Goal: Task Accomplishment & Management: Use online tool/utility

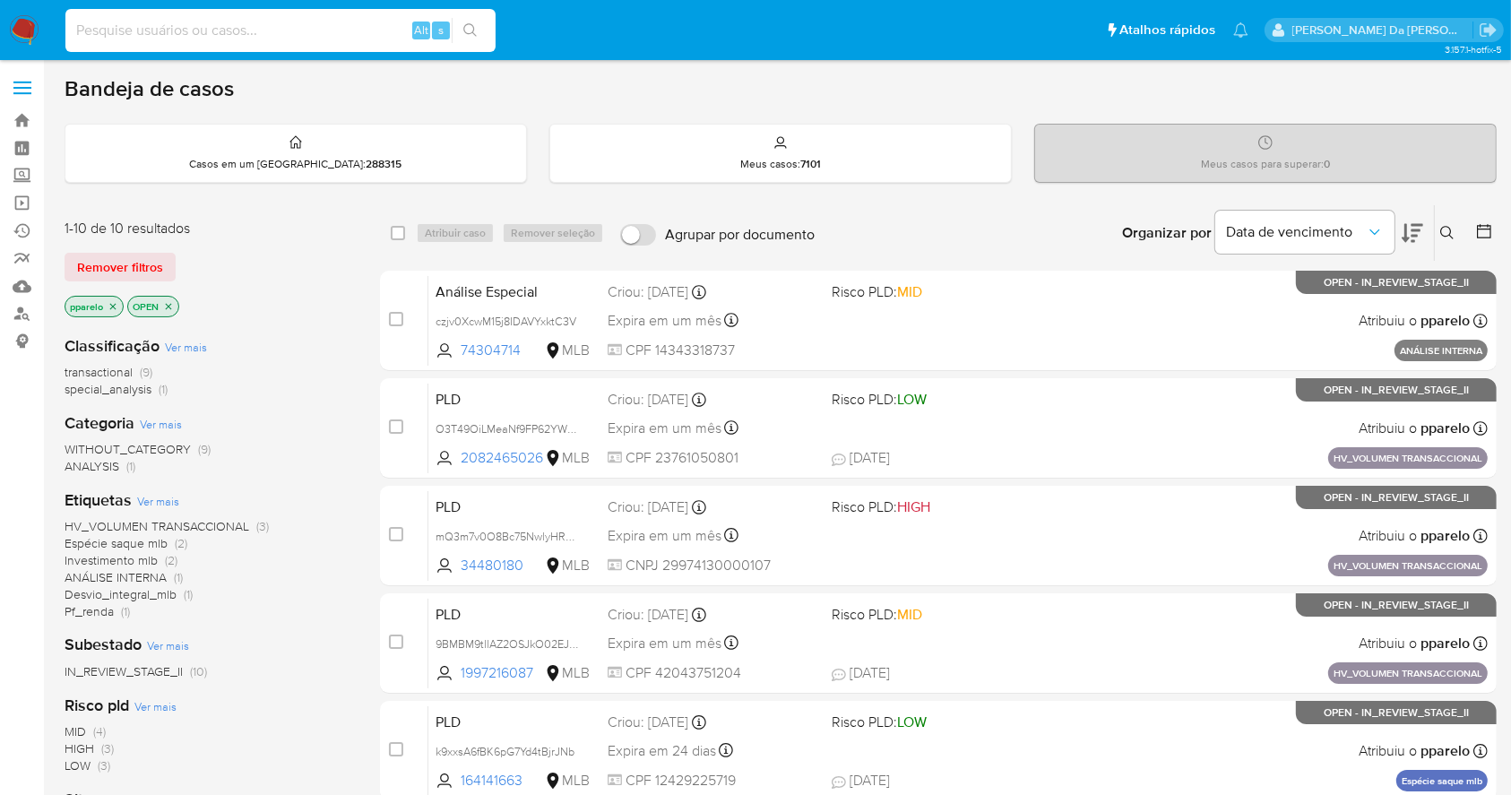
click at [331, 39] on input at bounding box center [280, 30] width 430 height 23
paste input "wxiRuU86tM8Lbdg5yJeSOpqa"
type input "wxiRuU86tM8Lbdg5yJeSOpqa"
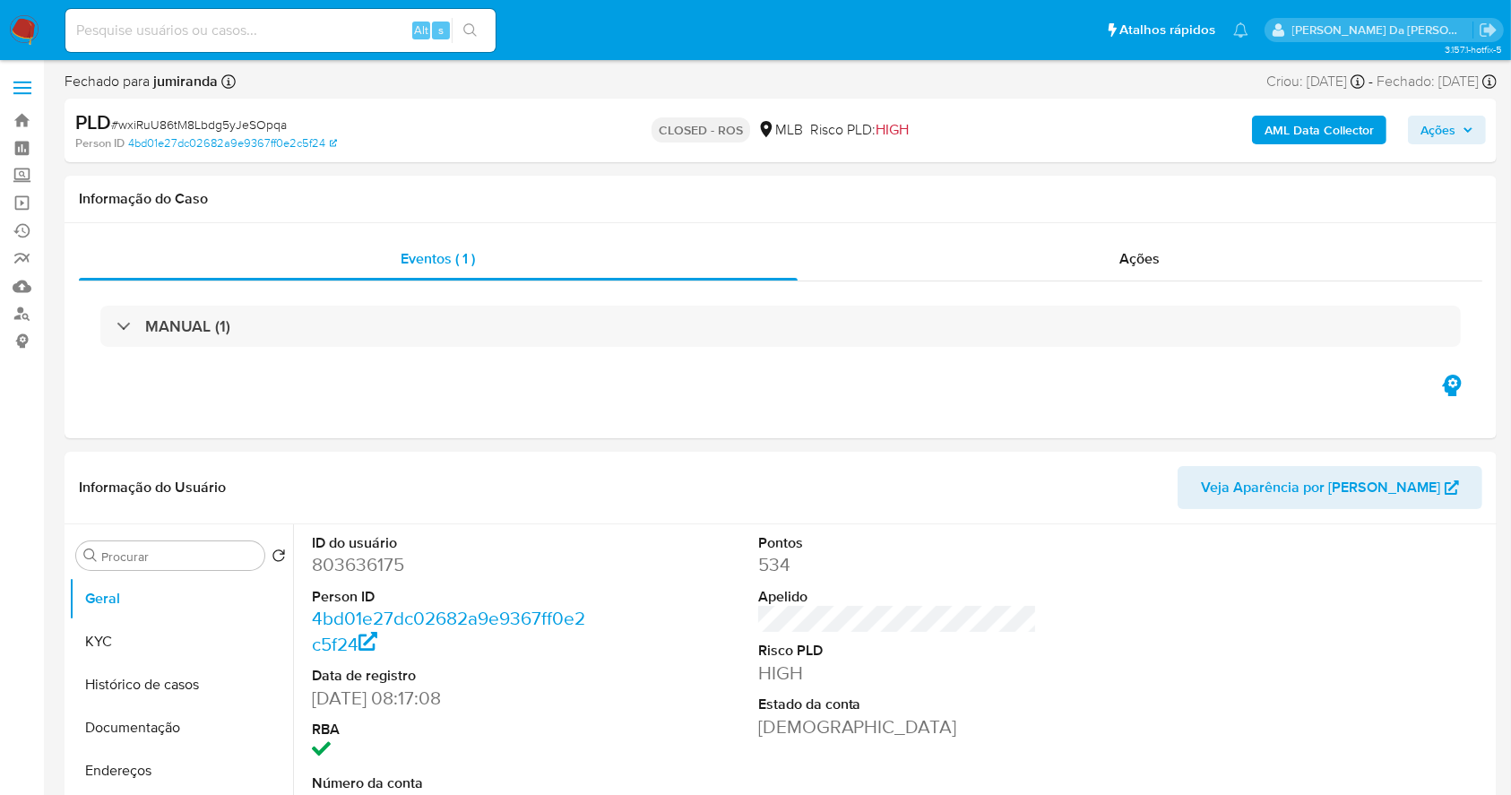
select select "10"
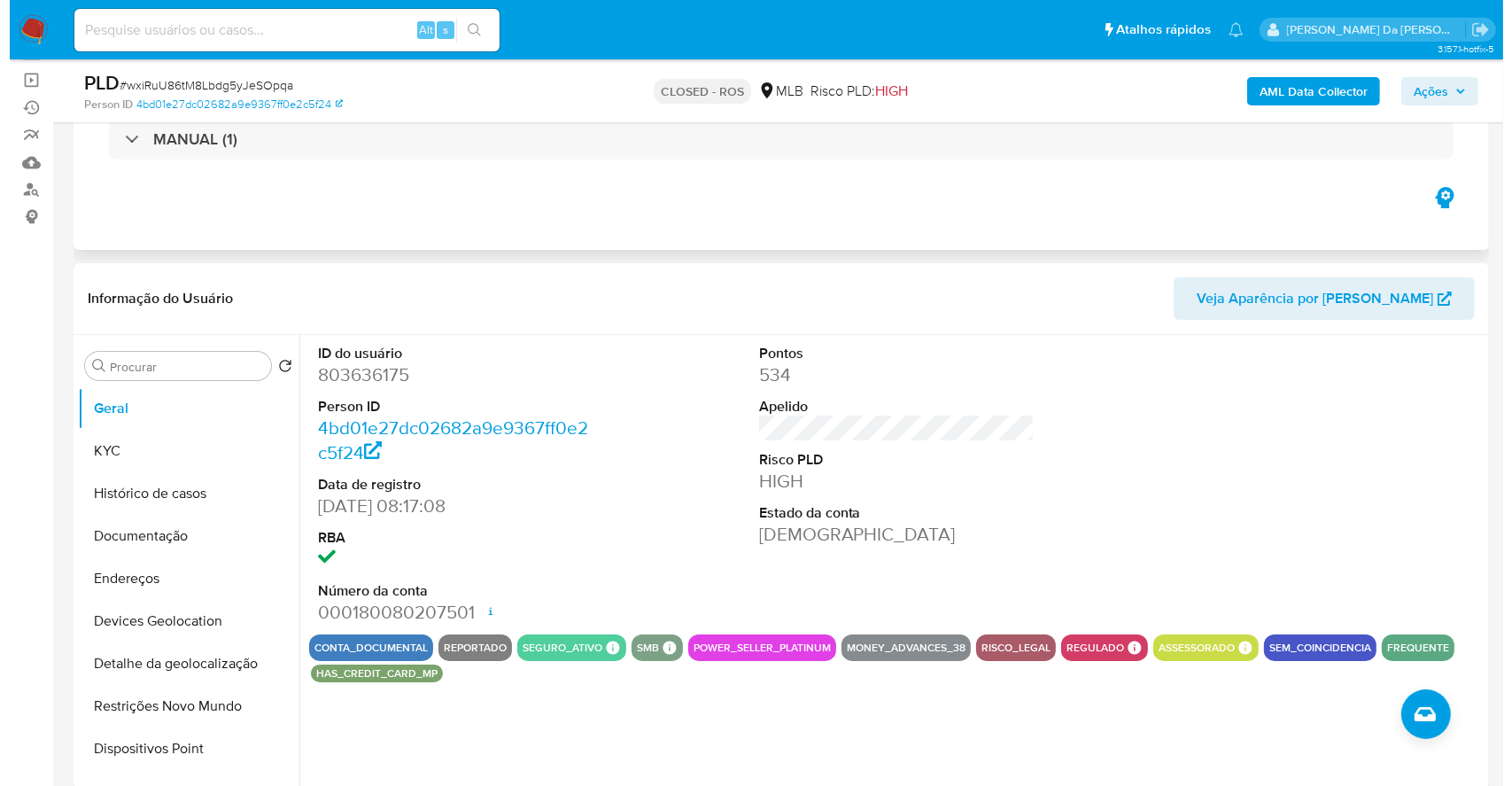
scroll to position [235, 0]
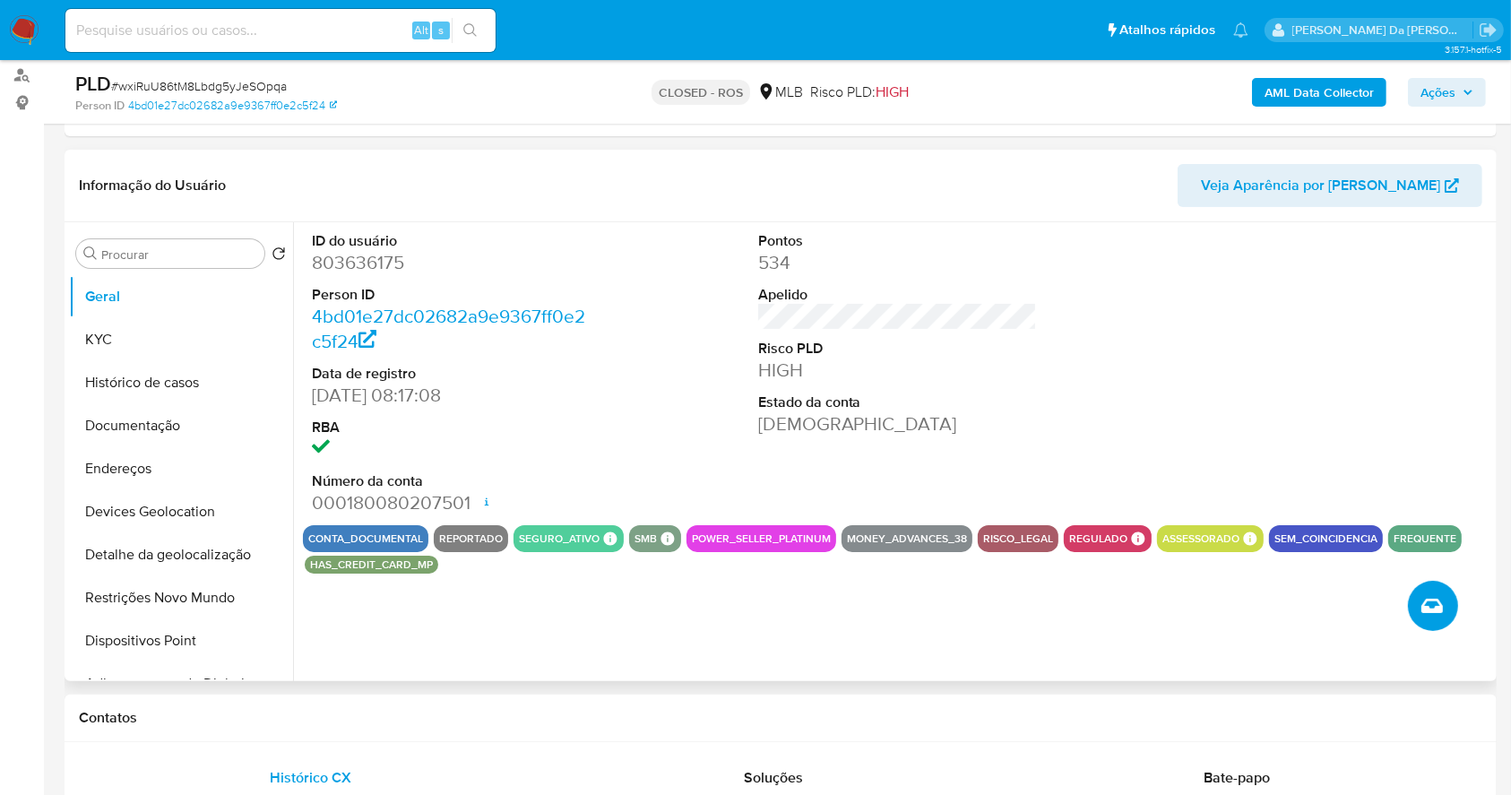
click at [1430, 613] on icon "Criar caso manual" at bounding box center [1432, 606] width 22 height 22
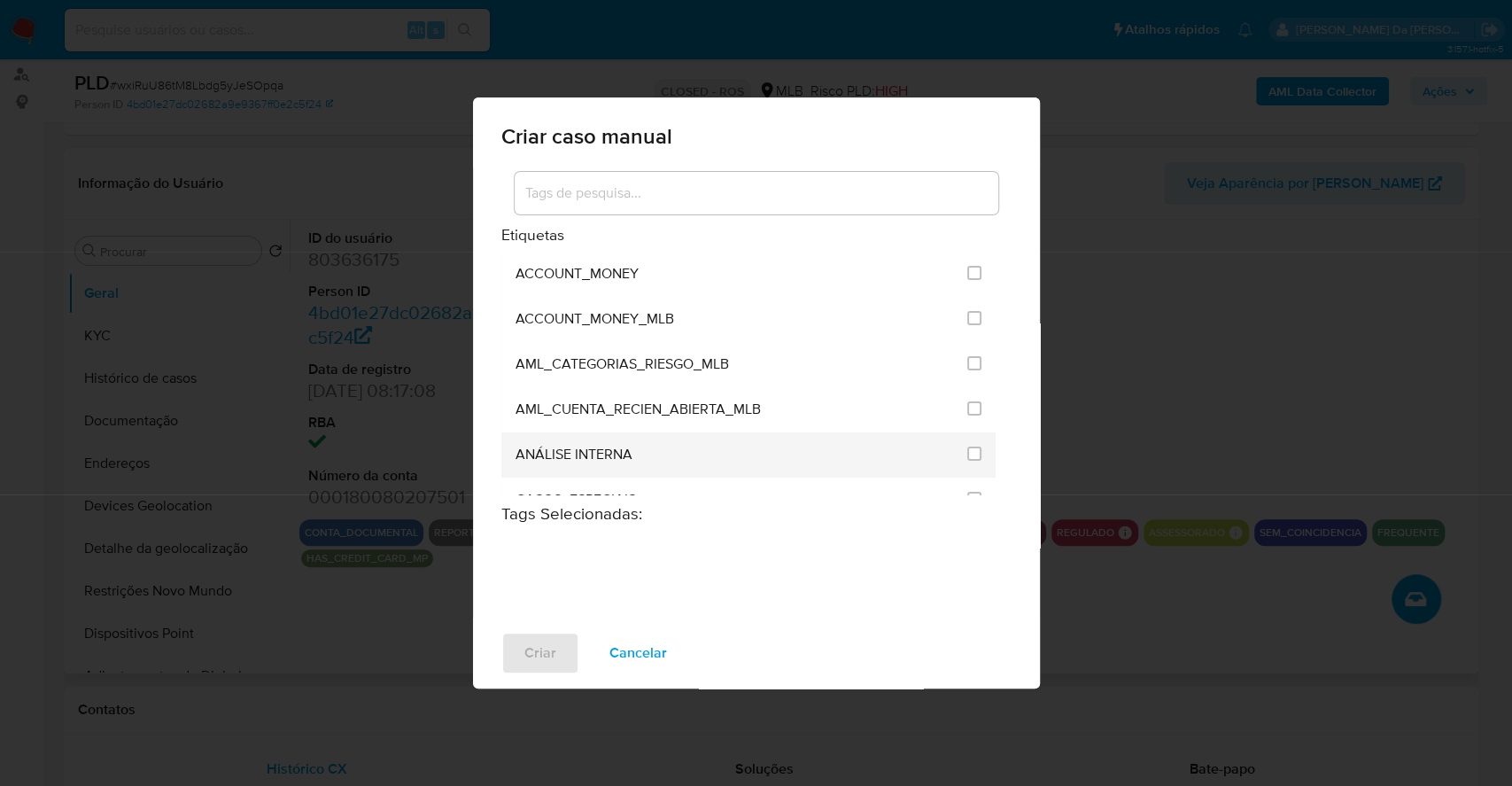
click at [630, 446] on span "ANÁLISE INTERNA" at bounding box center [574, 455] width 117 height 18
click at [623, 457] on span "ANÁLISE INTERNA" at bounding box center [574, 455] width 117 height 18
click at [968, 460] on div at bounding box center [974, 454] width 14 height 18
click at [970, 447] on input "1886" at bounding box center [974, 454] width 14 height 14
checkbox input "true"
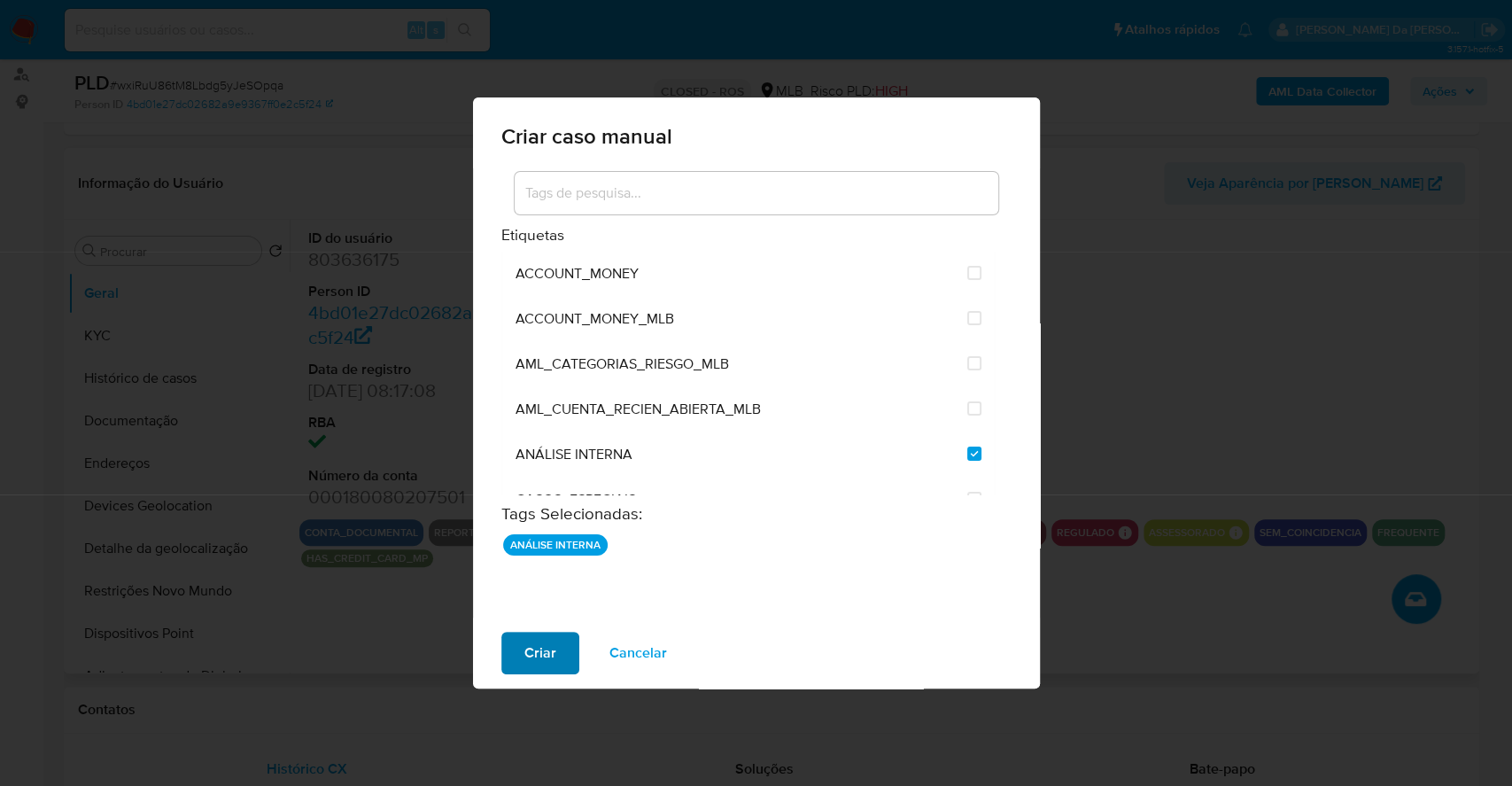
click at [541, 660] on span "Criar" at bounding box center [541, 653] width 32 height 39
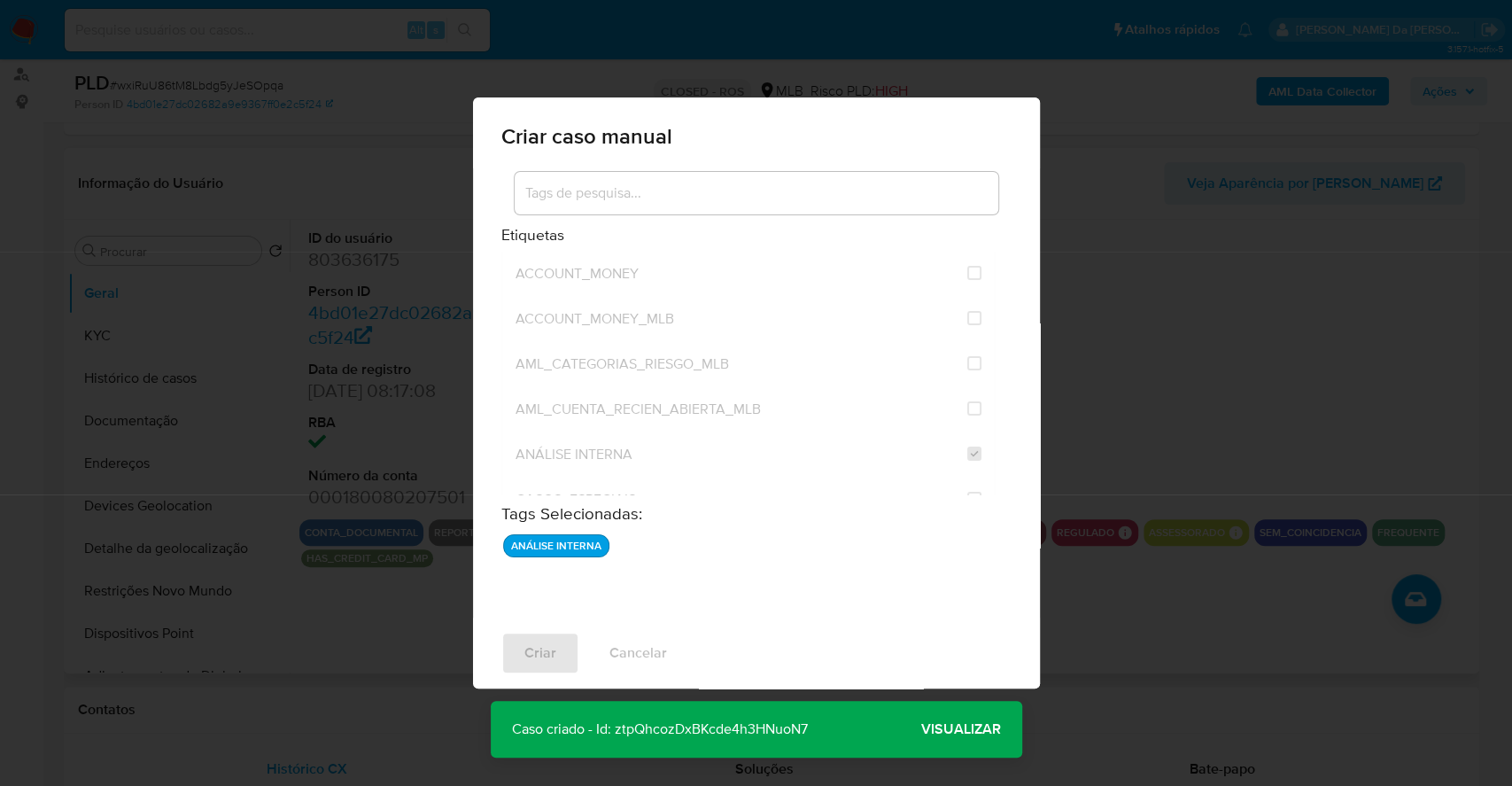
click at [961, 730] on span "Visualizar" at bounding box center [961, 730] width 80 height 0
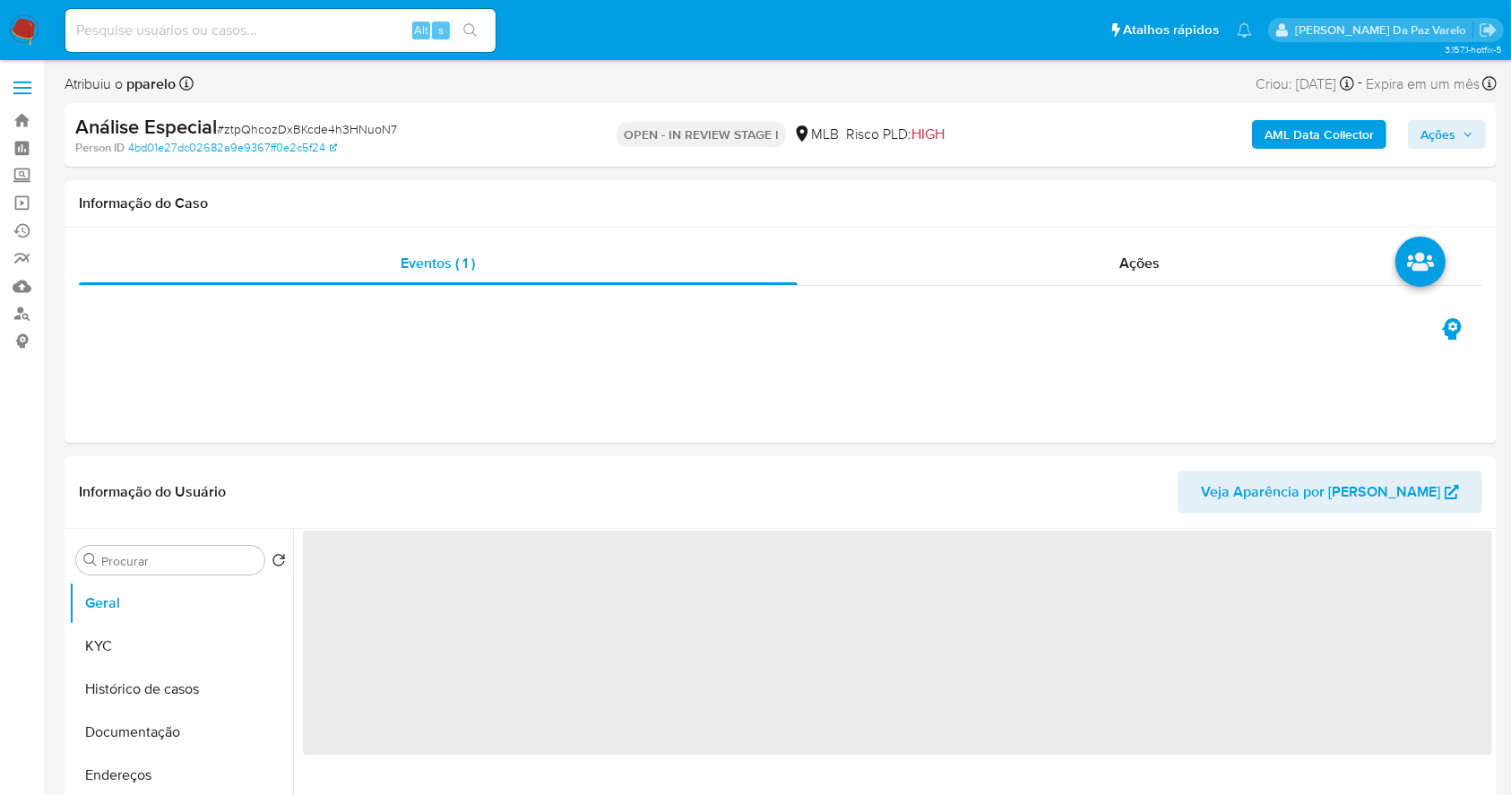
click at [1434, 143] on span "Ações" at bounding box center [1438, 134] width 35 height 29
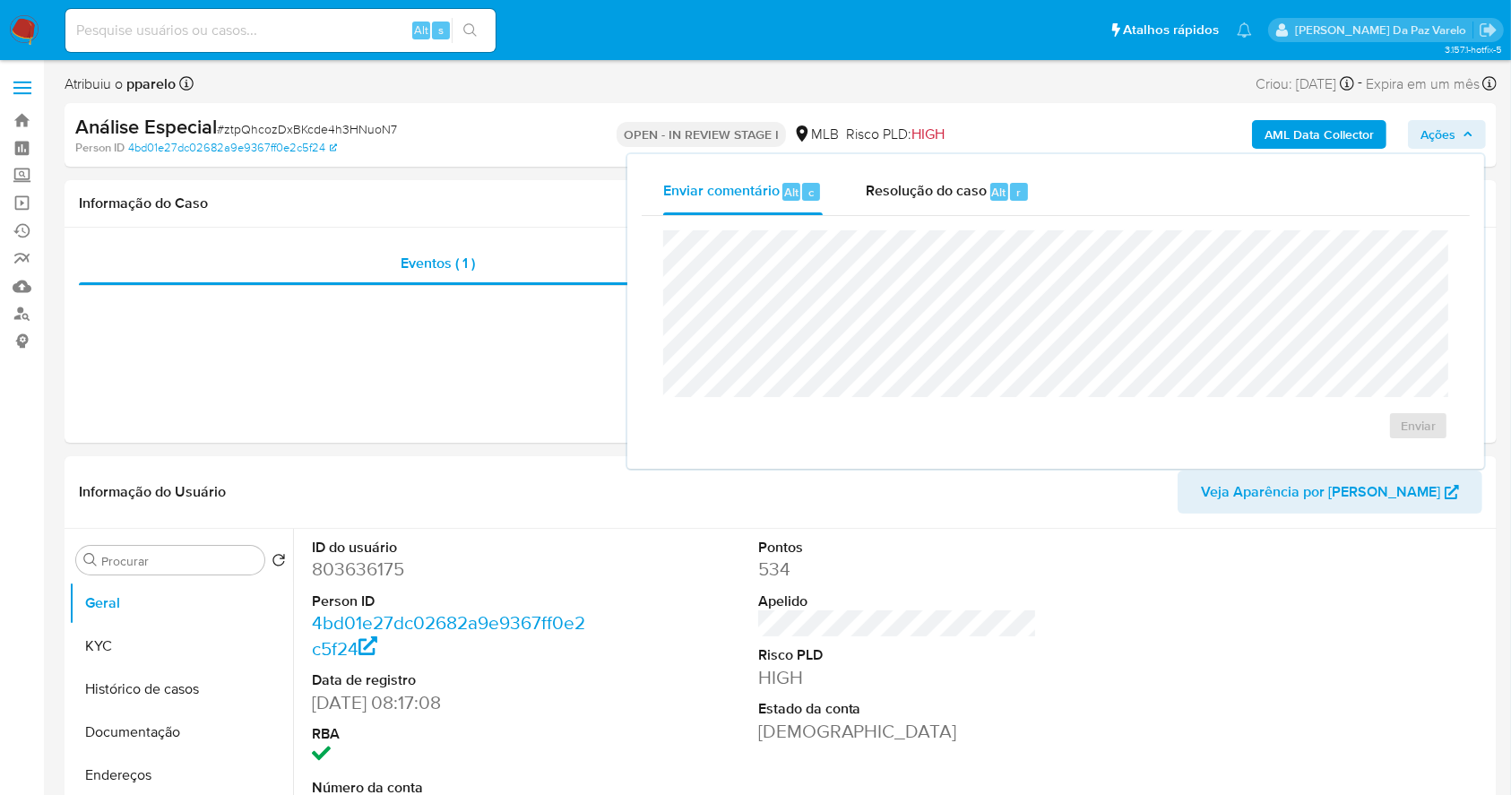
select select "10"
click at [1410, 419] on span "Enviar" at bounding box center [1418, 425] width 35 height 25
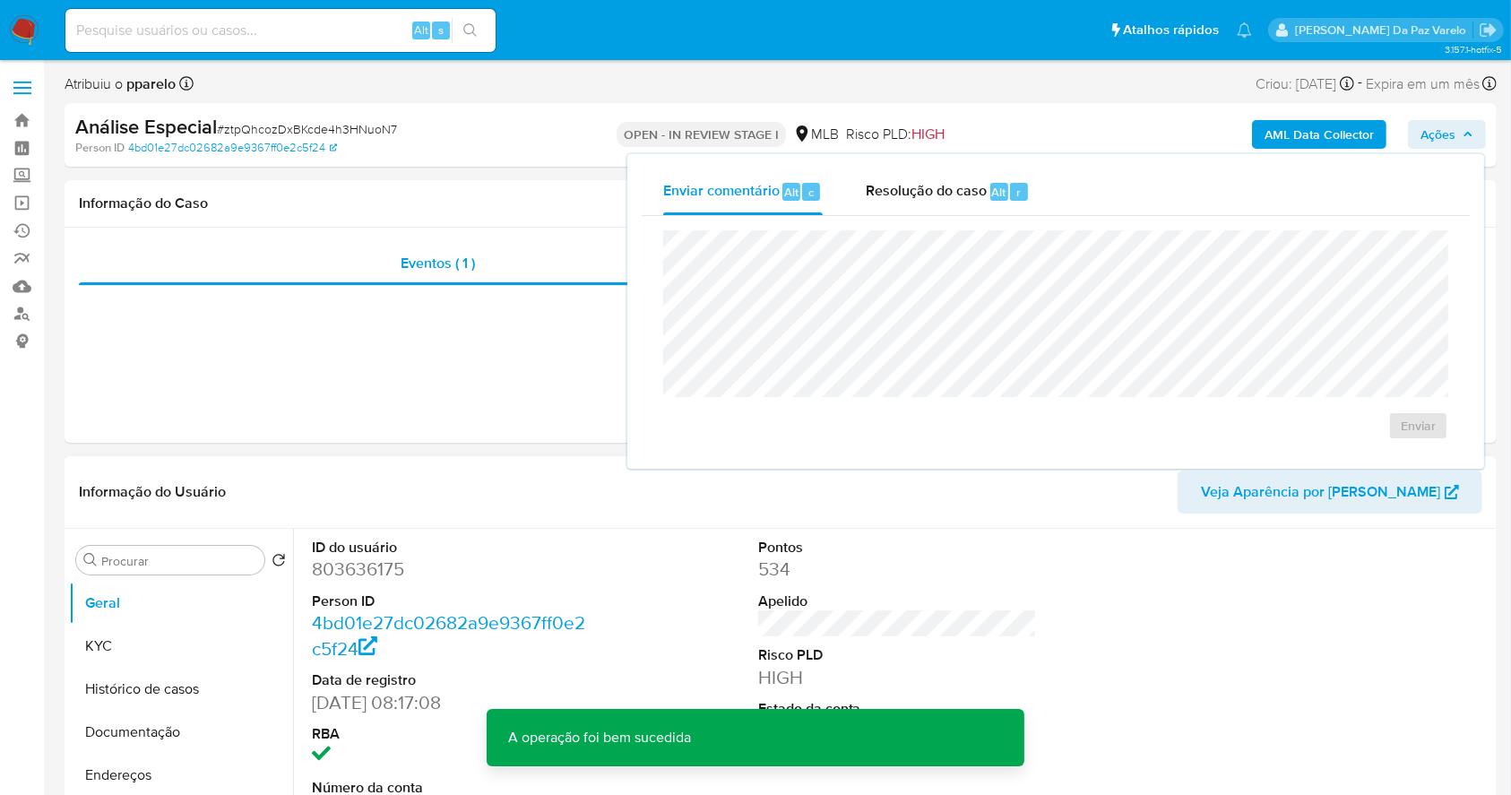
scroll to position [119, 0]
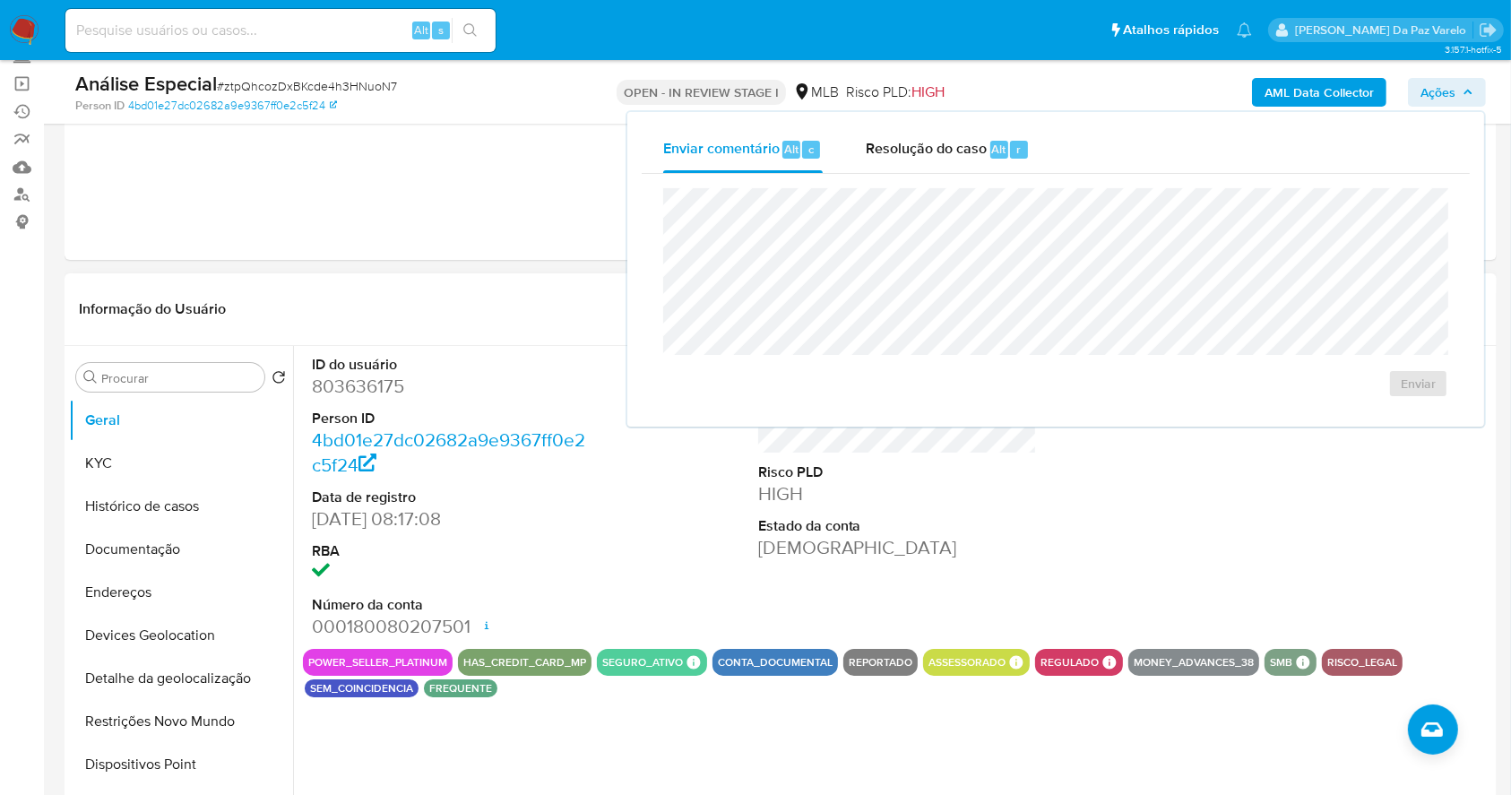
click at [1259, 559] on div at bounding box center [1344, 497] width 298 height 303
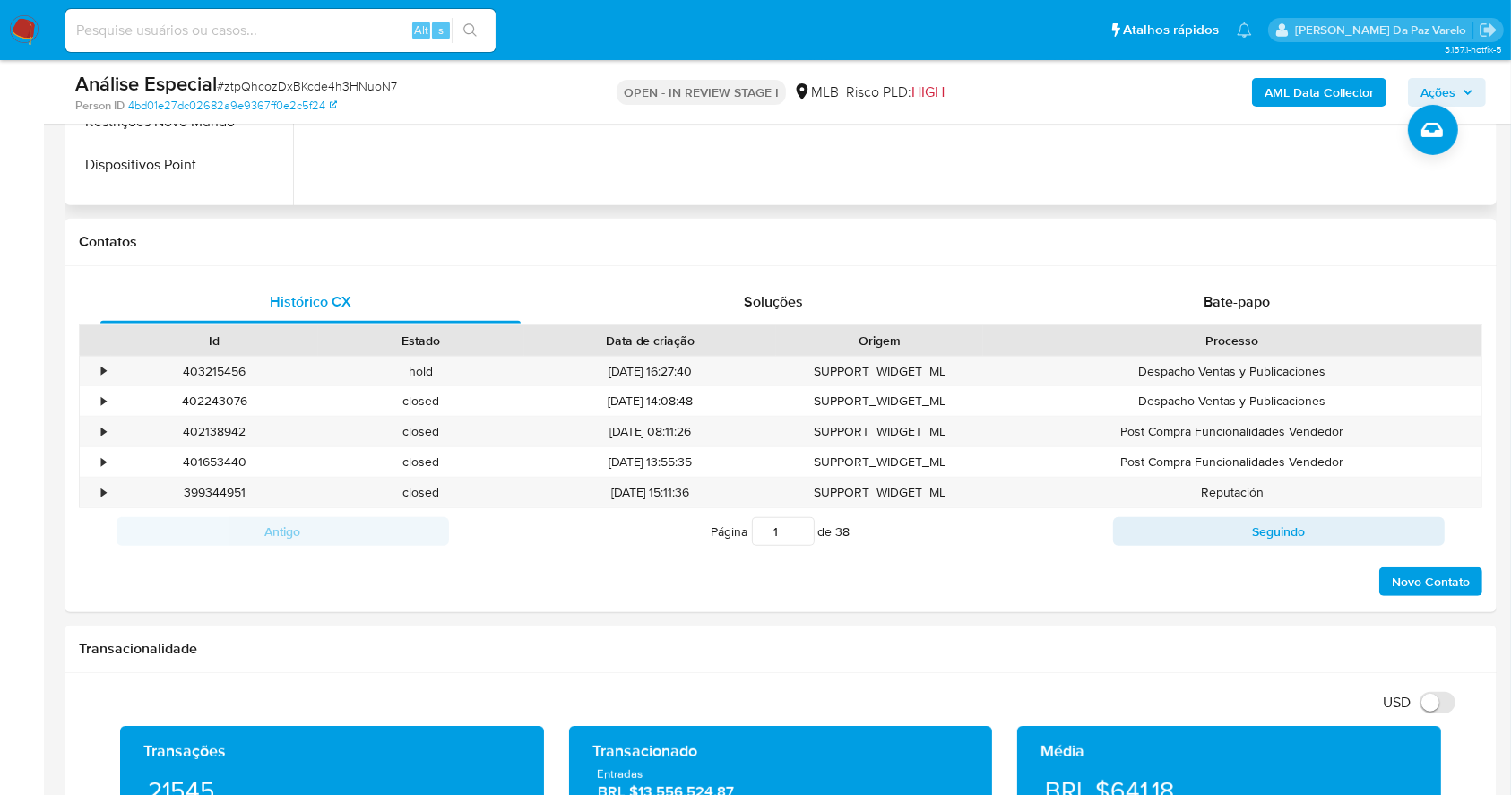
scroll to position [836, 0]
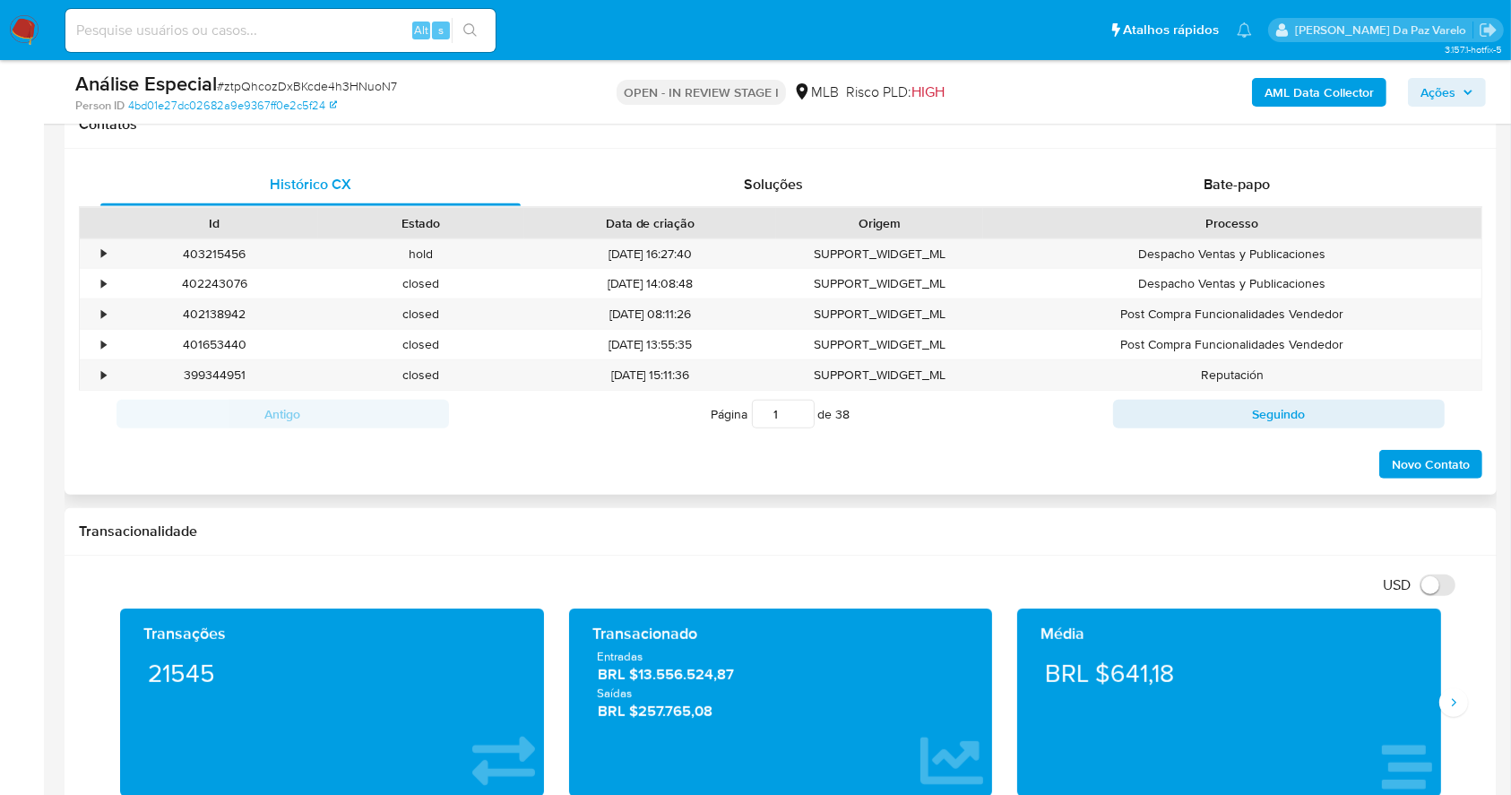
click at [1345, 235] on div "Processo" at bounding box center [1232, 223] width 498 height 30
click at [1216, 190] on span "Bate-papo" at bounding box center [1237, 184] width 66 height 21
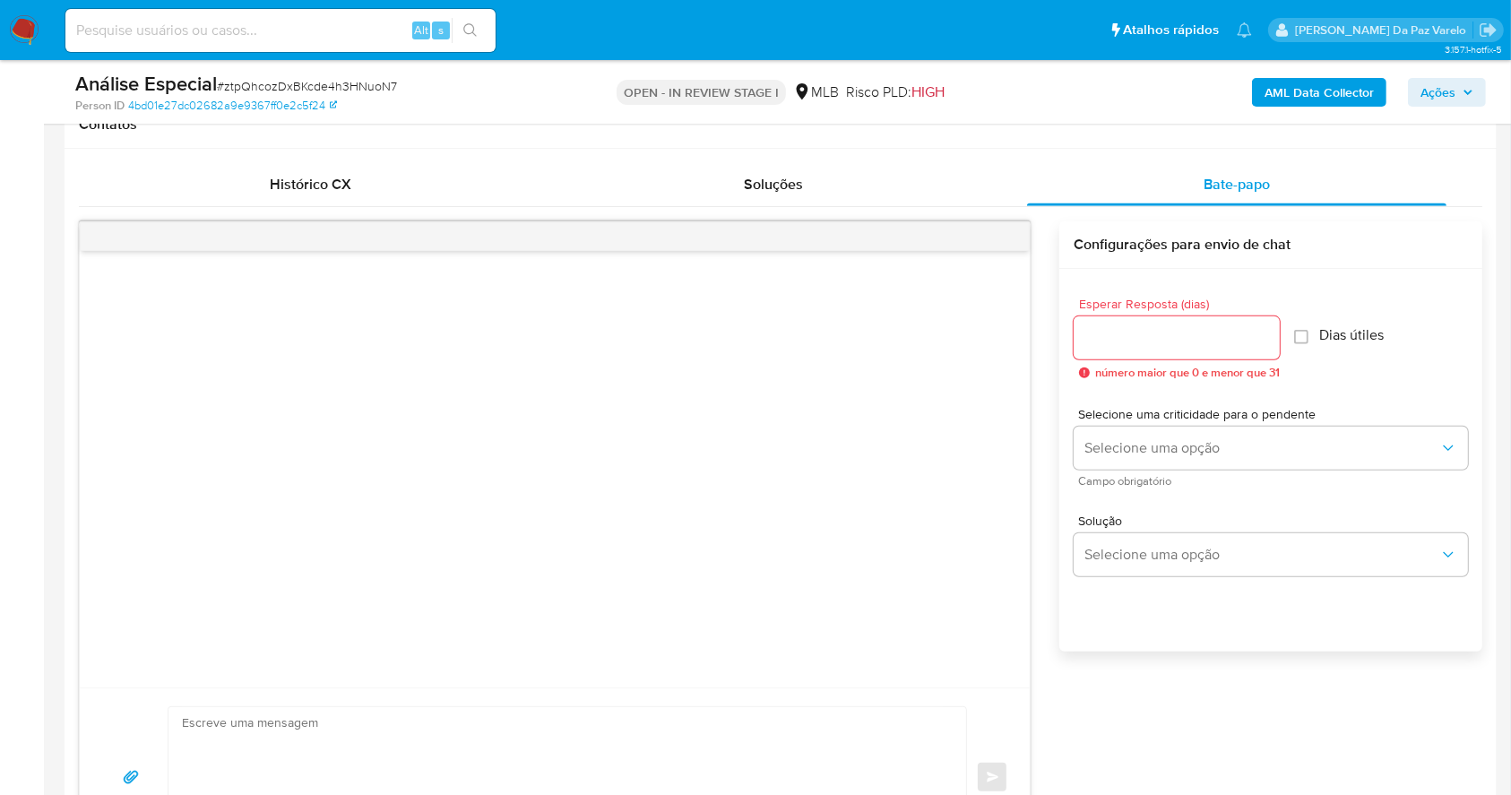
click at [1106, 333] on input "Esperar Resposta (dias)" at bounding box center [1177, 337] width 206 height 23
click at [1300, 332] on input "Dias útiles" at bounding box center [1301, 337] width 14 height 14
checkbox input "true"
click at [1195, 335] on input "Esperar Resposta (dias)" at bounding box center [1177, 337] width 206 height 23
type input "5"
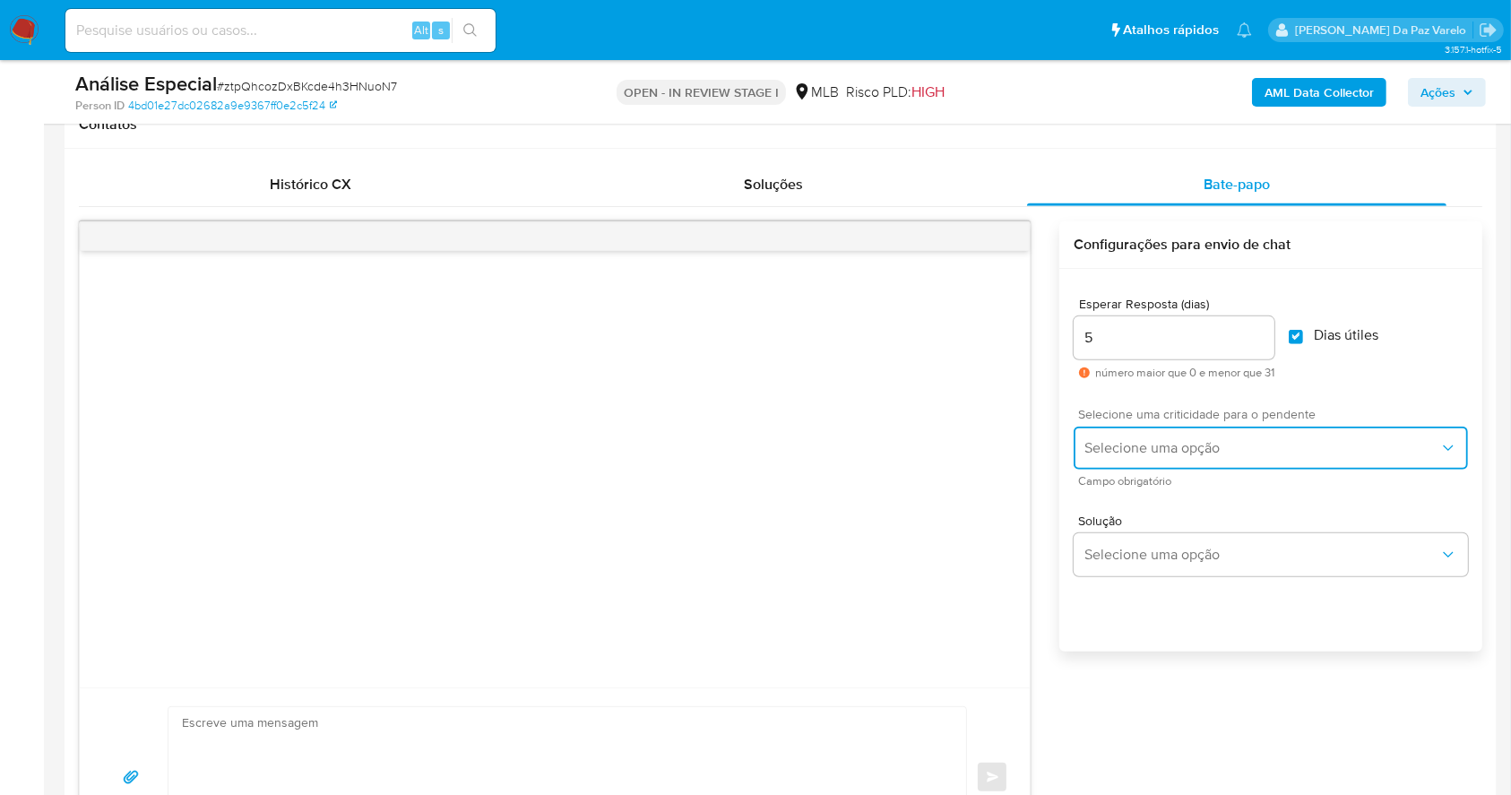
click at [1139, 454] on span "Selecione uma opção" at bounding box center [1261, 448] width 355 height 18
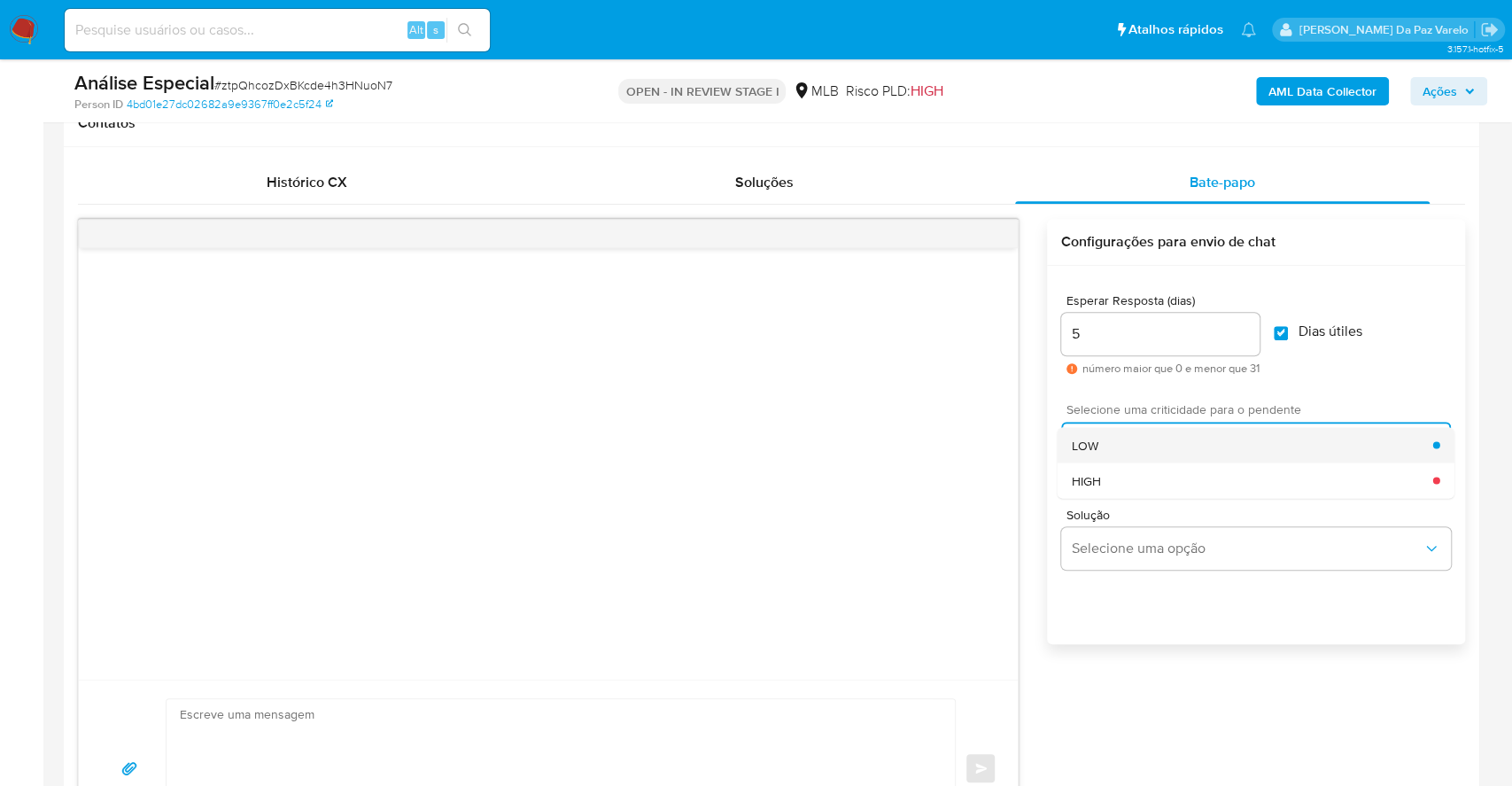
click at [1111, 446] on div "LOW" at bounding box center [1252, 445] width 362 height 36
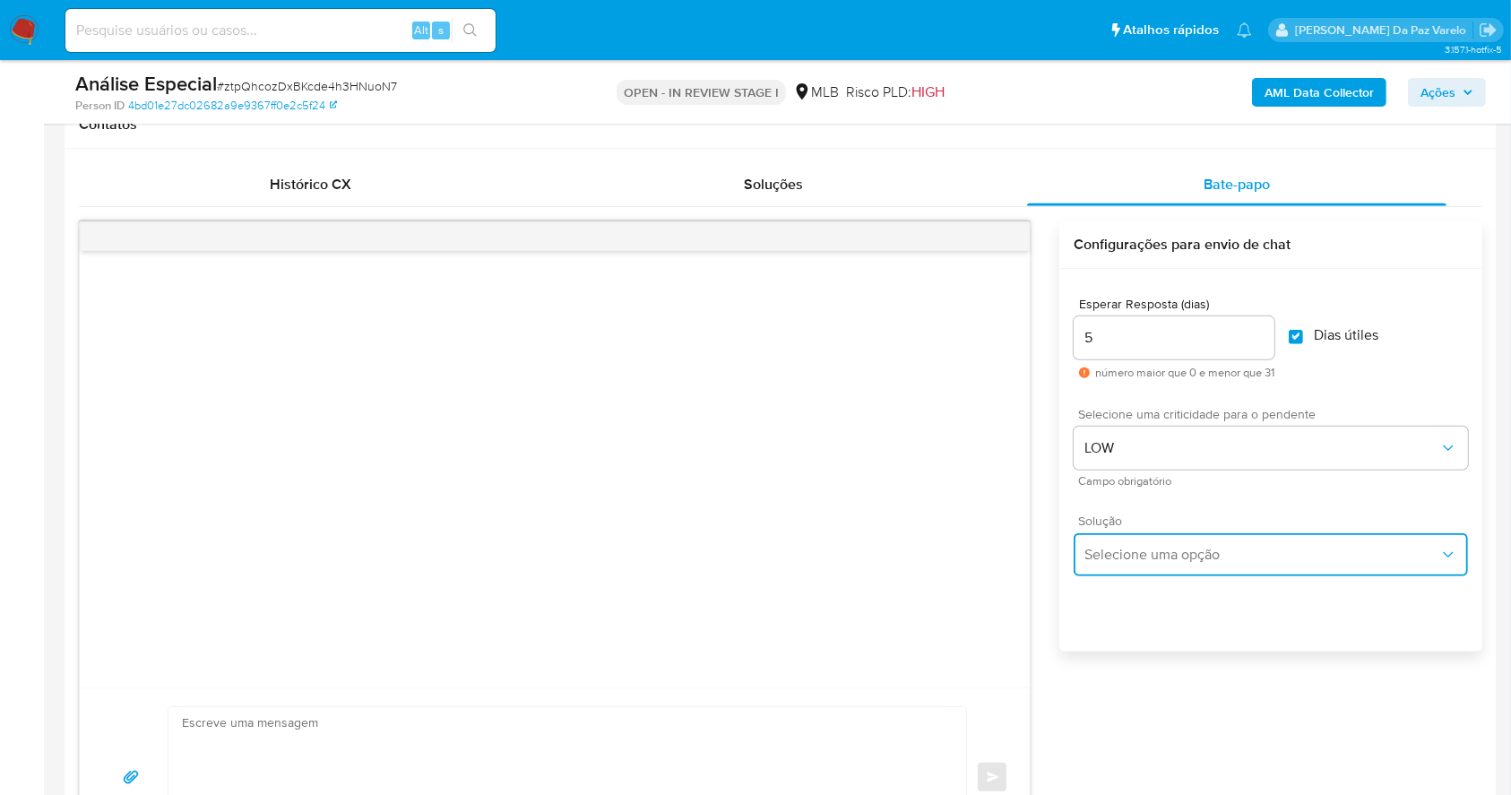
click at [1131, 560] on span "Selecione uma opção" at bounding box center [1261, 555] width 355 height 18
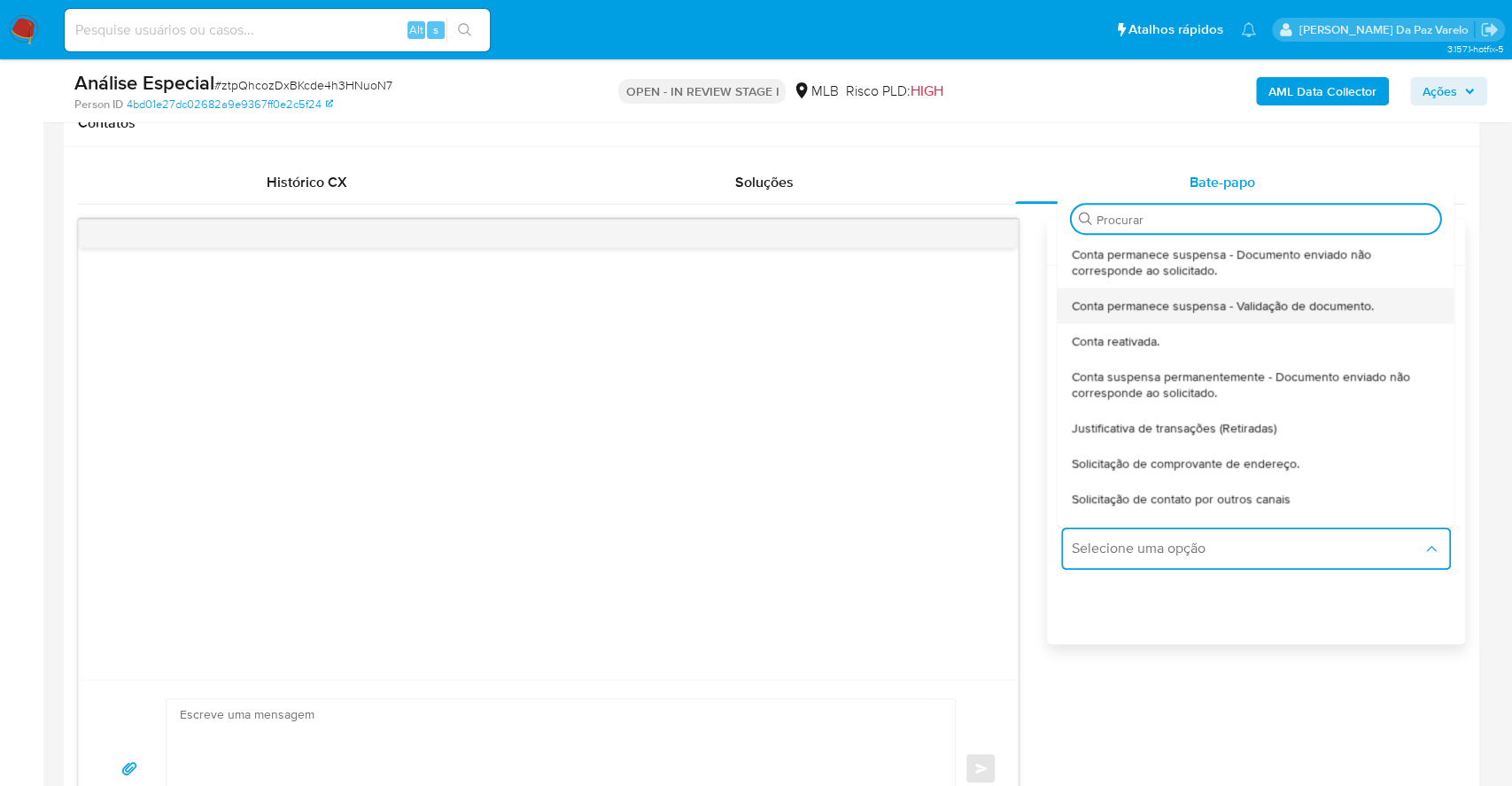
click at [1181, 310] on span "Conta permanece suspensa - Validação de documento." at bounding box center [1222, 306] width 302 height 16
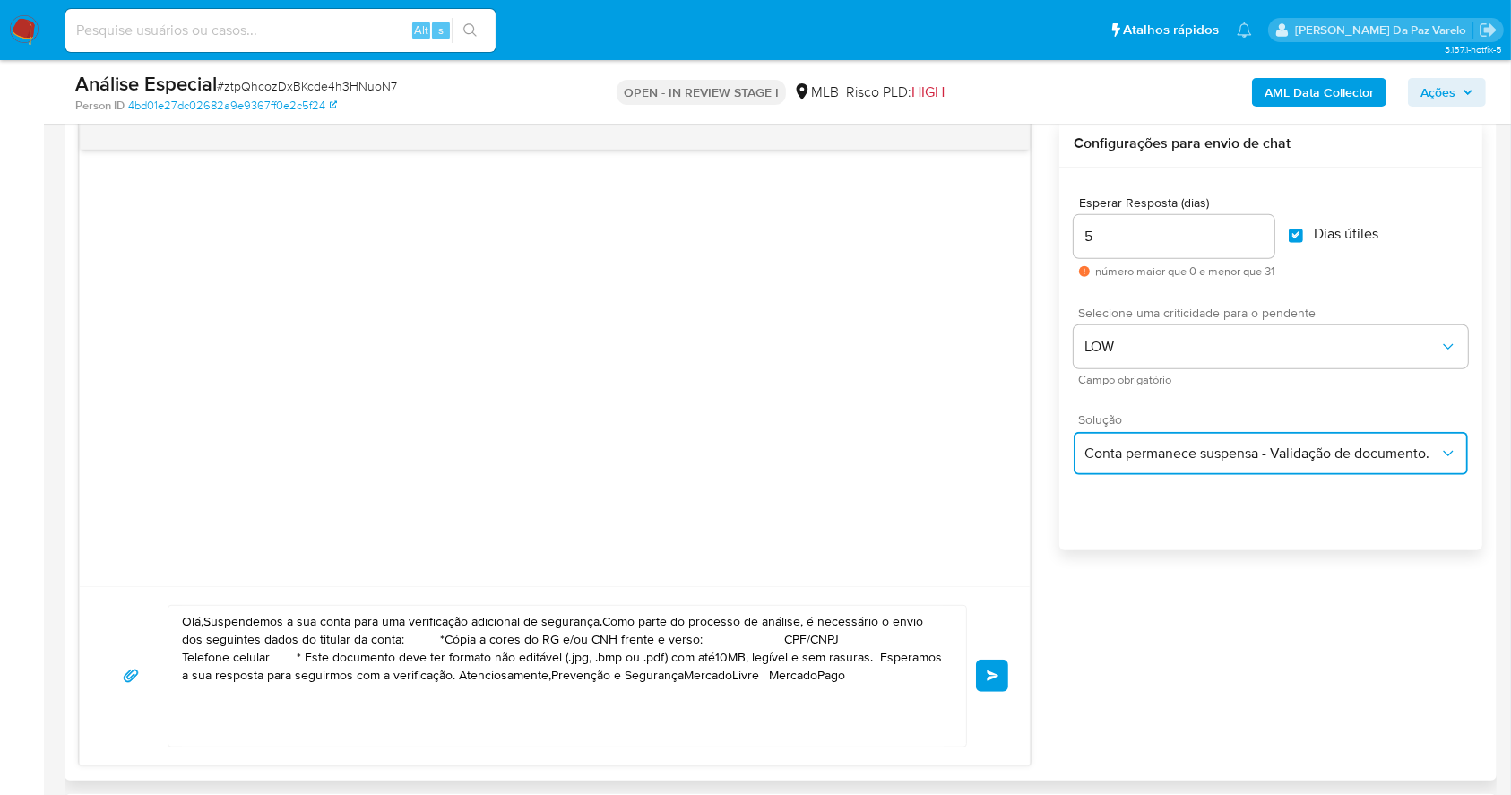
scroll to position [1075, 0]
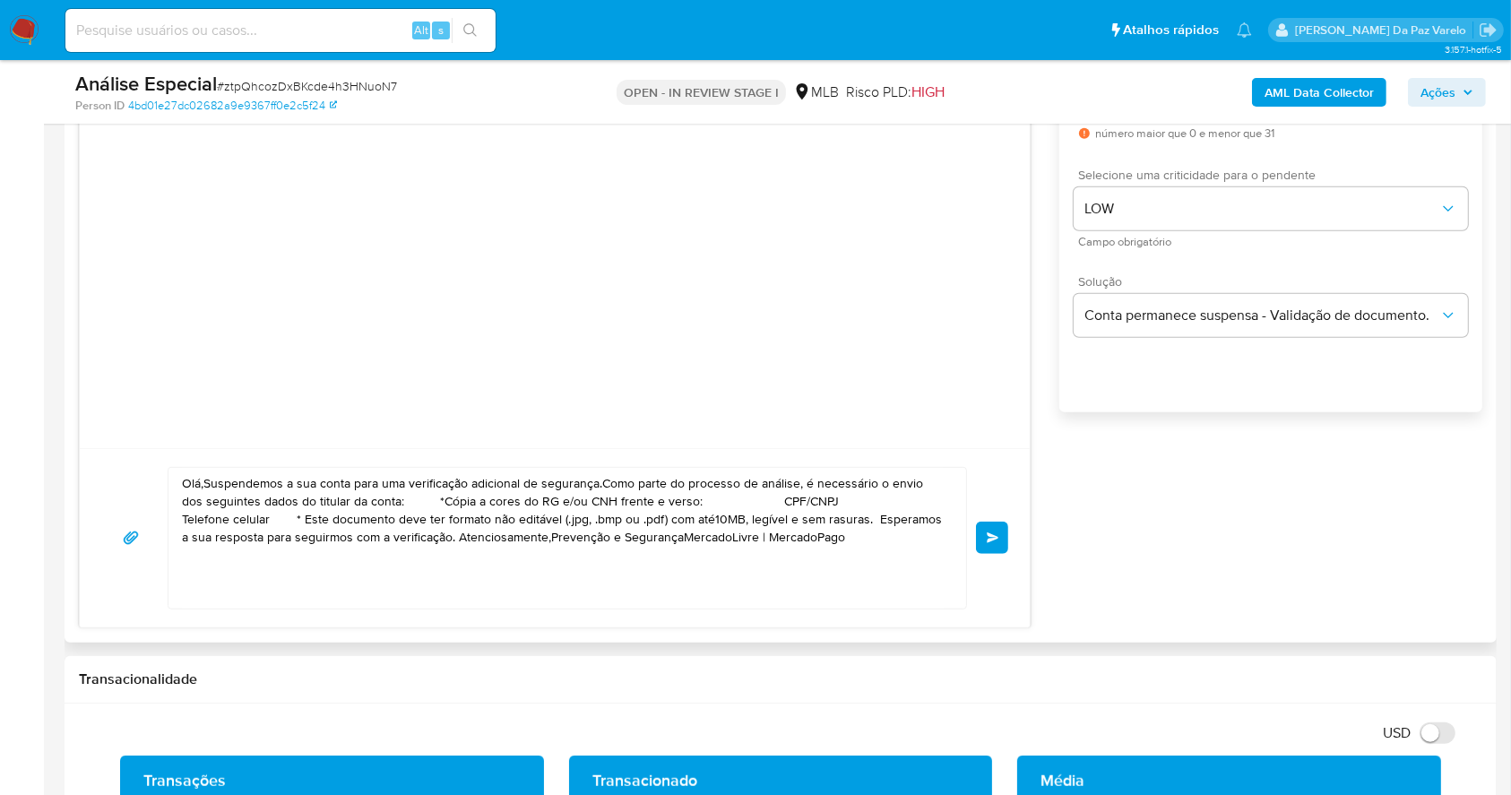
click at [565, 570] on textarea "Olá,Suspendemos a sua conta para uma verificação adicional de segurança.Como pa…" at bounding box center [563, 538] width 762 height 141
paste textarea "! Estamos realizando uma verificação adicional de segurança em contas de usuári…"
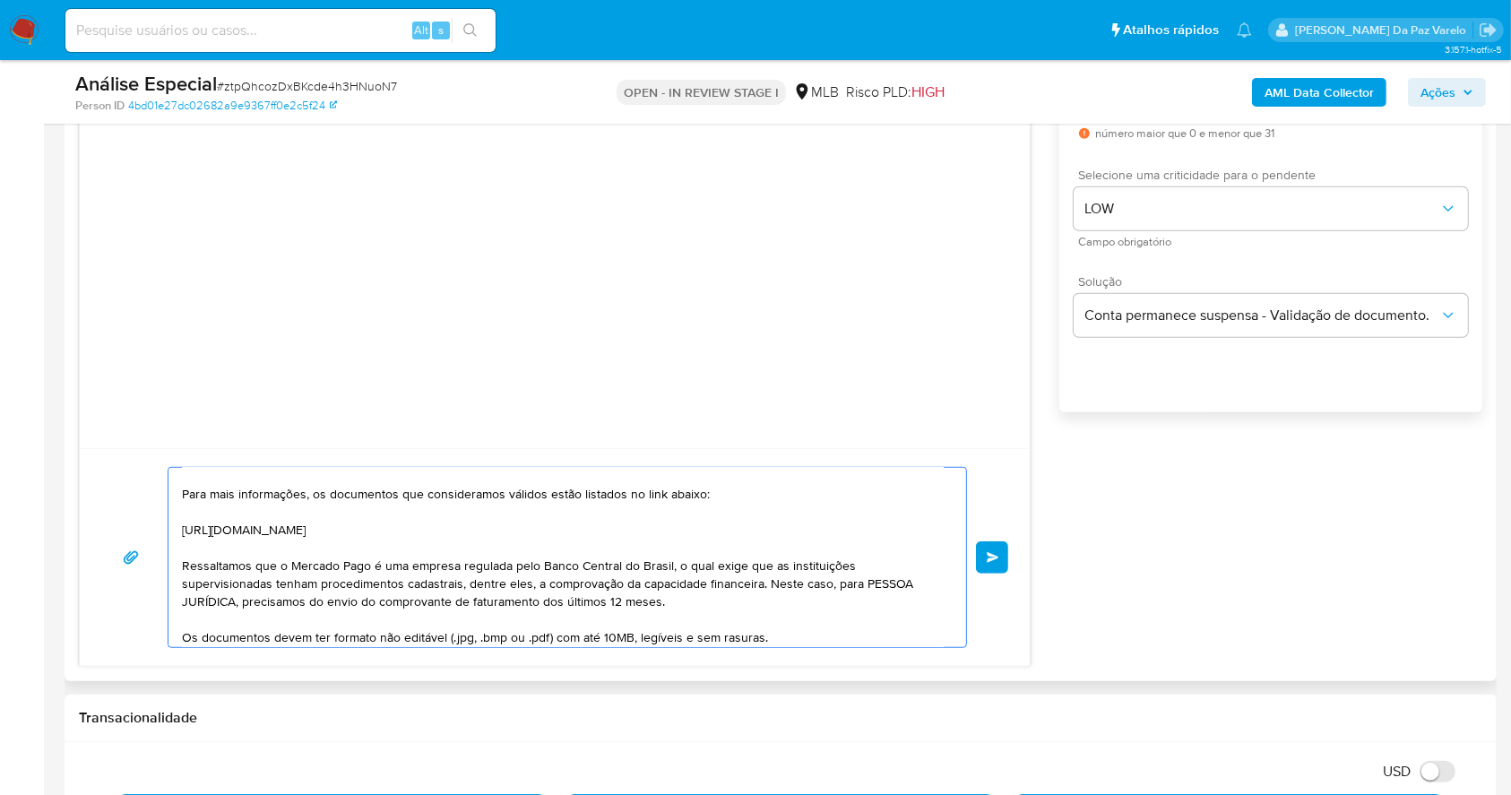
scroll to position [0, 0]
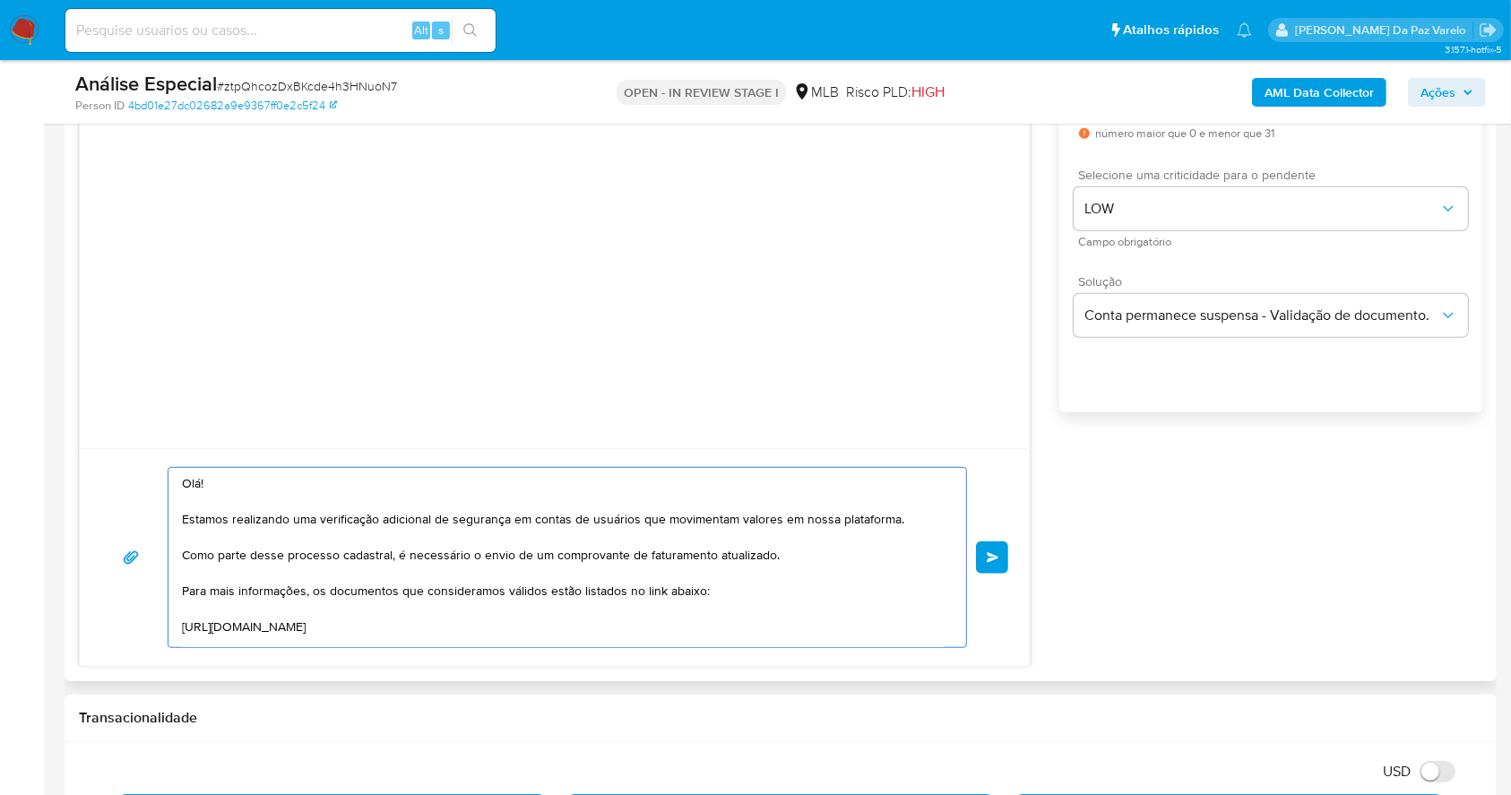
click at [265, 476] on textarea "Olá! Estamos realizando uma verificação adicional de segurança em contas de usu…" at bounding box center [563, 557] width 762 height 179
paste textarea "JADM BIKES LTDA"
click at [588, 557] on textarea "Olá! JADM BIKES LTDA Estamos realizando uma verificação adicional de segurança …" at bounding box center [563, 557] width 762 height 179
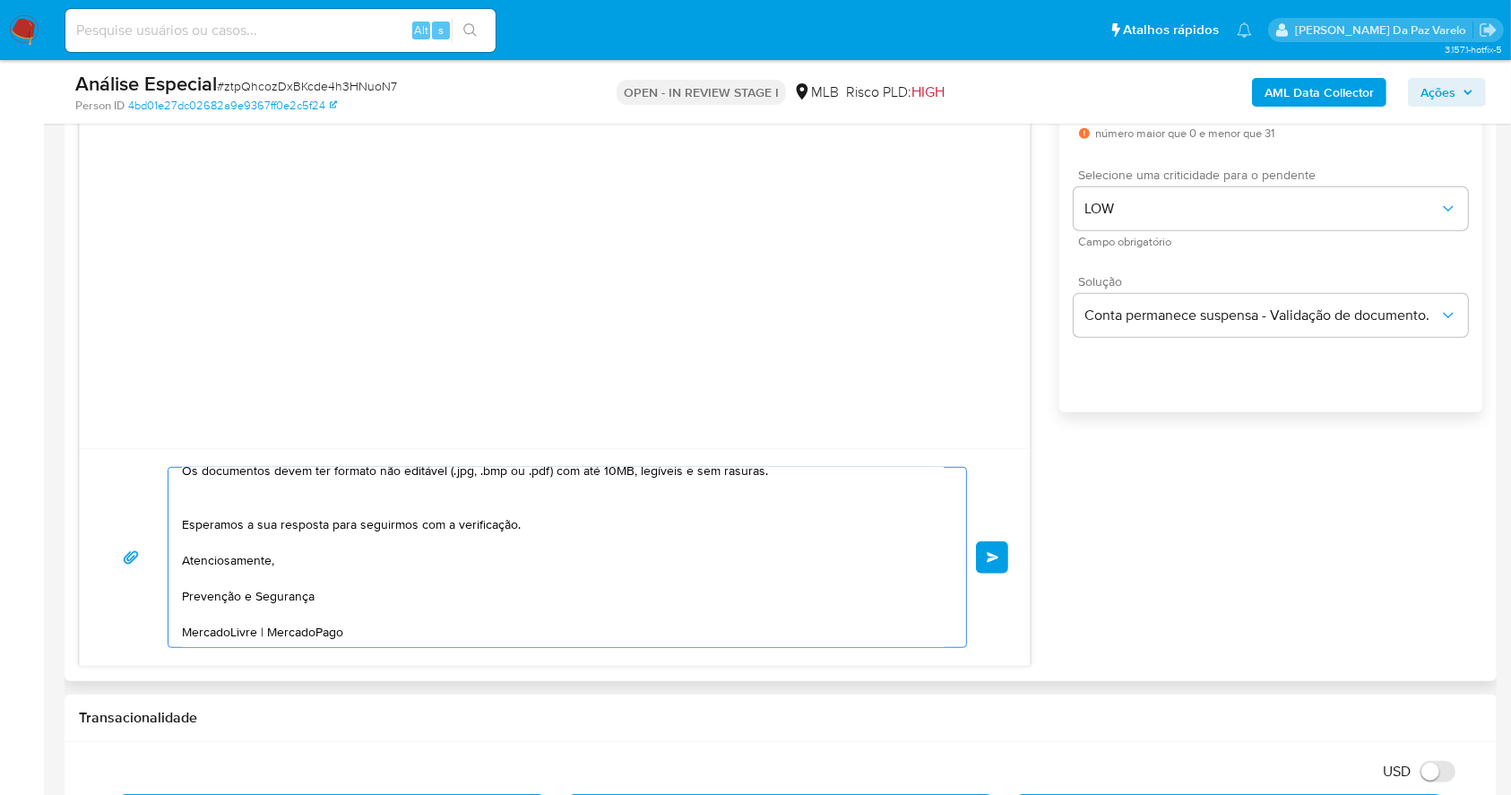
drag, startPoint x: 588, startPoint y: 557, endPoint x: 449, endPoint y: 642, distance: 162.5
click at [449, 642] on textarea "Olá! JADM BIKES LTDA Estamos realizando uma verificação adicional de segurança …" at bounding box center [563, 557] width 762 height 179
click at [545, 618] on textarea "Olá! JADM BIKES LTDA Estamos realizando uma verificação adicional de segurança …" at bounding box center [563, 557] width 762 height 179
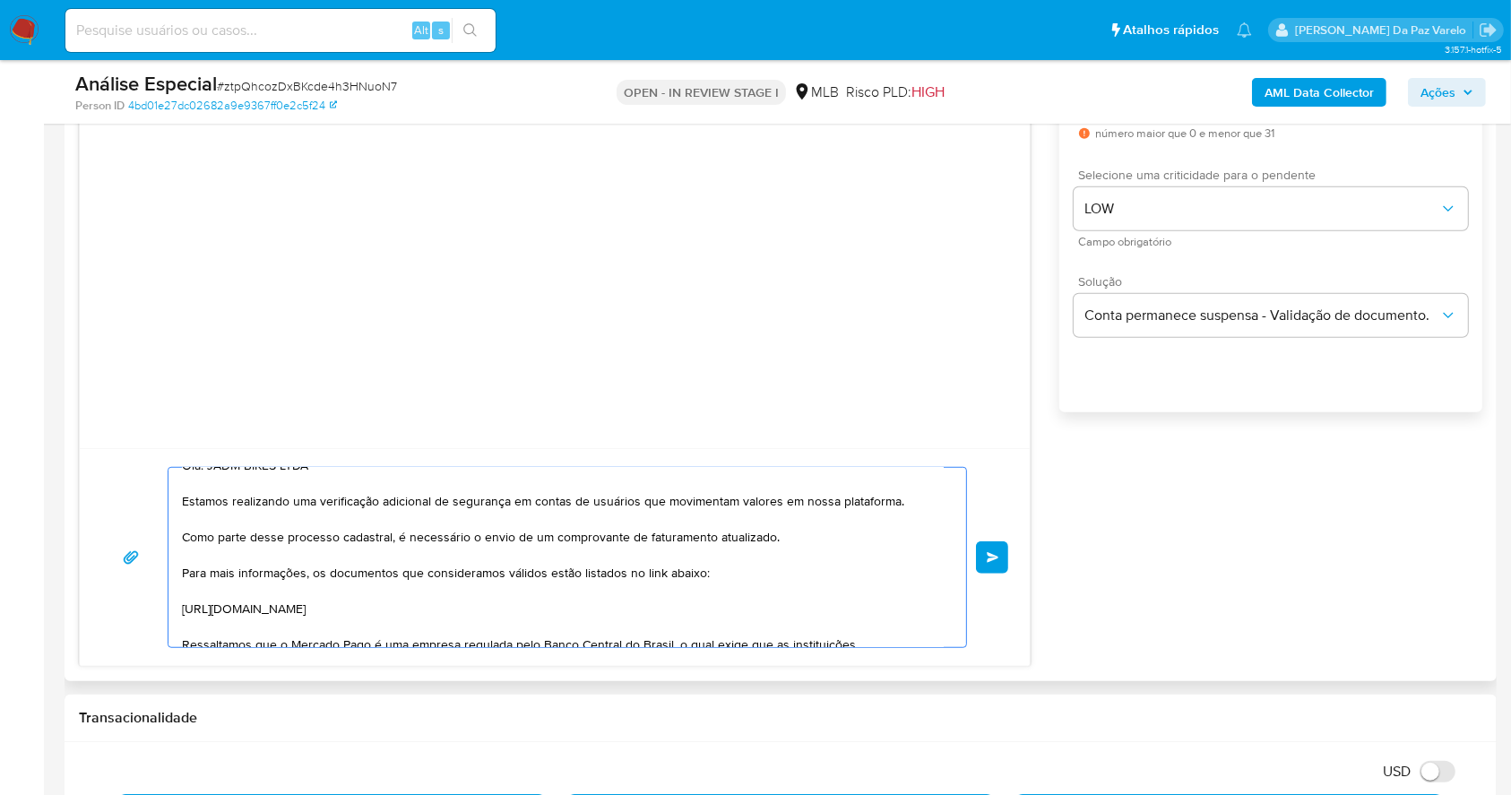
scroll to position [0, 0]
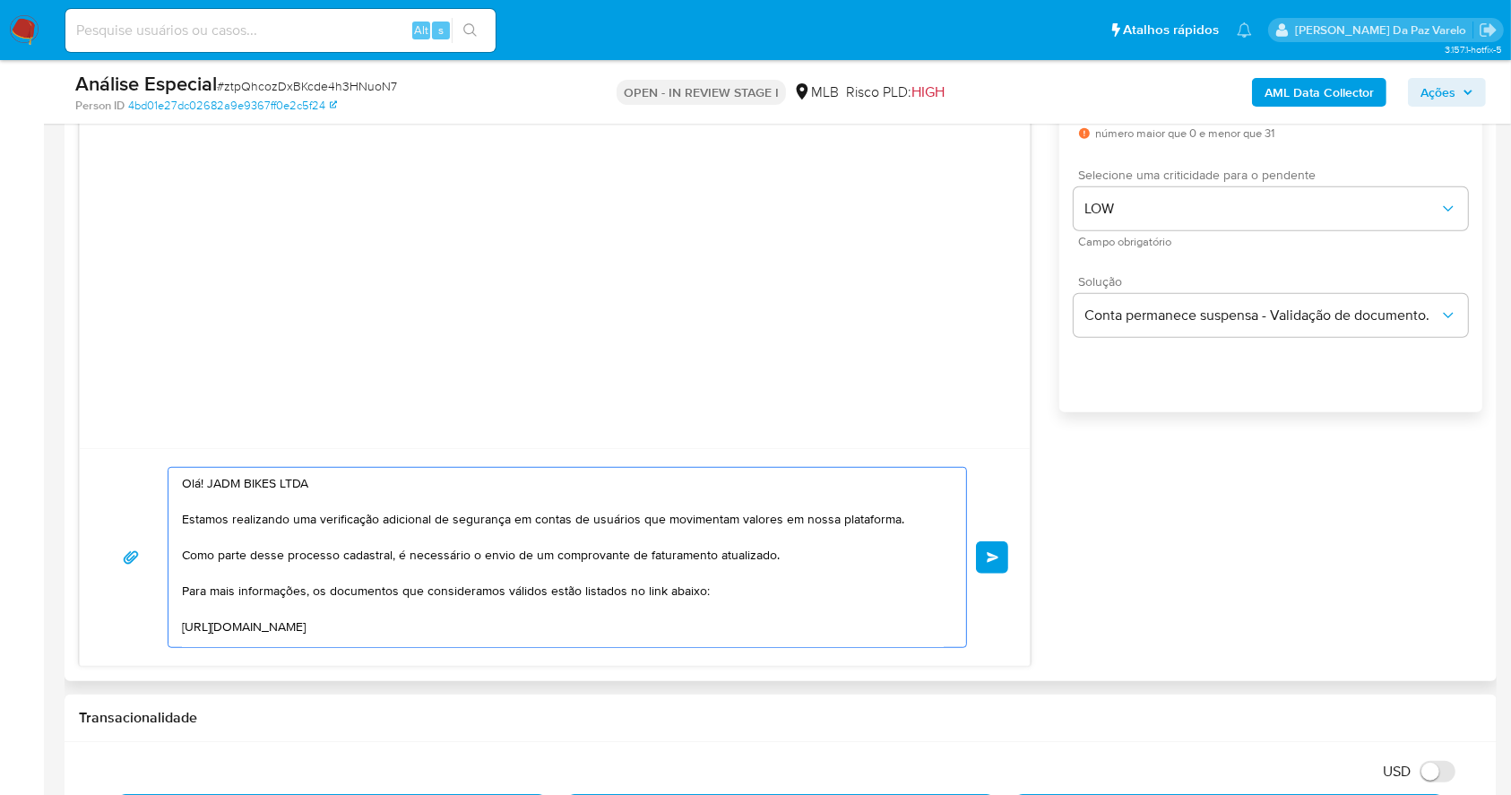
click at [607, 556] on textarea "Olá! JADM BIKES LTDA Estamos realizando uma verificação adicional de segurança …" at bounding box center [563, 557] width 762 height 179
drag, startPoint x: 607, startPoint y: 556, endPoint x: 721, endPoint y: 564, distance: 114.1
click at [721, 564] on textarea "Olá! JADM BIKES LTDA Estamos realizando uma verificação adicional de segurança …" at bounding box center [563, 557] width 762 height 179
drag, startPoint x: 721, startPoint y: 564, endPoint x: 671, endPoint y: 577, distance: 51.1
click at [671, 577] on textarea "Olá! JADM BIKES LTDA Estamos realizando uma verificação adicional de segurança …" at bounding box center [563, 557] width 762 height 179
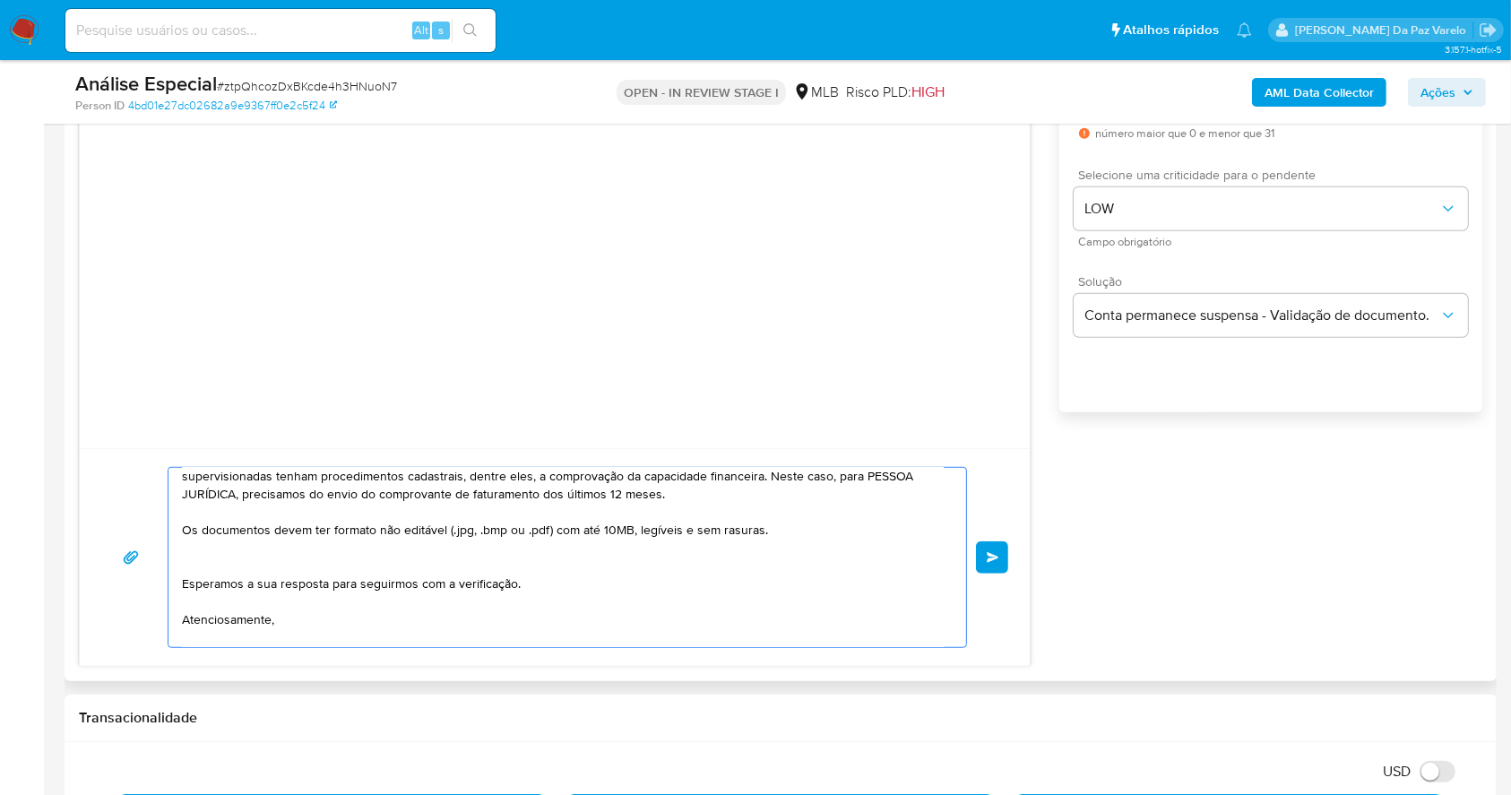
scroll to position [238, 0]
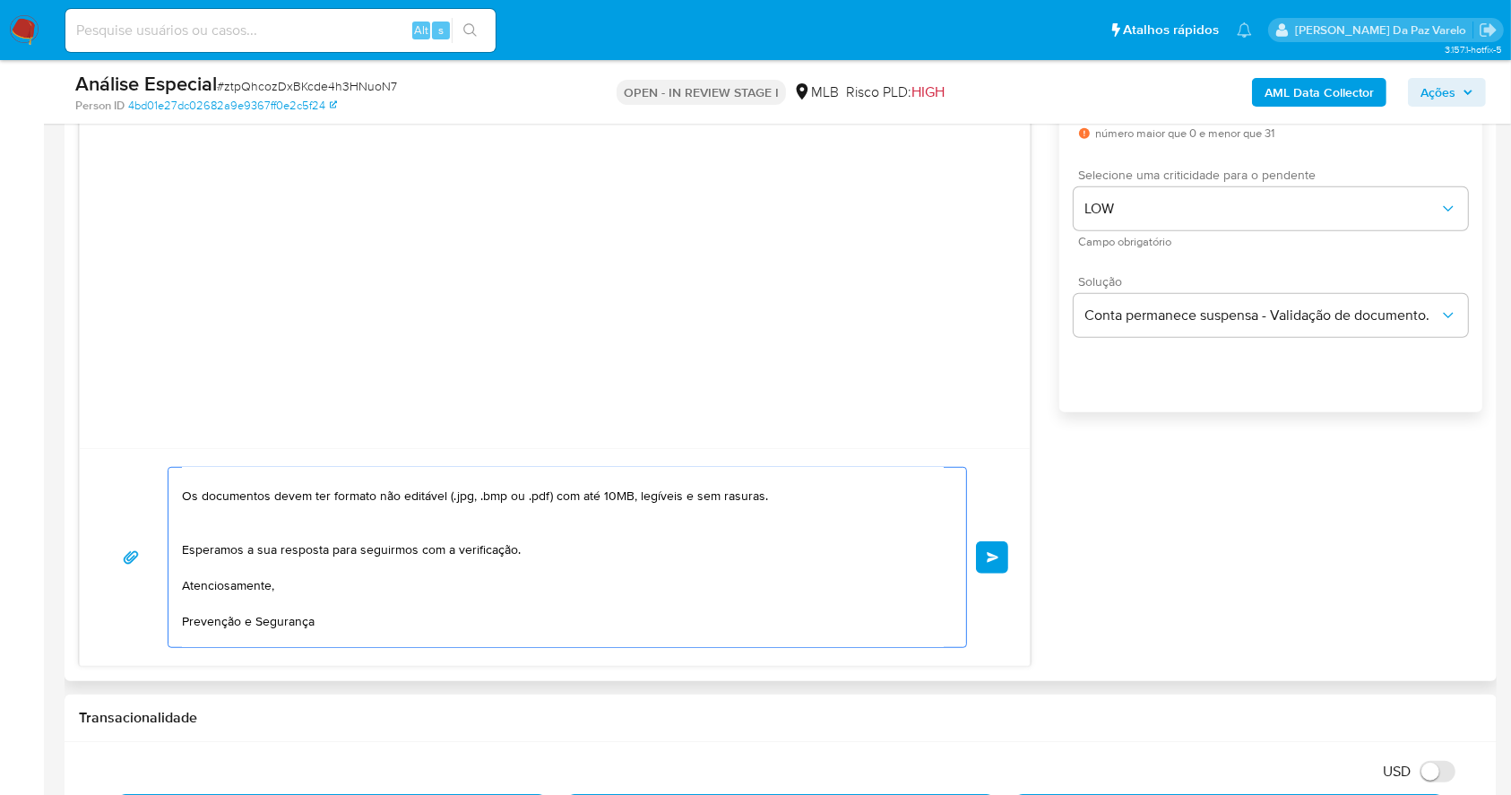
click at [257, 527] on textarea "Olá! JADM BIKES LTDA Estamos realizando uma verificação adicional de segurança …" at bounding box center [563, 557] width 762 height 179
click at [271, 546] on textarea "Olá! JADM BIKES LTDA Estamos realizando uma verificação adicional de segurança …" at bounding box center [563, 557] width 762 height 179
click at [271, 542] on textarea "Olá! JADM BIKES LTDA Estamos realizando uma verificação adicional de segurança …" at bounding box center [563, 557] width 762 height 179
paste textarea "Além disso, notamos que grande parte desse valor foi destinada a: João Pedro Sc…"
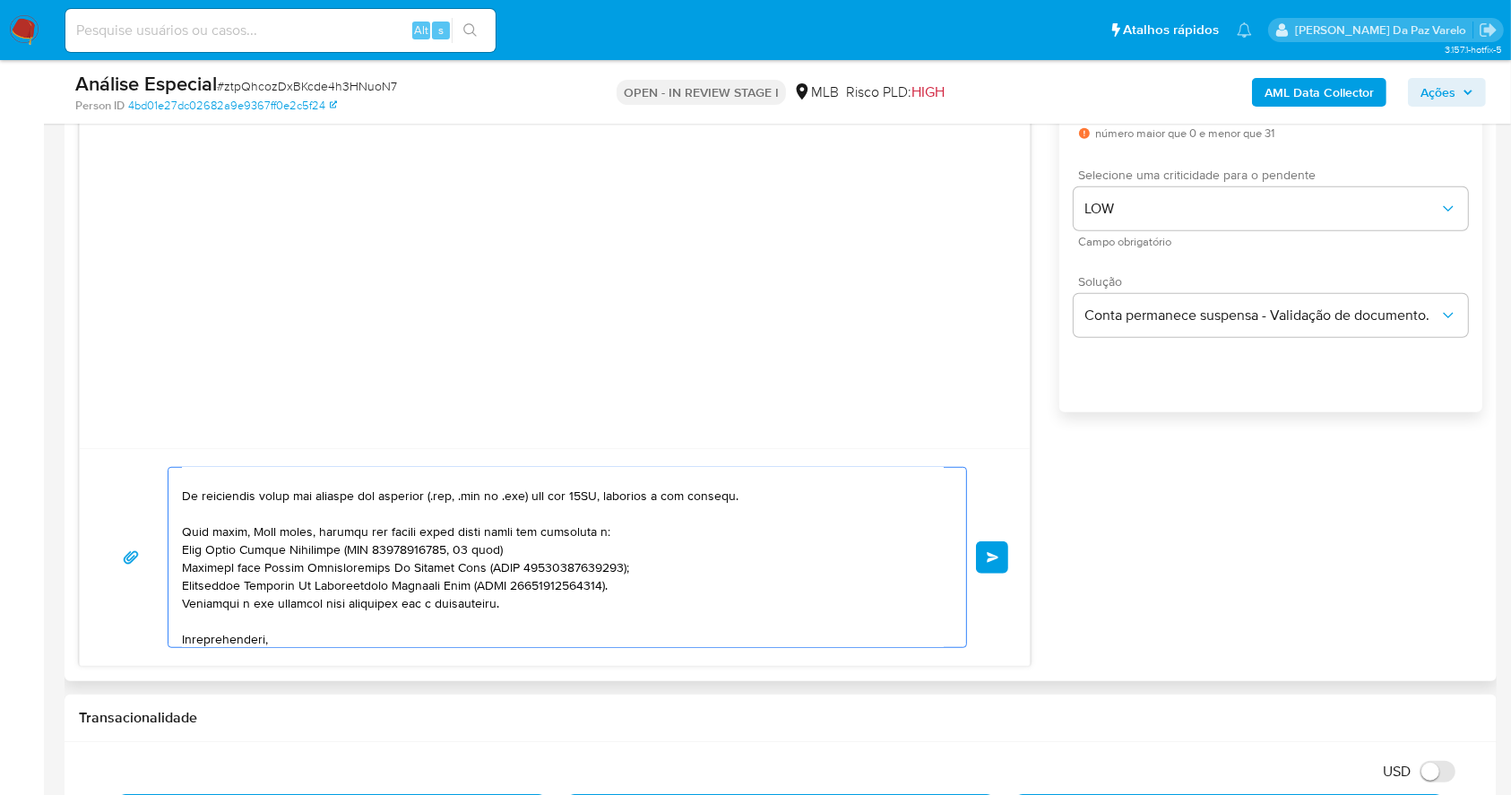
click at [247, 534] on textarea at bounding box center [563, 557] width 762 height 179
click at [423, 538] on textarea at bounding box center [563, 557] width 762 height 179
paste textarea "01/07/2025 a 26/08/2025"
click at [572, 540] on textarea at bounding box center [563, 557] width 762 height 179
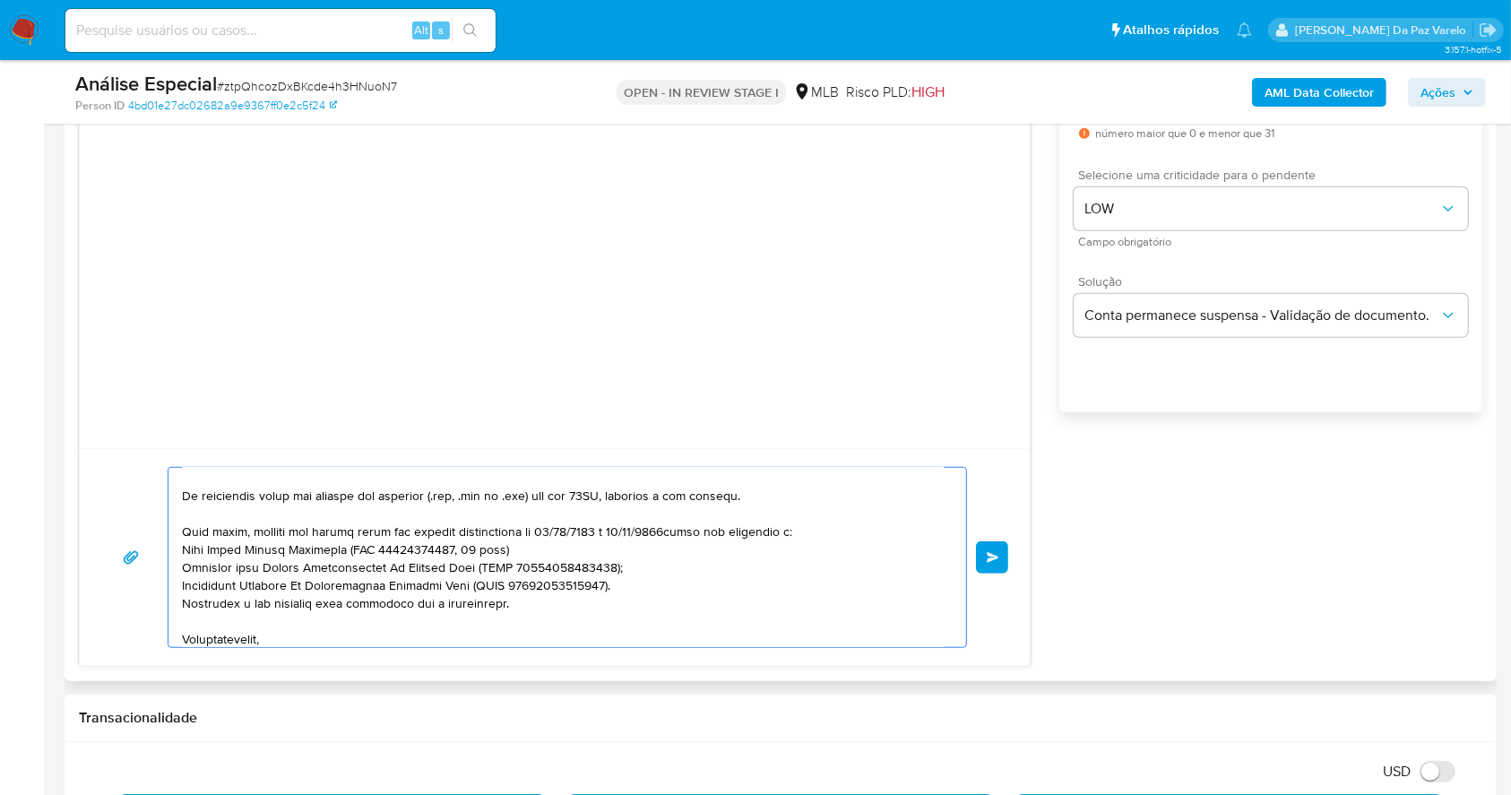
click at [566, 541] on textarea at bounding box center [563, 557] width 762 height 179
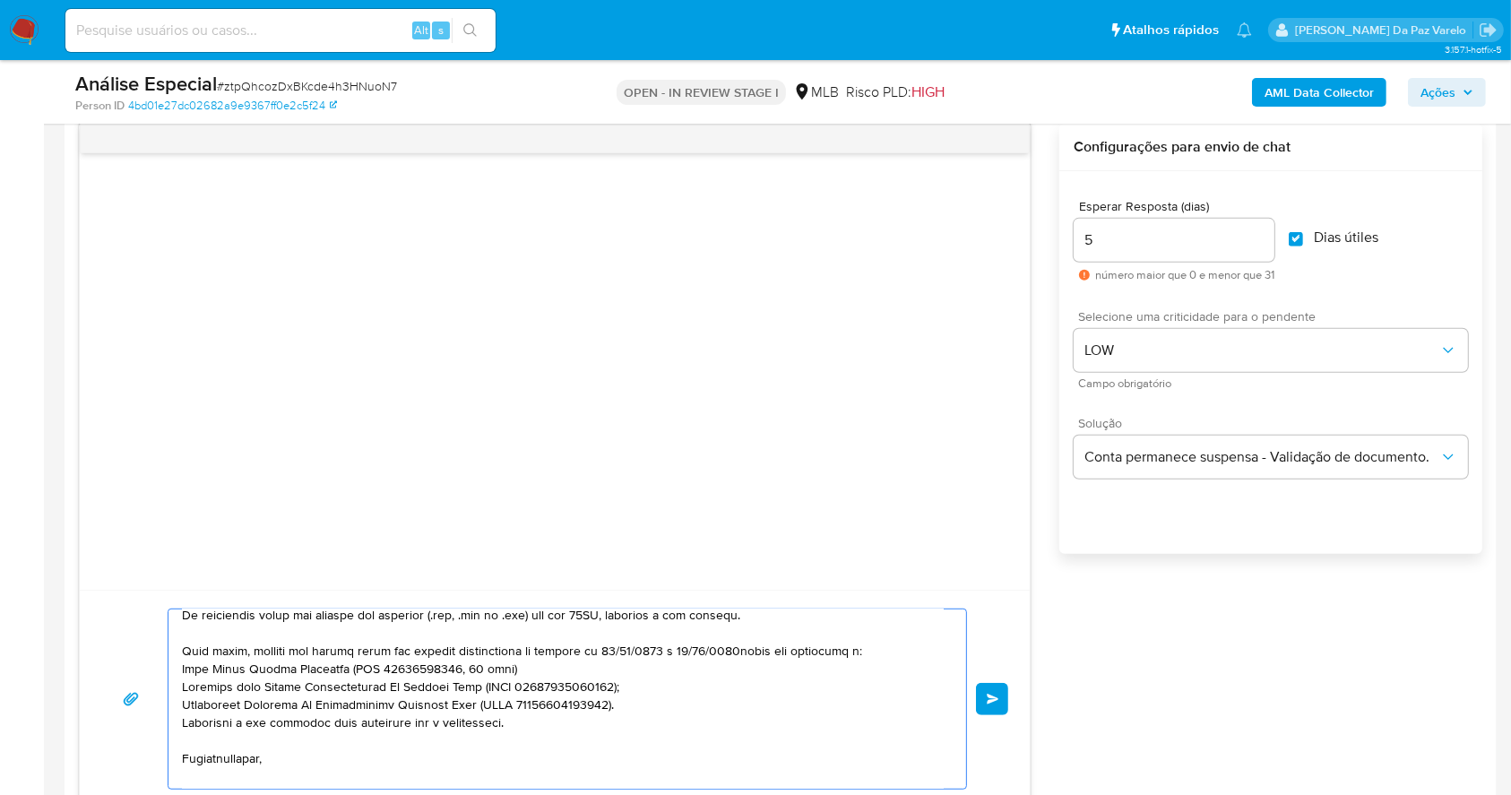
scroll to position [227, 0]
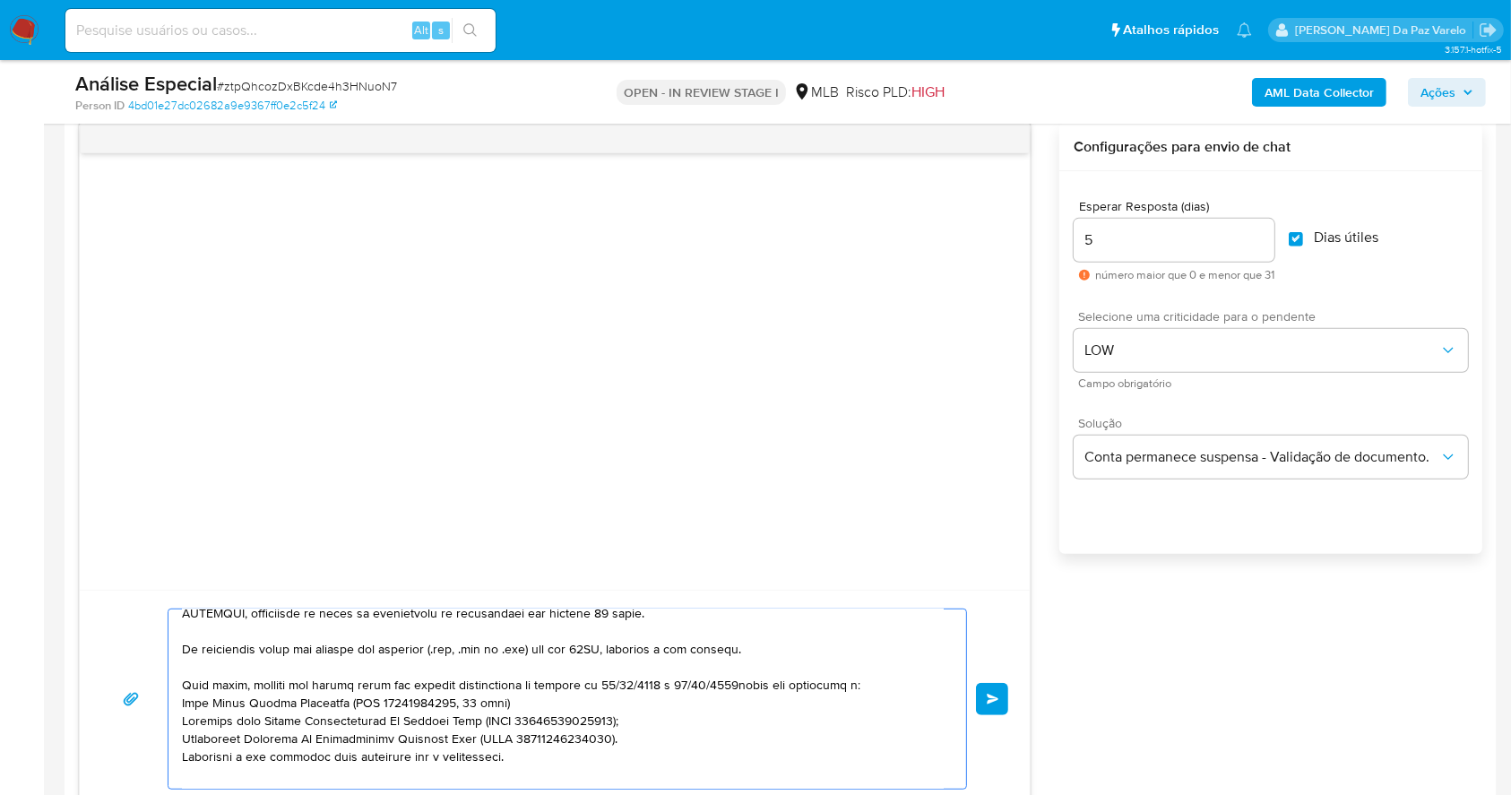
click at [771, 691] on textarea at bounding box center [563, 698] width 762 height 179
click at [864, 698] on textarea at bounding box center [563, 698] width 762 height 179
click at [385, 705] on textarea at bounding box center [563, 698] width 762 height 179
drag, startPoint x: 379, startPoint y: 706, endPoint x: 418, endPoint y: 706, distance: 38.5
click at [416, 705] on textarea at bounding box center [563, 698] width 762 height 179
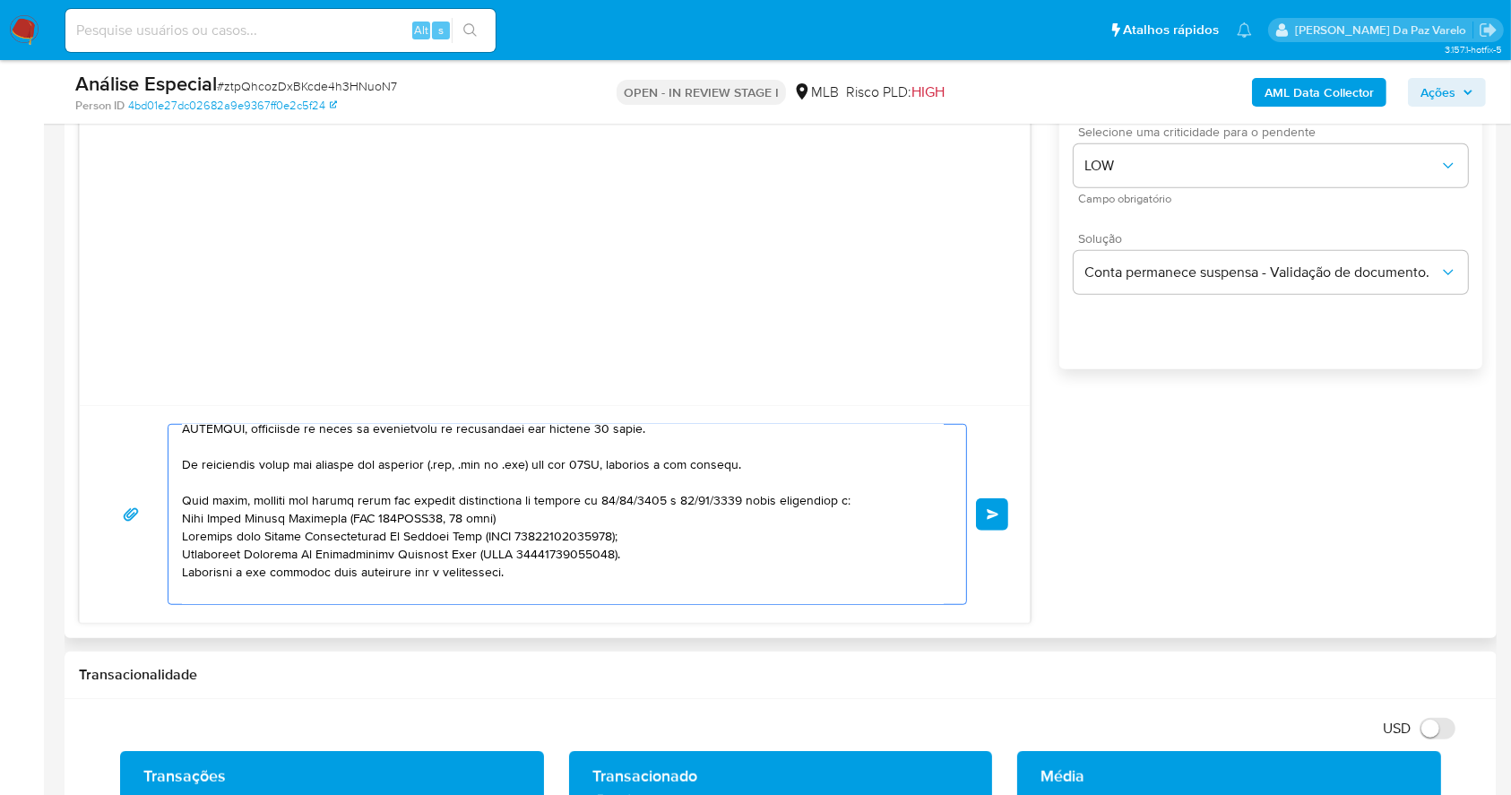
scroll to position [1173, 0]
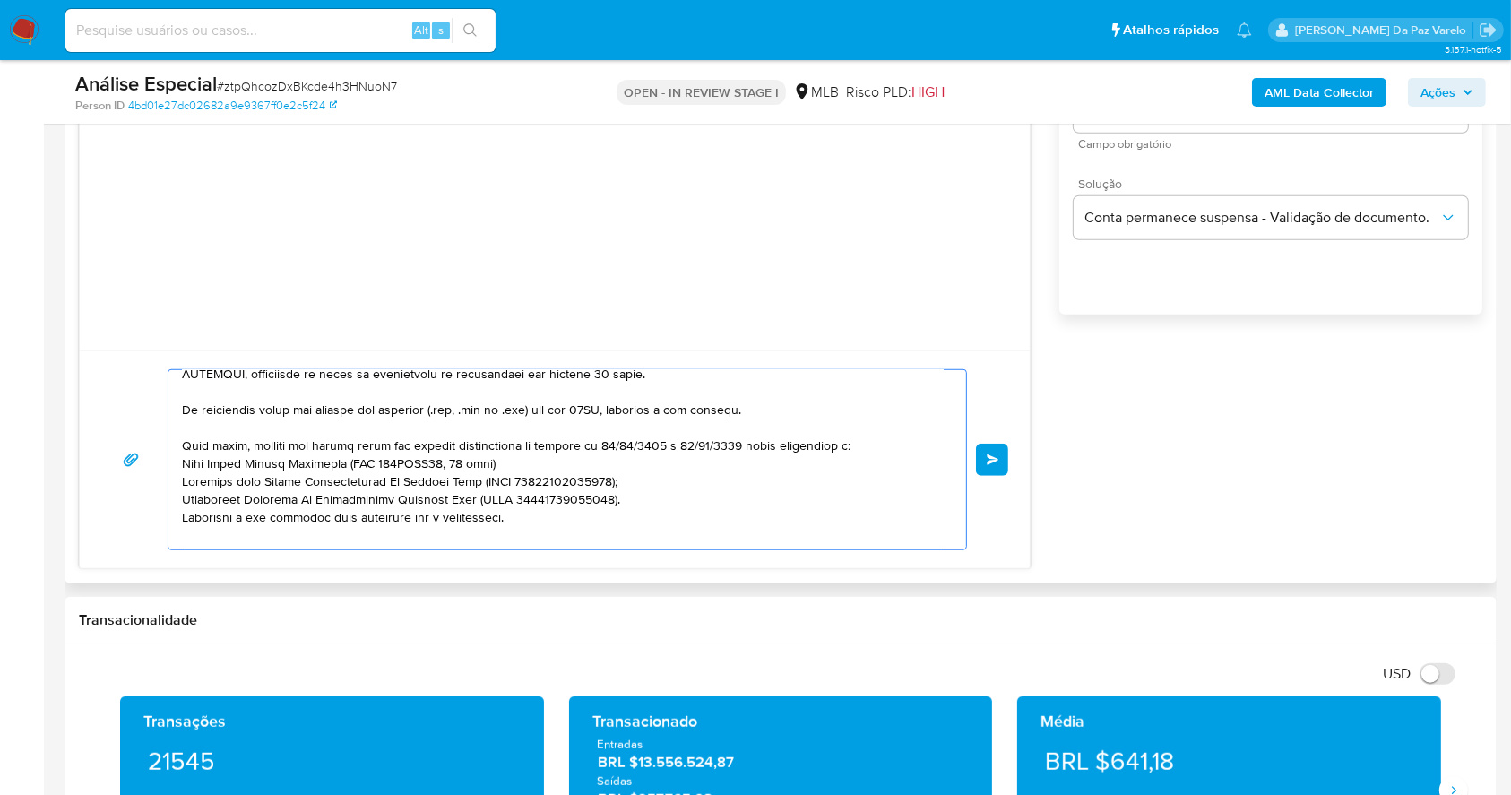
click at [459, 471] on textarea at bounding box center [563, 459] width 762 height 179
click at [247, 488] on textarea at bounding box center [563, 459] width 762 height 179
click at [463, 486] on textarea at bounding box center [563, 459] width 762 height 179
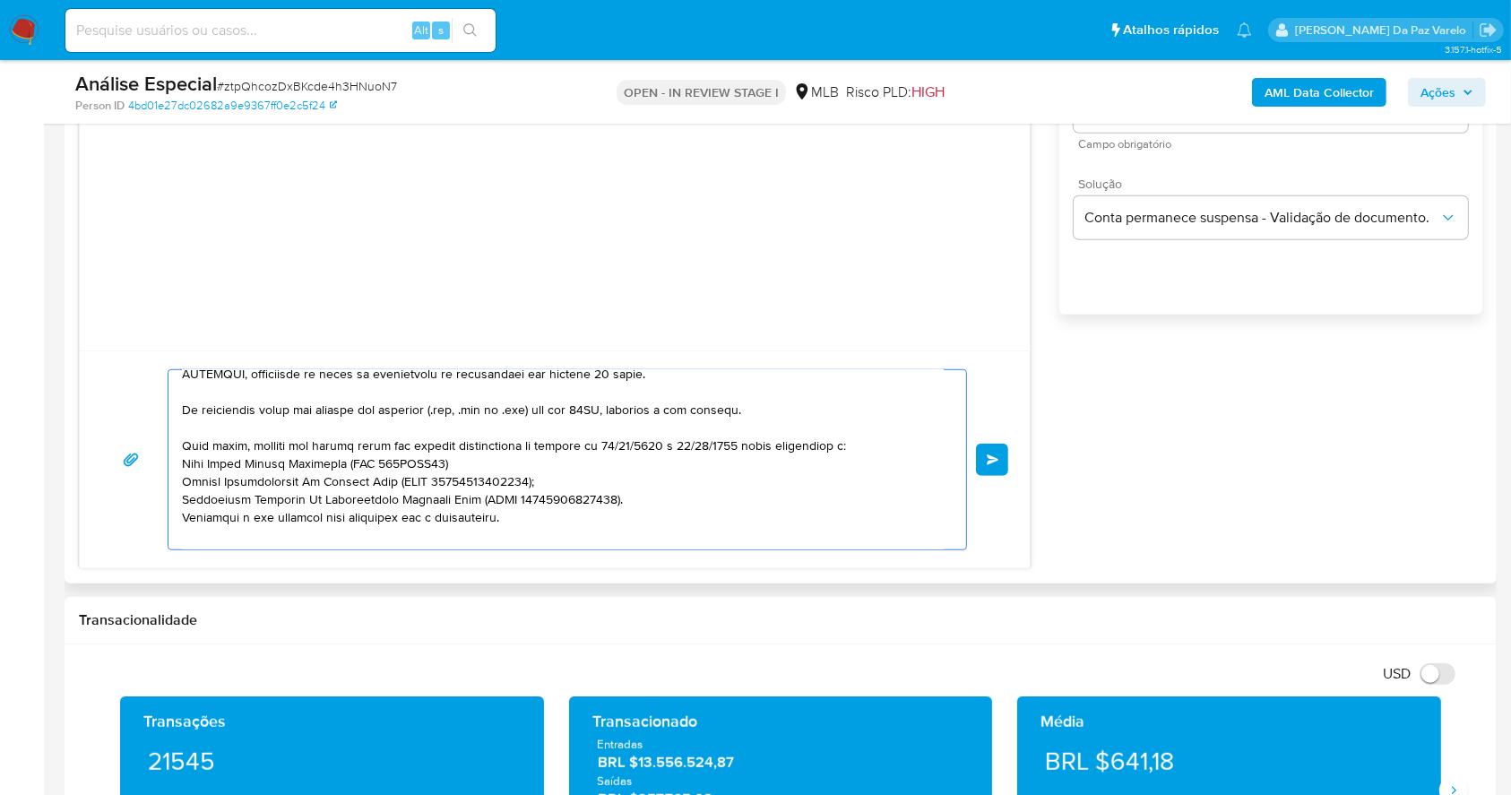
drag, startPoint x: 498, startPoint y: 488, endPoint x: 445, endPoint y: 488, distance: 53.8
click at [445, 488] on textarea at bounding box center [563, 459] width 762 height 179
drag, startPoint x: 581, startPoint y: 502, endPoint x: 537, endPoint y: 505, distance: 44.1
click at [537, 505] on textarea at bounding box center [563, 459] width 762 height 179
click at [488, 486] on textarea at bounding box center [563, 459] width 762 height 179
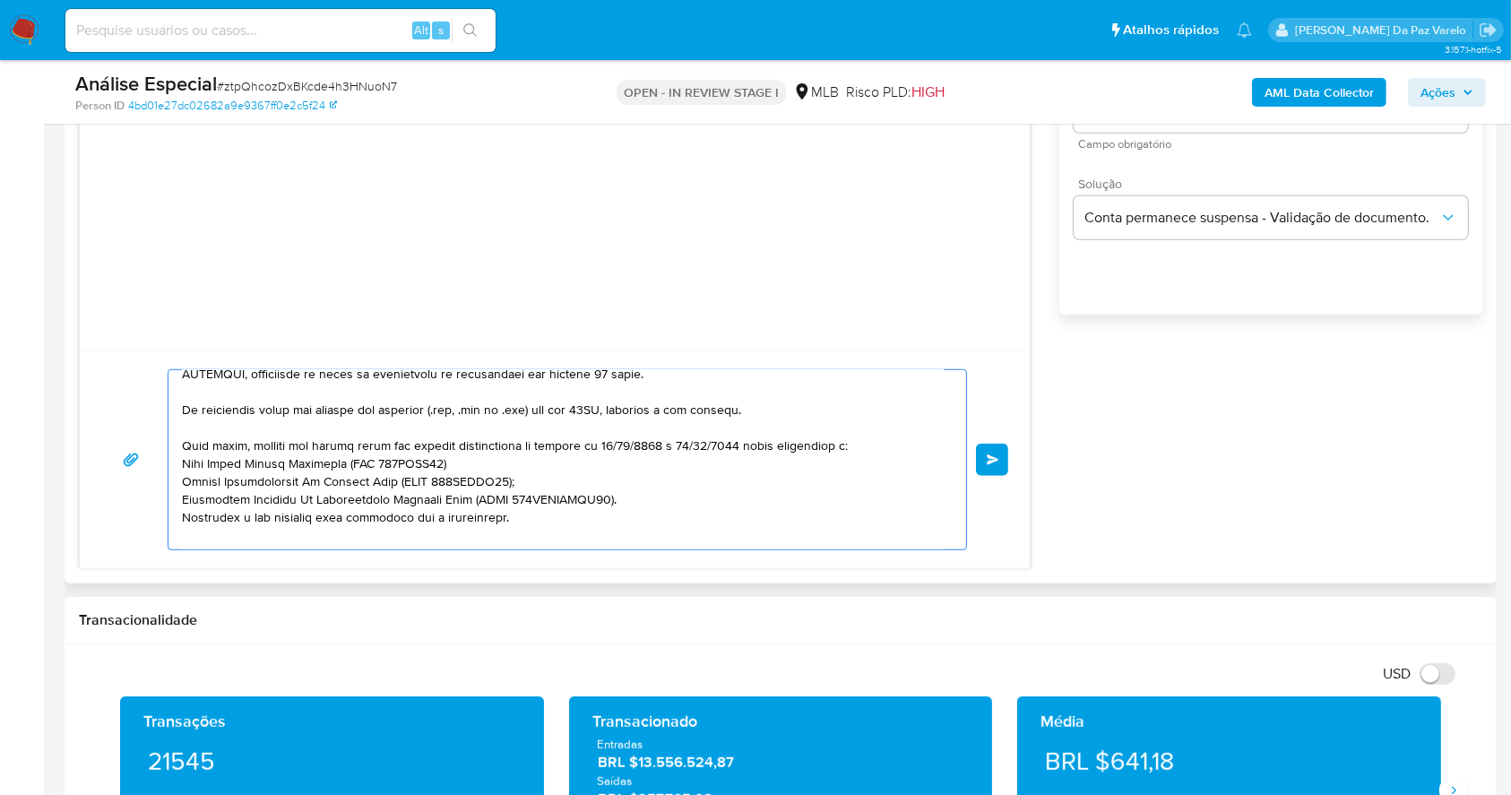
click at [687, 508] on textarea at bounding box center [563, 459] width 762 height 179
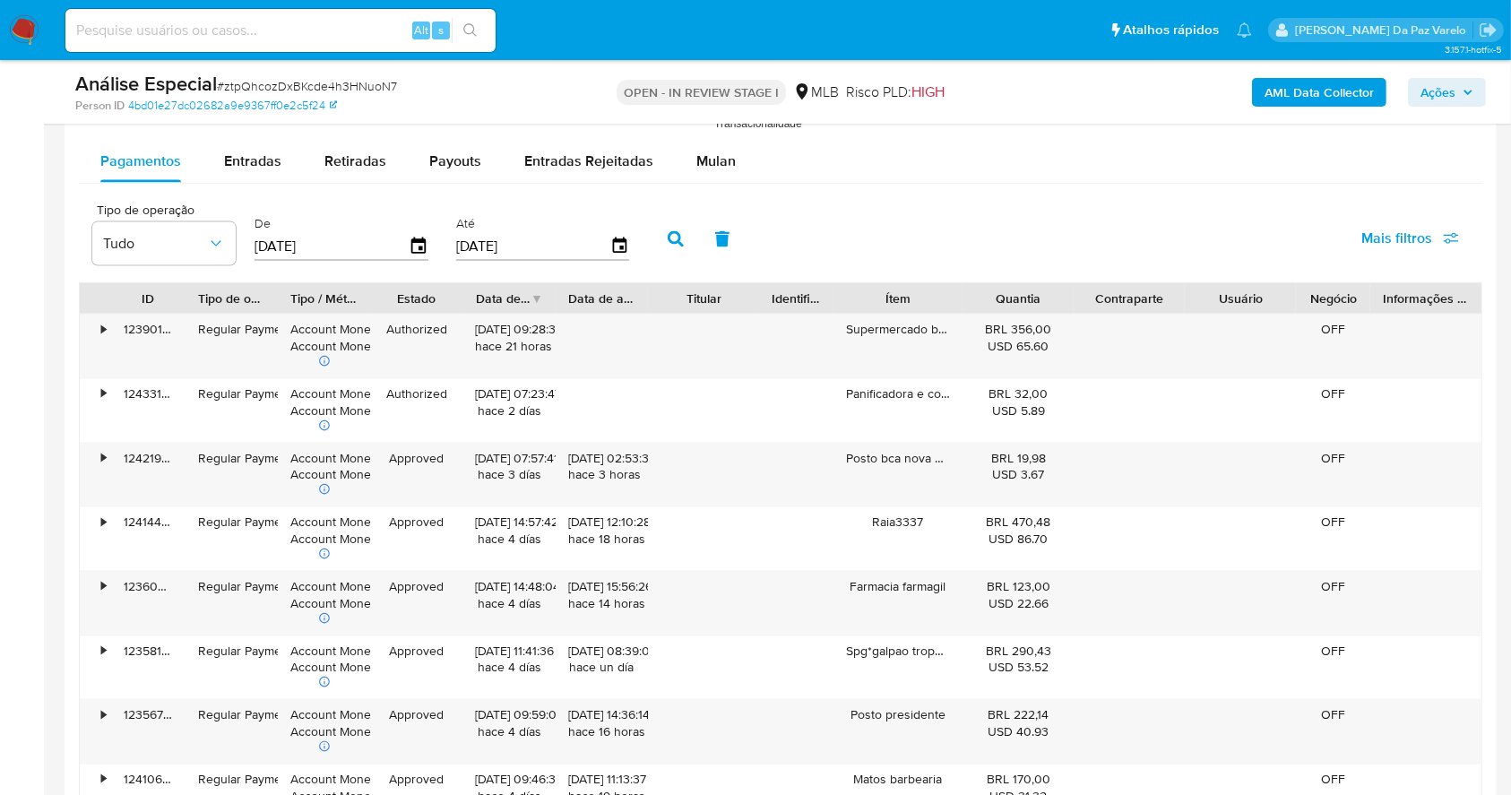
scroll to position [2368, 0]
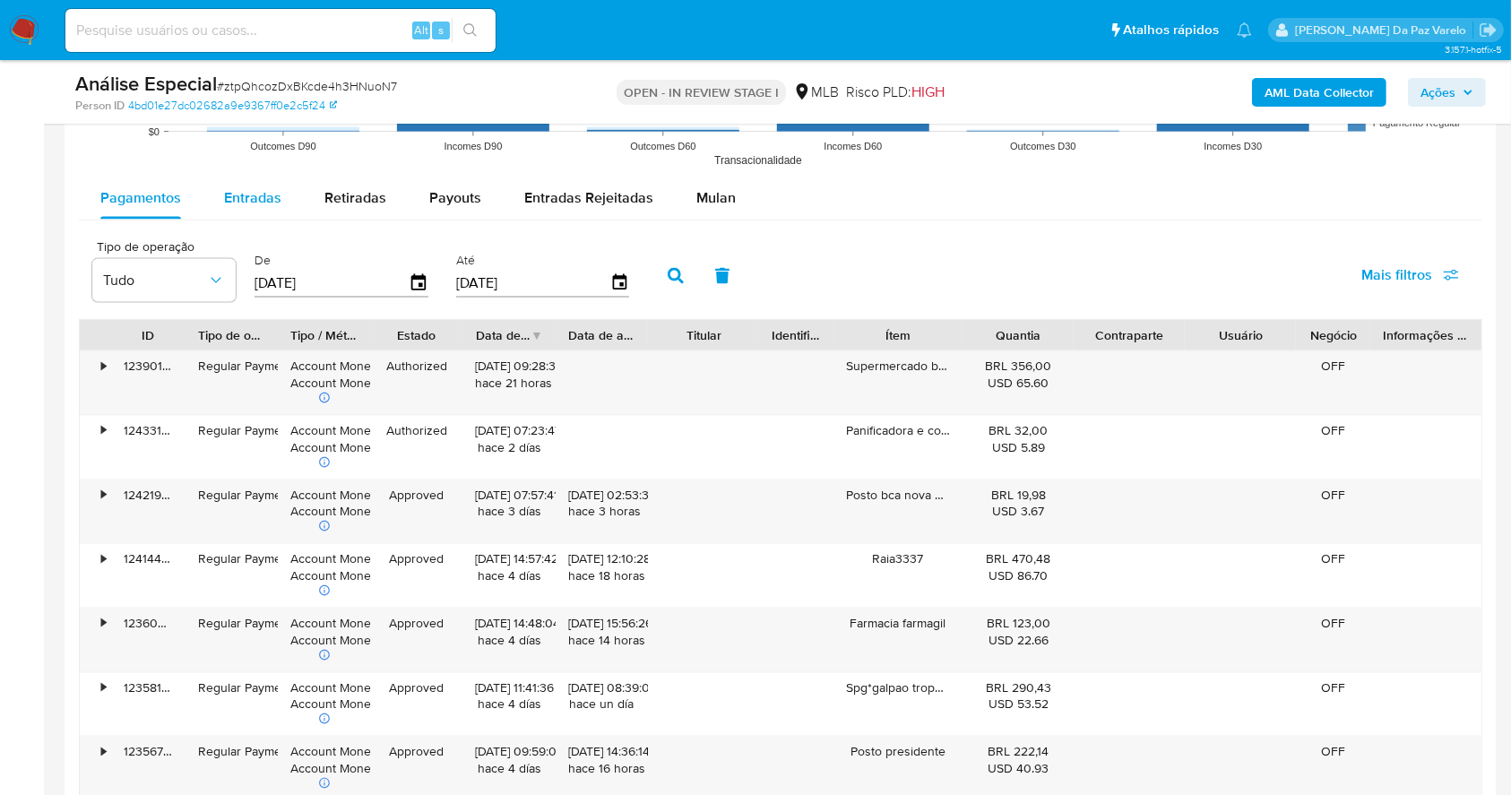
type textarea "Olá! JADM BIKES LTDA Estamos realizando uma verificação adicional de segurança …"
click at [242, 195] on span "Entradas" at bounding box center [252, 197] width 57 height 21
select select "10"
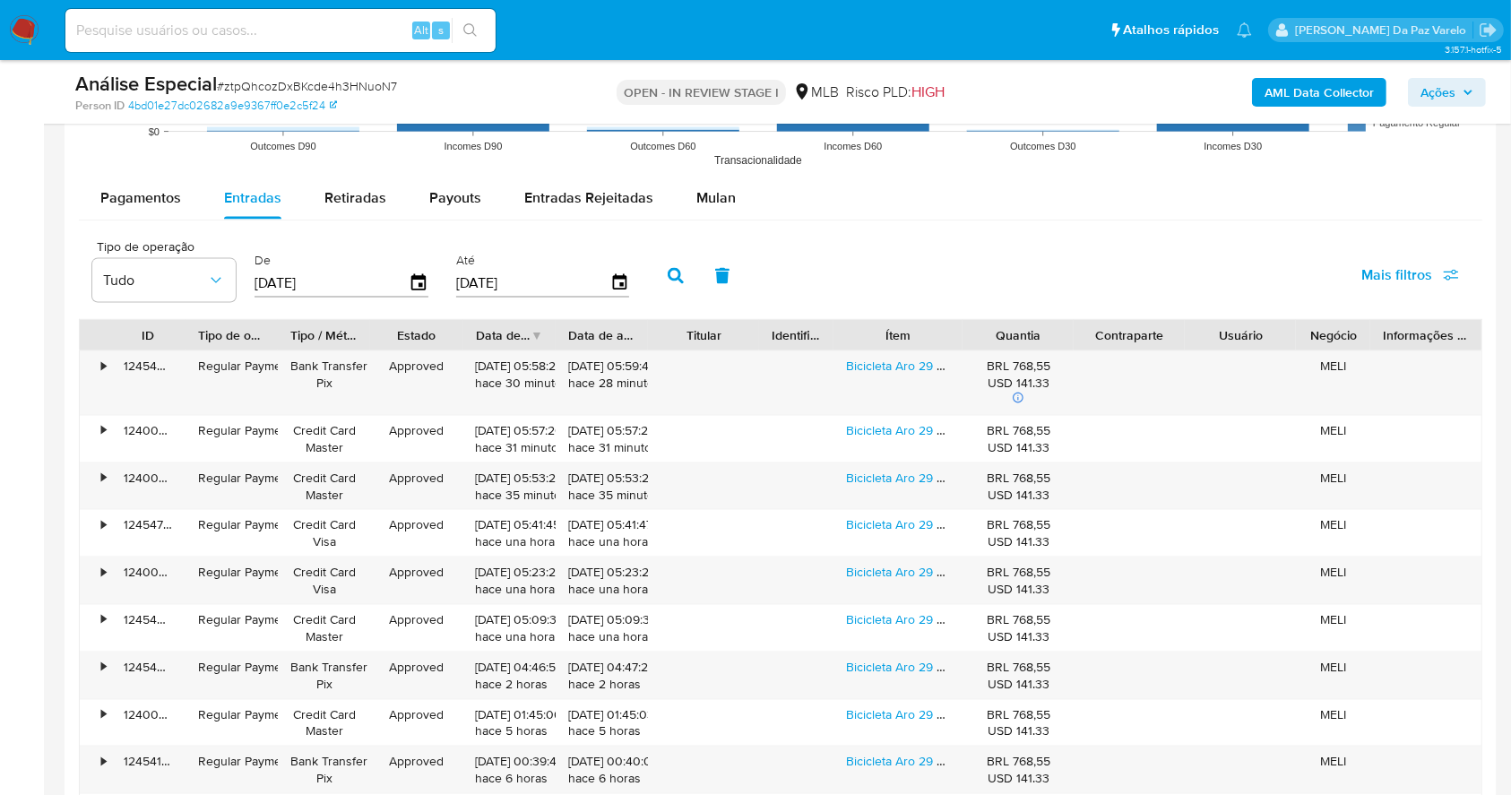
click at [169, 327] on div "ID" at bounding box center [148, 335] width 74 height 30
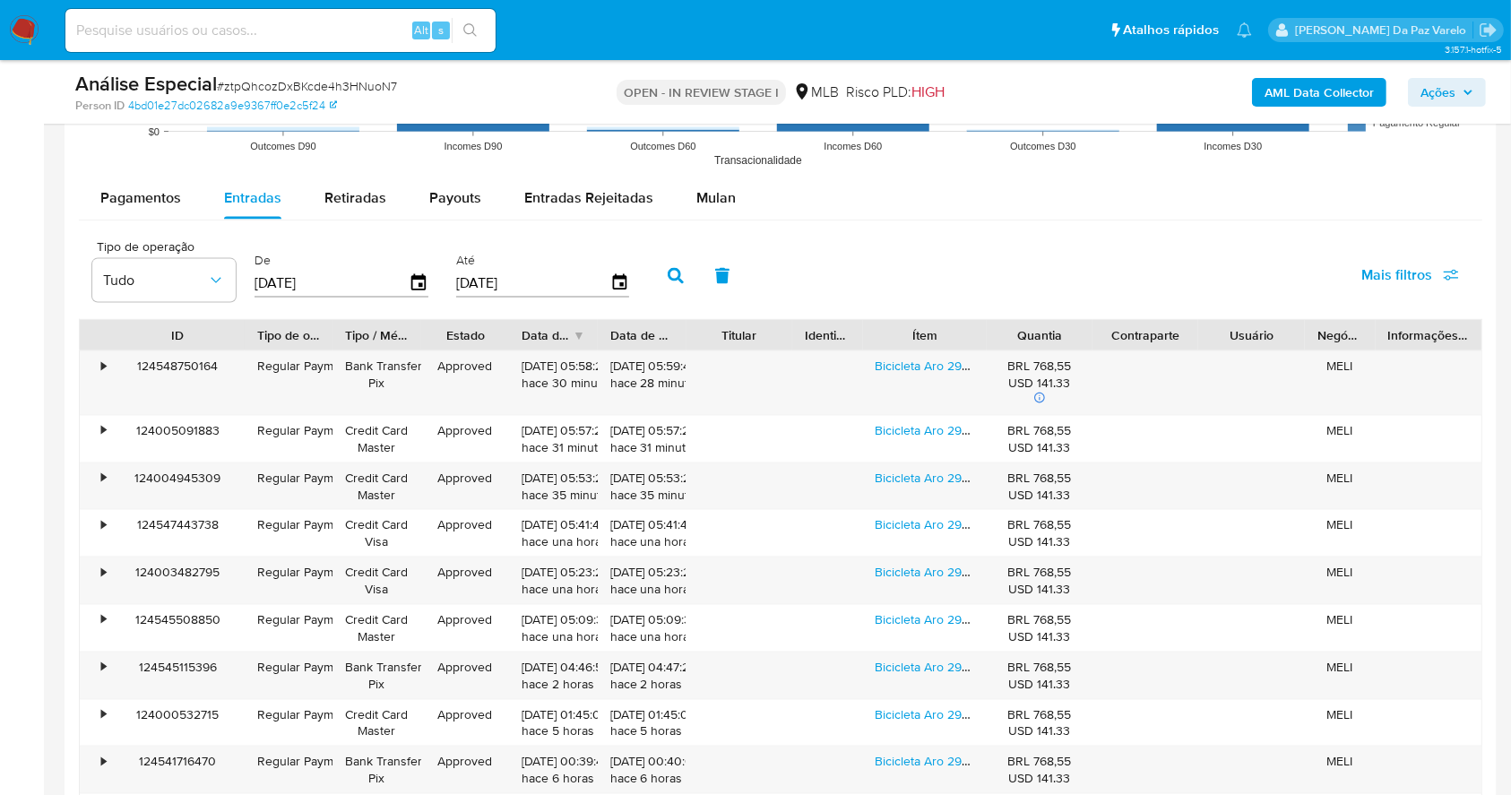
drag, startPoint x: 169, startPoint y: 327, endPoint x: 229, endPoint y: 338, distance: 60.1
click at [229, 338] on div at bounding box center [245, 335] width 32 height 30
click at [195, 363] on div "124548750164" at bounding box center [178, 383] width 134 height 64
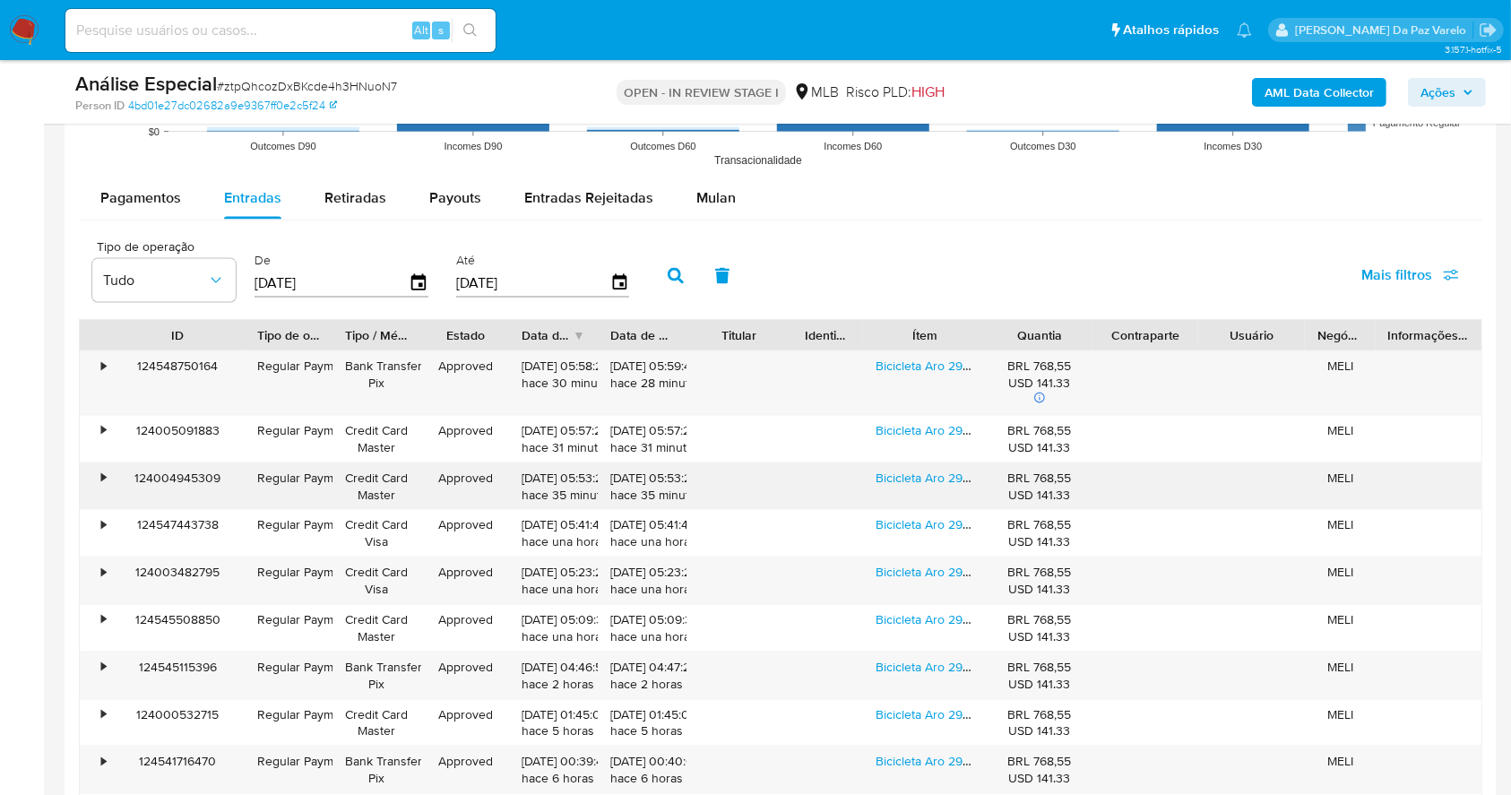
drag, startPoint x: 196, startPoint y: 363, endPoint x: 207, endPoint y: 483, distance: 120.6
click at [207, 483] on div "• 124548750164 Regular Payment Bank Transfer Pix Approved 02/09/2025 05:58:29 h…" at bounding box center [780, 595] width 1403 height 491
click at [226, 368] on div "124548750164" at bounding box center [178, 383] width 134 height 64
click at [202, 360] on div "124548750164" at bounding box center [178, 383] width 134 height 64
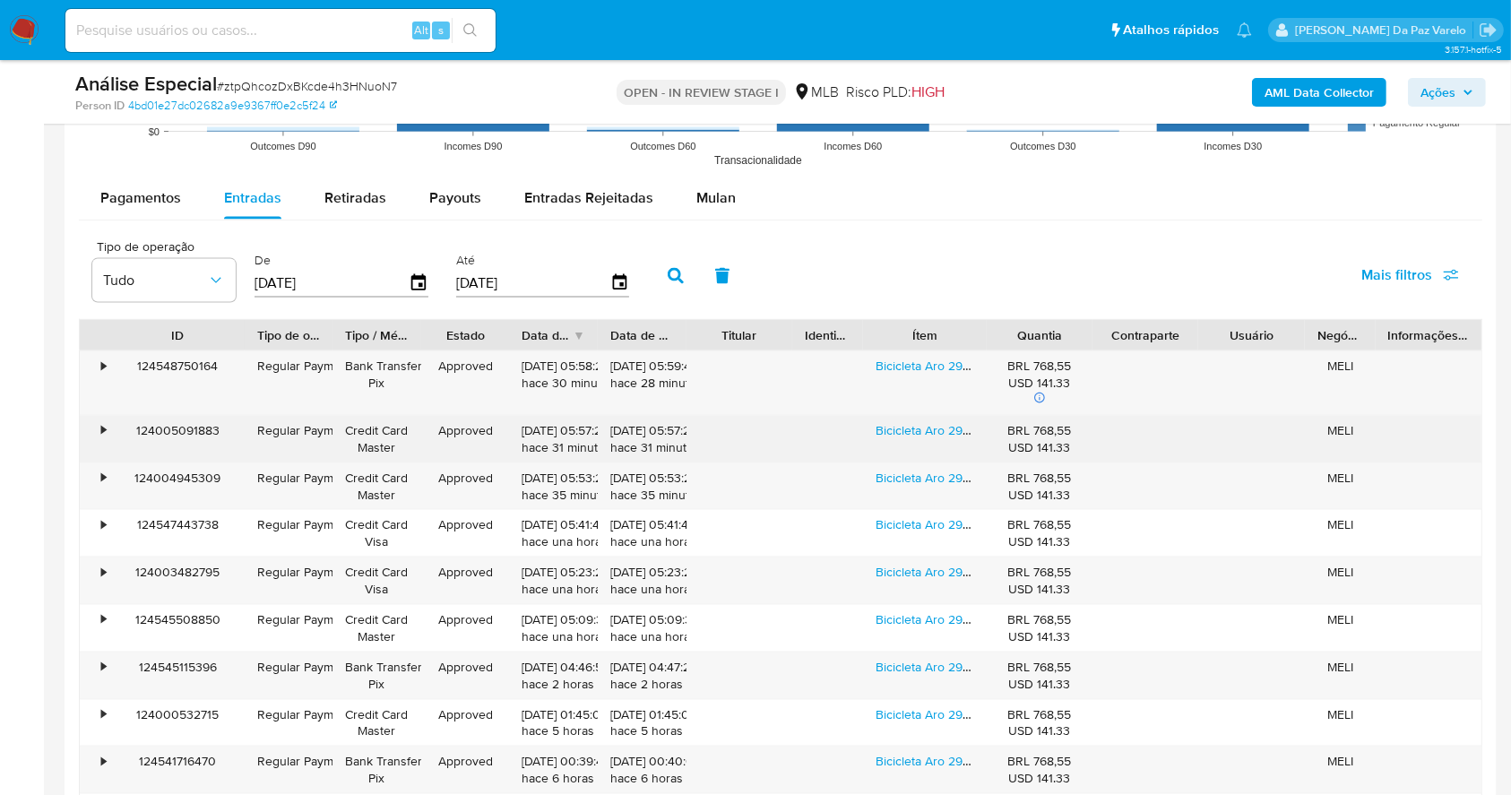
click at [188, 438] on div "124005091883" at bounding box center [178, 439] width 134 height 47
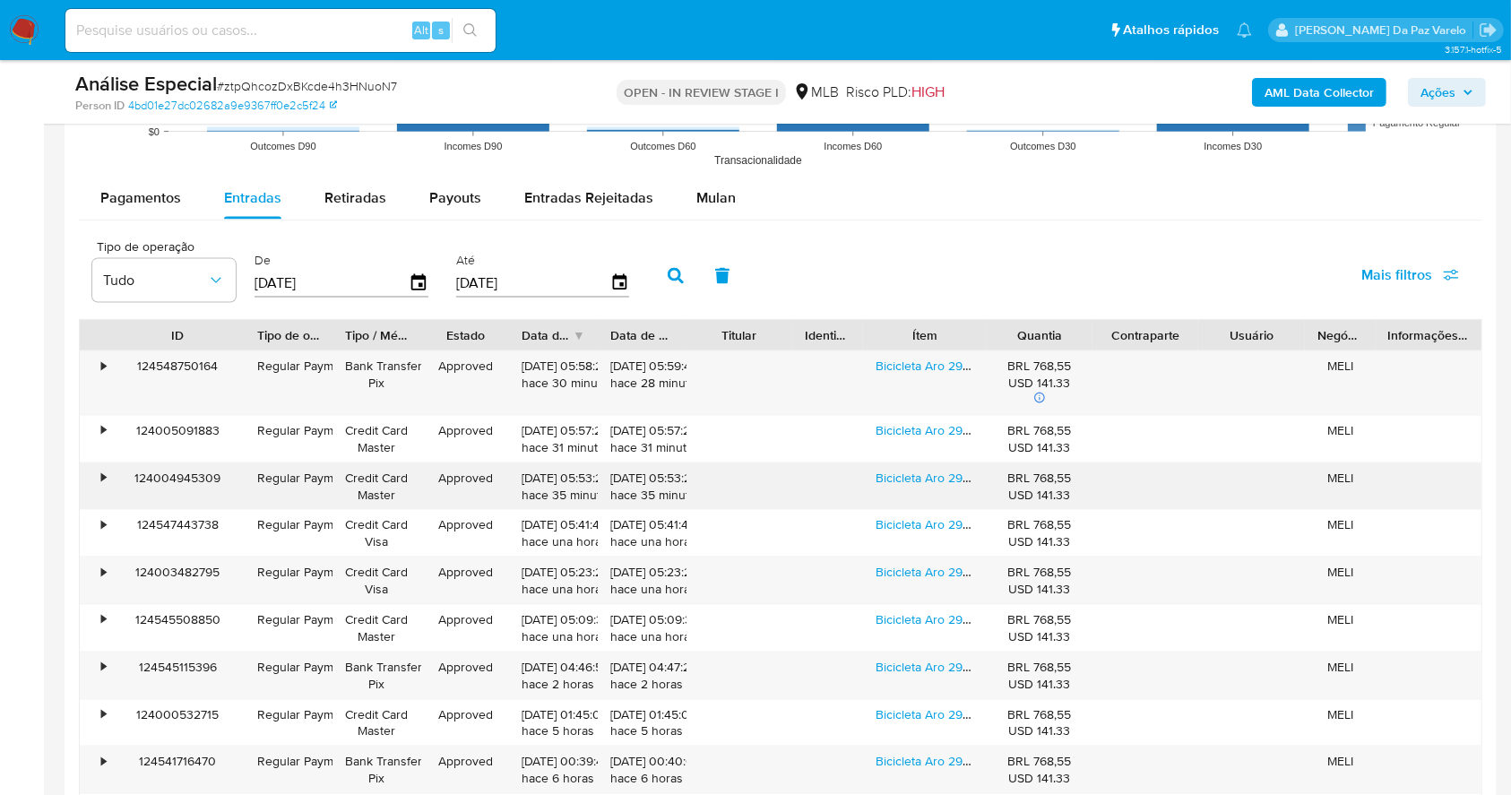
click at [177, 481] on div "124004945309" at bounding box center [178, 486] width 134 height 47
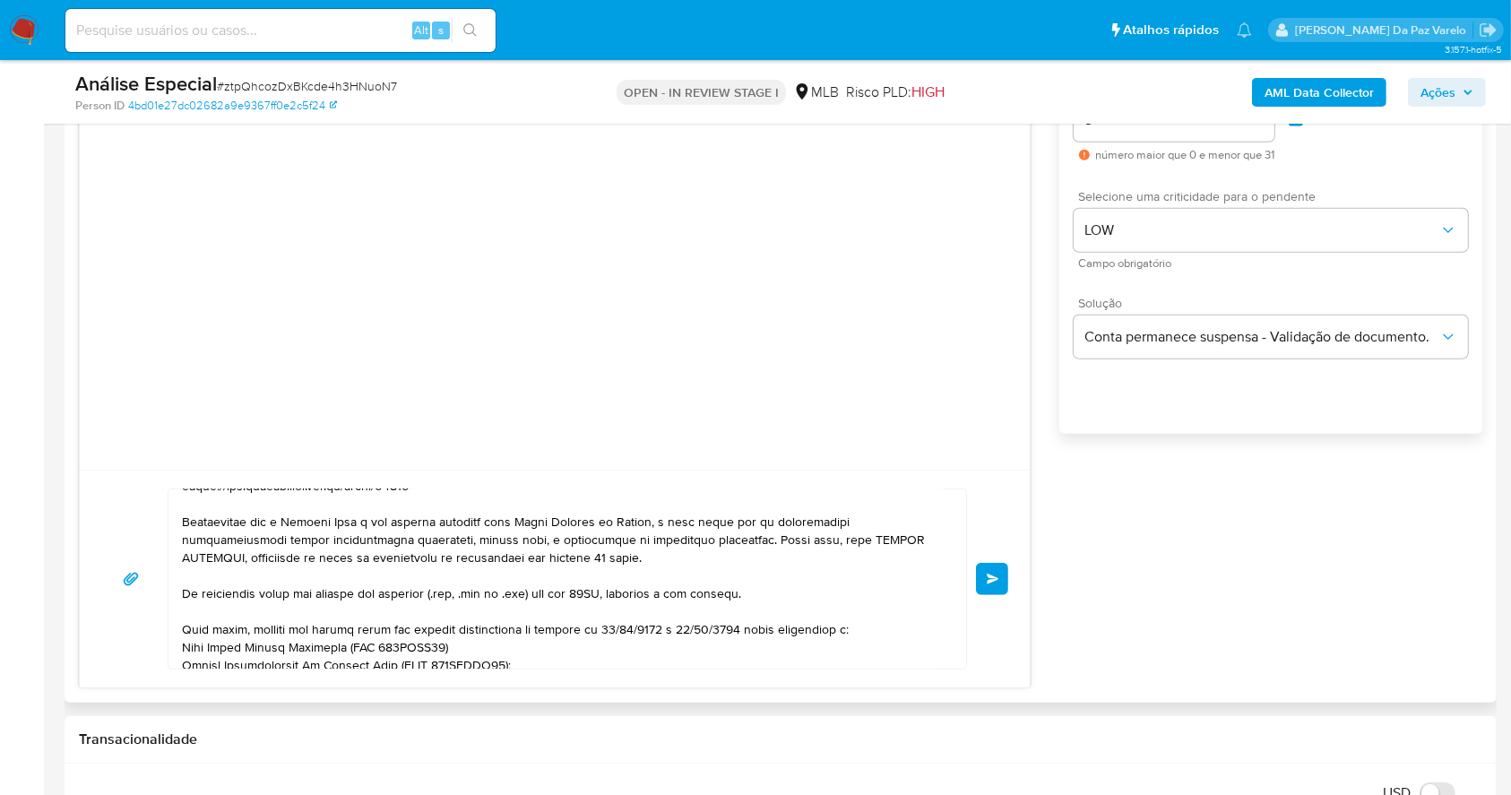
scroll to position [281, 0]
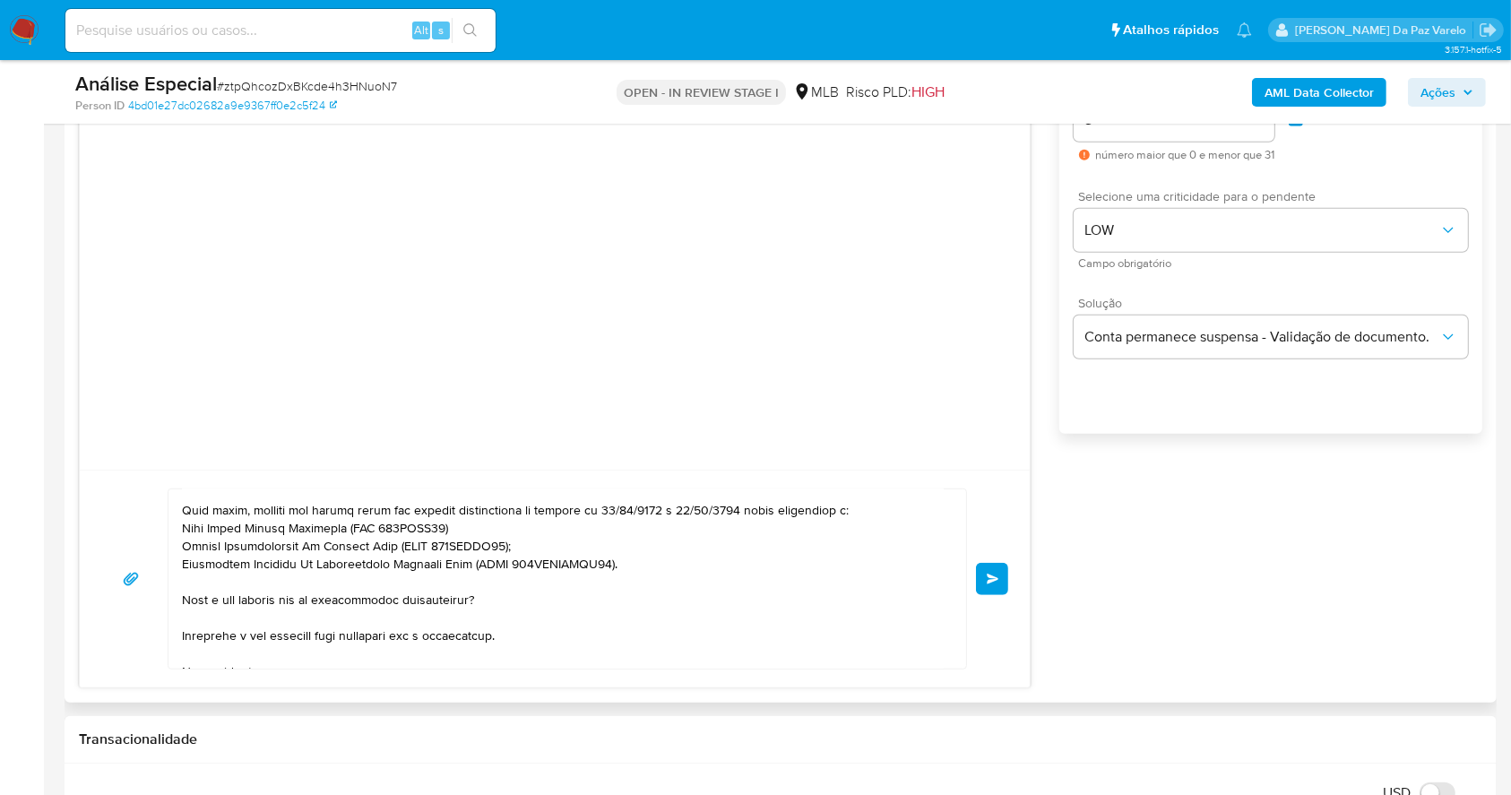
click at [488, 620] on textarea at bounding box center [563, 578] width 762 height 179
click at [506, 600] on textarea at bounding box center [563, 578] width 762 height 179
paste textarea "124548750164, 124005091883, 124004945309"
click at [516, 643] on textarea at bounding box center [563, 578] width 762 height 179
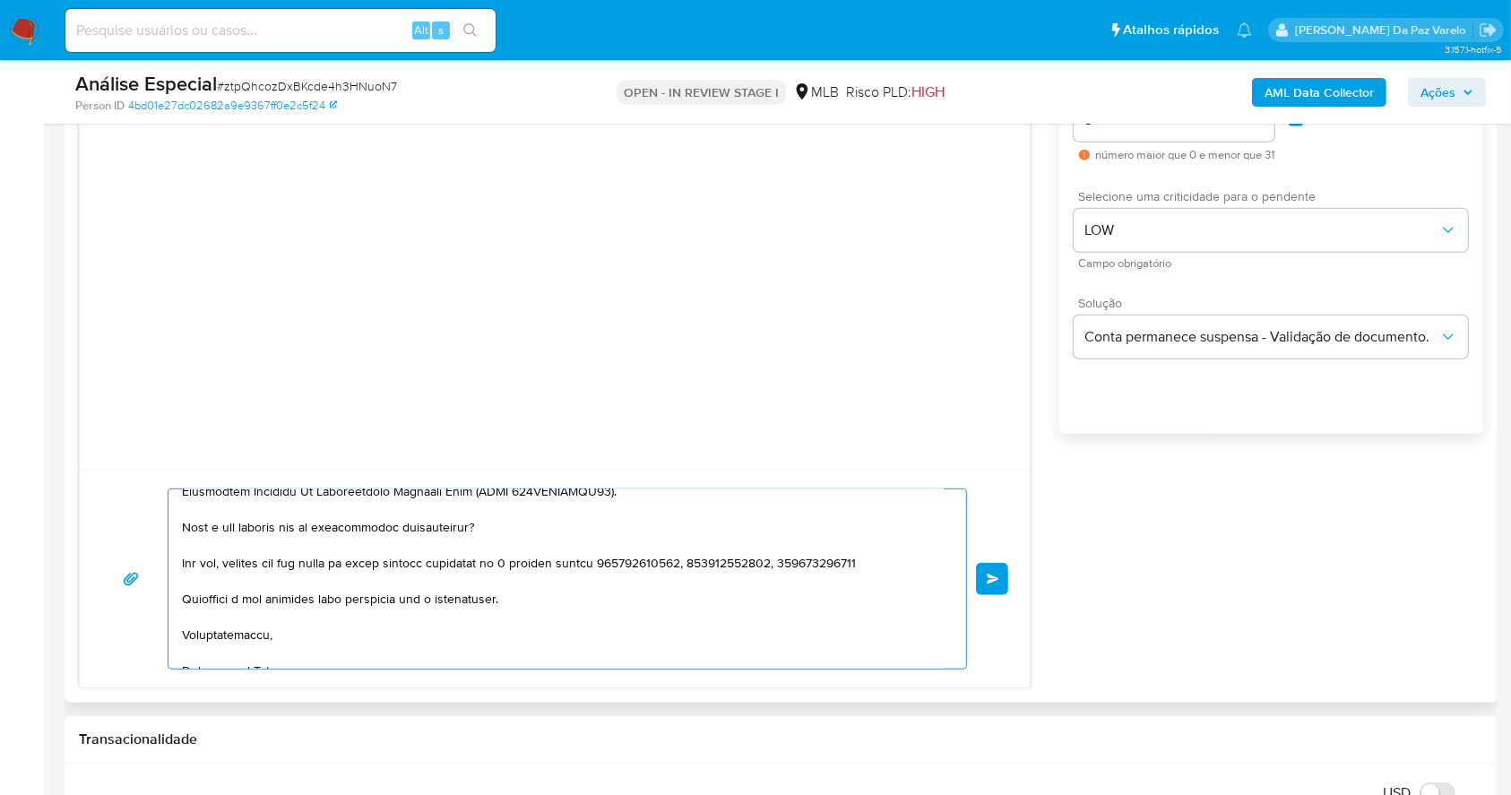
scroll to position [318, 0]
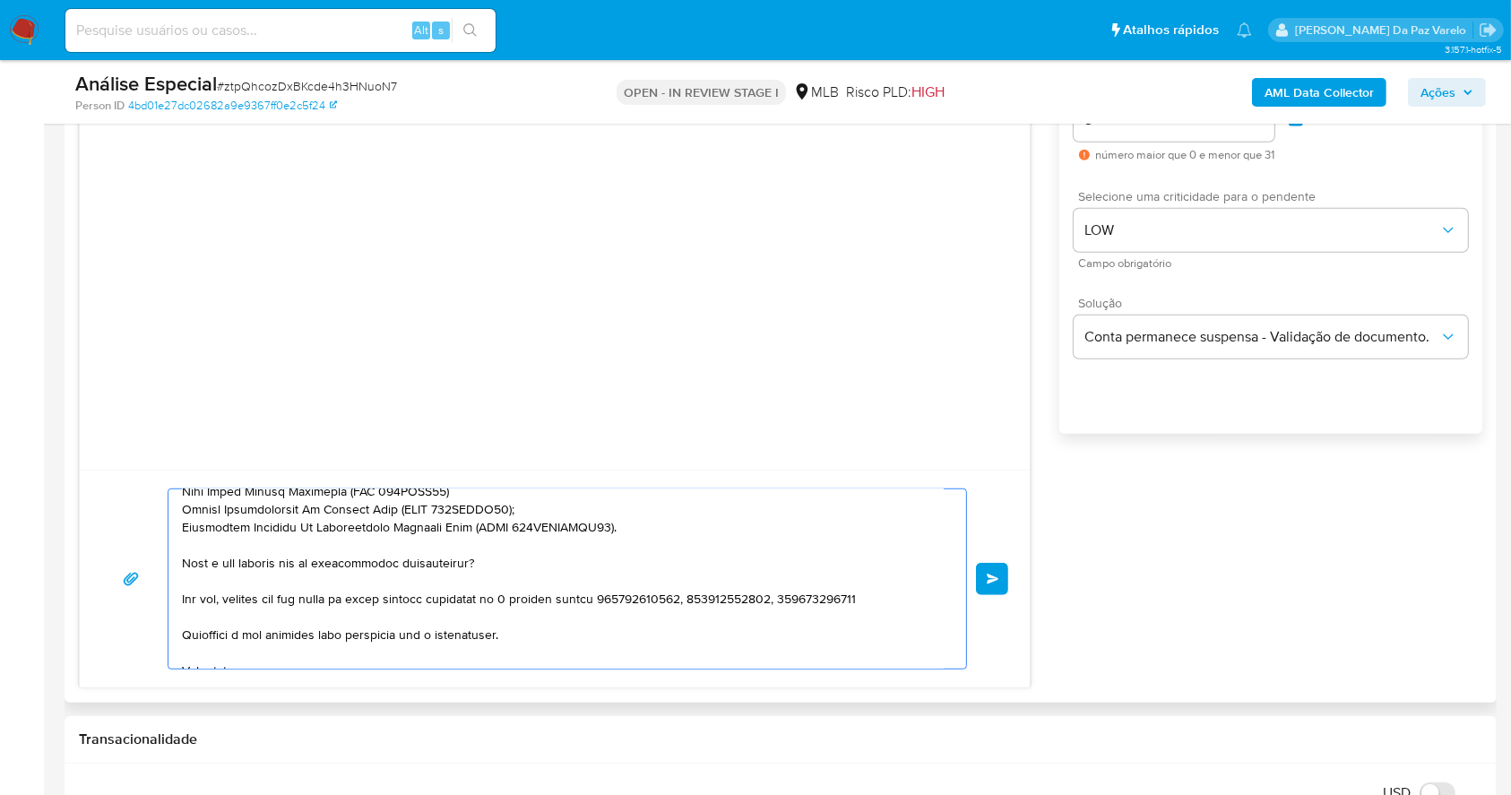
click at [607, 607] on textarea at bounding box center [563, 578] width 762 height 179
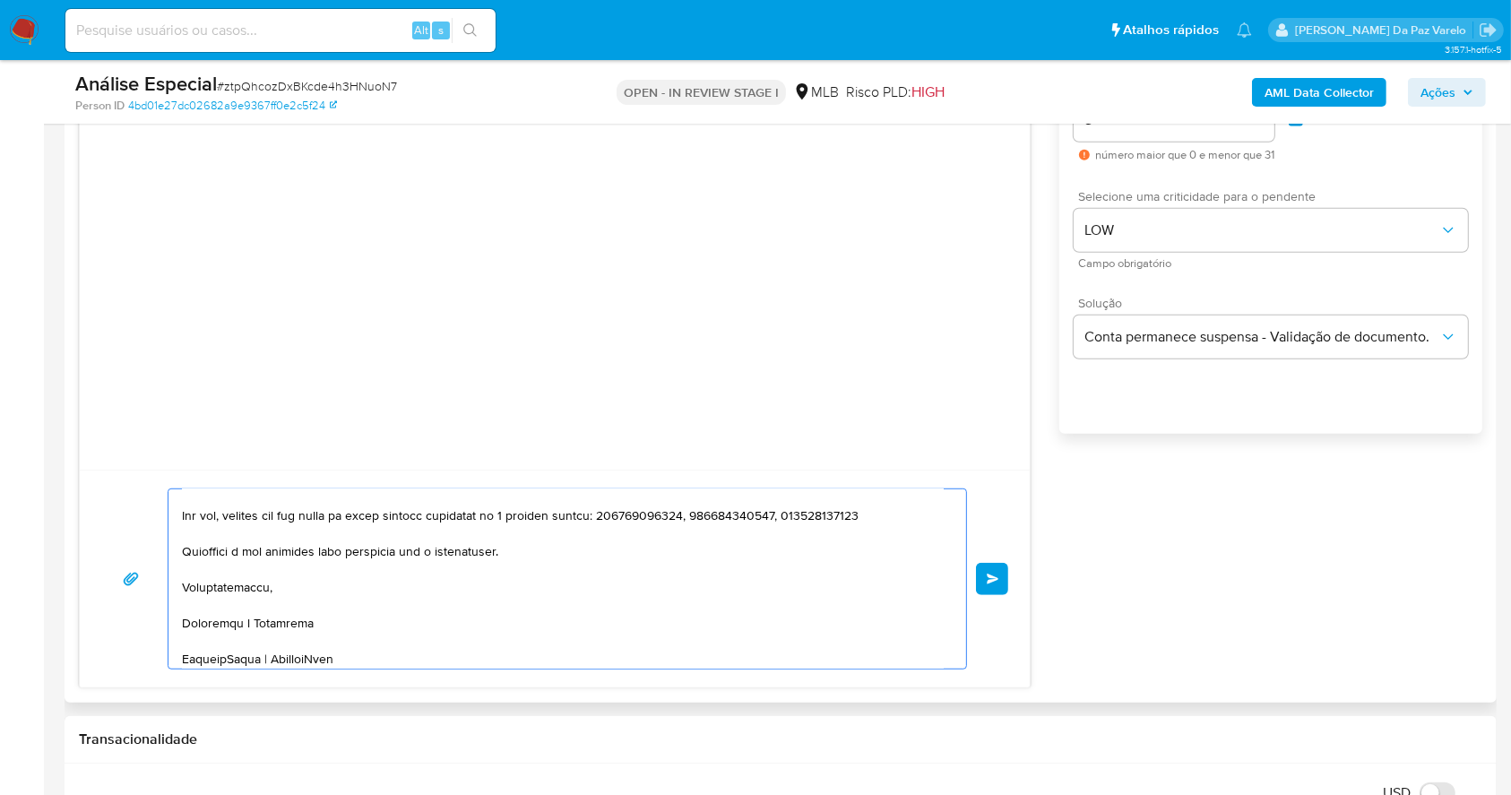
scroll to position [437, 0]
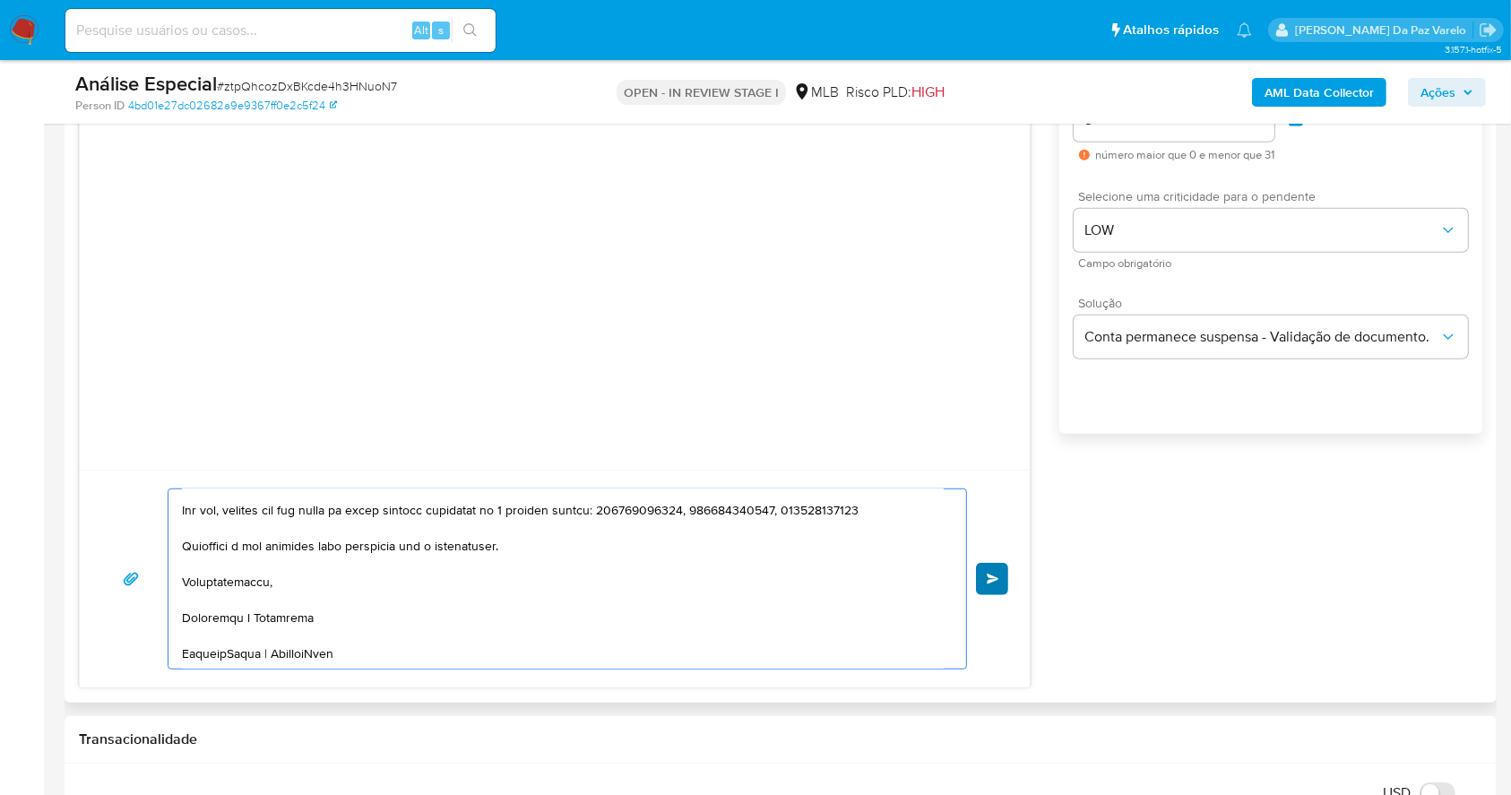
type textarea "Olá! JADM BIKES LTDA Estamos realizando uma verificação adicional de segurança …"
click at [987, 578] on span "common.send" at bounding box center [993, 579] width 13 height 11
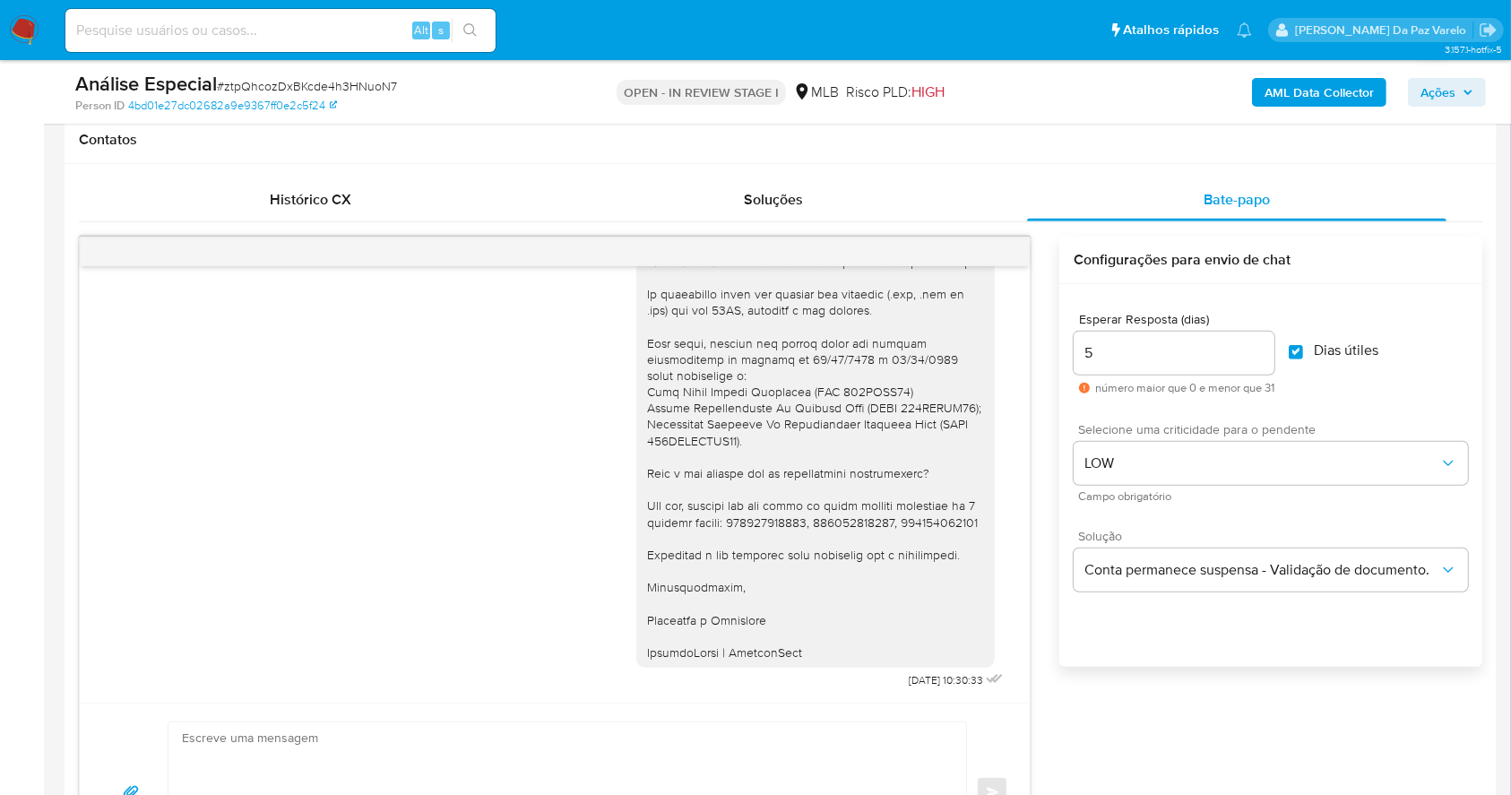
scroll to position [815, 0]
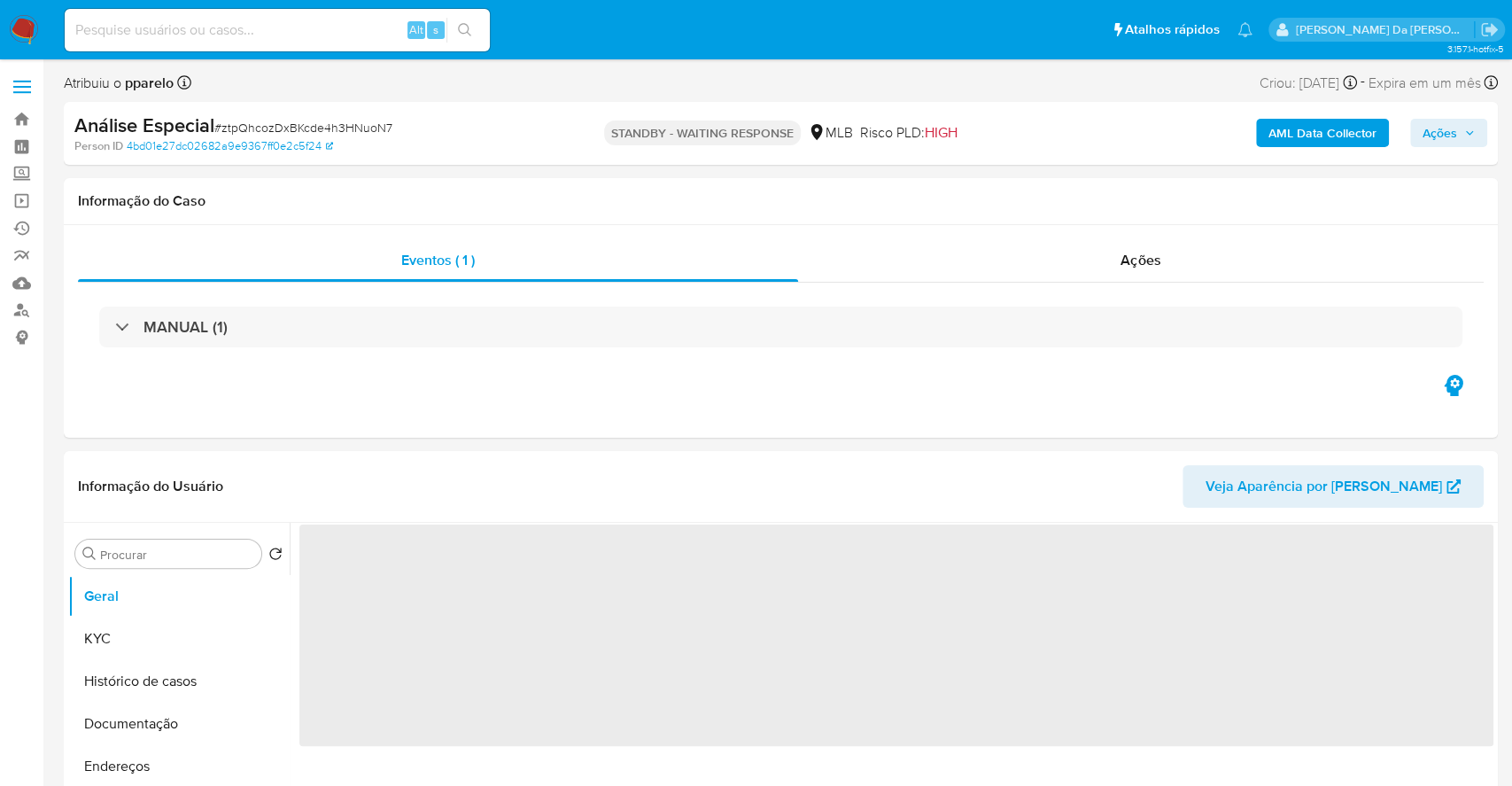
select select "10"
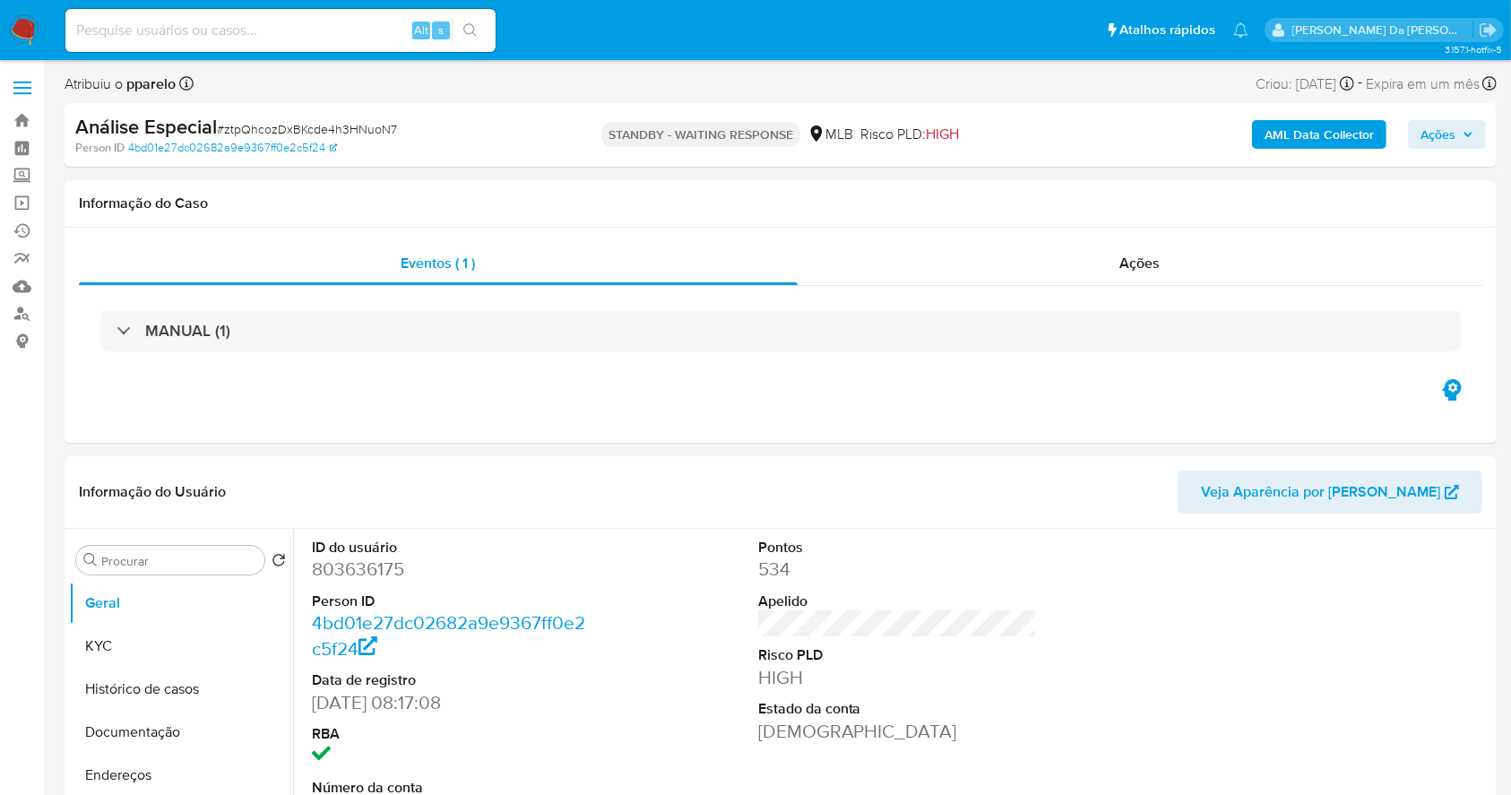
click at [328, 133] on span "# ztpQhcozDxBKcde4h3HNuoN7" at bounding box center [307, 129] width 180 height 18
copy span "ztpQhcozDxBKcde4h3HNuoN7"
click at [368, 44] on div "Alt s" at bounding box center [280, 30] width 430 height 43
click at [366, 35] on input at bounding box center [280, 30] width 430 height 23
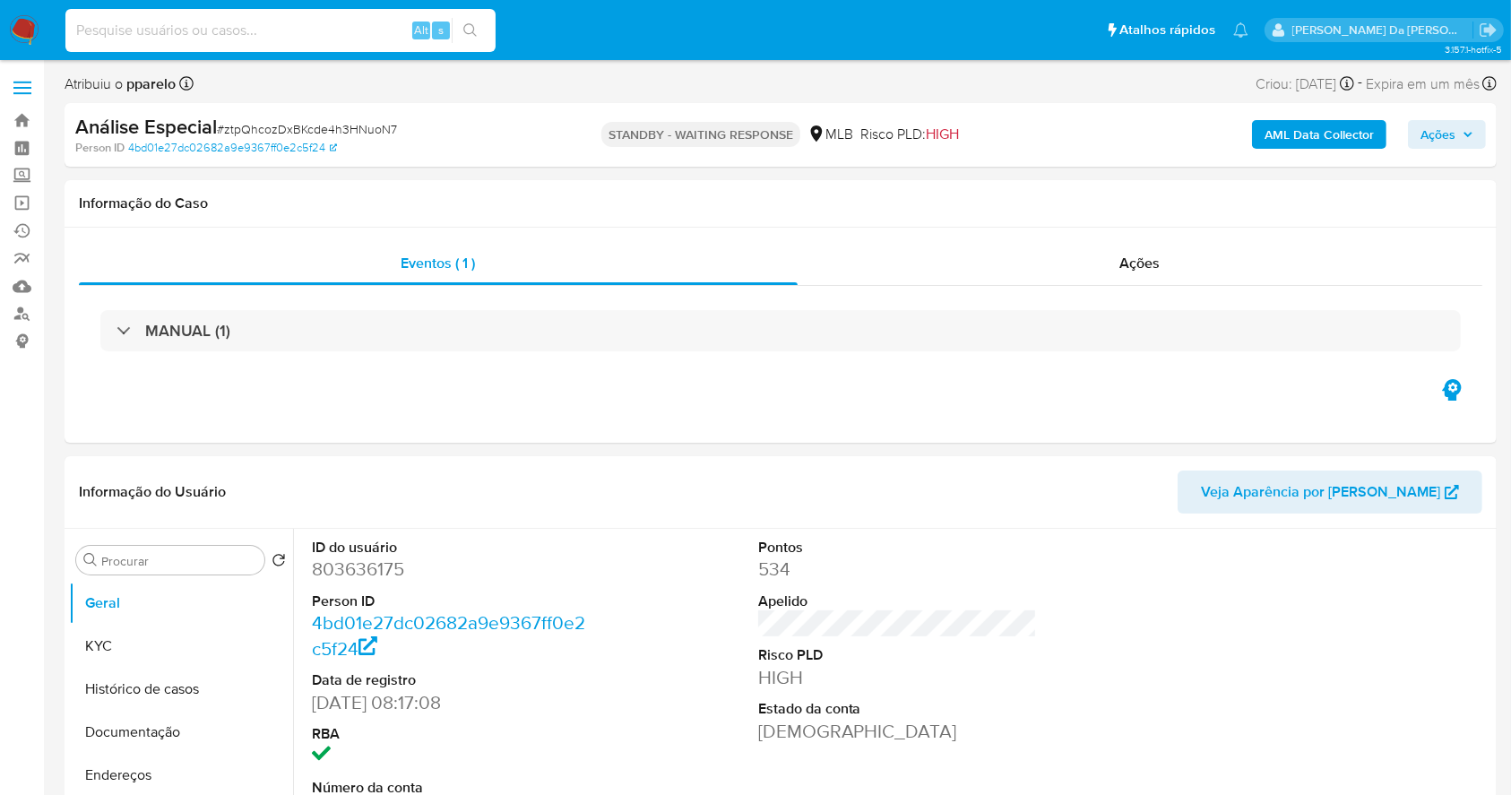
paste input "JxOwfeVzP22DM3vPY2pmErNI"
type input "JxOwfeVzP22DM3vPY2pmErNI"
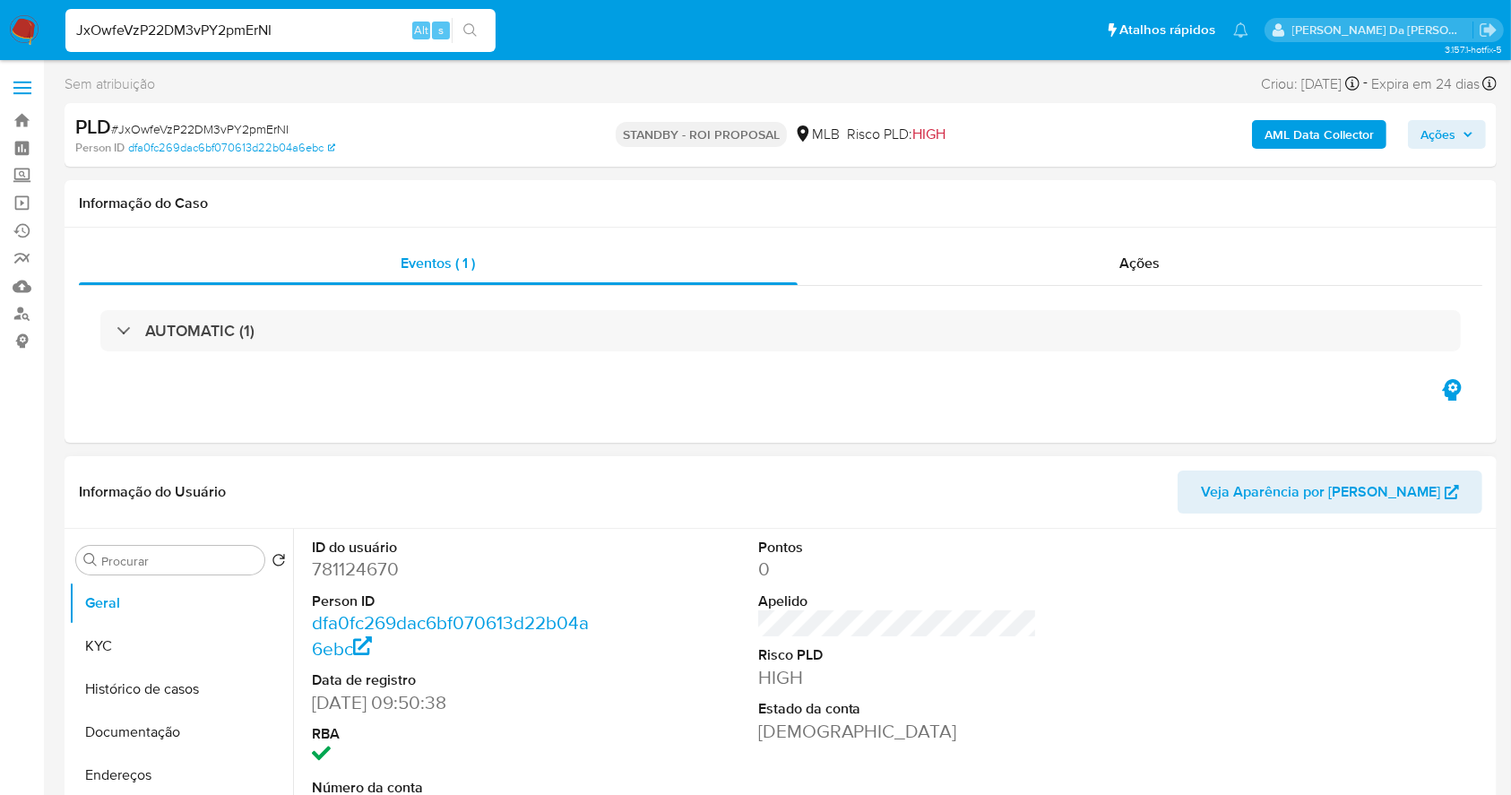
select select "10"
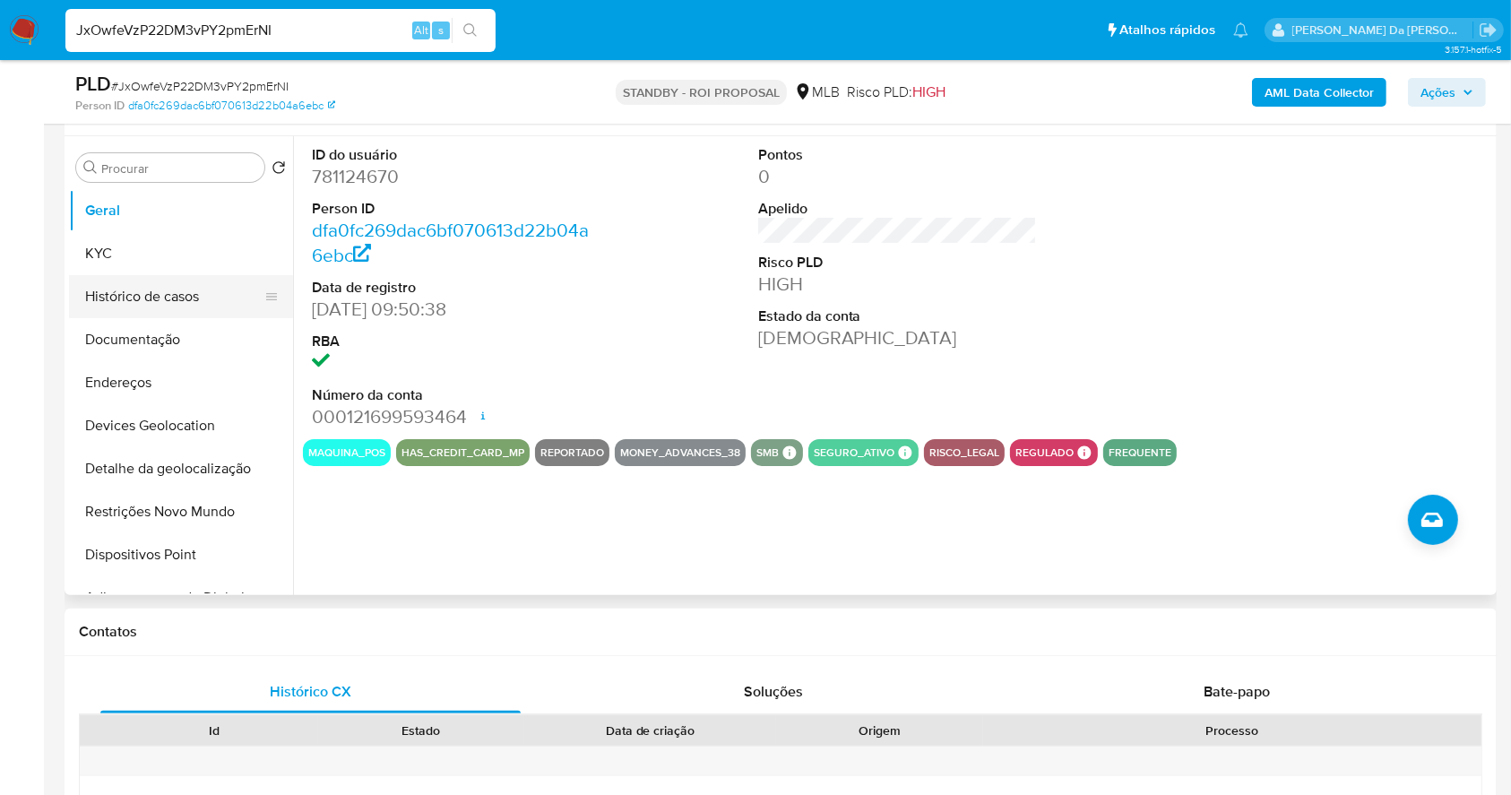
scroll to position [292, 0]
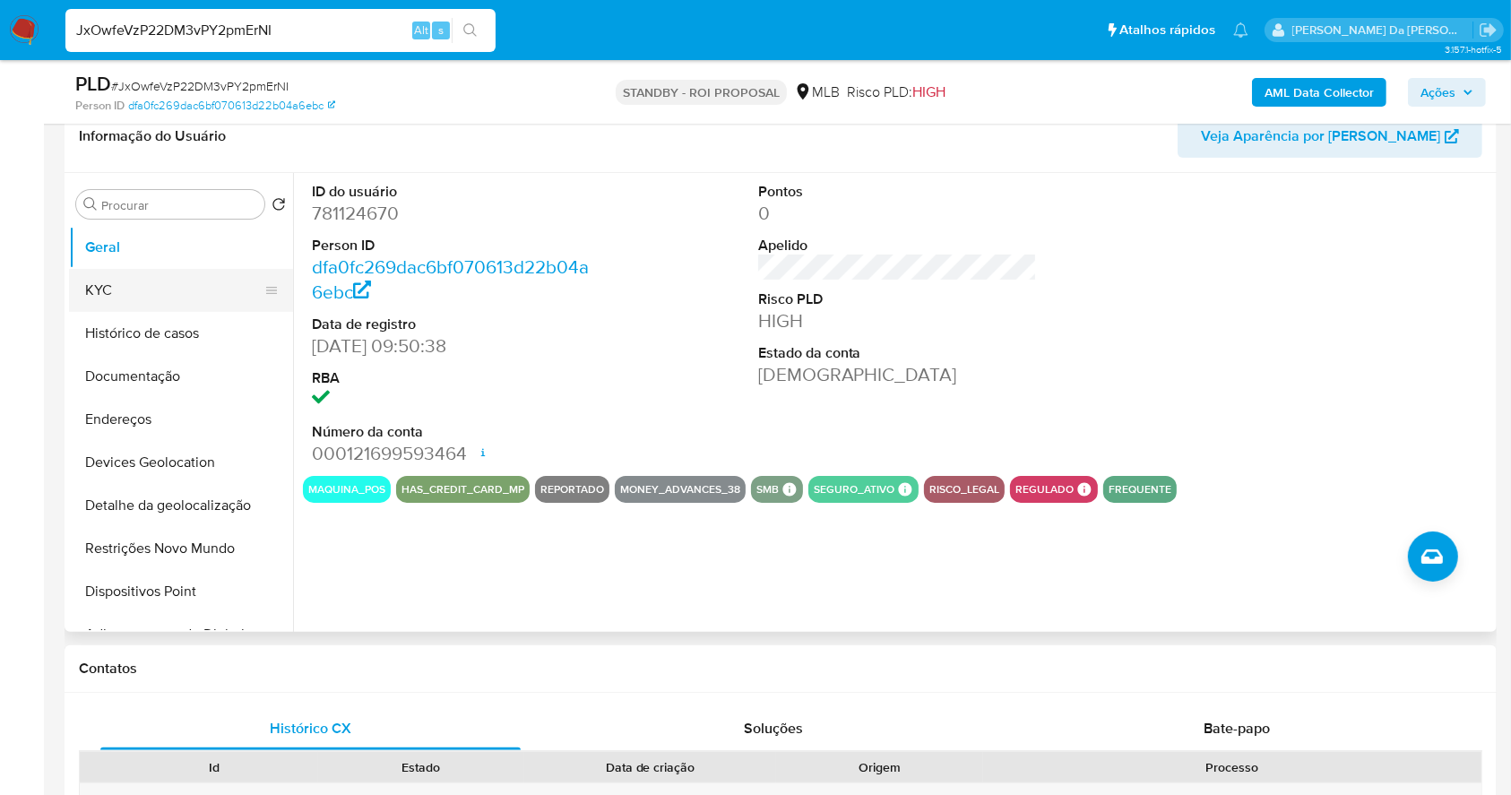
click at [191, 278] on button "KYC" at bounding box center [174, 290] width 210 height 43
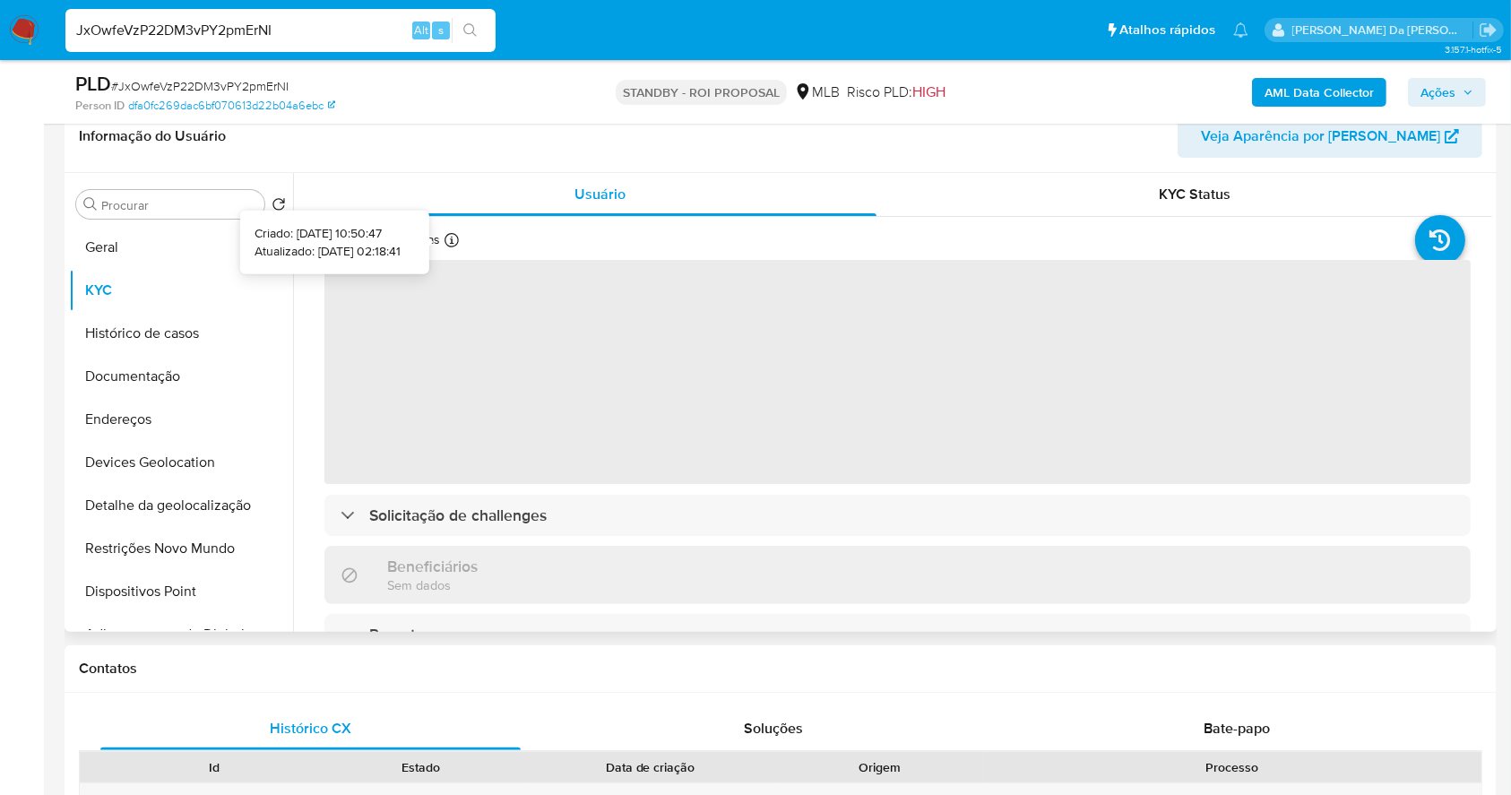
click at [448, 239] on icon at bounding box center [452, 240] width 14 height 14
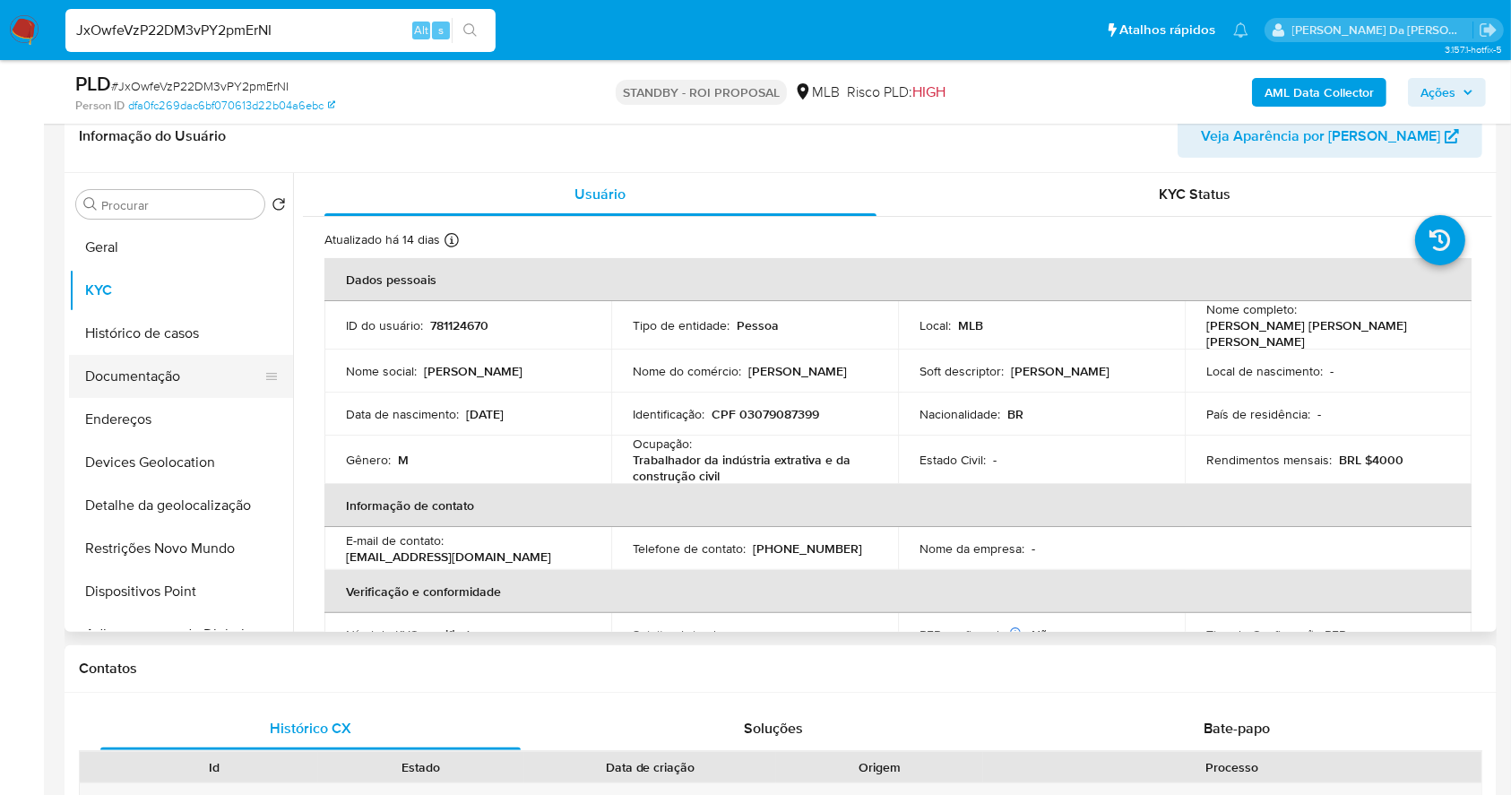
click at [142, 367] on button "Documentação" at bounding box center [174, 376] width 210 height 43
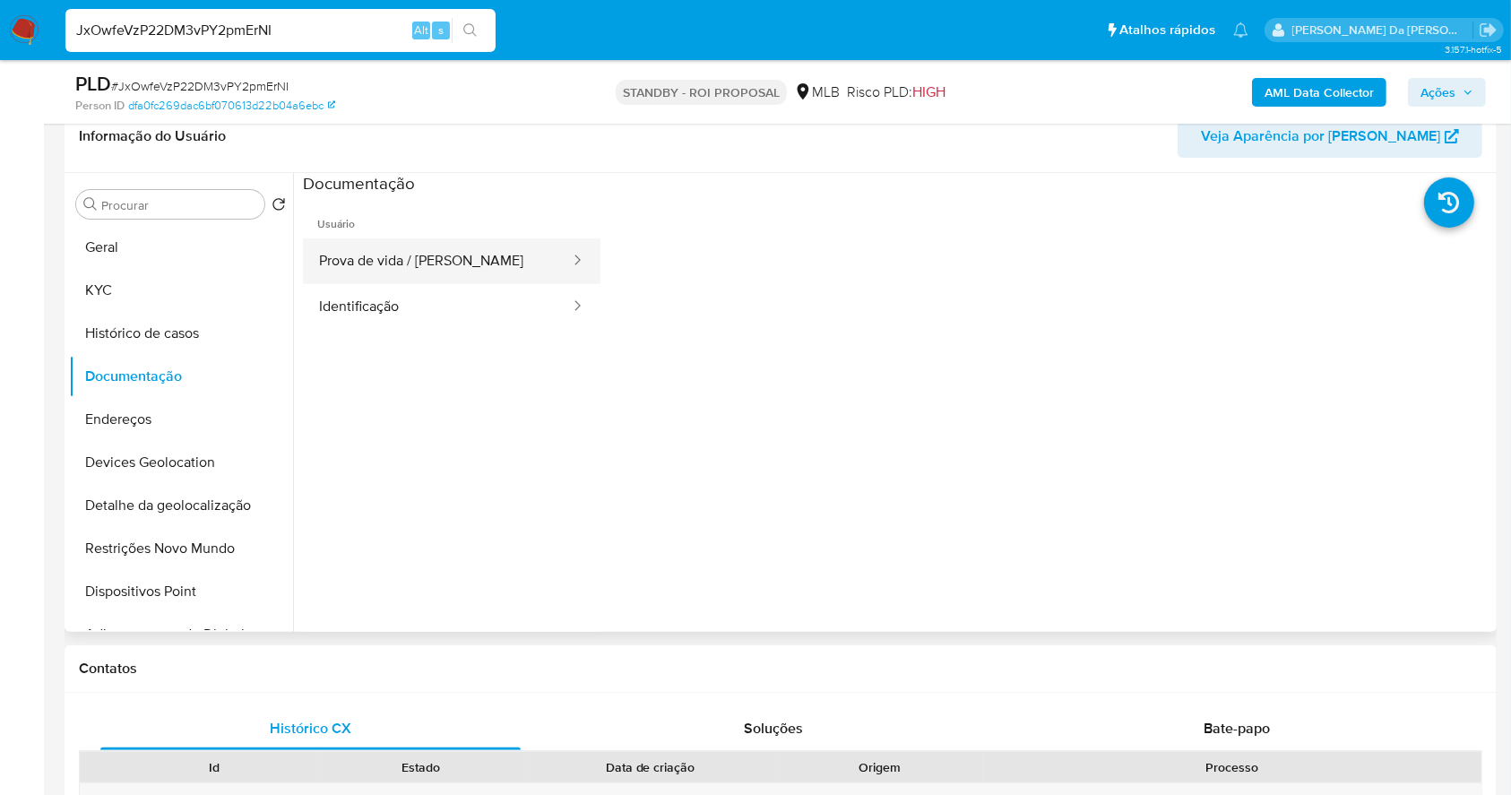
drag, startPoint x: 441, startPoint y: 270, endPoint x: 430, endPoint y: 278, distance: 13.4
click at [442, 270] on button "Prova de vida / Selfie" at bounding box center [437, 261] width 269 height 46
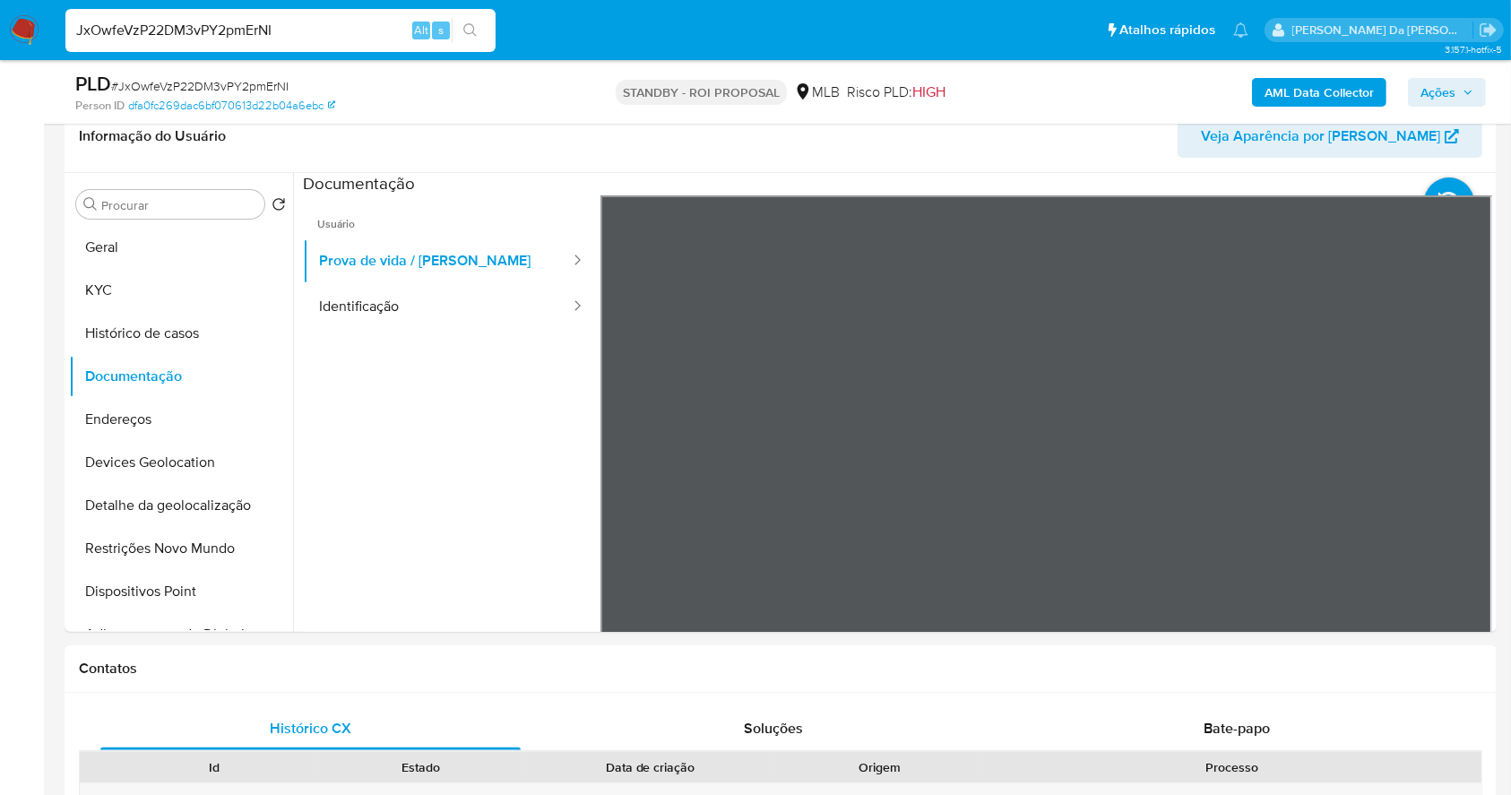
click at [308, 29] on input "JxOwfeVzP22DM3vPY2pmErNI" at bounding box center [280, 30] width 430 height 23
paste input "ldoLDoWBc6ERwtNseTmDXhtd"
type input "ldoLDoWBc6ERwtNseTmDXhtd"
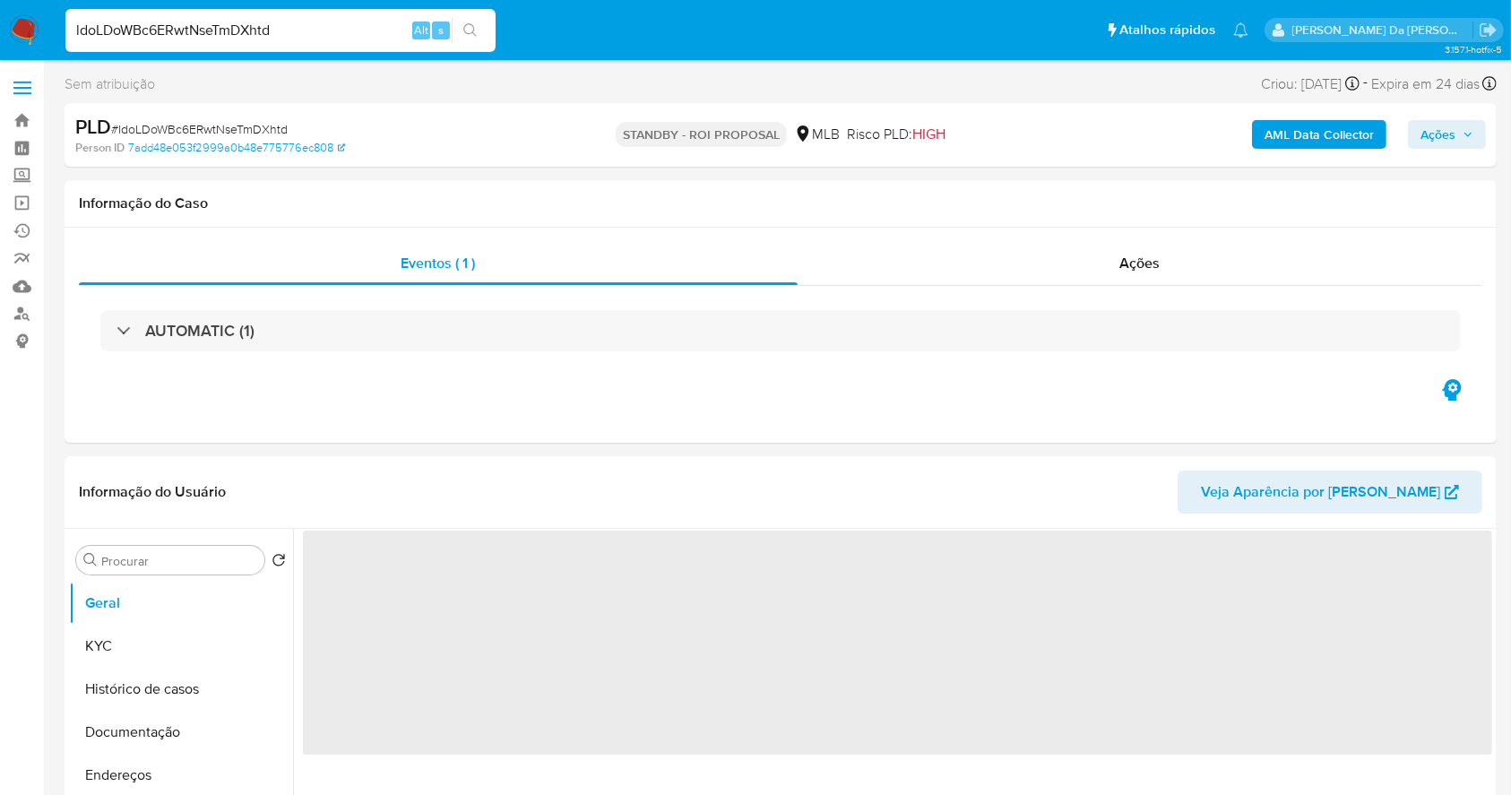
select select "10"
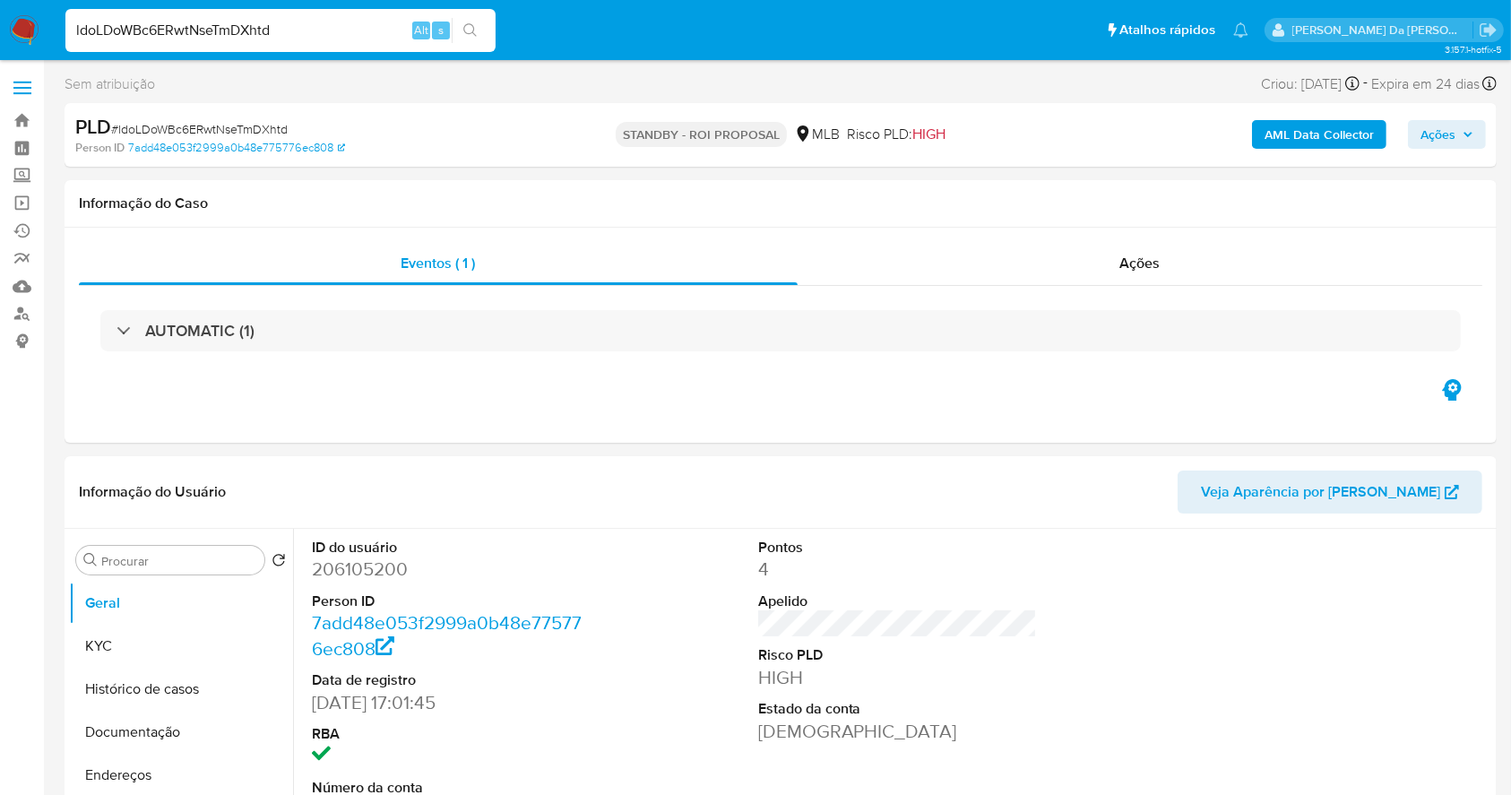
scroll to position [411, 0]
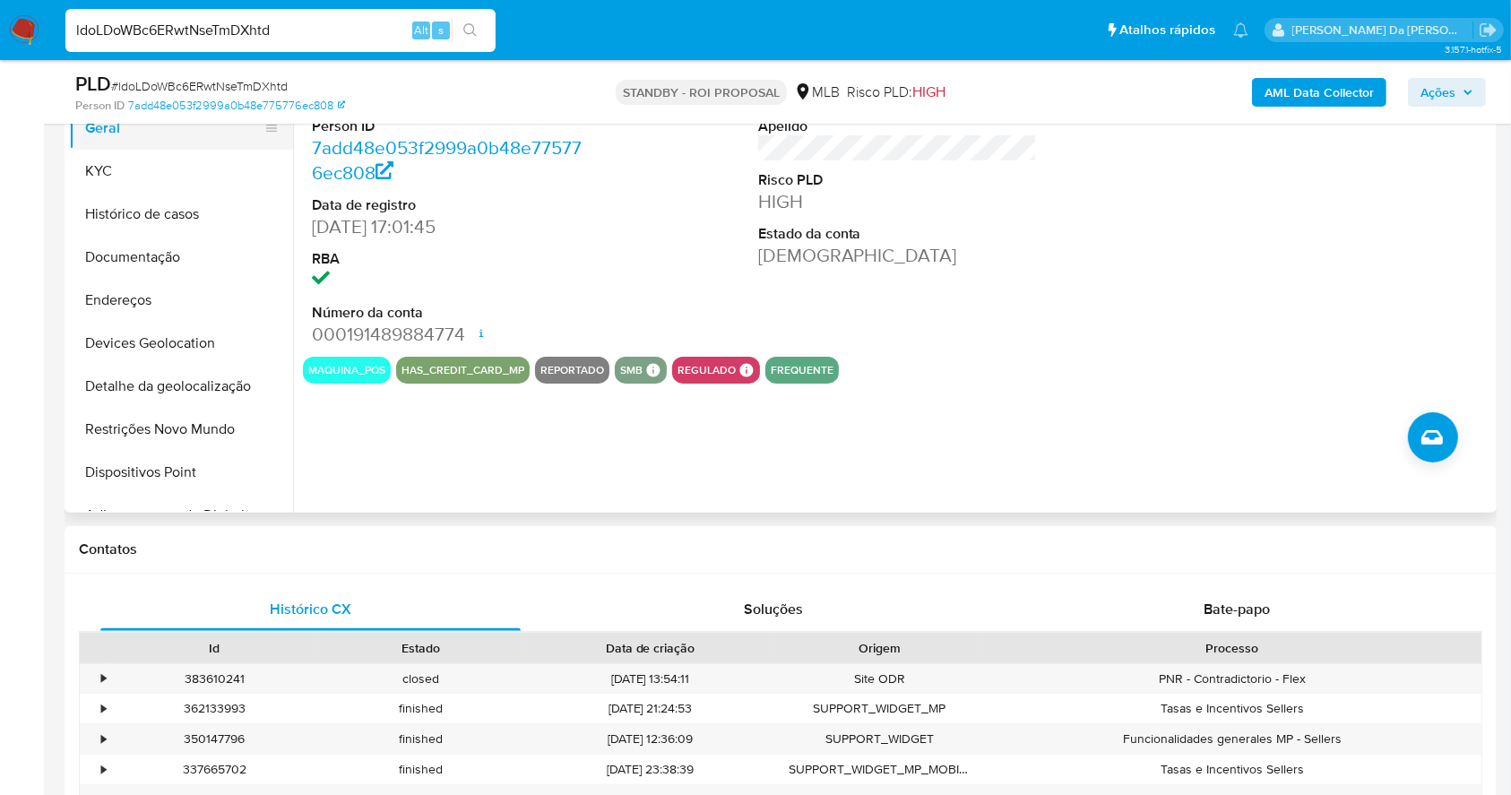
click at [148, 144] on button "Geral" at bounding box center [174, 128] width 210 height 43
click at [134, 160] on button "KYC" at bounding box center [174, 171] width 210 height 43
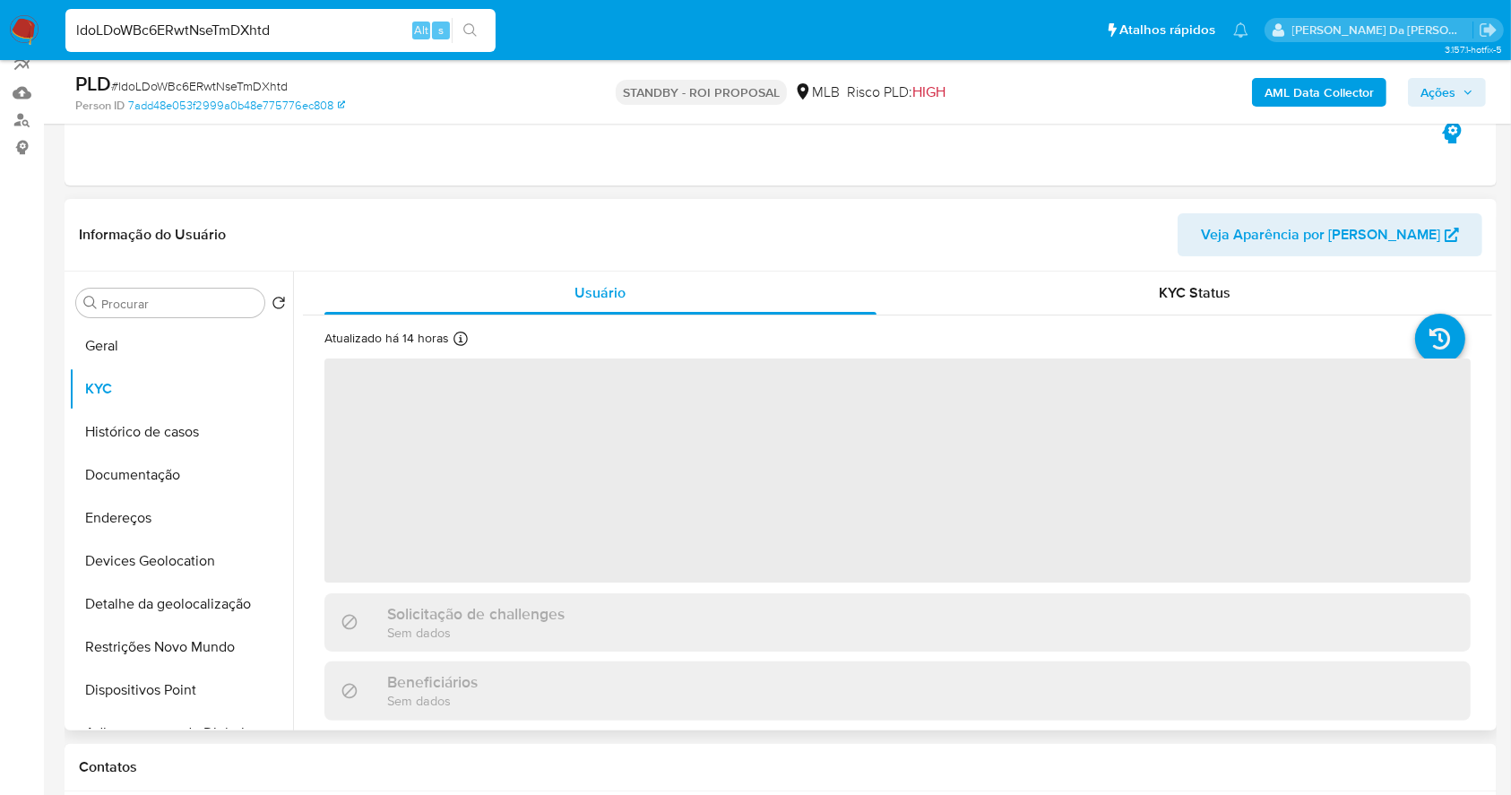
scroll to position [172, 0]
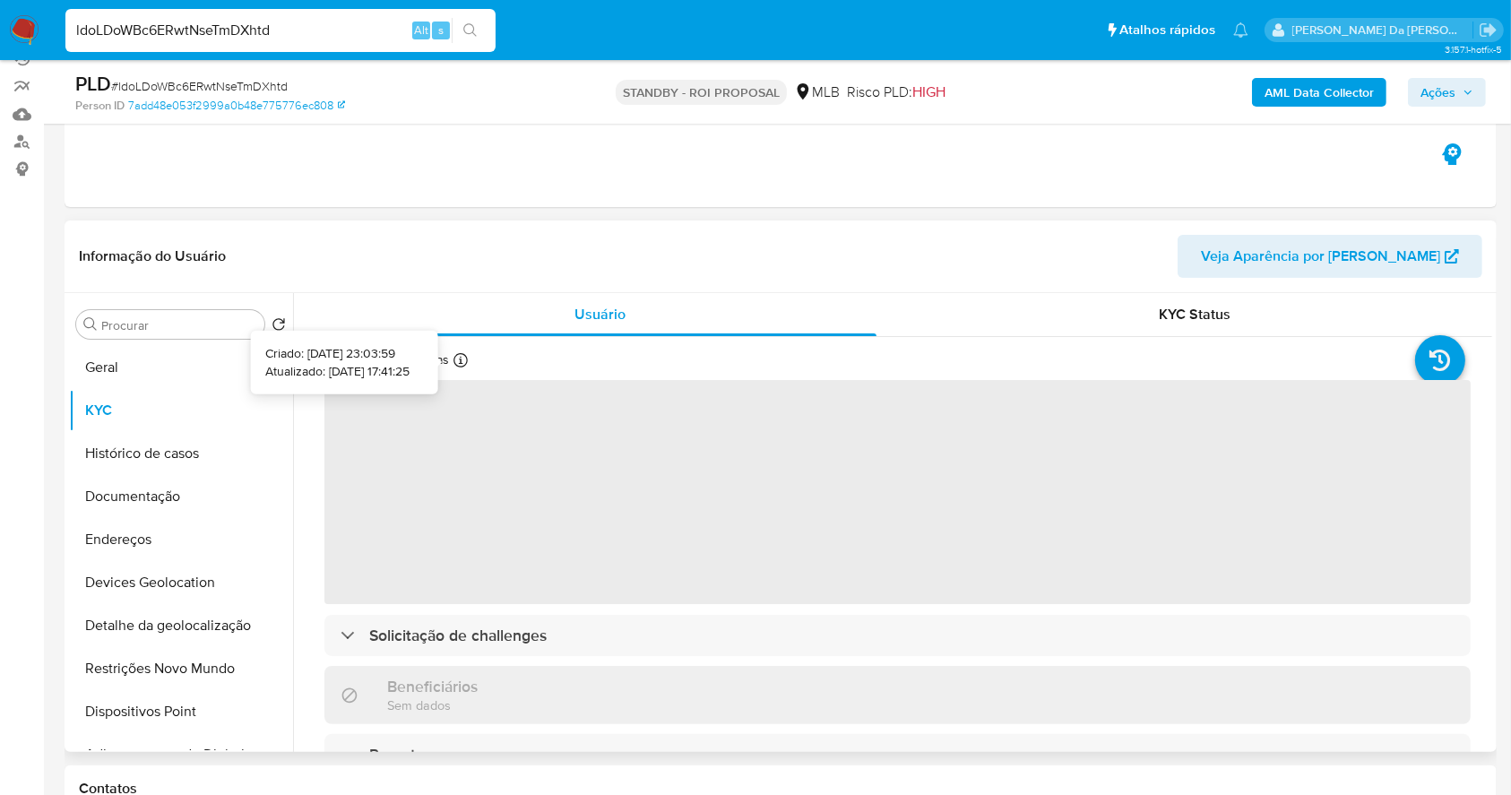
click at [460, 361] on icon at bounding box center [460, 360] width 14 height 14
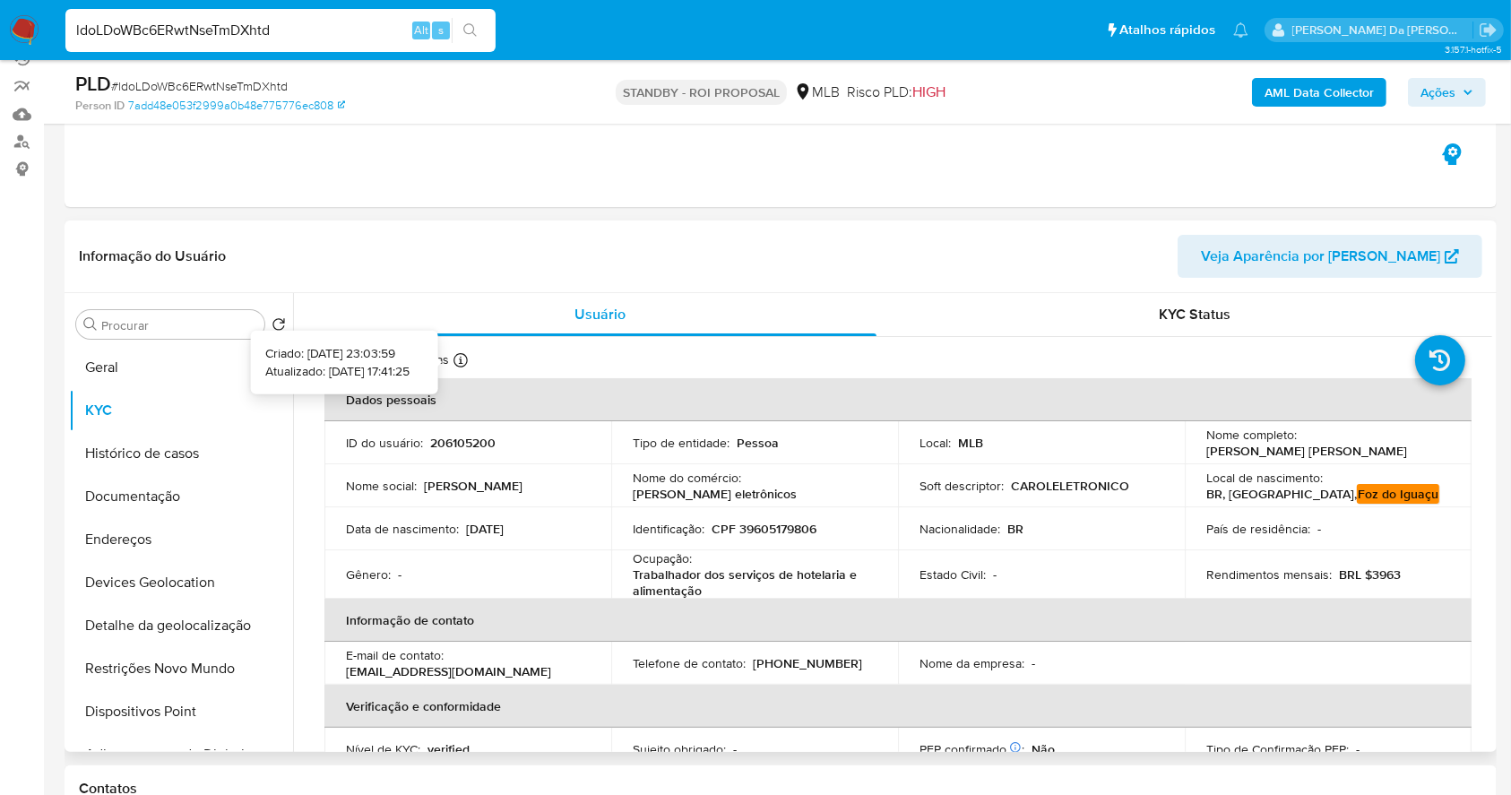
click at [456, 357] on icon at bounding box center [460, 360] width 14 height 14
click at [456, 358] on icon at bounding box center [460, 360] width 14 height 14
click at [388, 39] on input "ldoLDoWBc6ERwtNseTmDXhtd" at bounding box center [280, 30] width 430 height 23
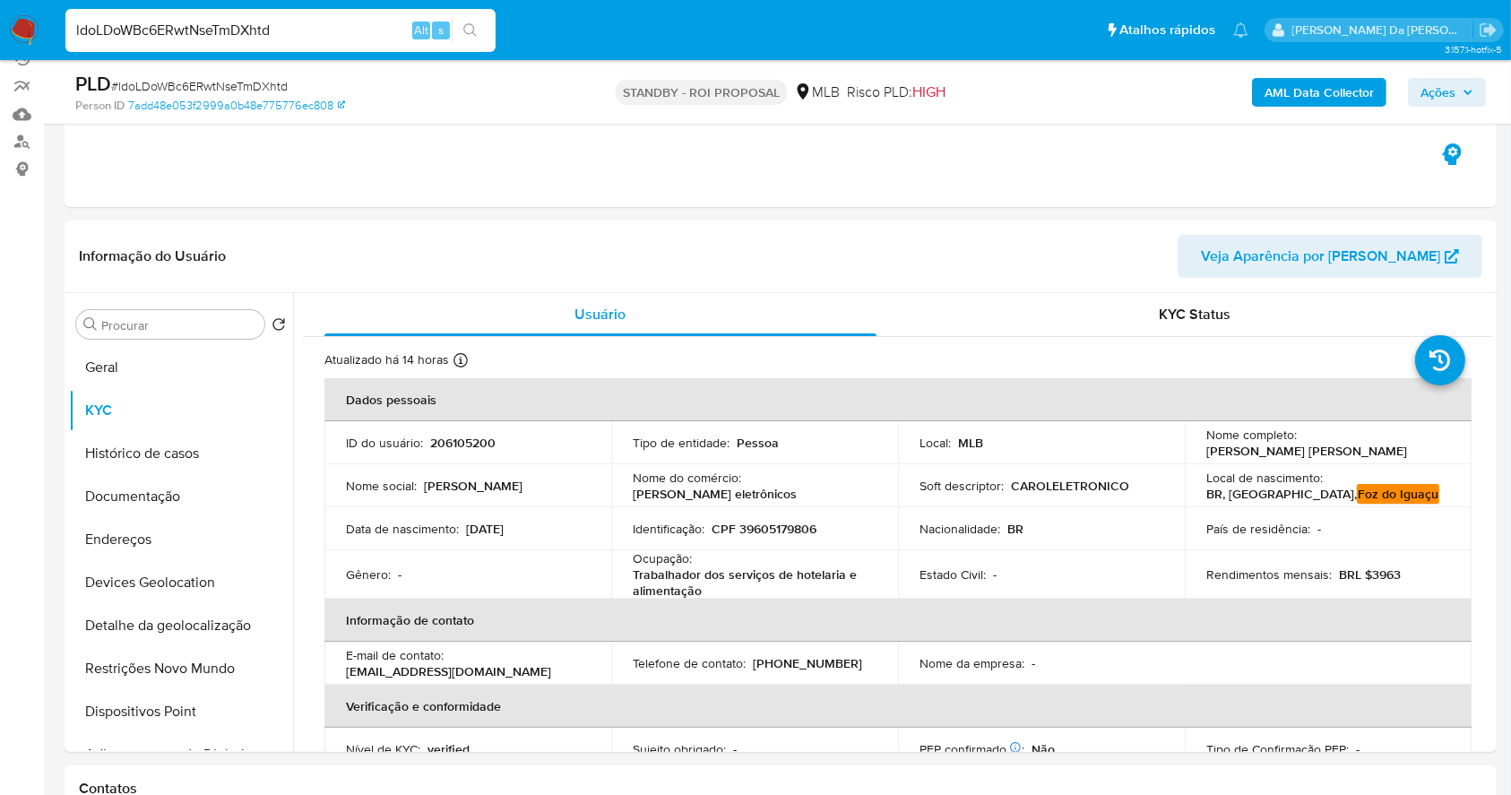
click at [388, 39] on input "ldoLDoWBc6ERwtNseTmDXhtd" at bounding box center [280, 30] width 430 height 23
paste input "kdVNLWjleo085CtSOUSKrZTe"
type input "kdVNLWjleo085CtSOUSKrZTe"
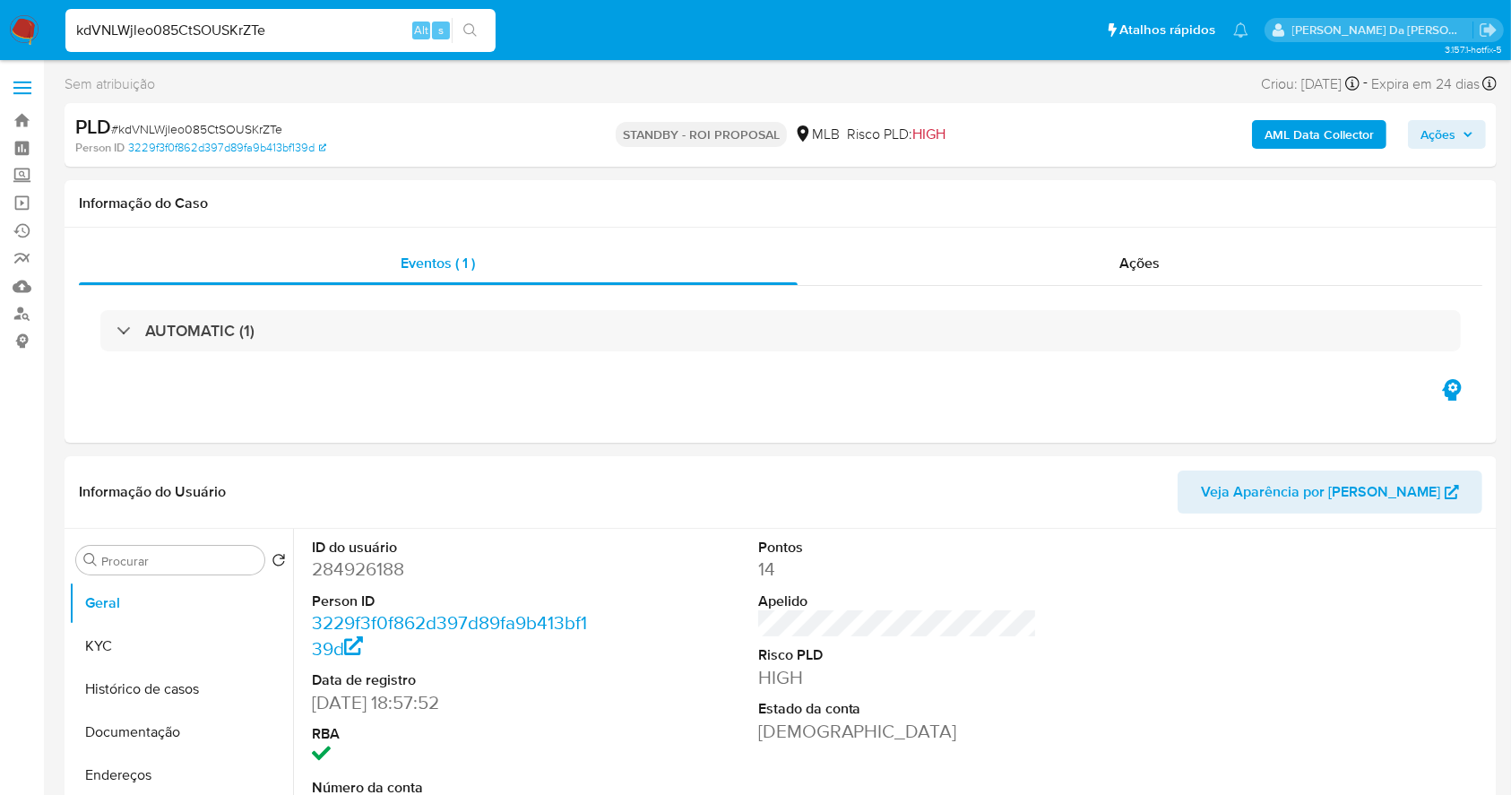
select select "10"
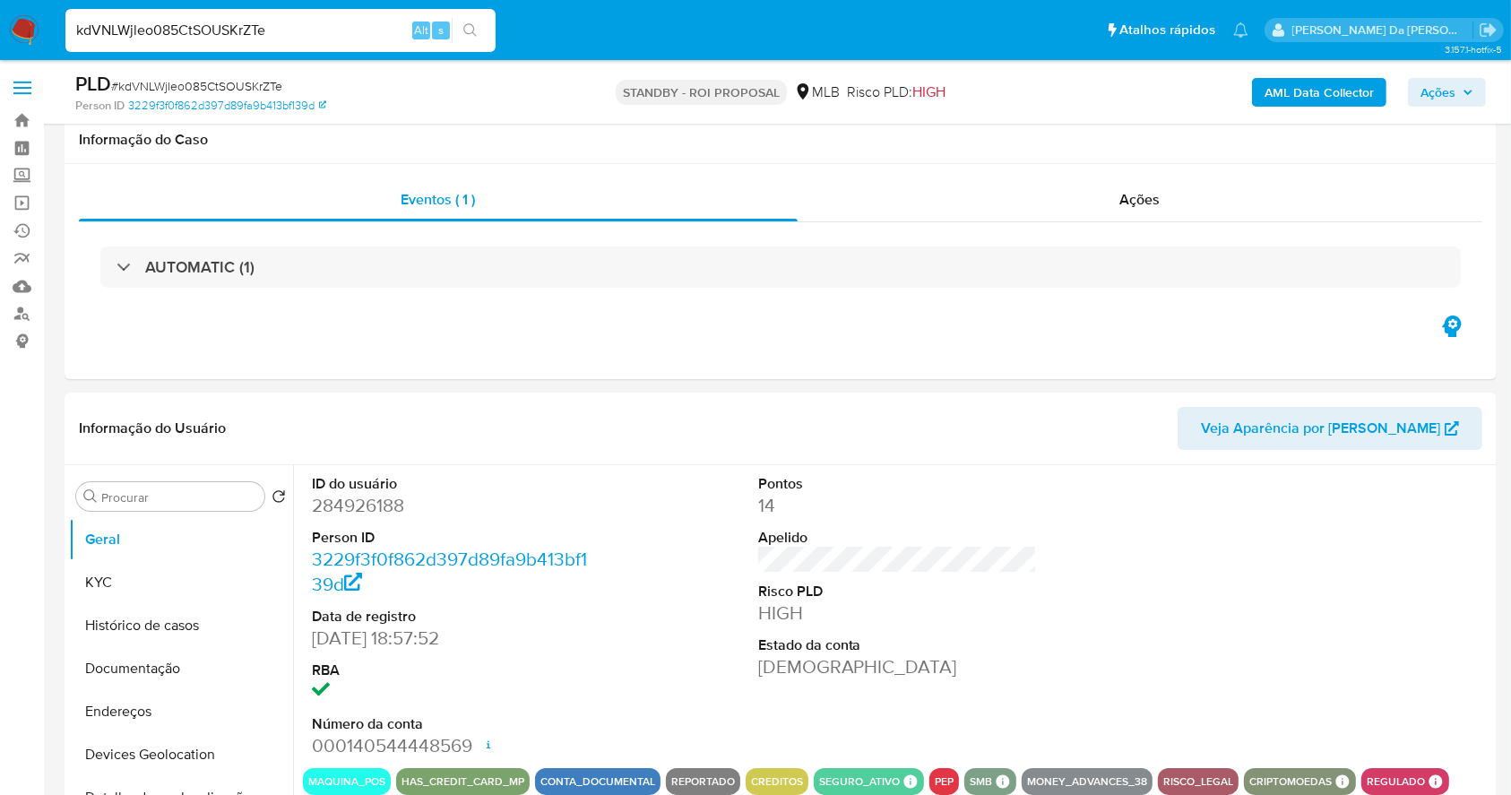
scroll to position [411, 0]
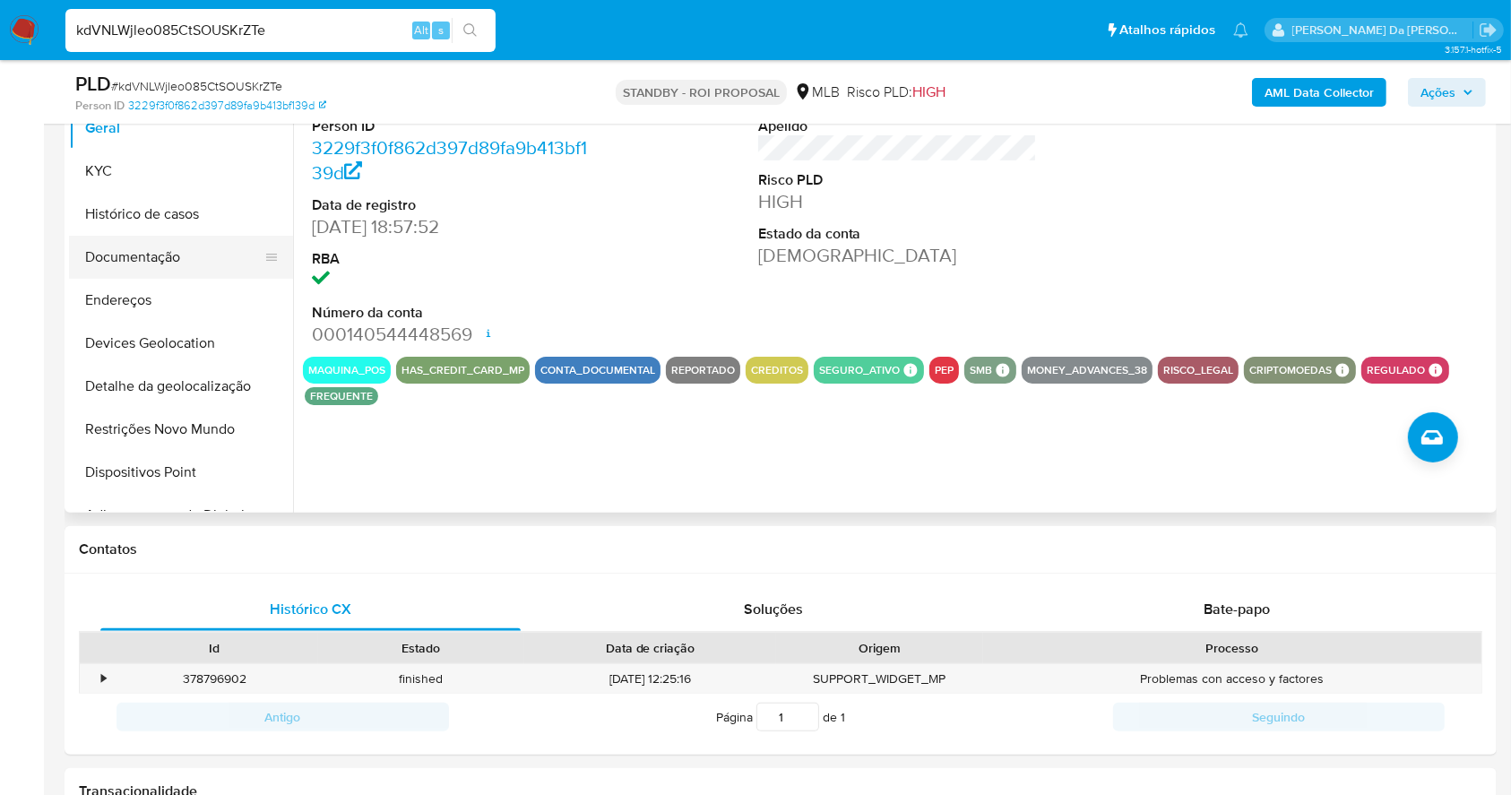
click at [168, 258] on button "Documentação" at bounding box center [174, 257] width 210 height 43
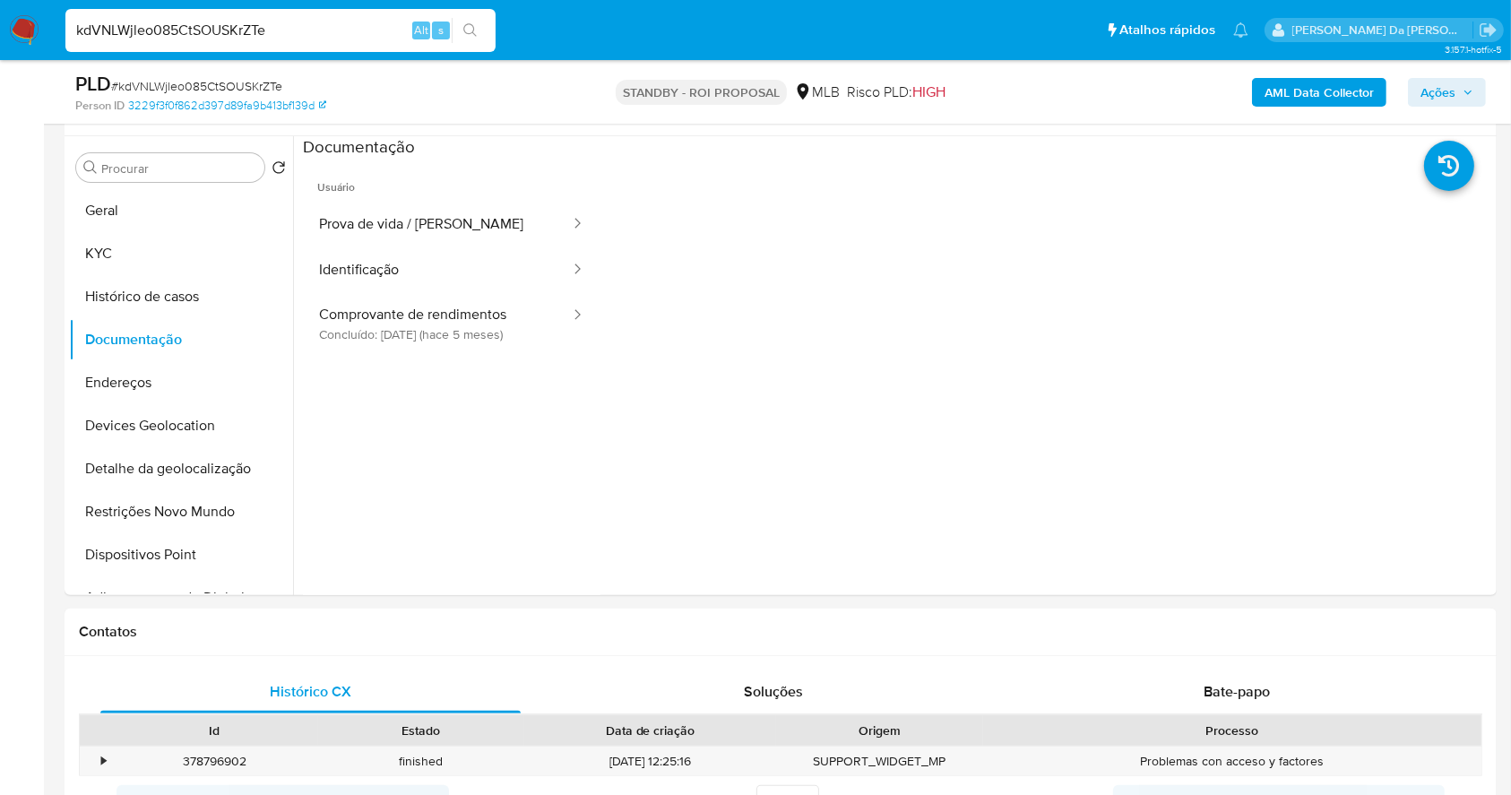
scroll to position [292, 0]
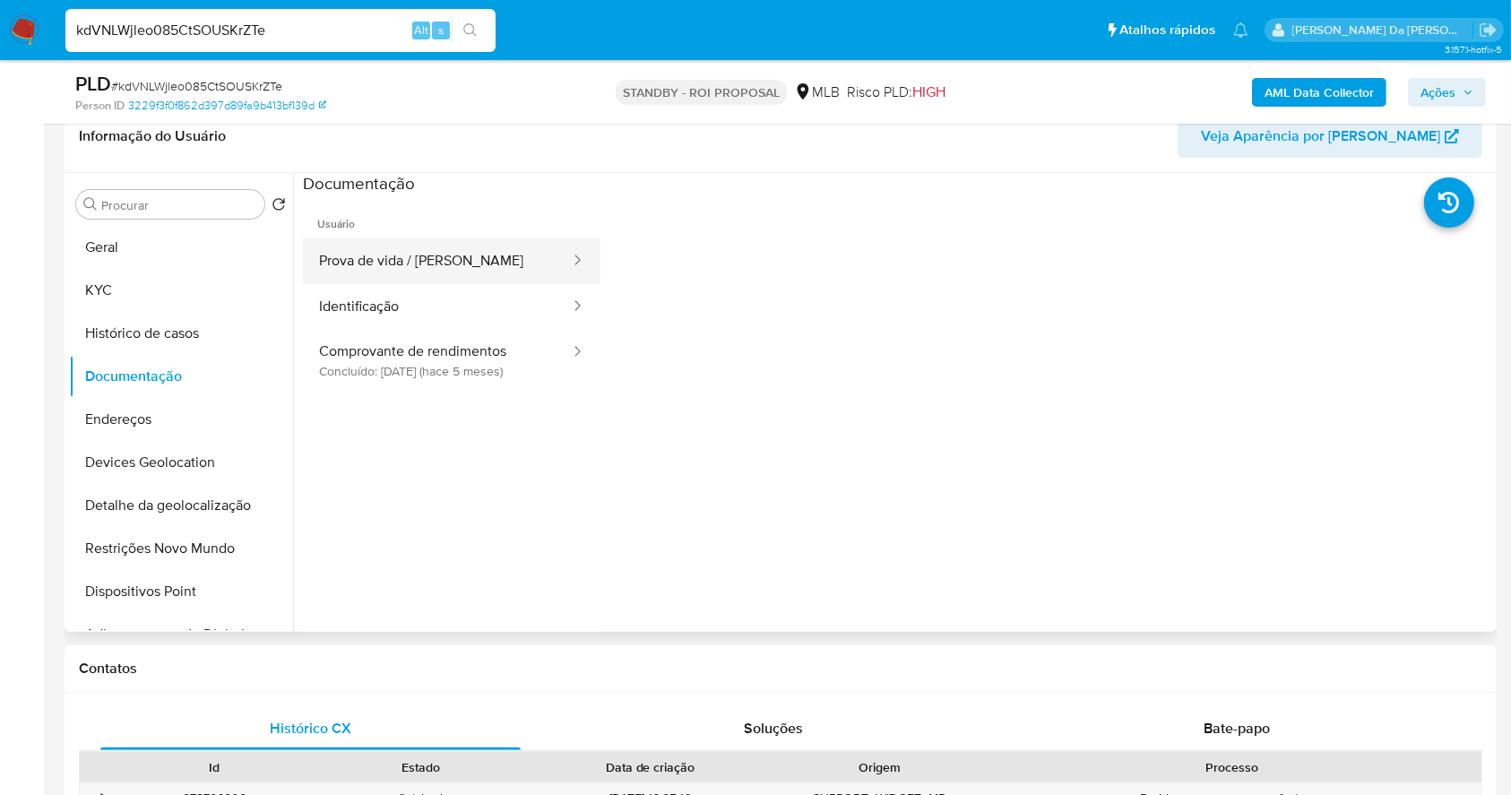
click at [454, 262] on button "Prova de vida / Selfie" at bounding box center [437, 261] width 269 height 46
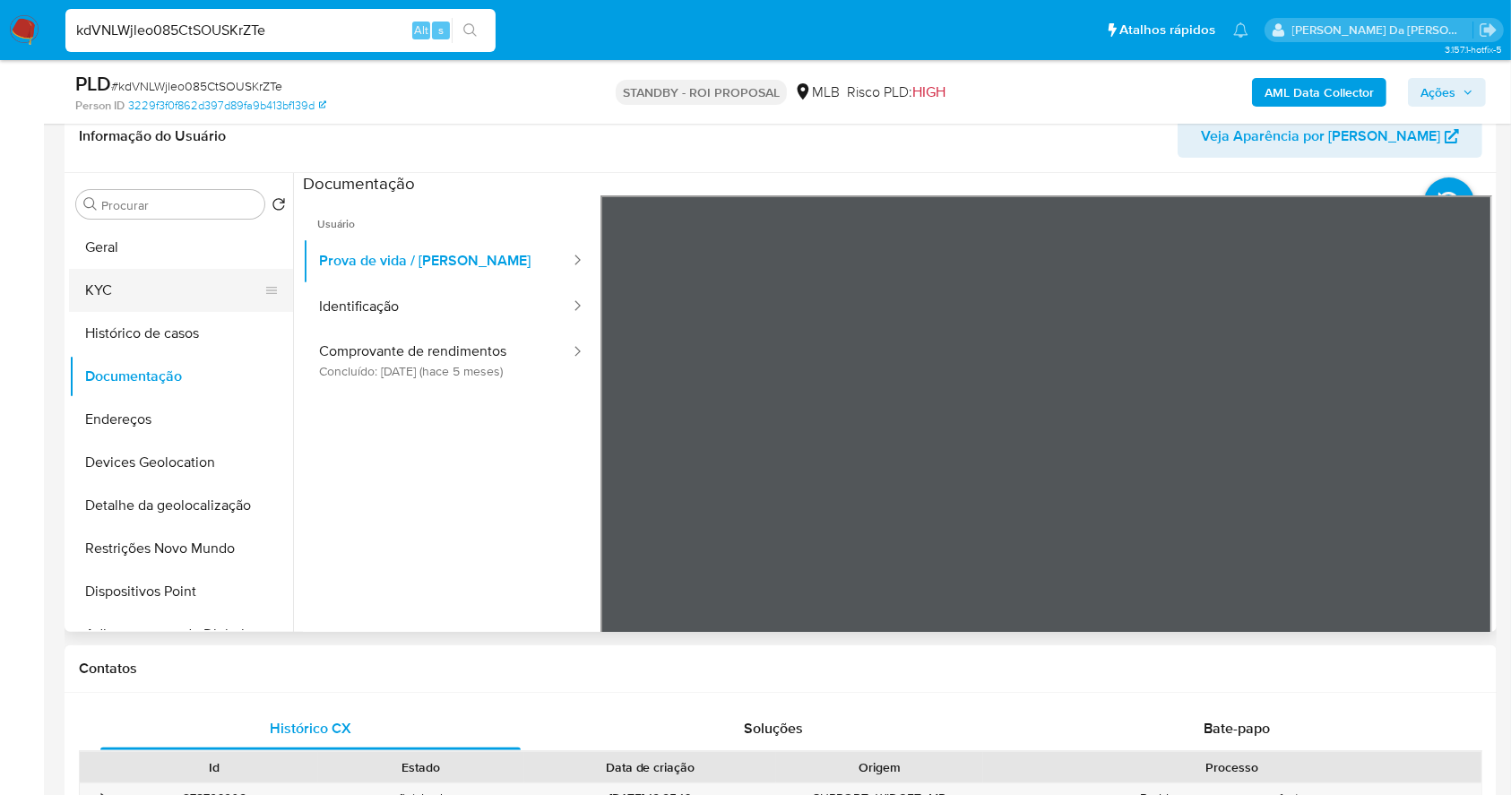
click at [184, 296] on button "KYC" at bounding box center [174, 290] width 210 height 43
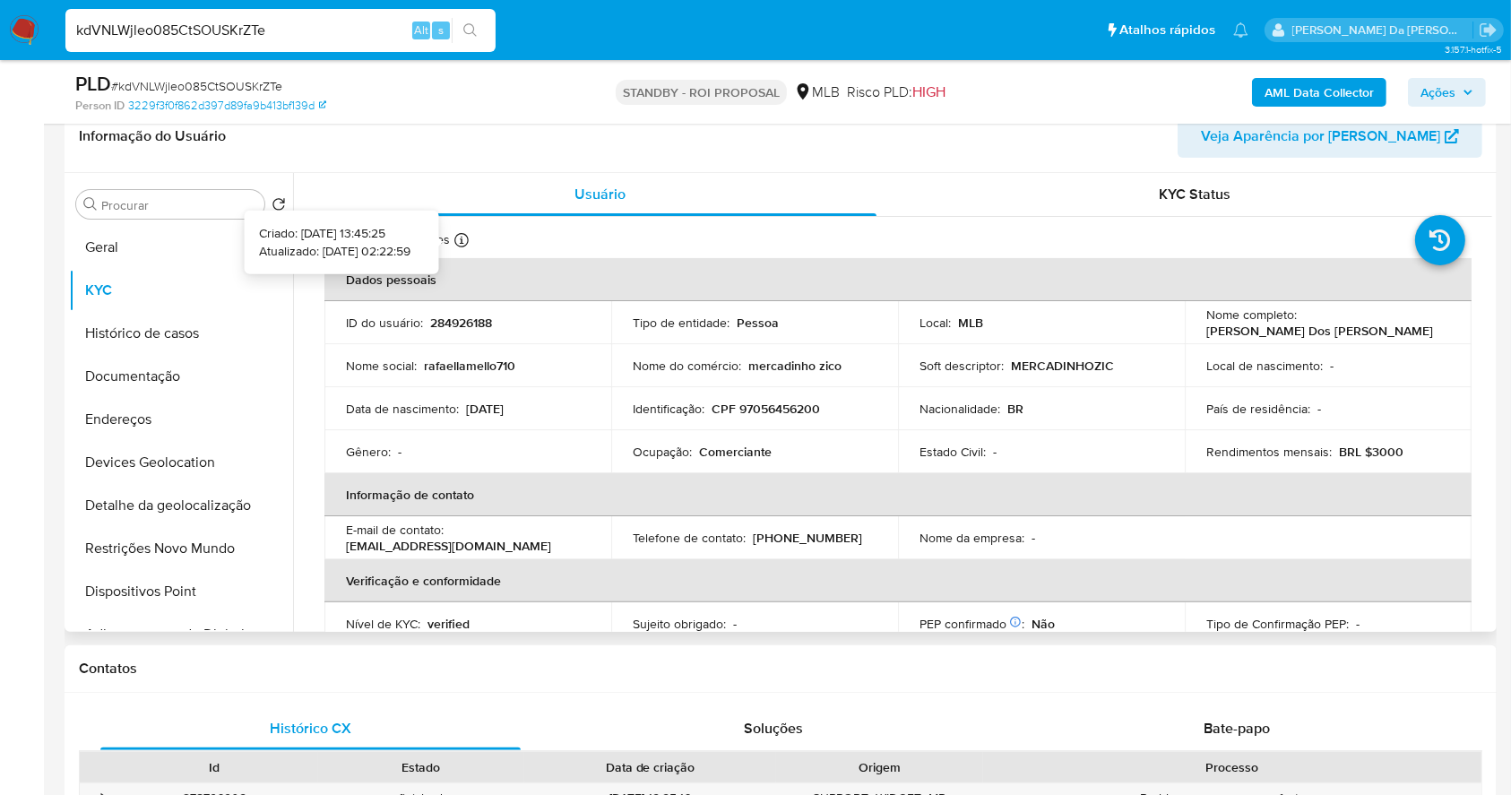
click at [459, 240] on icon at bounding box center [461, 240] width 14 height 14
click at [337, 0] on nav "Pausado Ver notificaciones kdVNLWjleo085CtSOUSKrZTe Alt s Atalhos rápidos Presi…" at bounding box center [755, 30] width 1511 height 60
click at [313, 19] on input "kdVNLWjleo085CtSOUSKrZTe" at bounding box center [280, 30] width 430 height 23
paste input "MOagpIBN7DzrZJ5yXy9UJeiu"
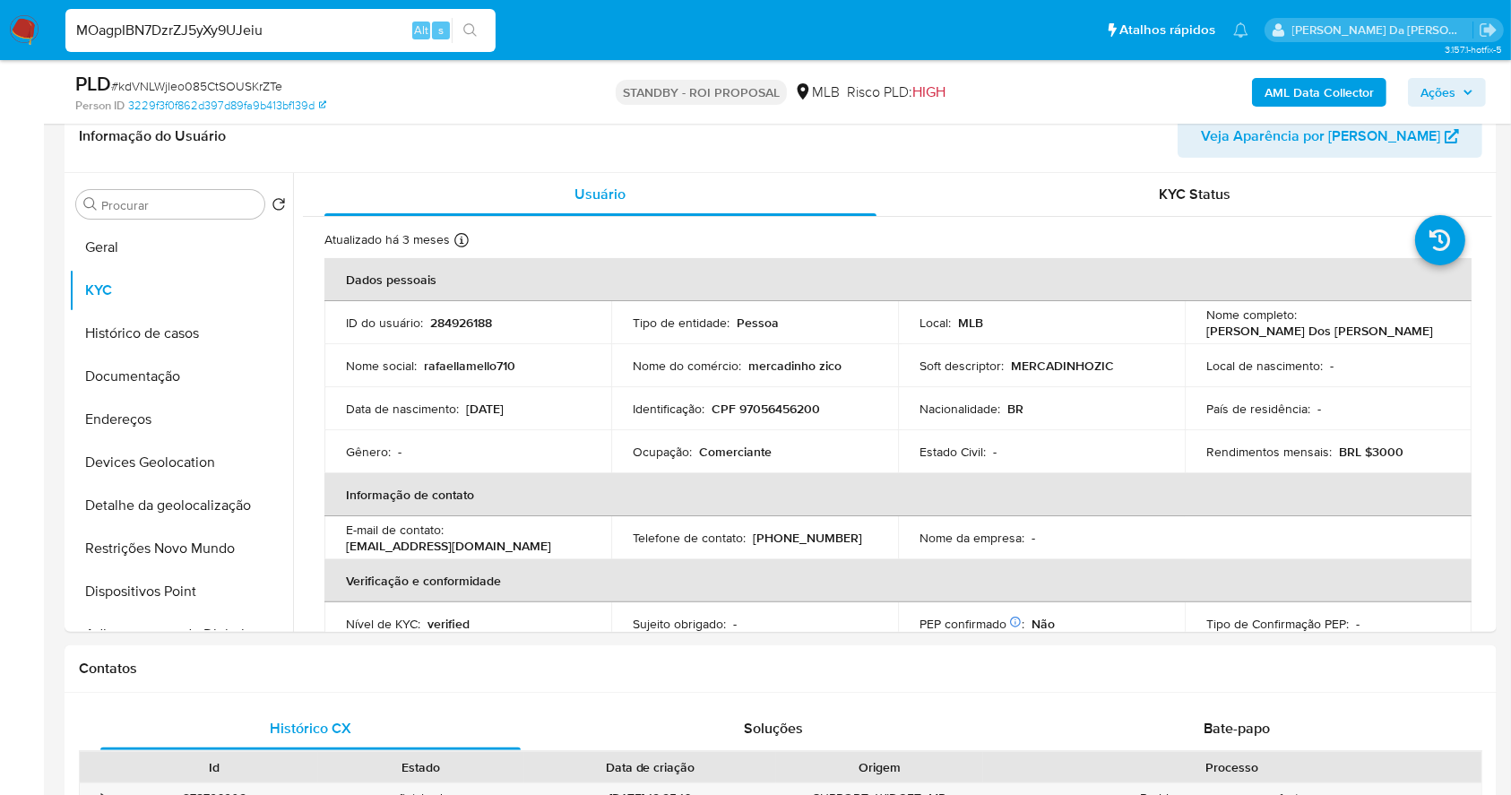
type input "MOagpIBN7DzrZJ5yXy9UJeiu"
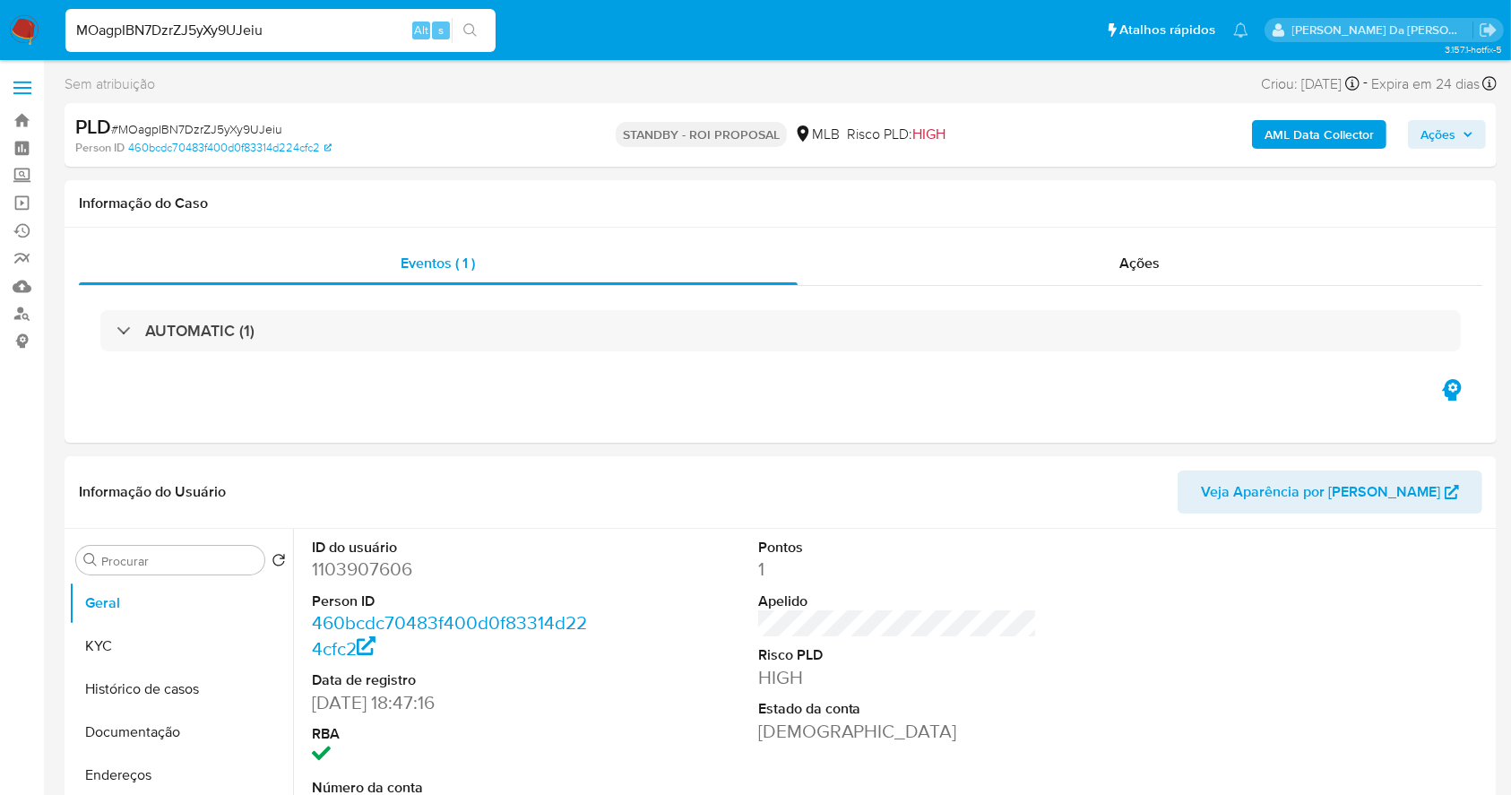
select select "10"
click at [268, 42] on div "MOagpIBN7DzrZJ5yXy9UJeiu Alt s" at bounding box center [280, 30] width 430 height 43
click at [274, 34] on input "MOagpIBN7DzrZJ5yXy9UJeiu" at bounding box center [280, 30] width 430 height 23
paste input "RNETwB86AeCYtKk6ntZb2vGa"
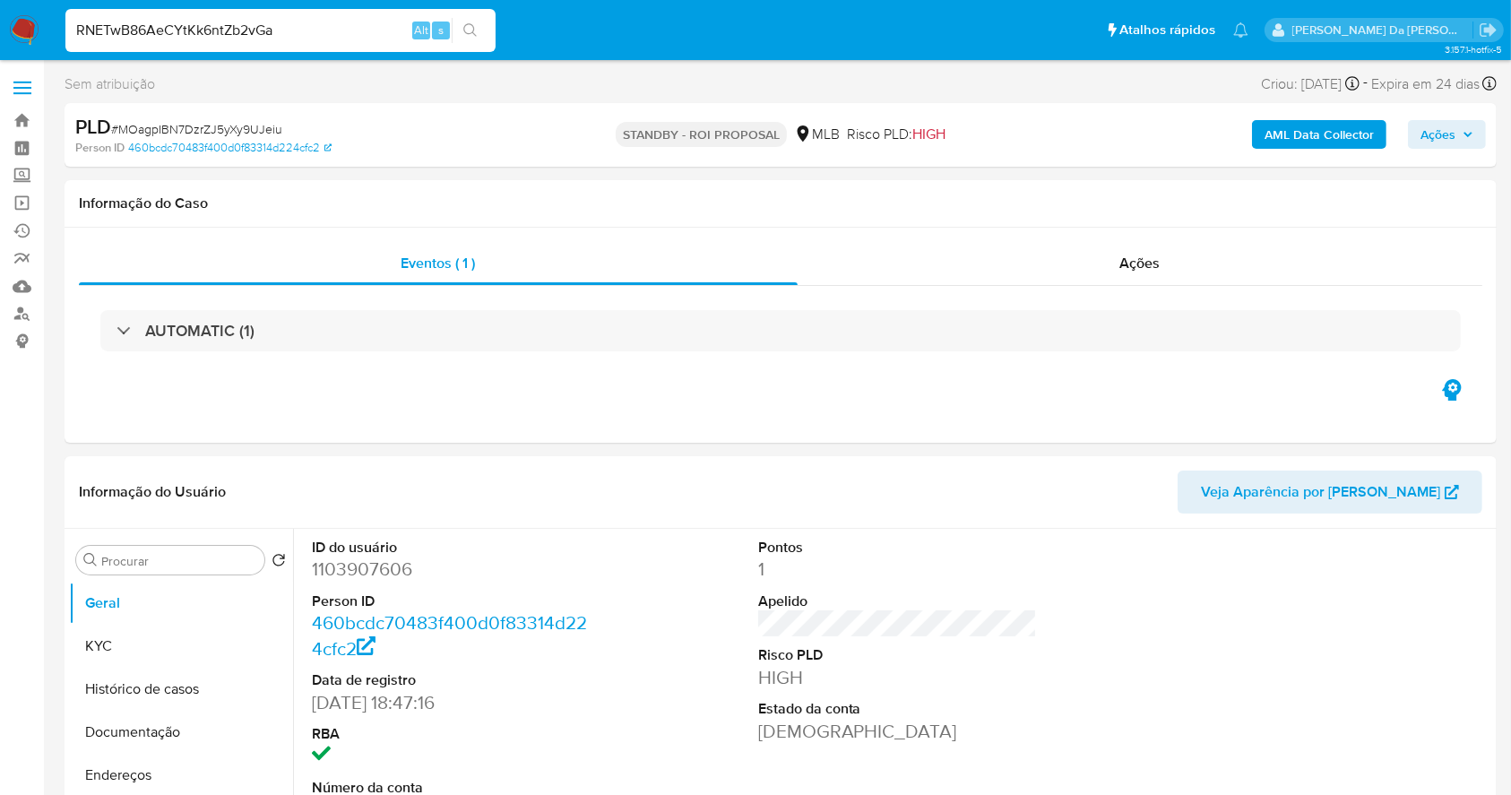
type input "RNETwB86AeCYtKk6ntZb2vGa"
select select "10"
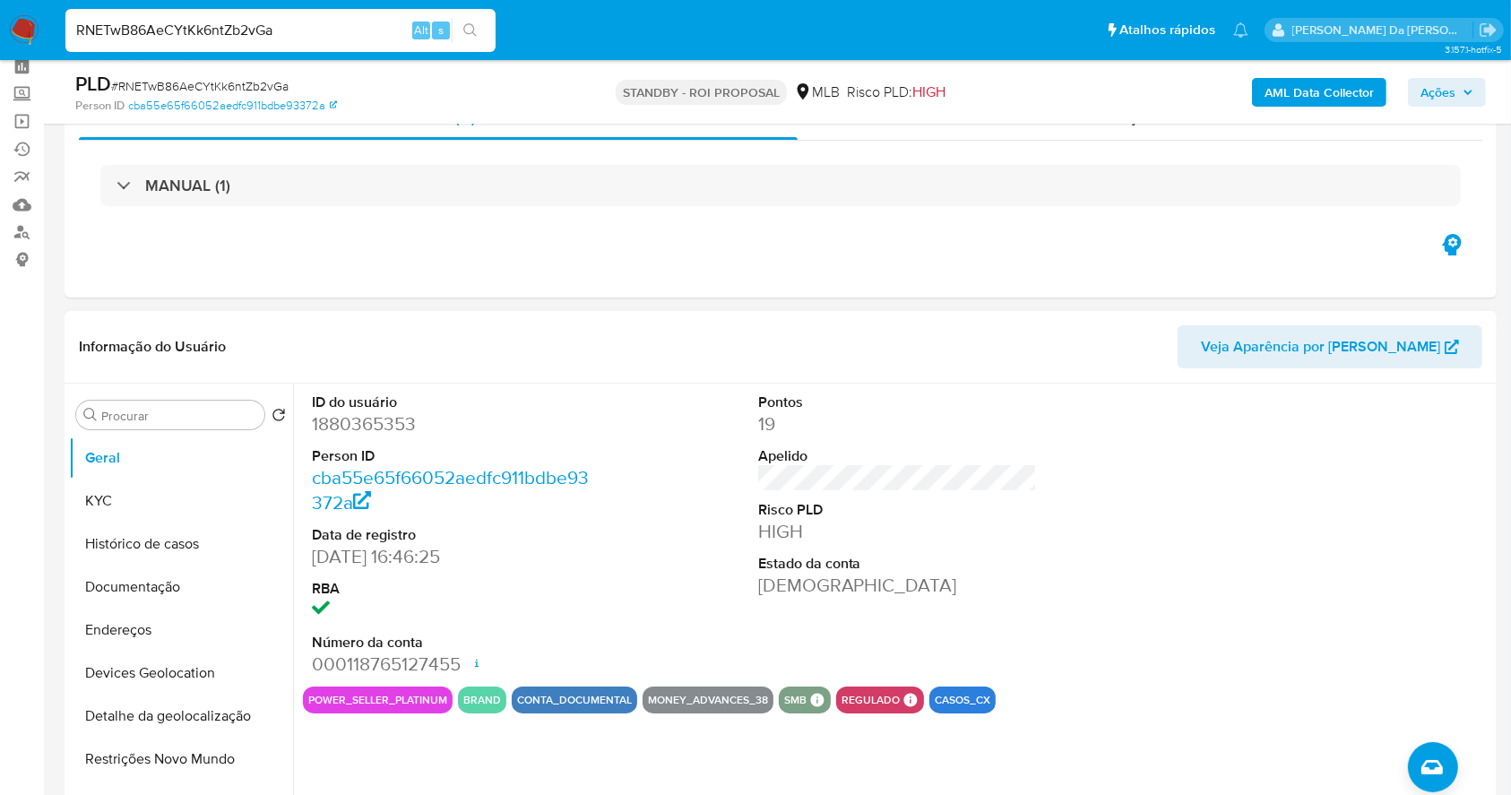
scroll to position [119, 0]
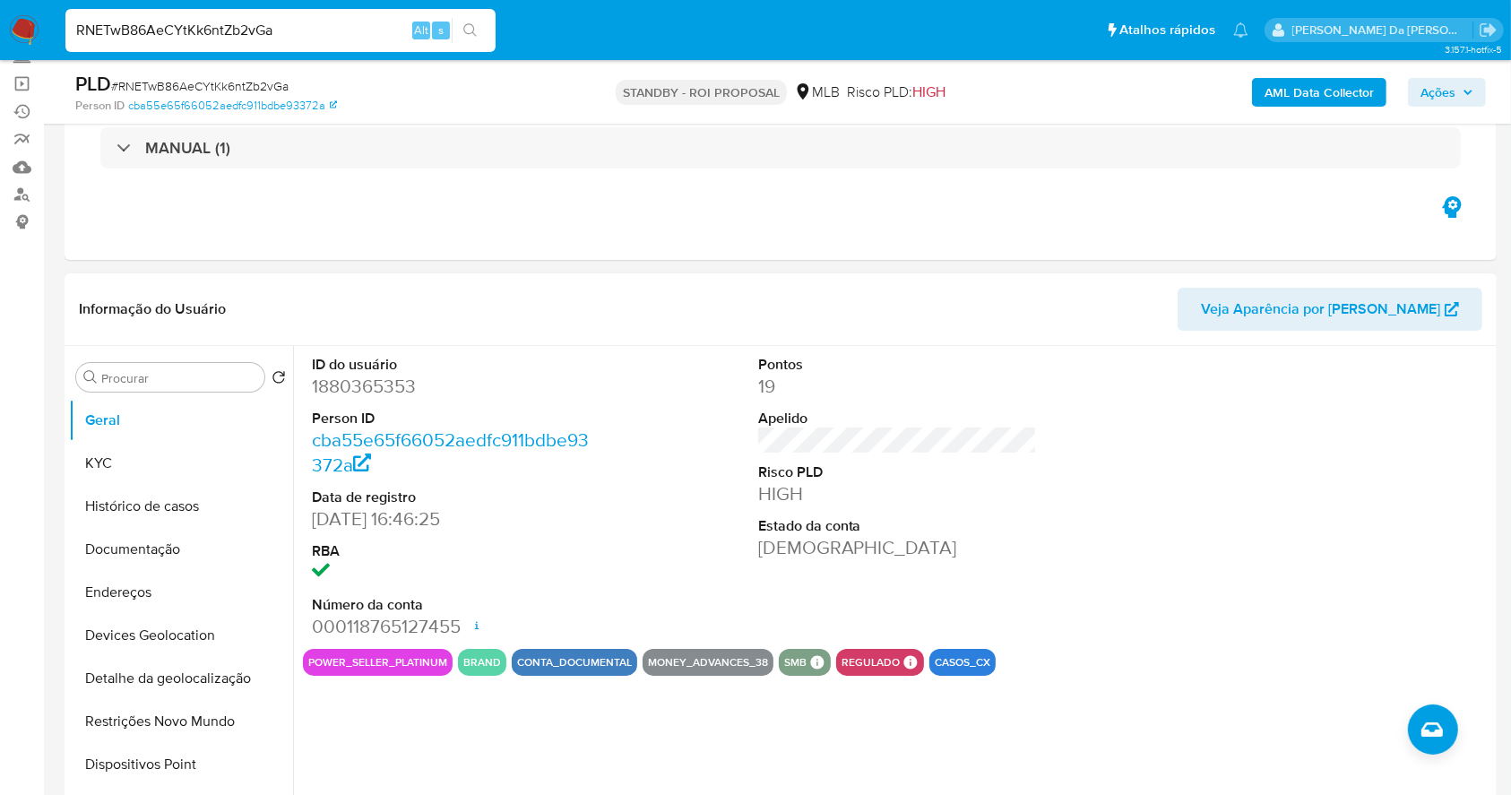
drag, startPoint x: 1261, startPoint y: 462, endPoint x: 1079, endPoint y: 483, distance: 183.1
click at [1261, 462] on div at bounding box center [1344, 497] width 298 height 303
click at [147, 498] on button "Histórico de casos" at bounding box center [174, 506] width 210 height 43
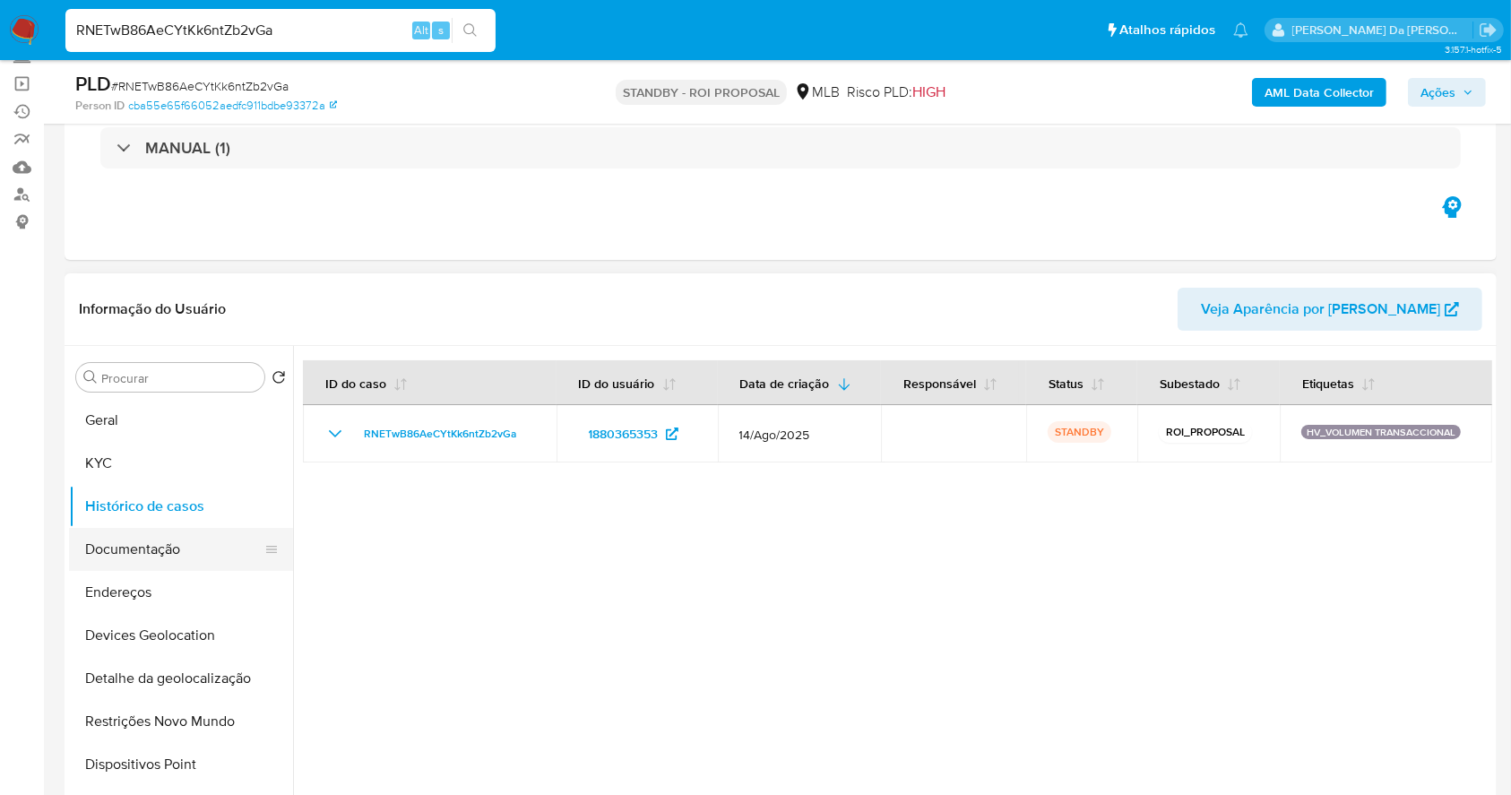
click at [183, 545] on button "Documentação" at bounding box center [174, 549] width 210 height 43
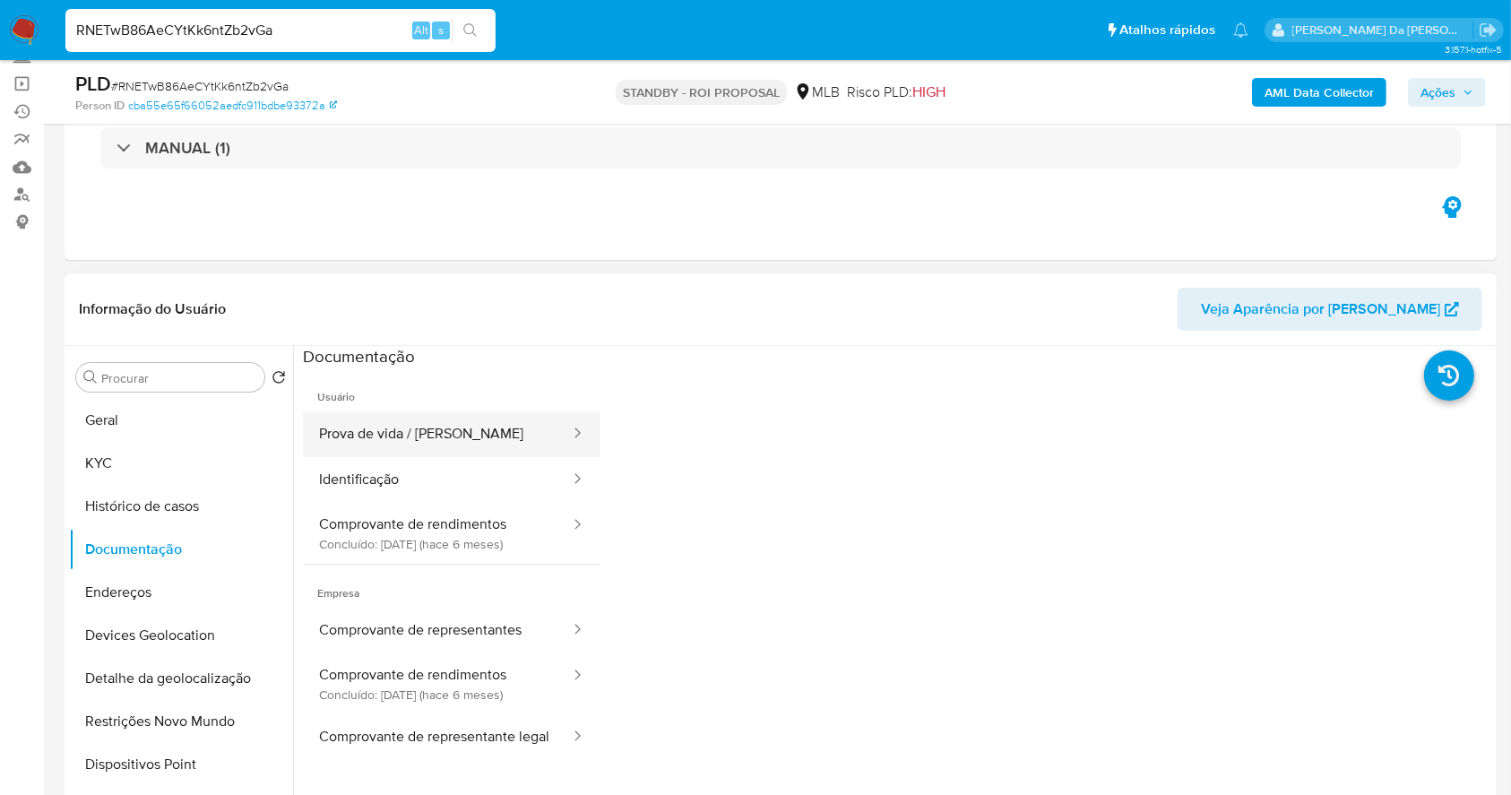
click at [402, 436] on button "Prova de vida / Selfie" at bounding box center [437, 434] width 269 height 46
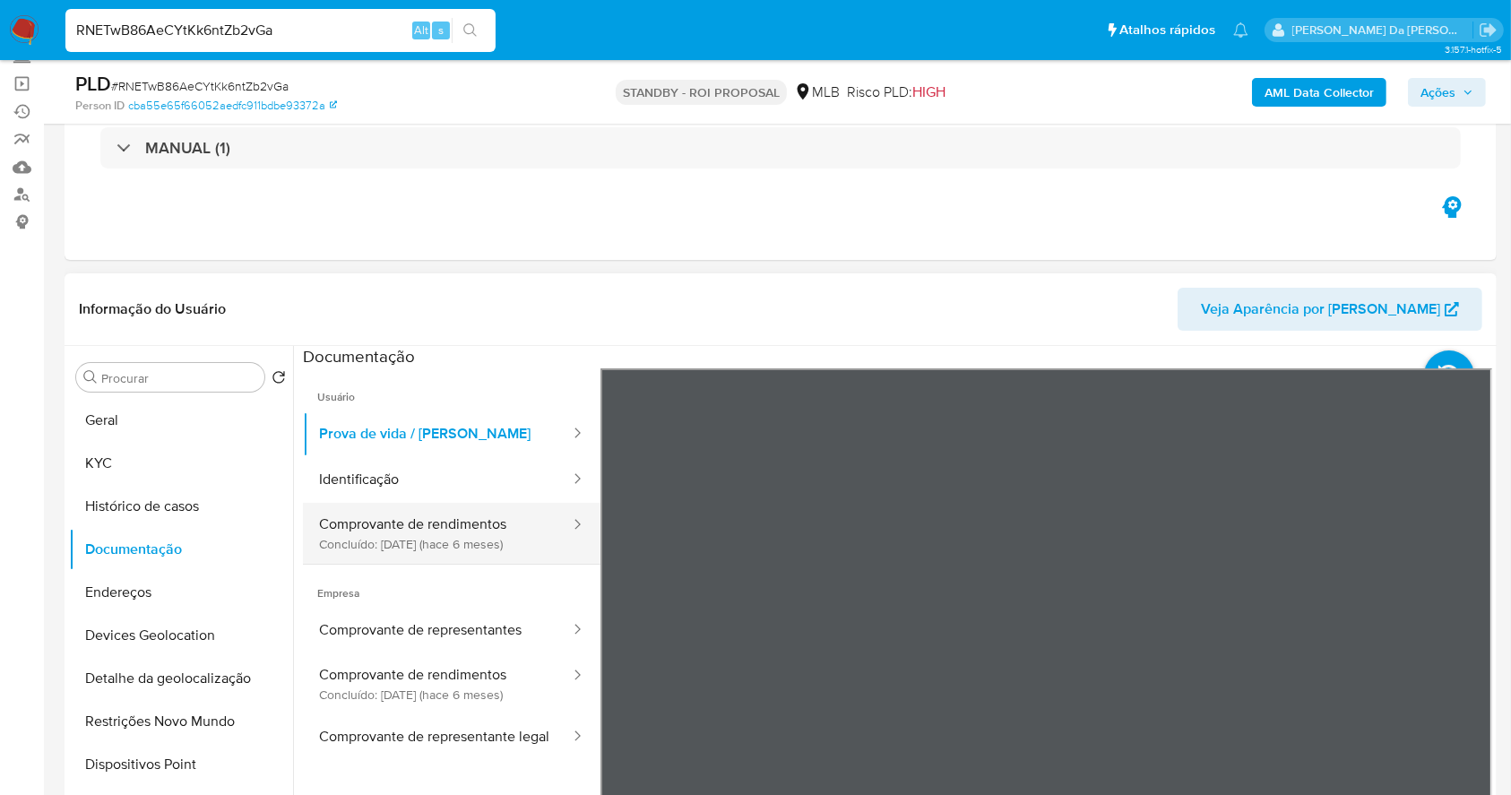
click at [351, 541] on button "Comprovante de rendimentos Concluído: 03/03/2025 (hace 6 meses)" at bounding box center [437, 533] width 269 height 61
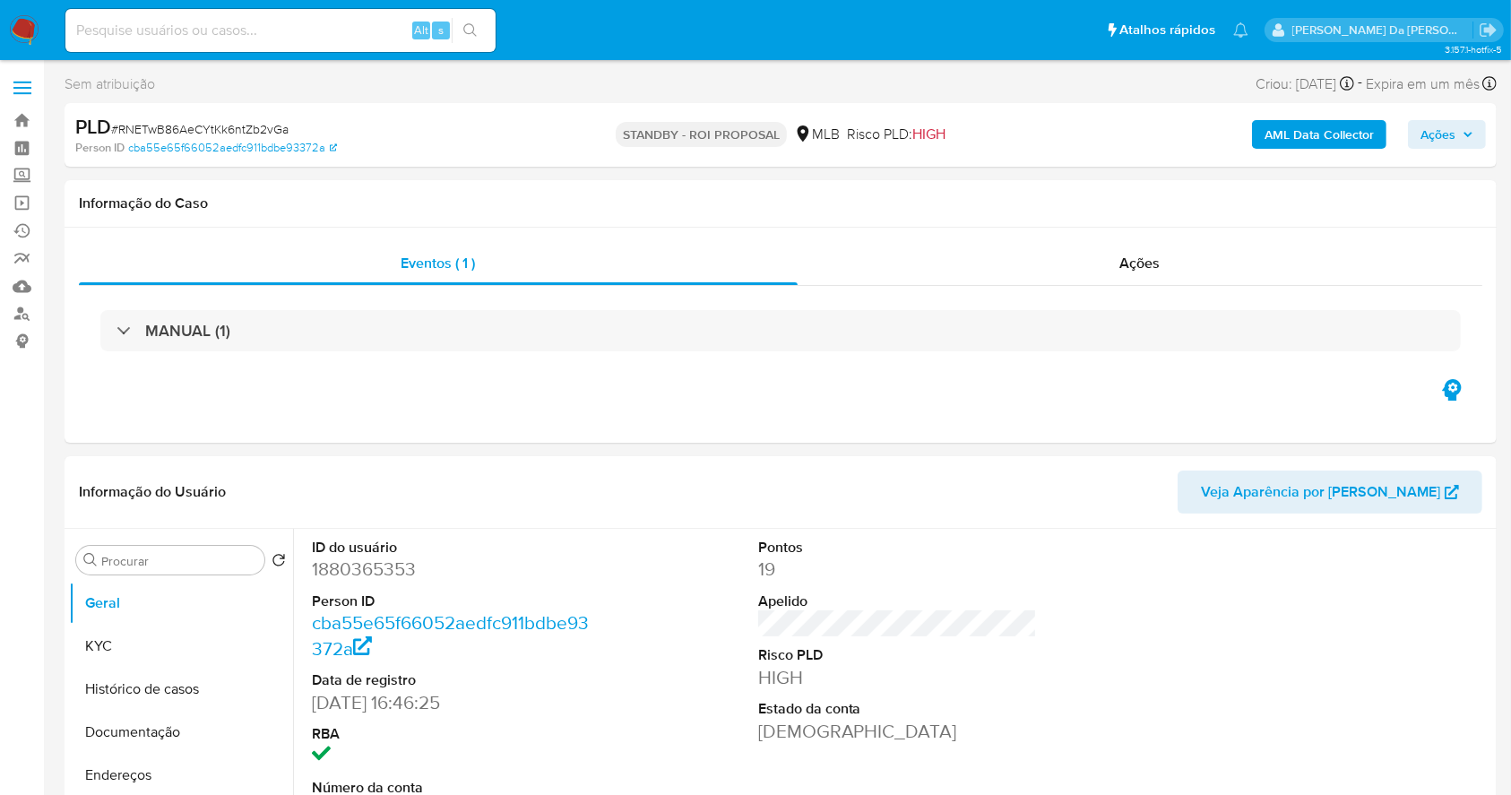
click at [344, 48] on div "Alt s" at bounding box center [280, 30] width 430 height 43
click at [350, 32] on input at bounding box center [280, 30] width 430 height 23
select select "10"
paste input "RNETwB86AeCYtKk6ntZb2vGa"
type input "RNETwB86AeCYtKk6ntZb2vGa"
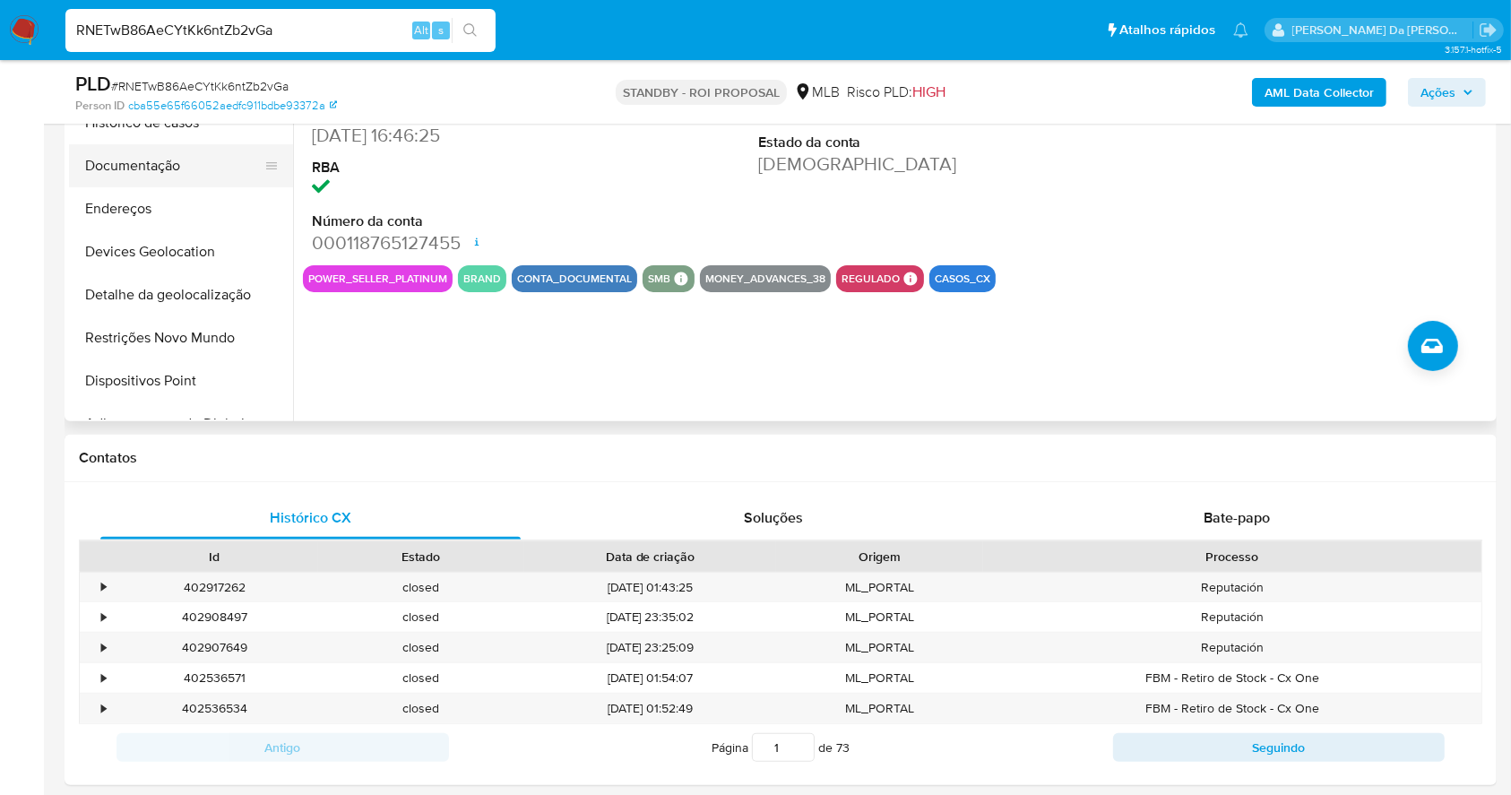
scroll to position [358, 0]
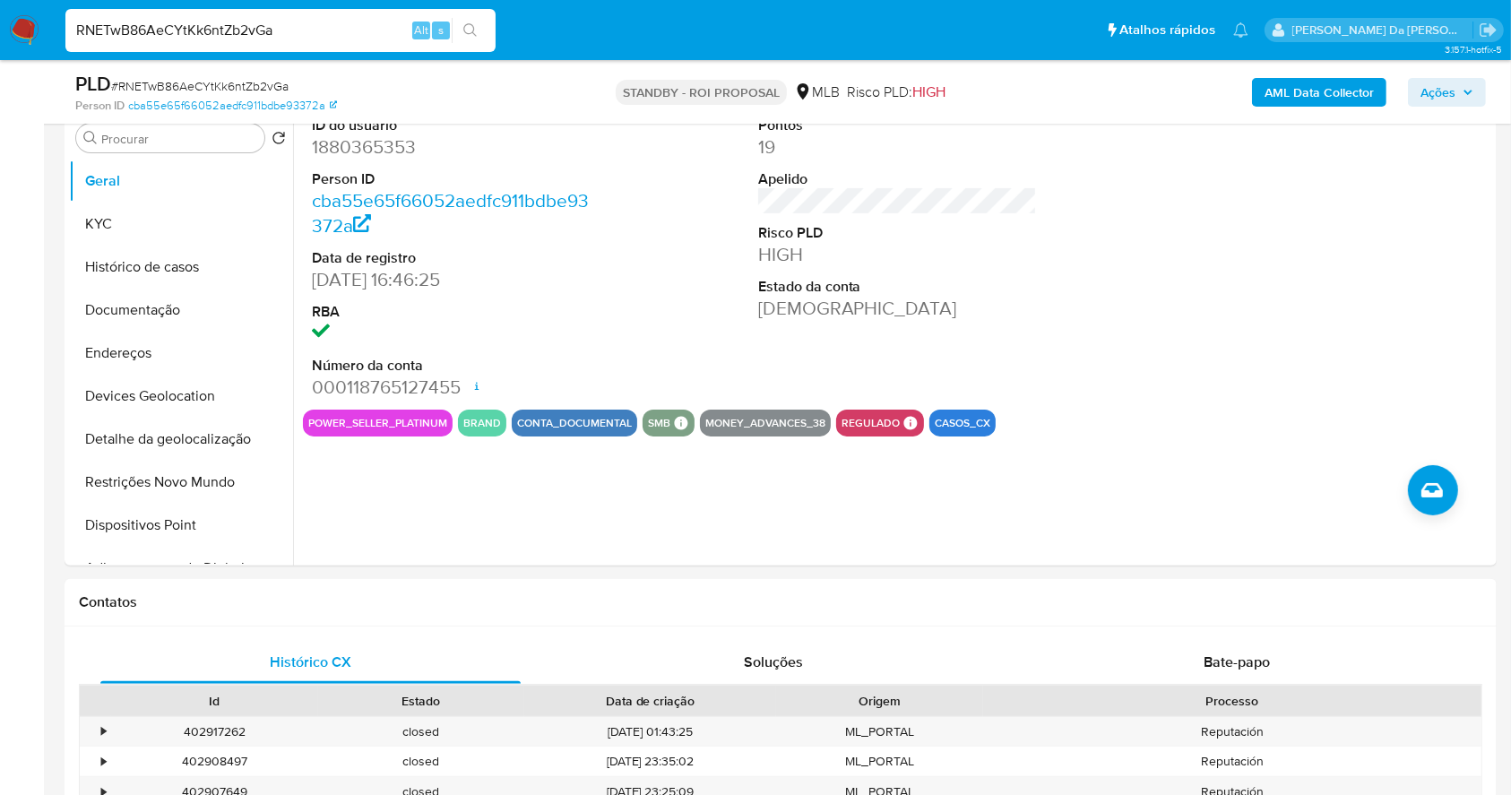
click at [141, 50] on div "RNETwB86AeCYtKk6ntZb2vGa Alt s" at bounding box center [280, 30] width 430 height 43
click at [148, 154] on div "Procurar Retornar ao pedido padrão [PERSON_NAME] Histórico de casos Documentaçã…" at bounding box center [181, 337] width 224 height 456
click at [158, 147] on div "Procurar" at bounding box center [170, 138] width 188 height 29
drag, startPoint x: 158, startPoint y: 147, endPoint x: 170, endPoint y: 124, distance: 26.5
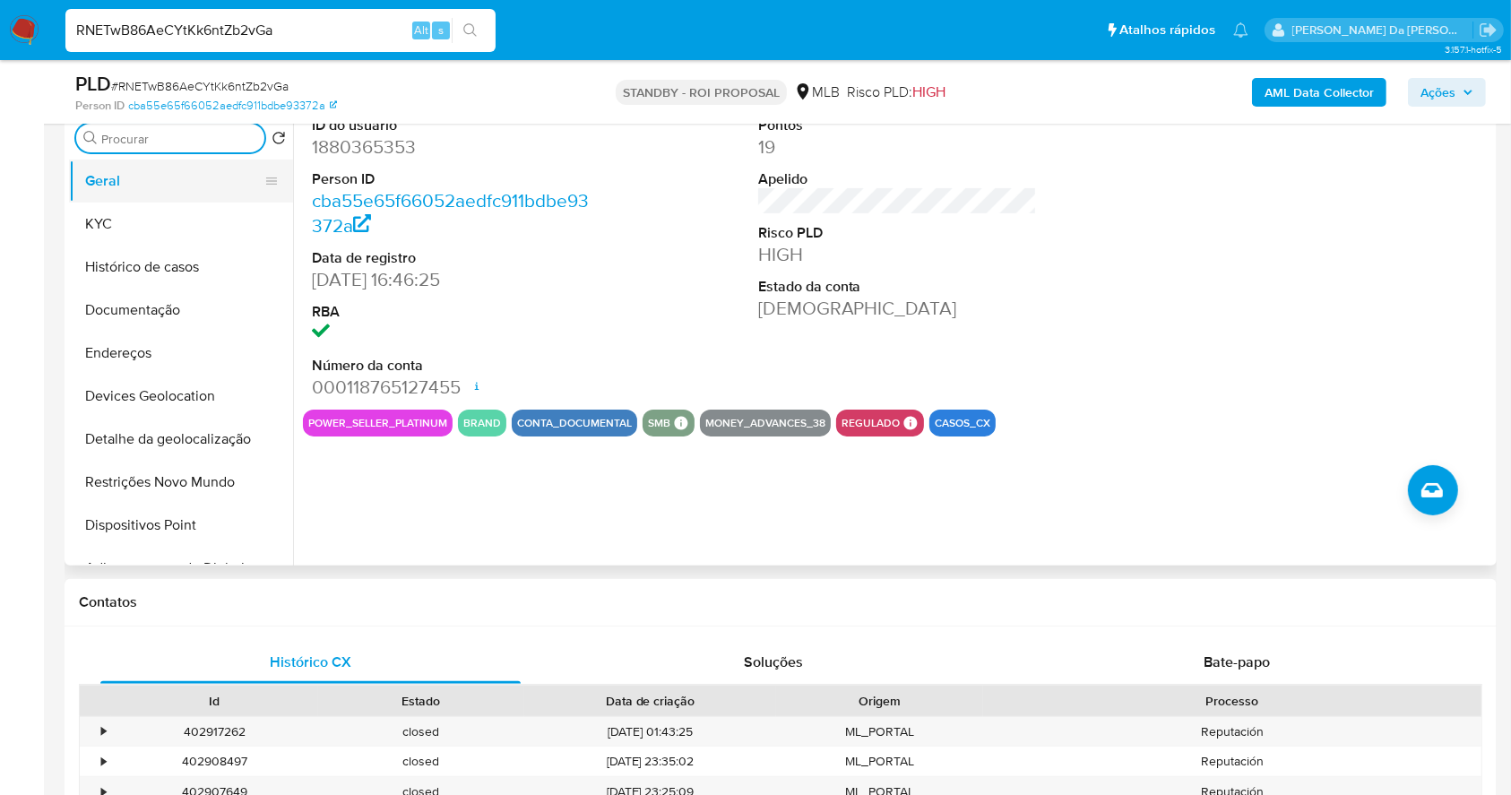
click at [172, 168] on button "Geral" at bounding box center [174, 181] width 210 height 43
click at [179, 144] on input "Procurar" at bounding box center [179, 139] width 156 height 16
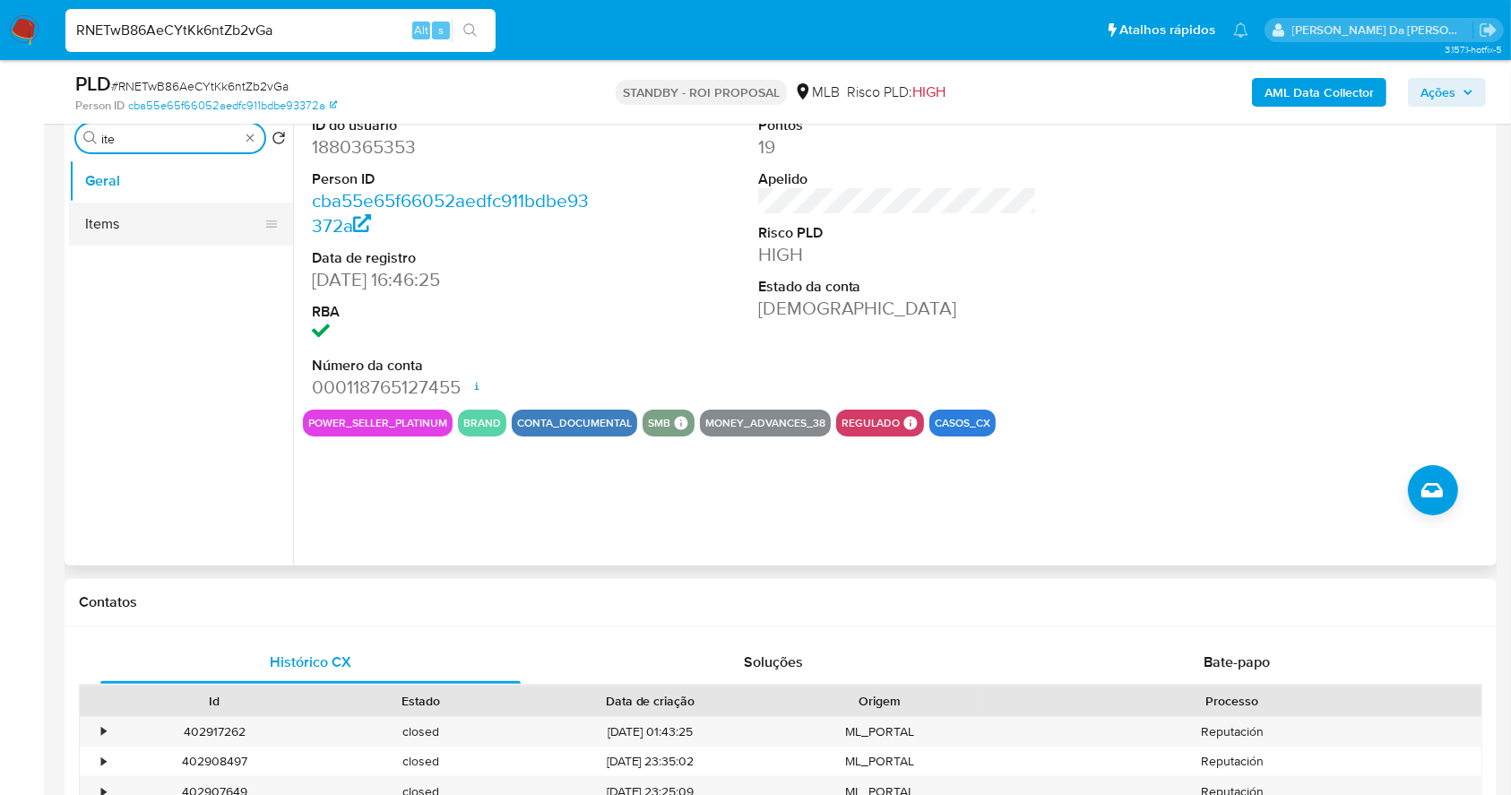
type input "ite"
click at [170, 228] on button "Items" at bounding box center [174, 224] width 210 height 43
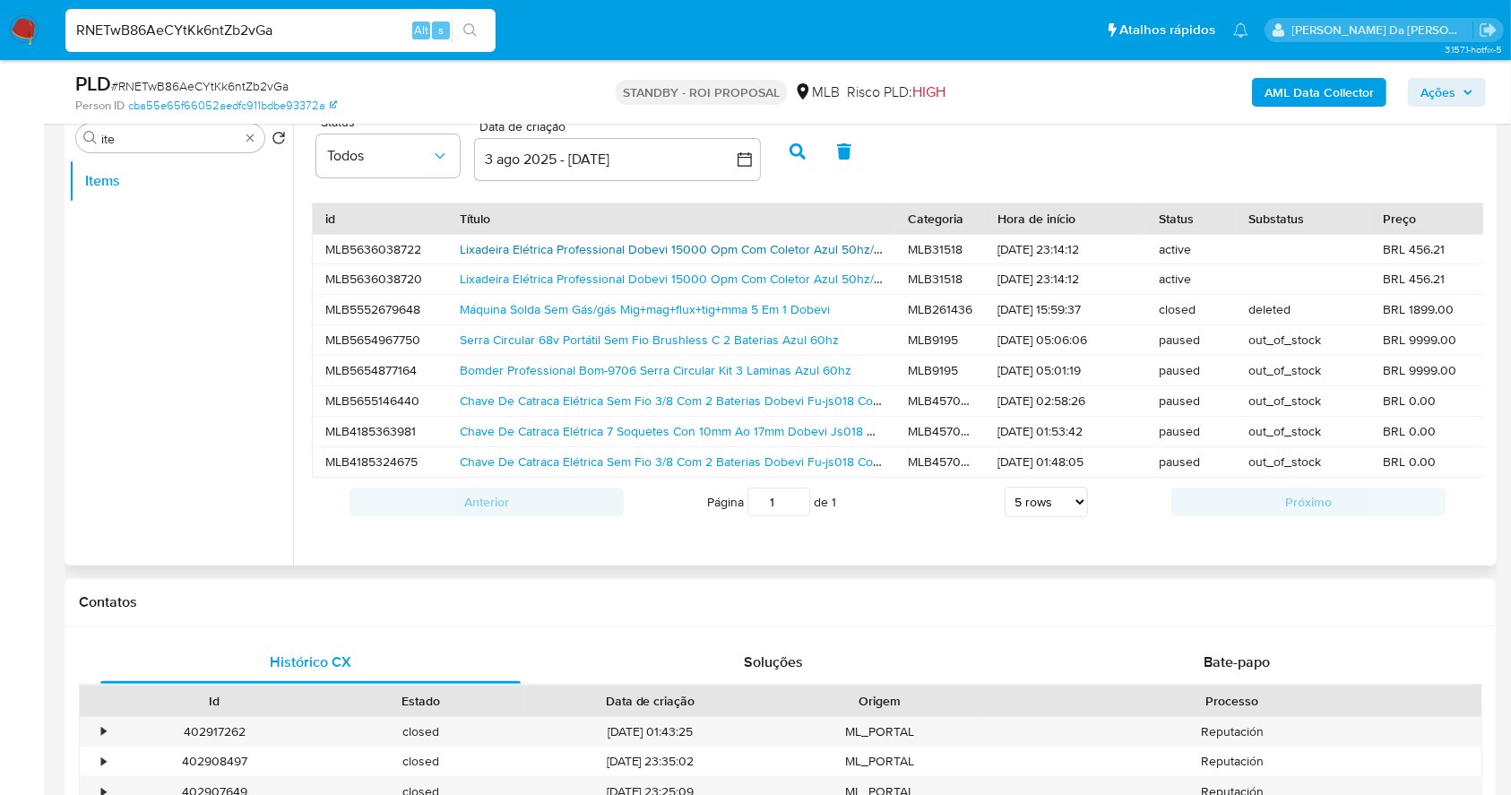
click at [683, 246] on link "Lixadeira Elétrica Professional Dobevi 15000 Opm Com Coletor Azul 50hz/60hz" at bounding box center [681, 249] width 443 height 18
click at [538, 402] on link "Chave De Catraca Elétrica Sem Fio 3/8 Com 2 Baterias Dobevi Fu-js018 Cor Azul" at bounding box center [682, 401] width 445 height 18
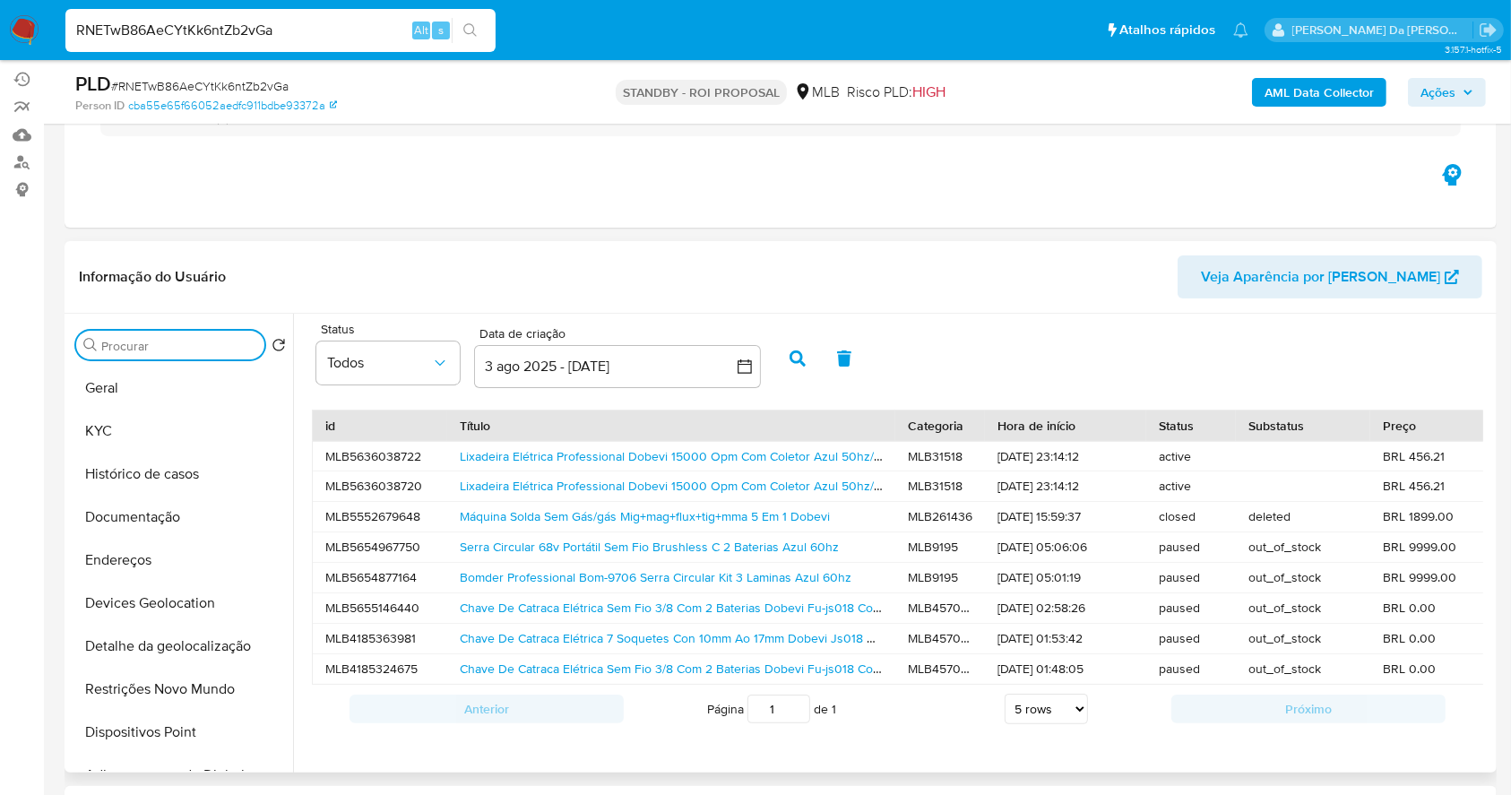
scroll to position [238, 0]
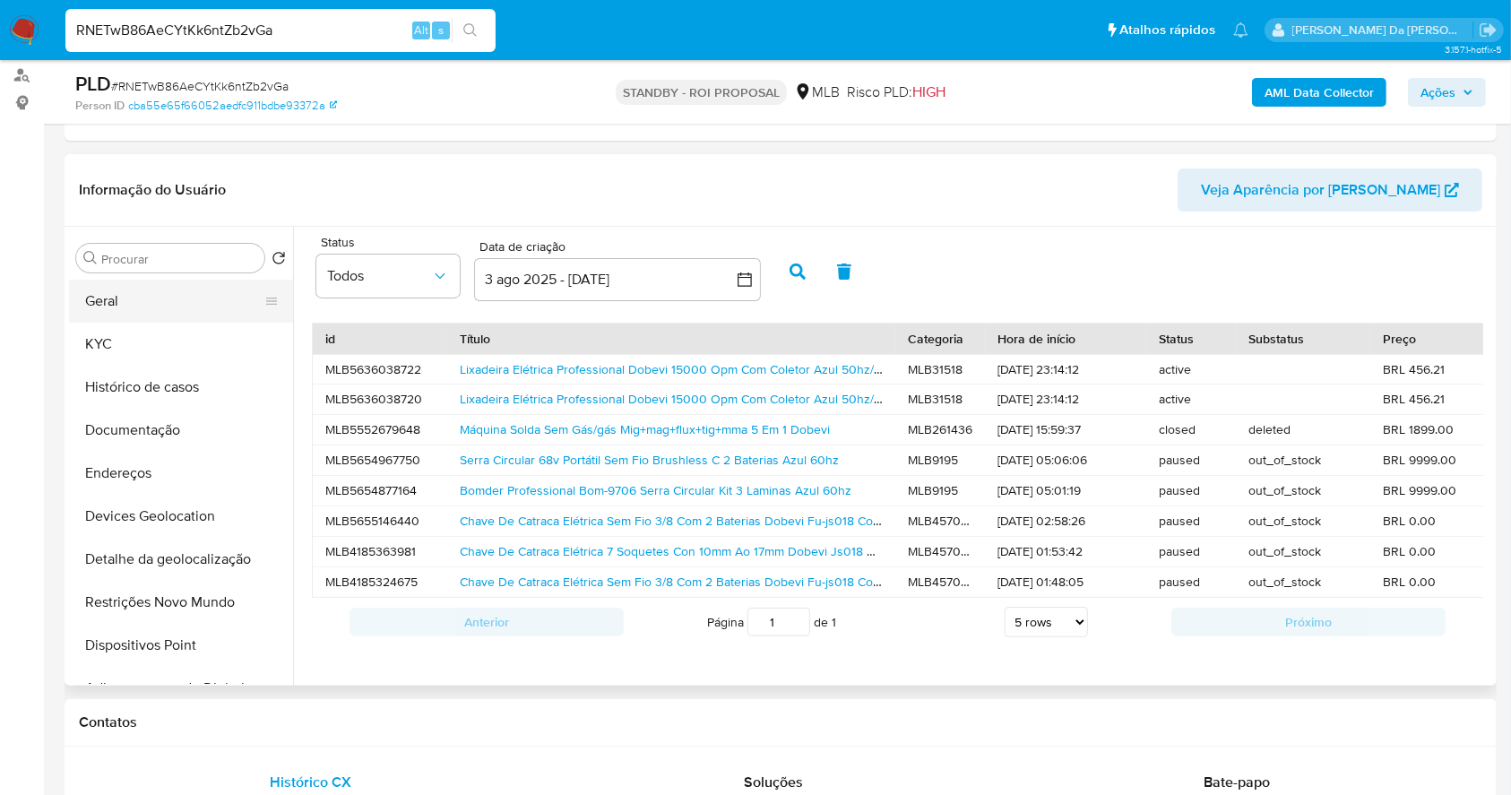
click at [159, 289] on button "Geral" at bounding box center [174, 301] width 210 height 43
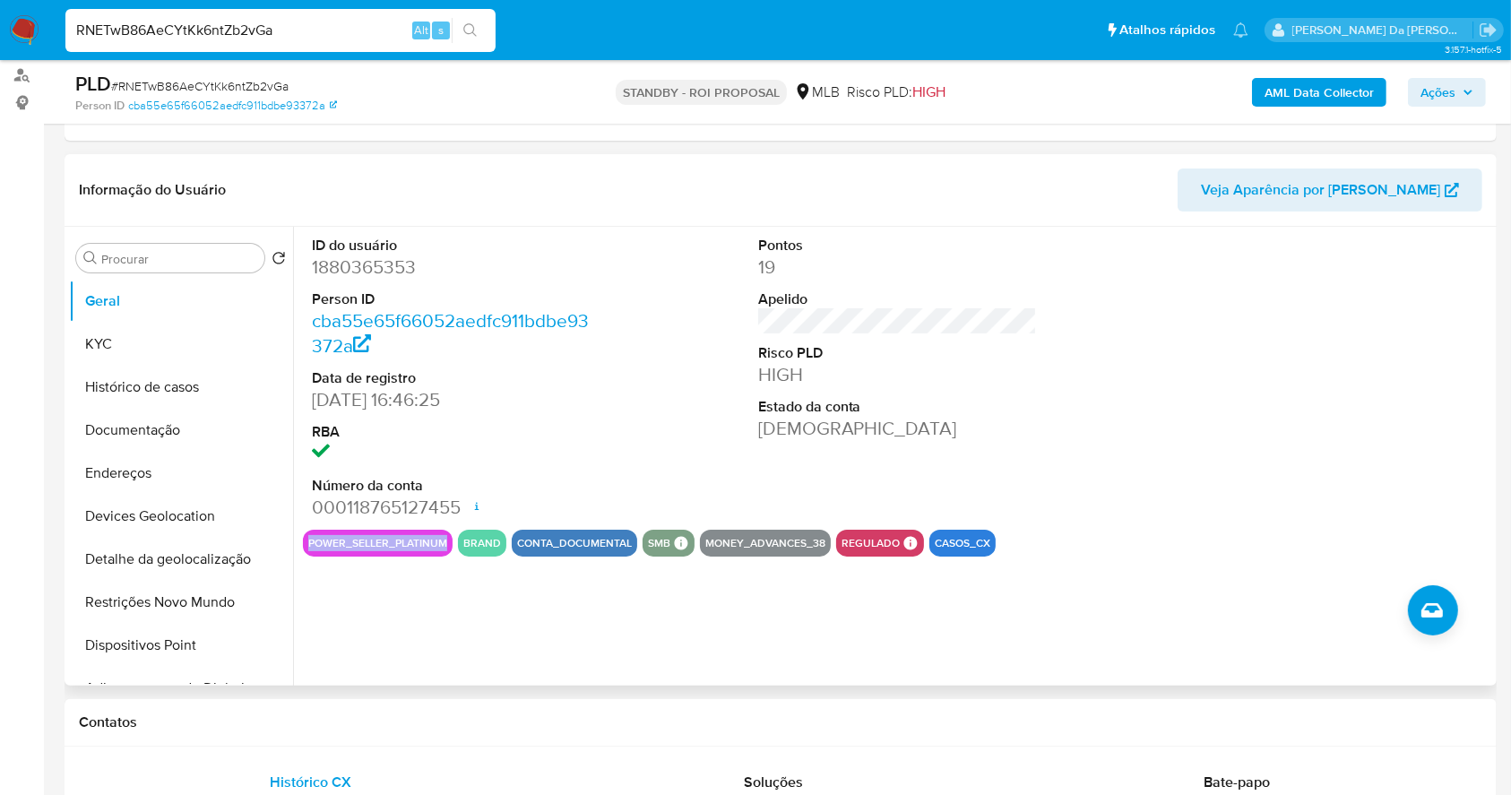
drag, startPoint x: 296, startPoint y: 542, endPoint x: 453, endPoint y: 534, distance: 157.0
click at [453, 534] on div "ID do usuário 1880365353 Person ID cba55e65f66052aedfc911bdbe93372a Data de reg…" at bounding box center [892, 456] width 1199 height 459
copy button "power_seller_platinum"
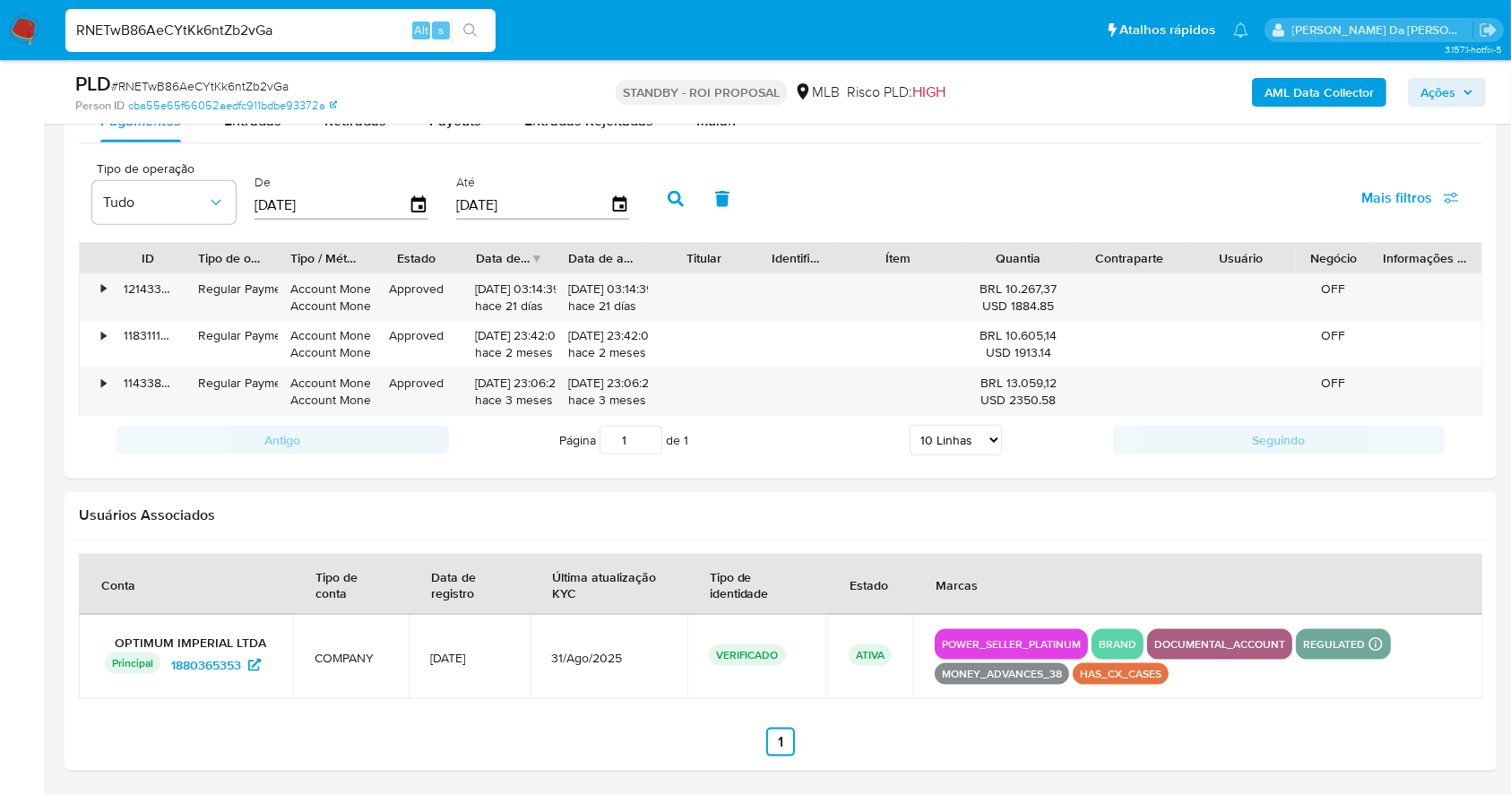
click at [354, 36] on input "RNETwB86AeCYtKk6ntZb2vGa" at bounding box center [280, 30] width 430 height 23
paste input "9fqAyYVCwsR5HHzvD1SOh46N"
type input "9fqAyYVCwsR5HHzvD1SOh46N"
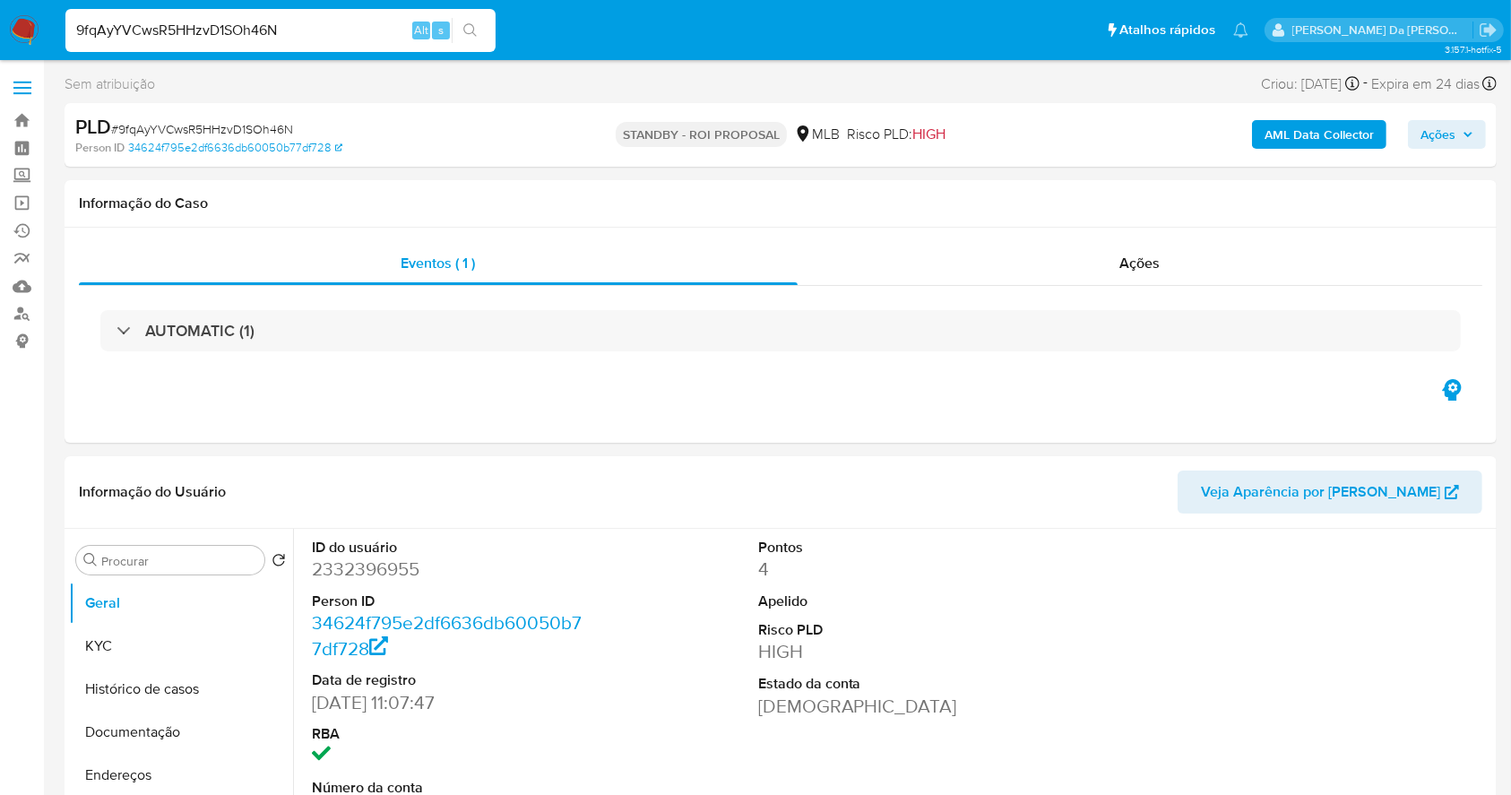
select select "10"
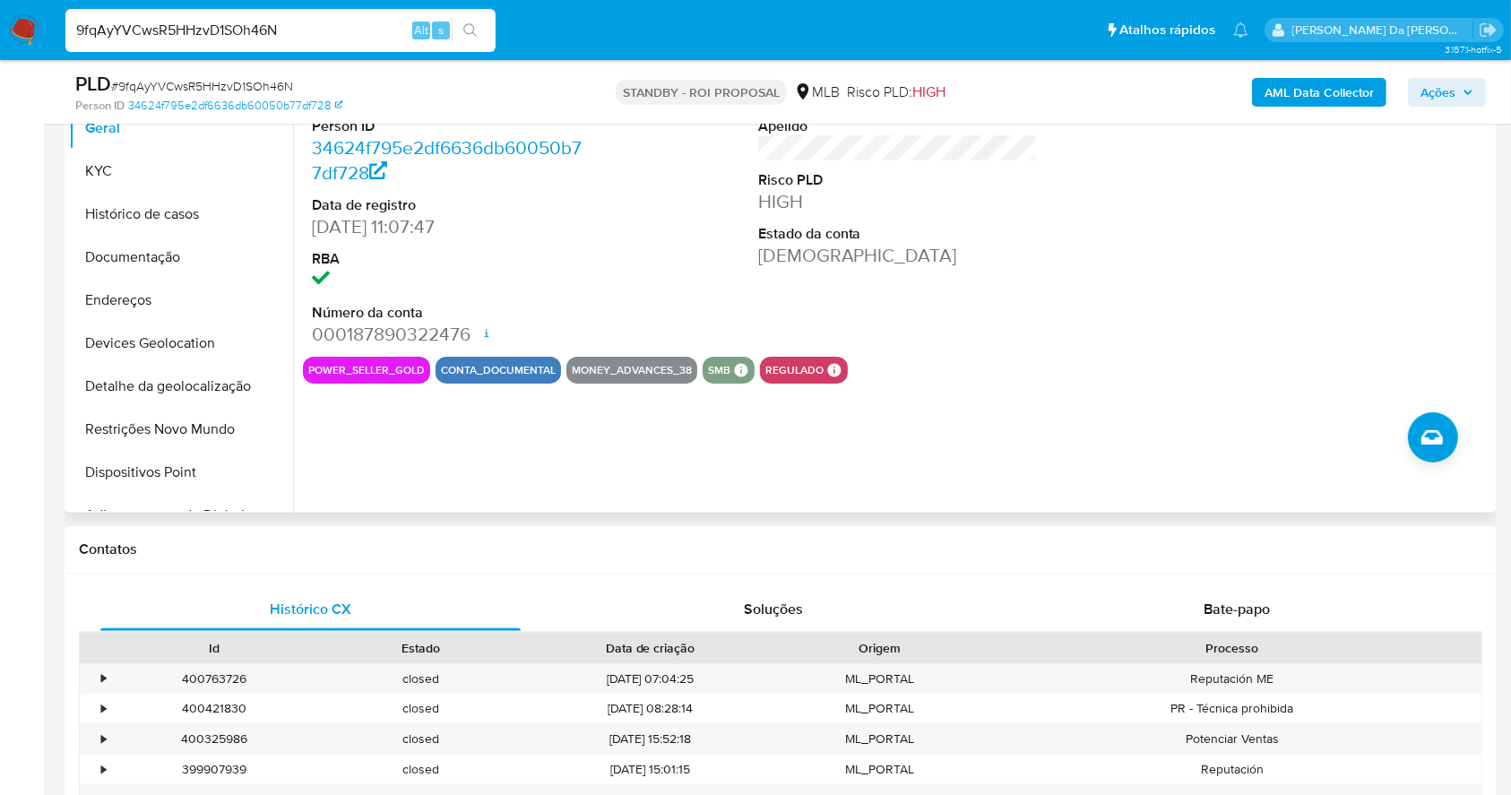
scroll to position [292, 0]
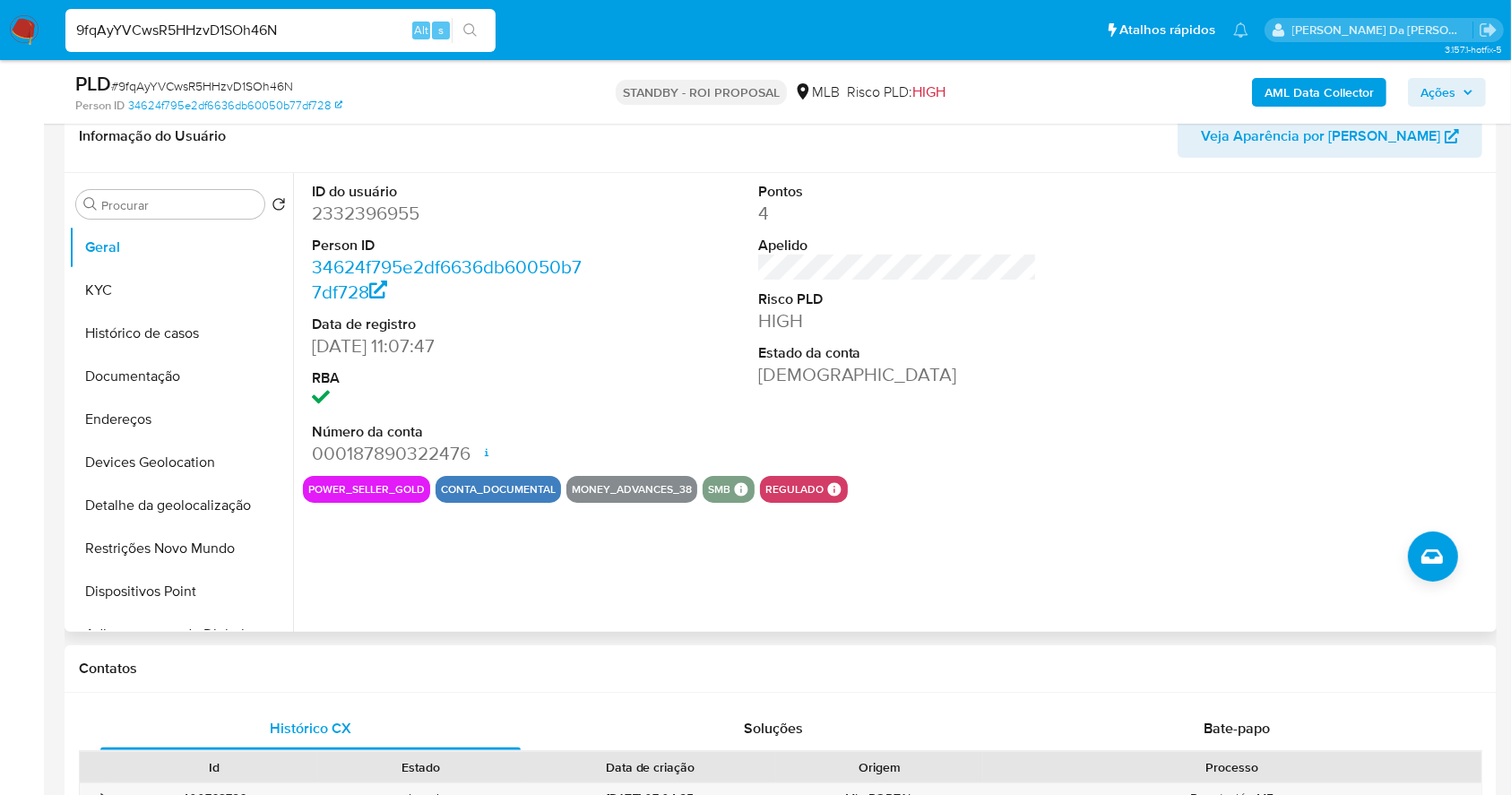
click at [322, 343] on dd "17/03/2025 11:07:47" at bounding box center [452, 345] width 280 height 25
drag, startPoint x: 322, startPoint y: 343, endPoint x: 376, endPoint y: 351, distance: 55.3
click at [376, 351] on dd "17/03/2025 11:07:47" at bounding box center [452, 345] width 280 height 25
click at [181, 296] on button "KYC" at bounding box center [174, 290] width 210 height 43
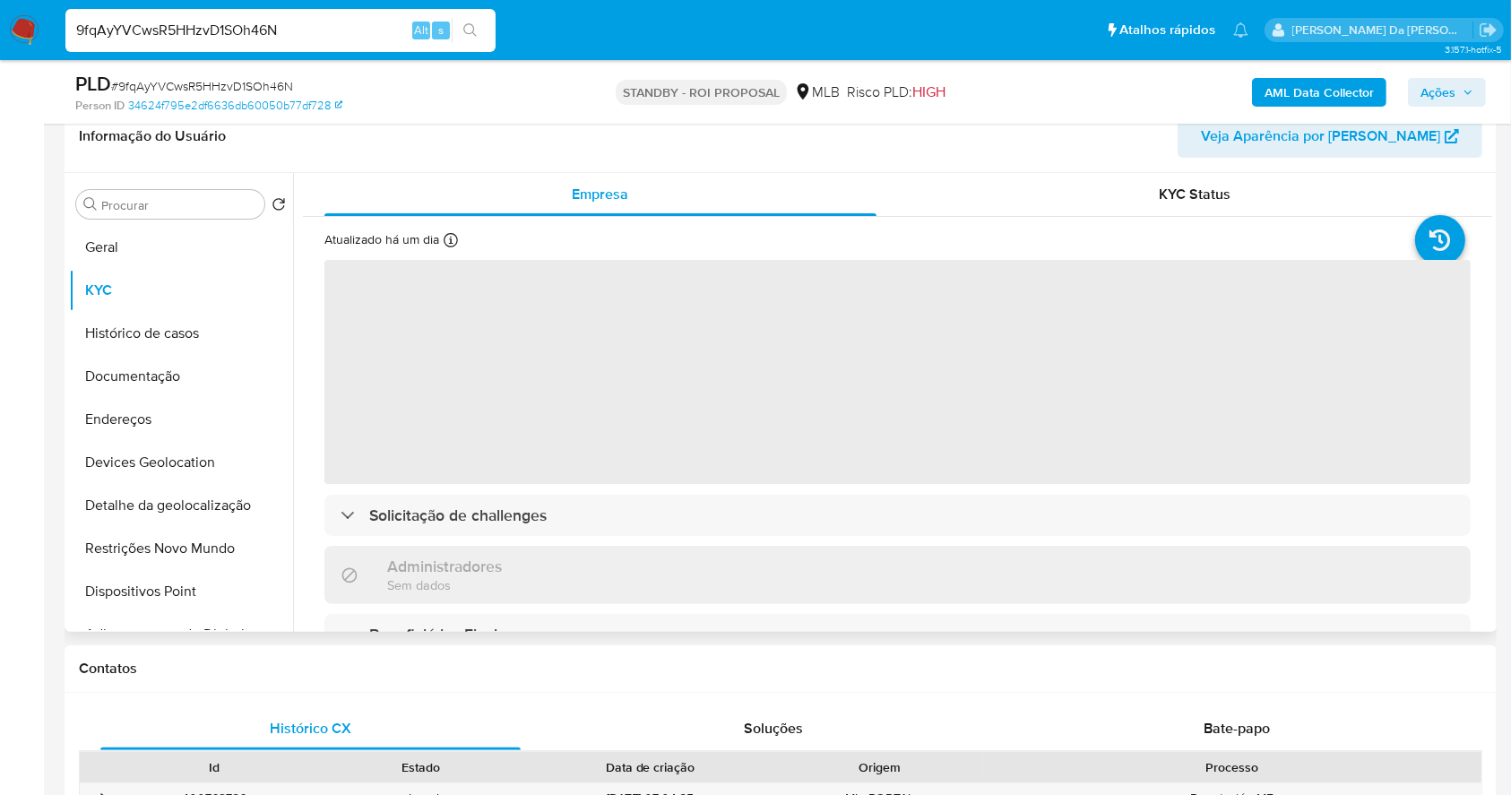
click at [455, 251] on div at bounding box center [451, 243] width 14 height 20
click at [436, 237] on p "Atualizado há um dia" at bounding box center [381, 239] width 115 height 17
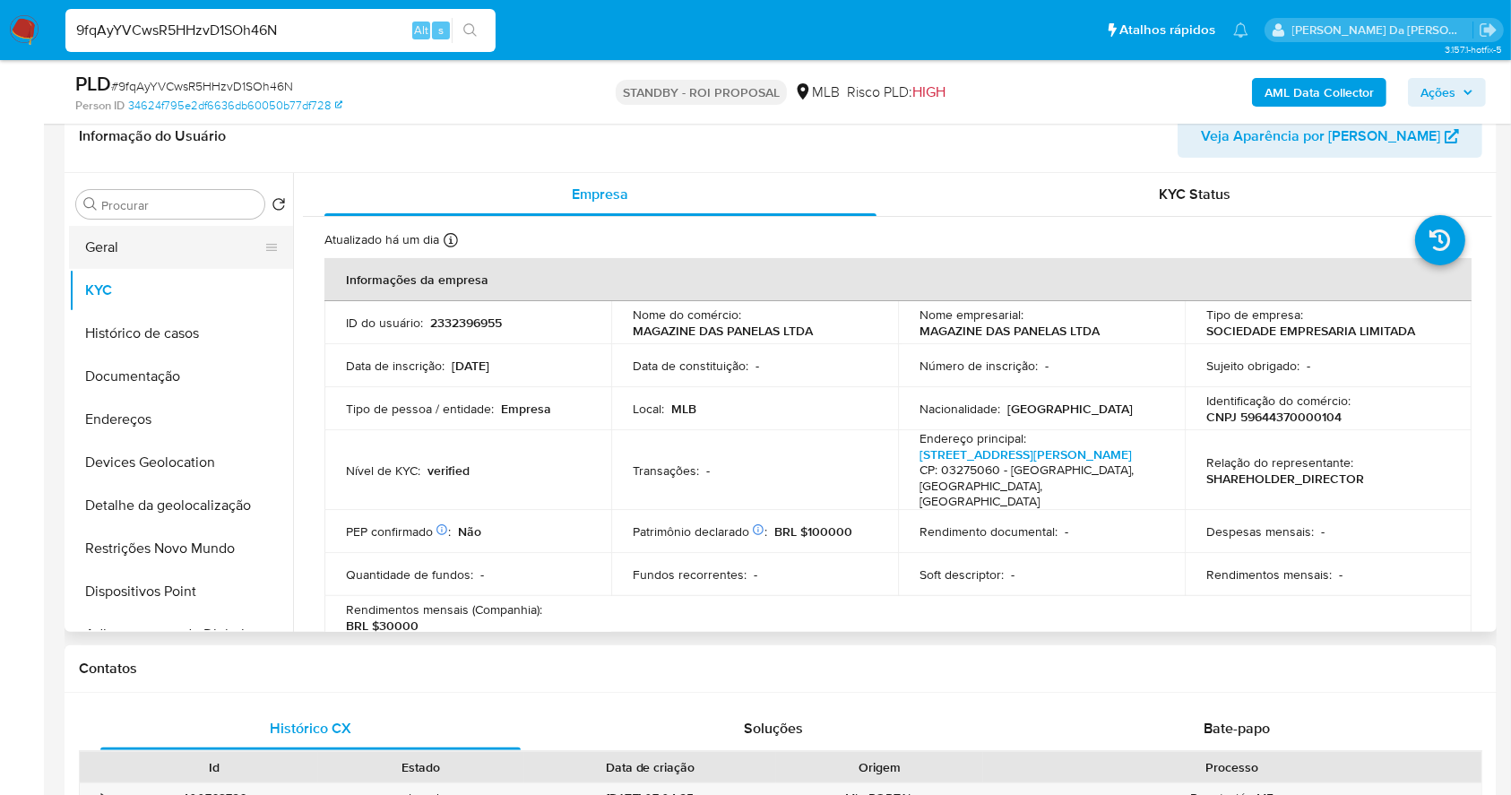
click at [124, 240] on button "Geral" at bounding box center [174, 247] width 210 height 43
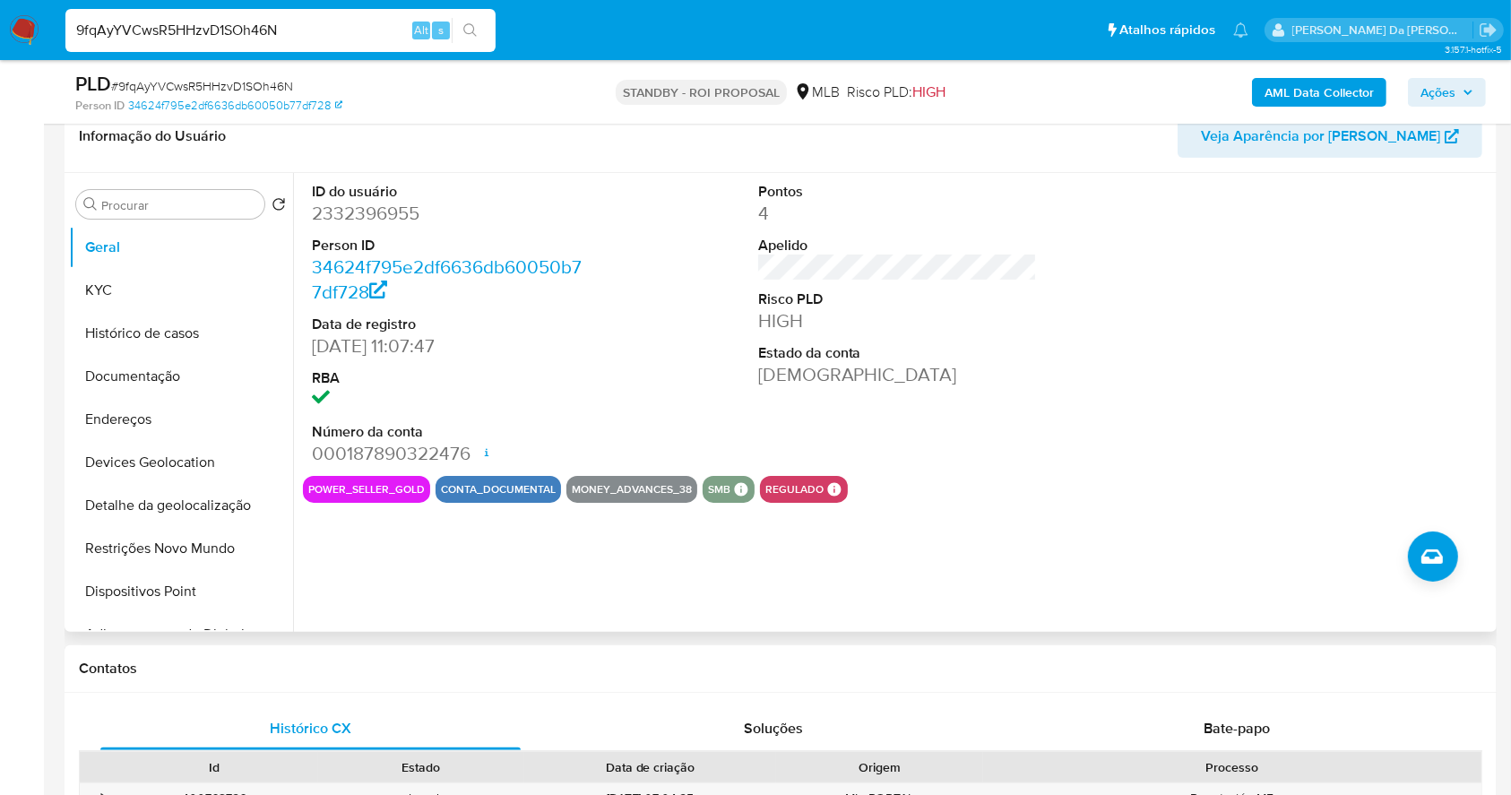
click at [318, 344] on dd "17/03/2025 11:07:47" at bounding box center [452, 345] width 280 height 25
drag, startPoint x: 318, startPoint y: 344, endPoint x: 387, endPoint y: 348, distance: 69.1
click at [387, 348] on dd "17/03/2025 11:07:47" at bounding box center [452, 345] width 280 height 25
copy dd "17/03/2025"
click at [318, 12] on div "9fqAyYVCwsR5HHzvD1SOh46N Alt s" at bounding box center [280, 30] width 430 height 43
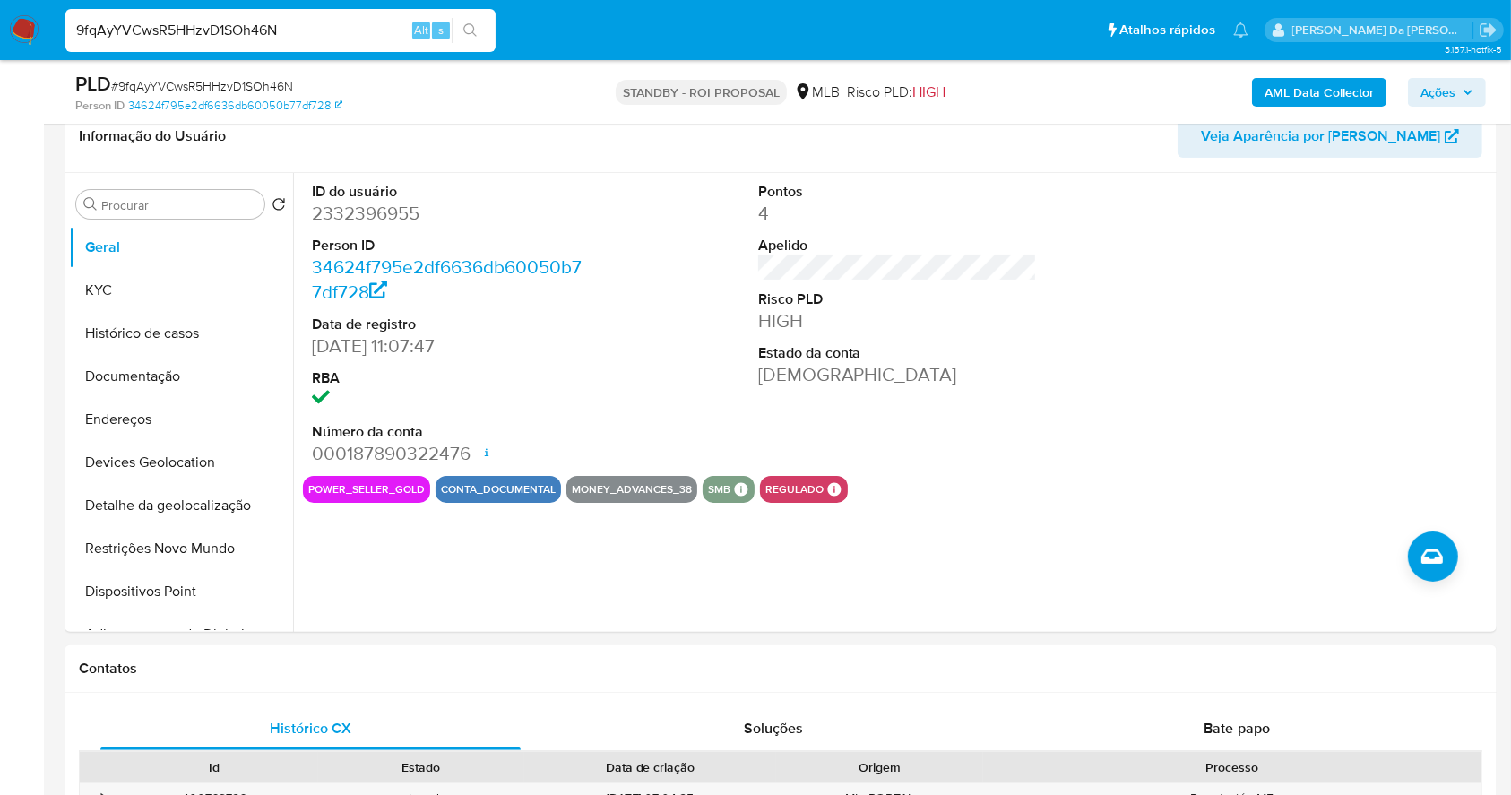
click at [307, 30] on input "9fqAyYVCwsR5HHzvD1SOh46N" at bounding box center [280, 30] width 430 height 23
paste input "h450gUd54yzXohxnYmM8vmR"
type input "h450gUd54yzXohxnYmM8vmRN"
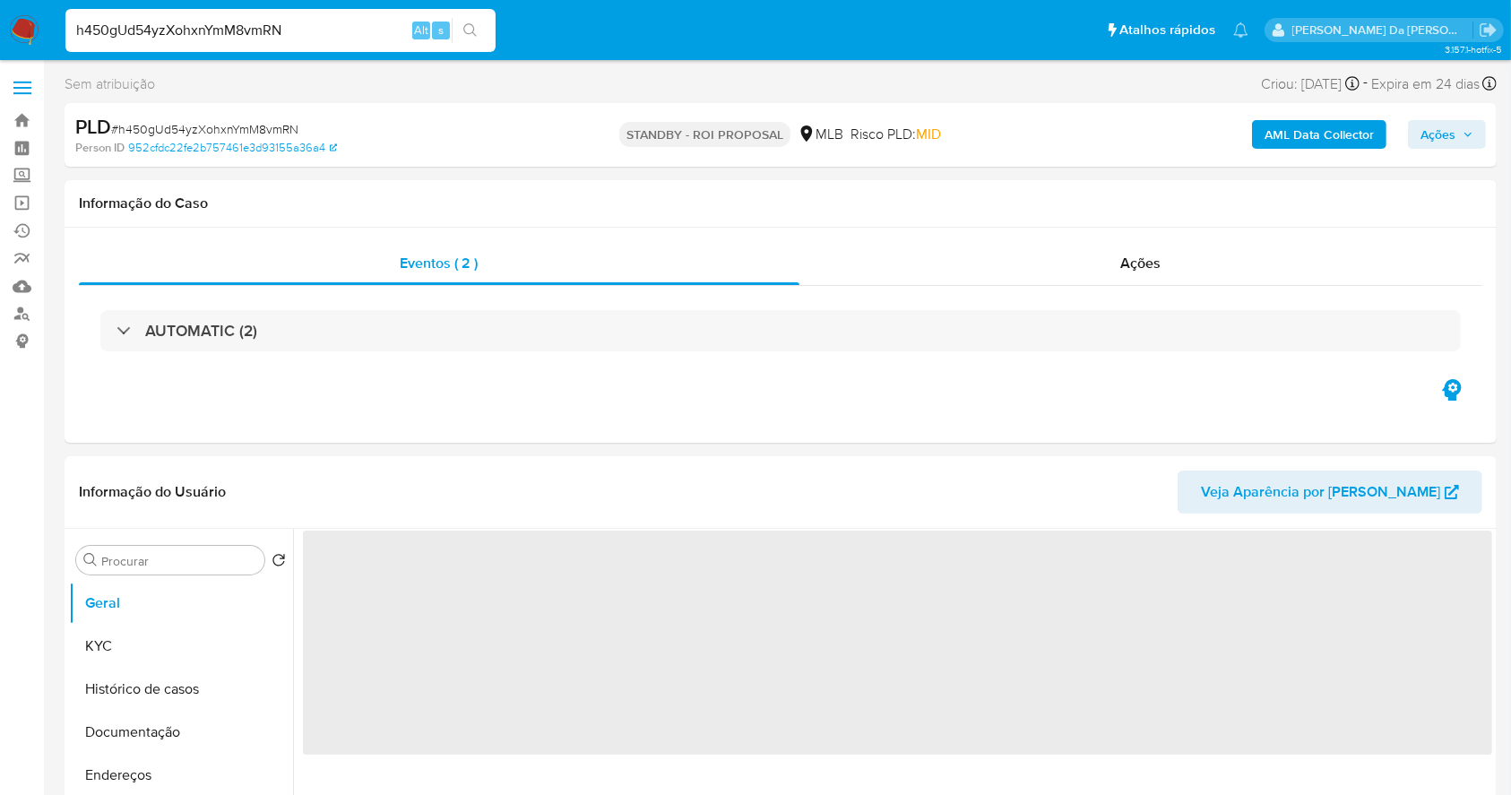
select select "10"
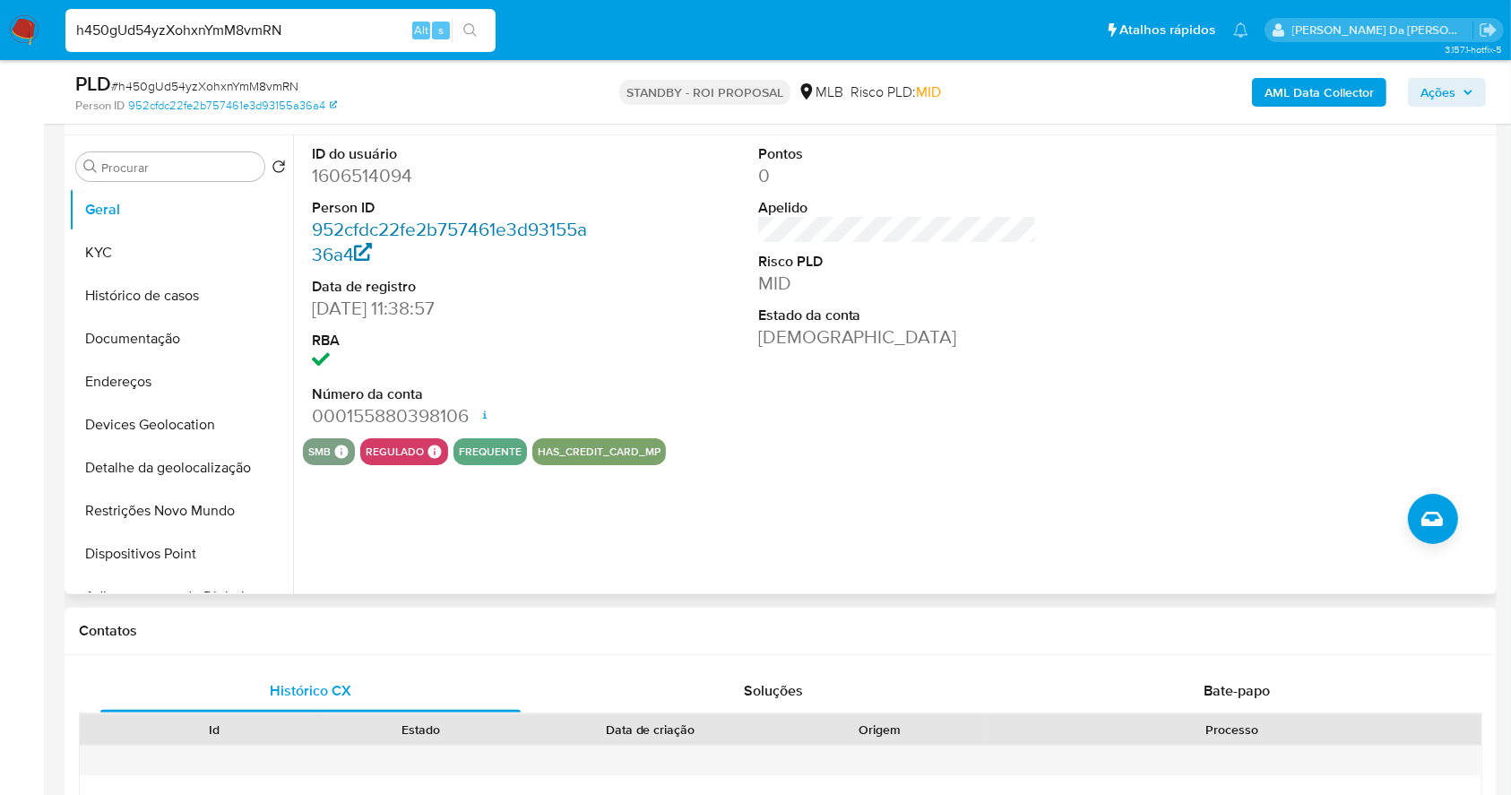
scroll to position [292, 0]
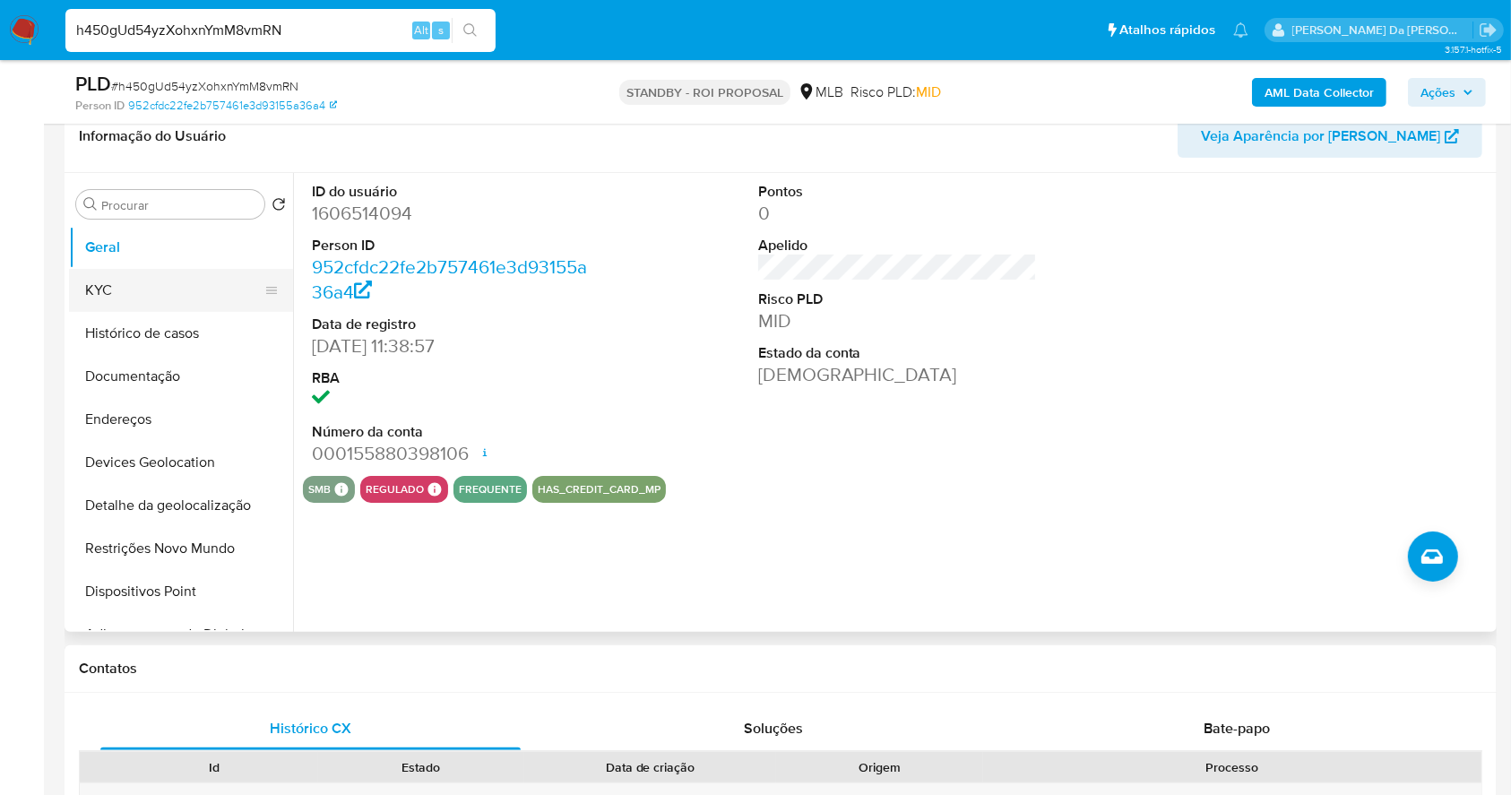
click at [157, 290] on button "KYC" at bounding box center [174, 290] width 210 height 43
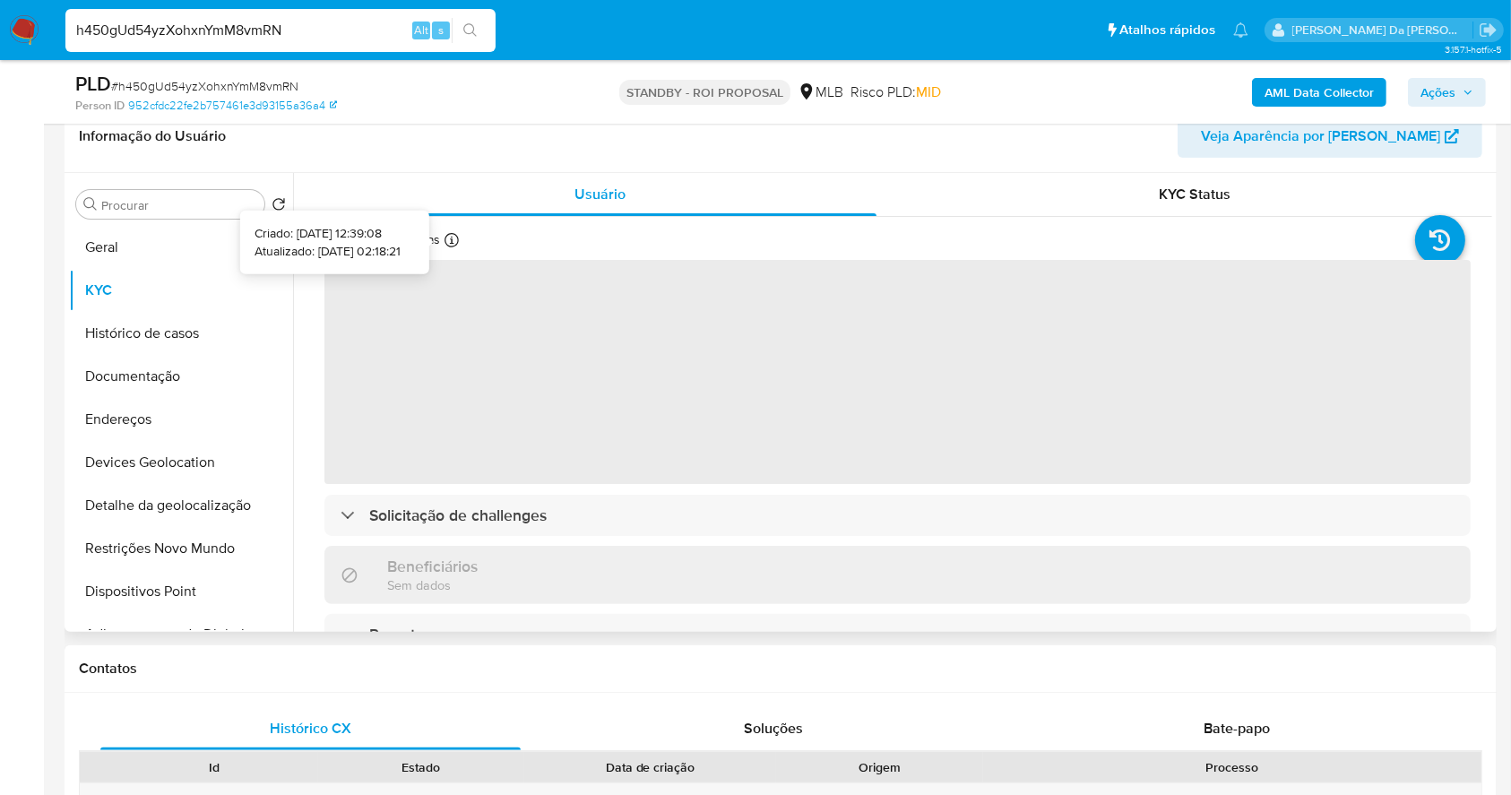
click at [450, 245] on icon at bounding box center [452, 240] width 14 height 14
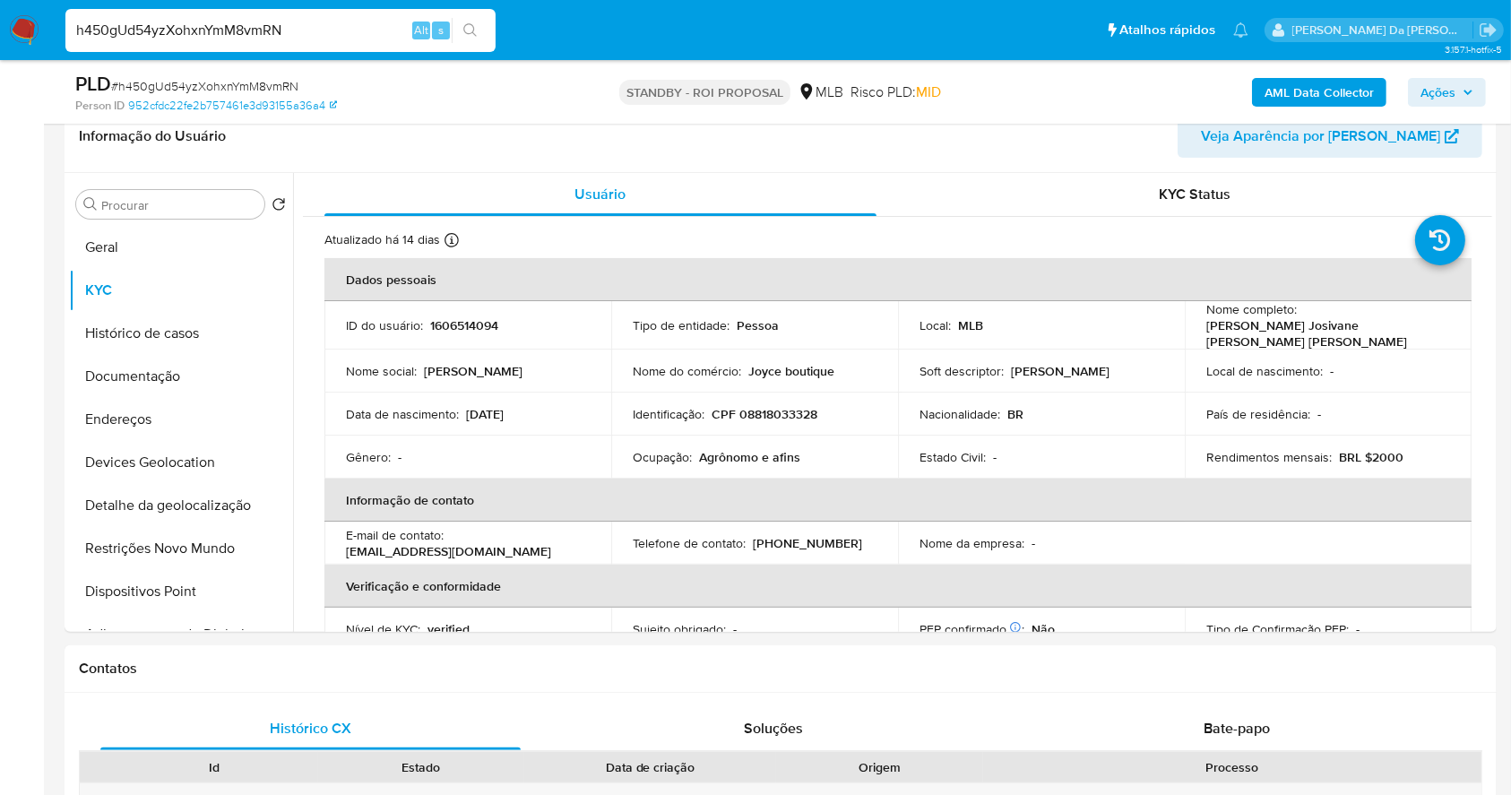
click at [317, 11] on div "h450gUd54yzXohxnYmM8vmRN Alt s" at bounding box center [280, 30] width 430 height 43
click at [315, 25] on input "h450gUd54yzXohxnYmM8vmRN" at bounding box center [280, 30] width 430 height 23
click at [315, 26] on input "h450gUd54yzXohxnYmM8vmRN" at bounding box center [280, 30] width 430 height 23
paste input "bM31j6AuVaWzQdP8tiQSCrWj"
type input "bM31j6AuVaWzQdP8tiQSCrWj"
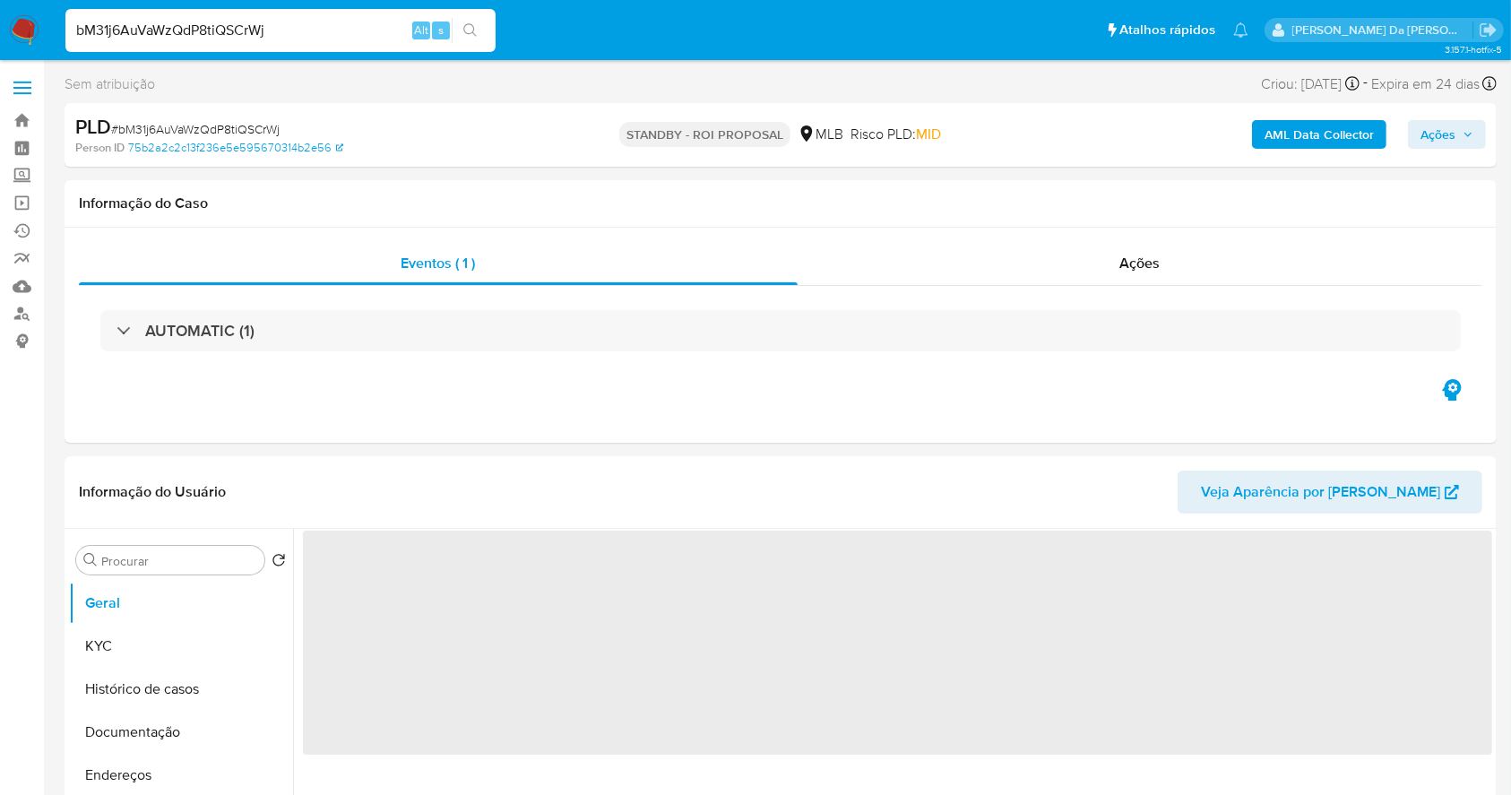
select select "10"
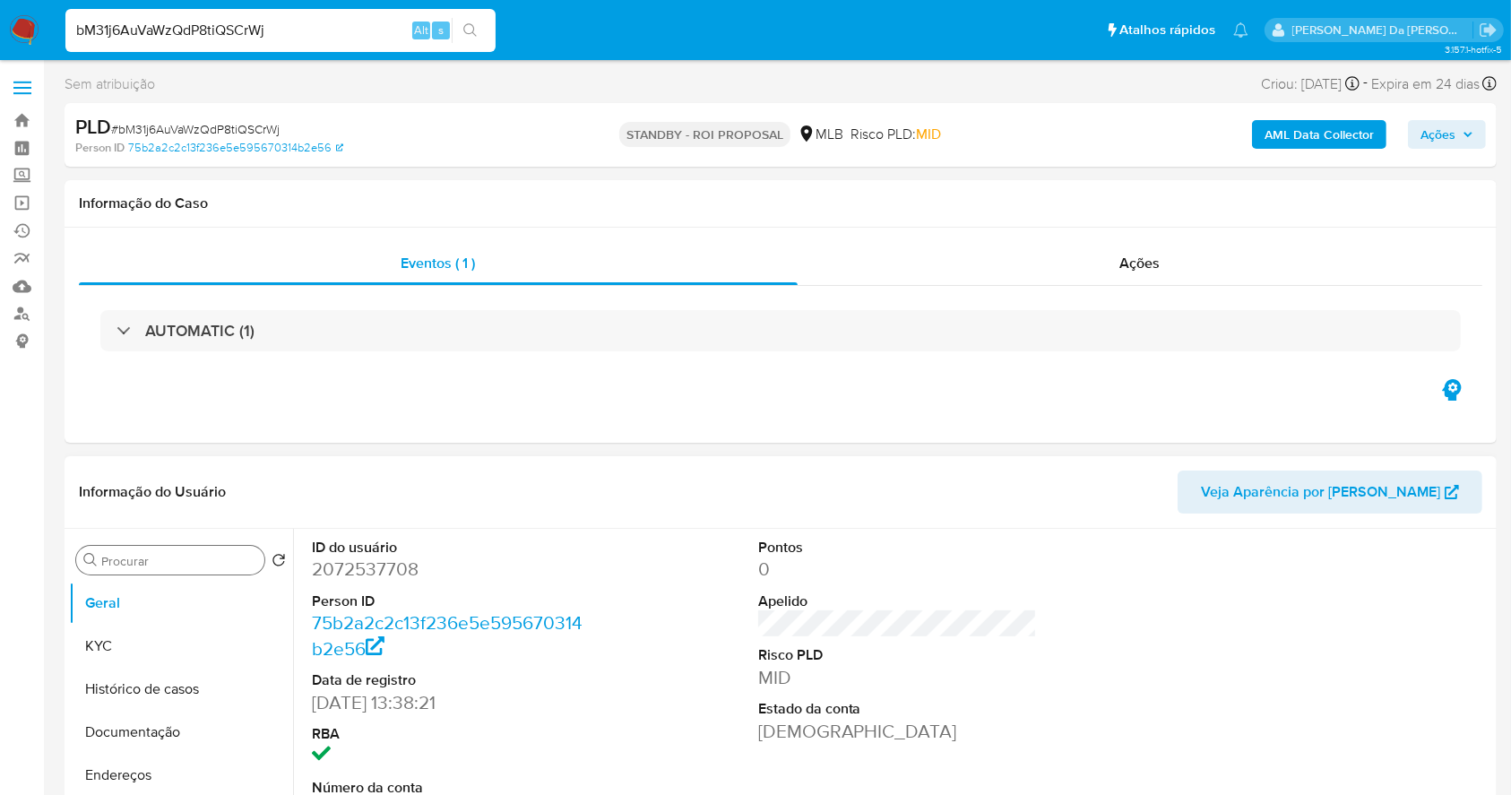
click at [178, 563] on input "Procurar" at bounding box center [179, 561] width 156 height 16
click at [178, 563] on input "e" at bounding box center [170, 561] width 138 height 16
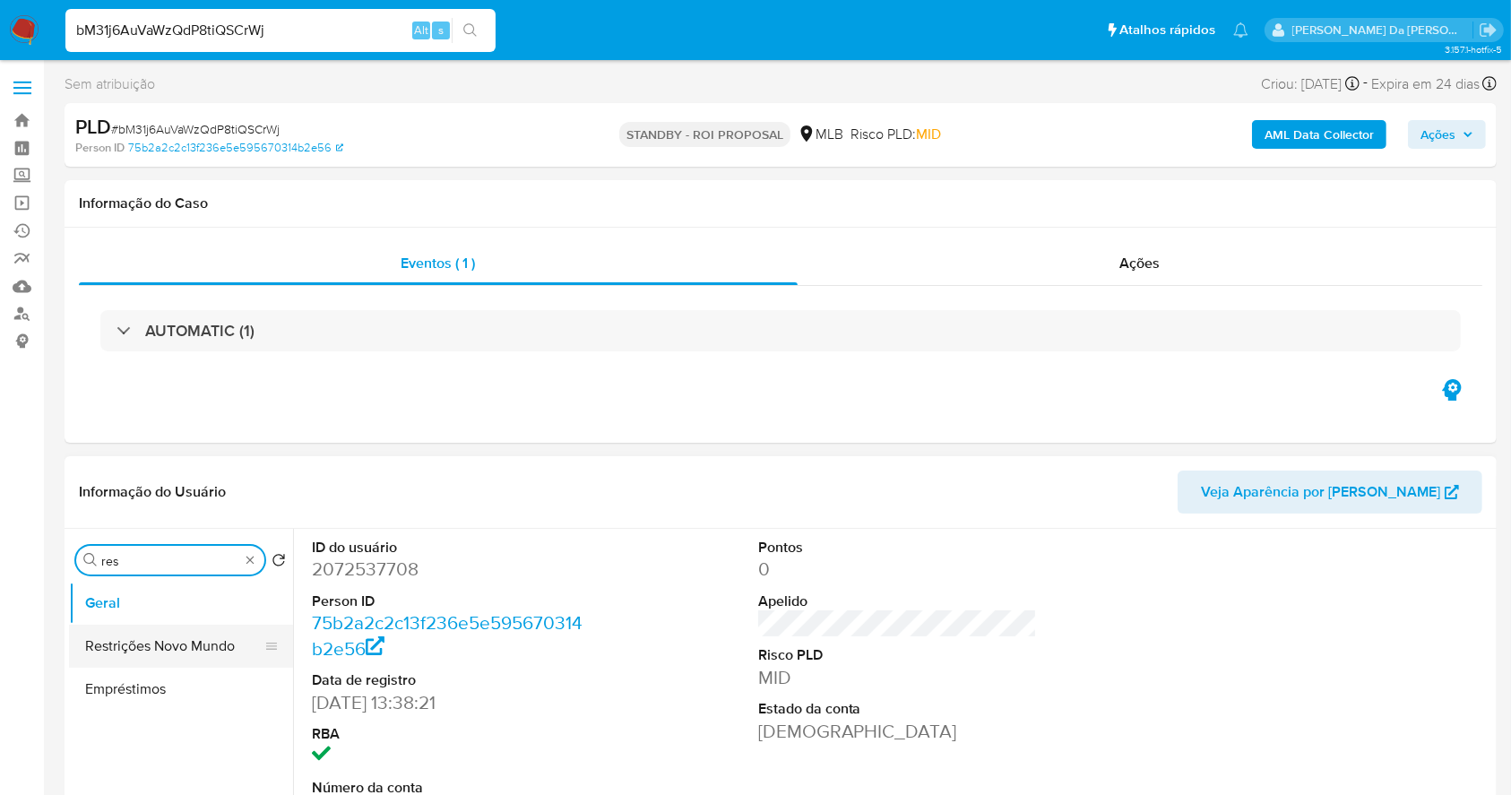
type input "res"
click at [181, 663] on button "Restrições Novo Mundo" at bounding box center [174, 646] width 210 height 43
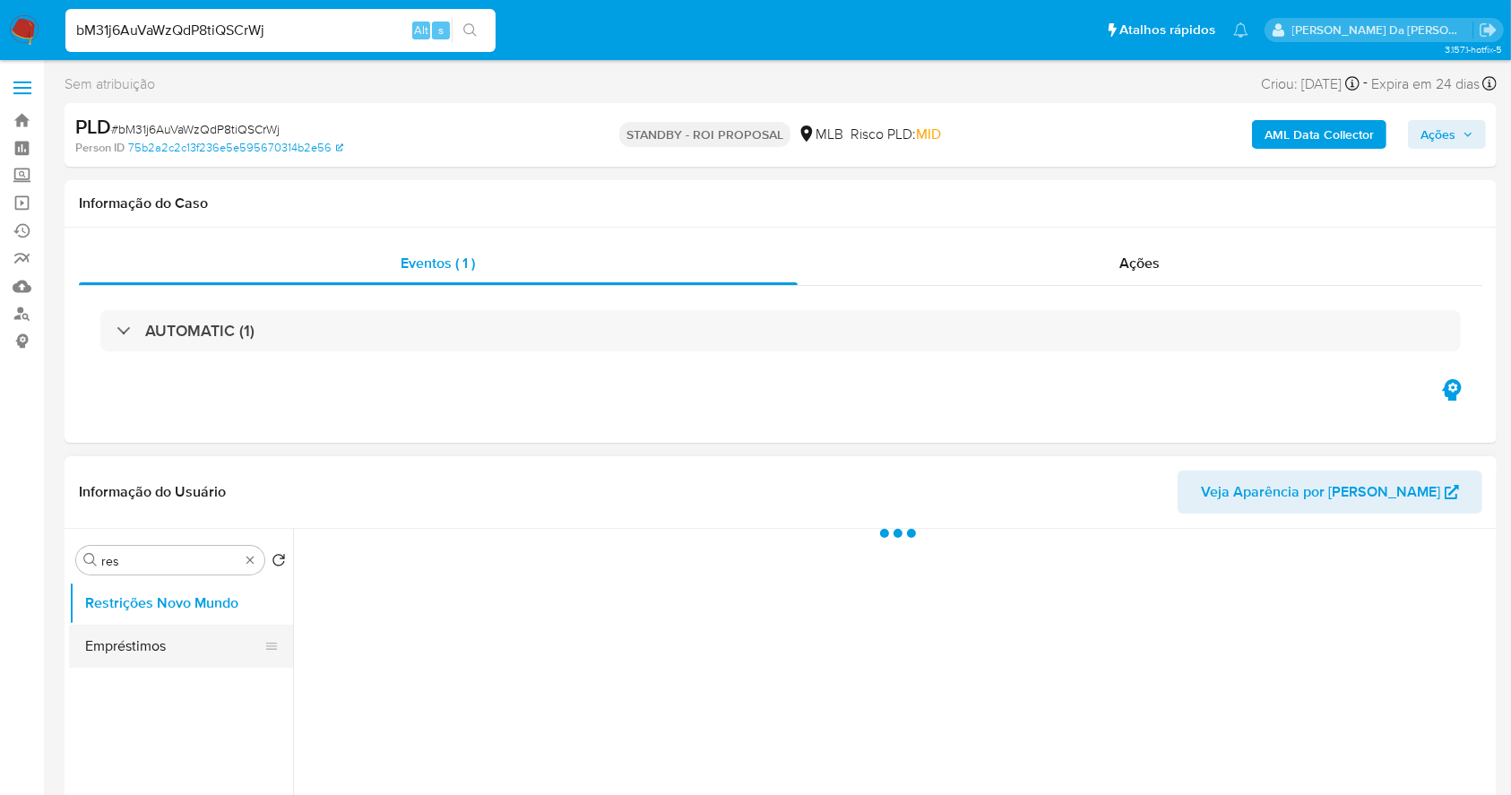
click at [190, 647] on button "Empréstimos" at bounding box center [174, 646] width 210 height 43
click at [235, 611] on button "Restrições Novo Mundo" at bounding box center [174, 603] width 210 height 43
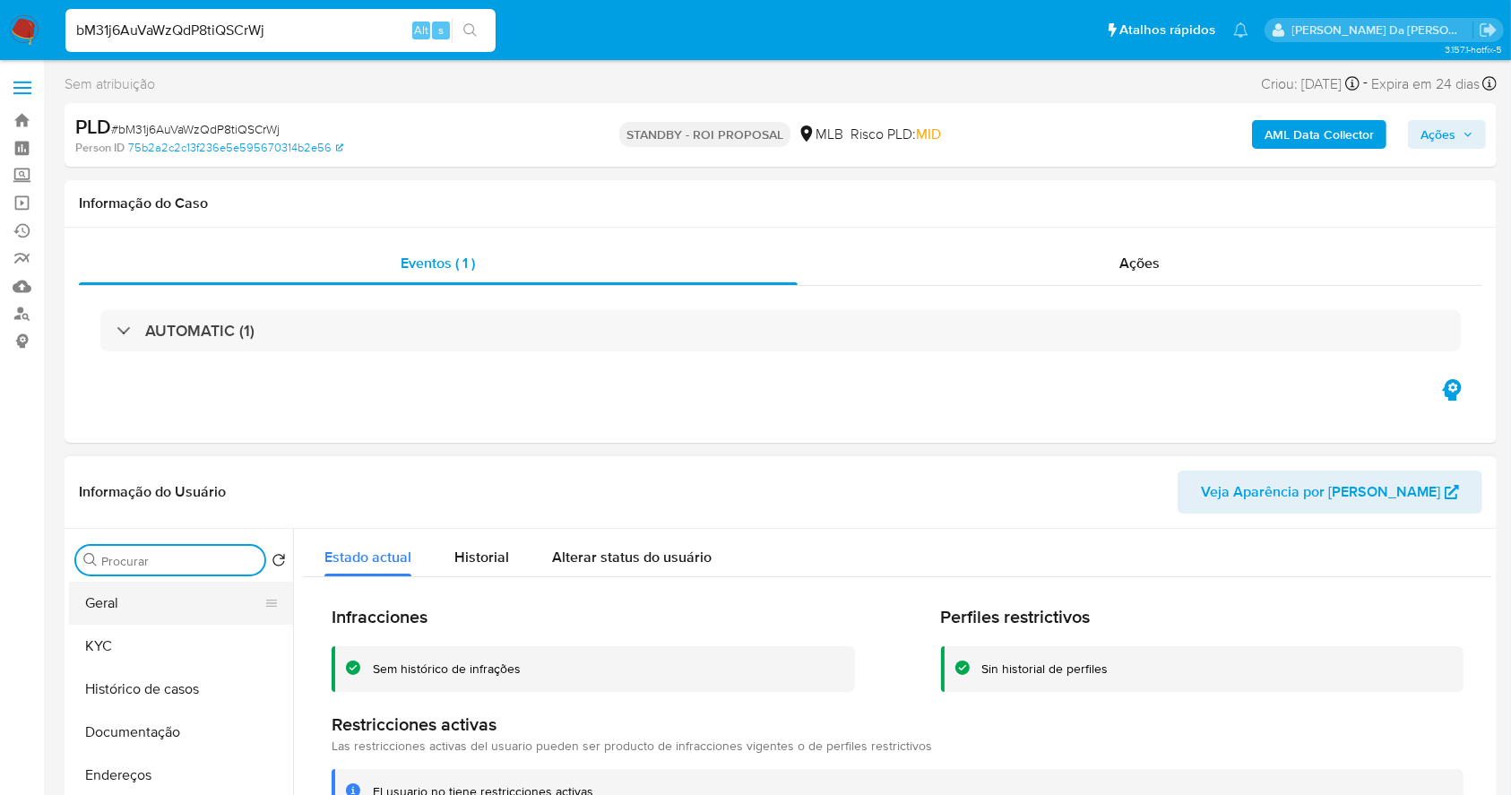
click at [158, 609] on button "Geral" at bounding box center [174, 603] width 210 height 43
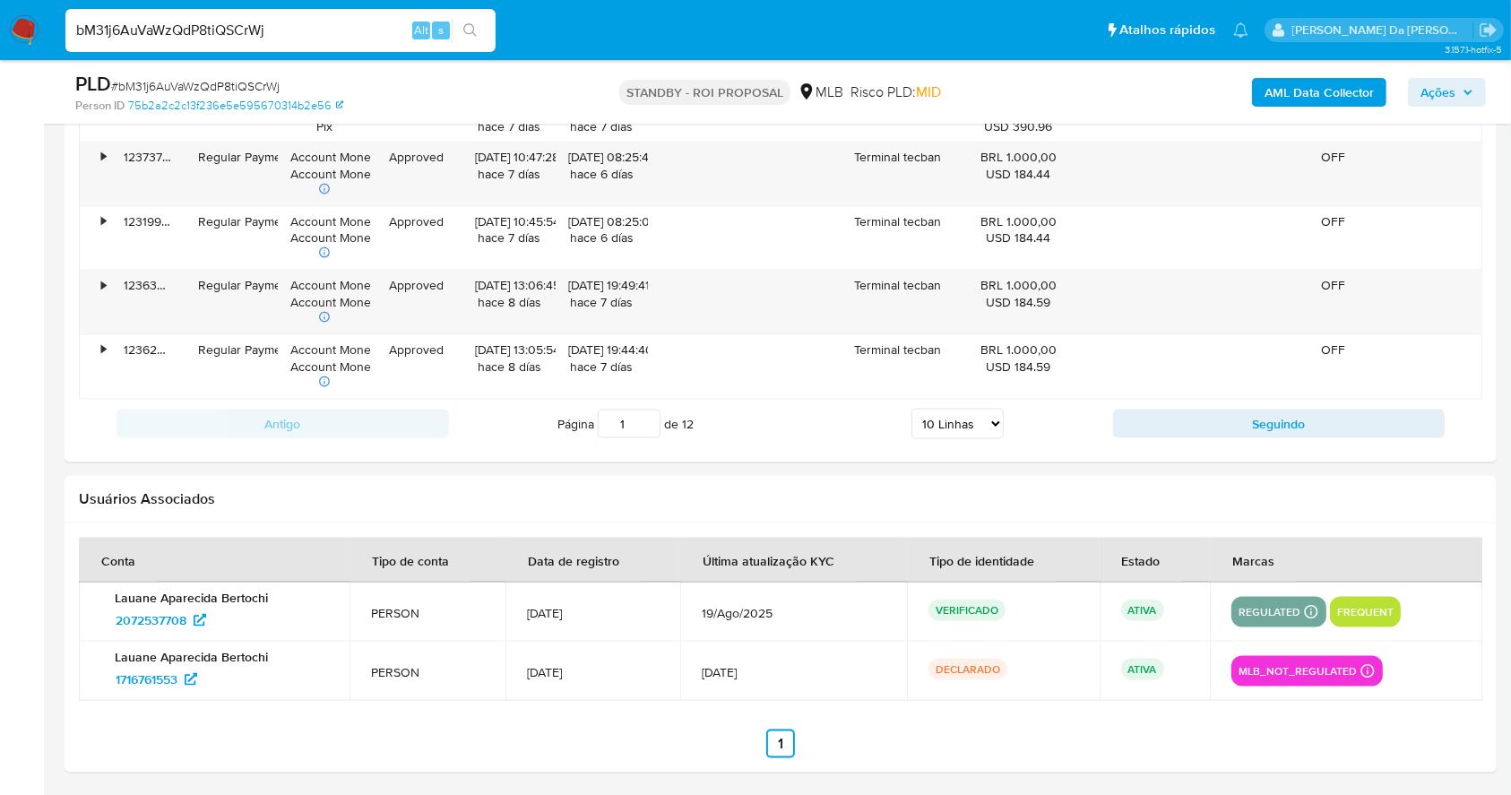
scroll to position [108, 0]
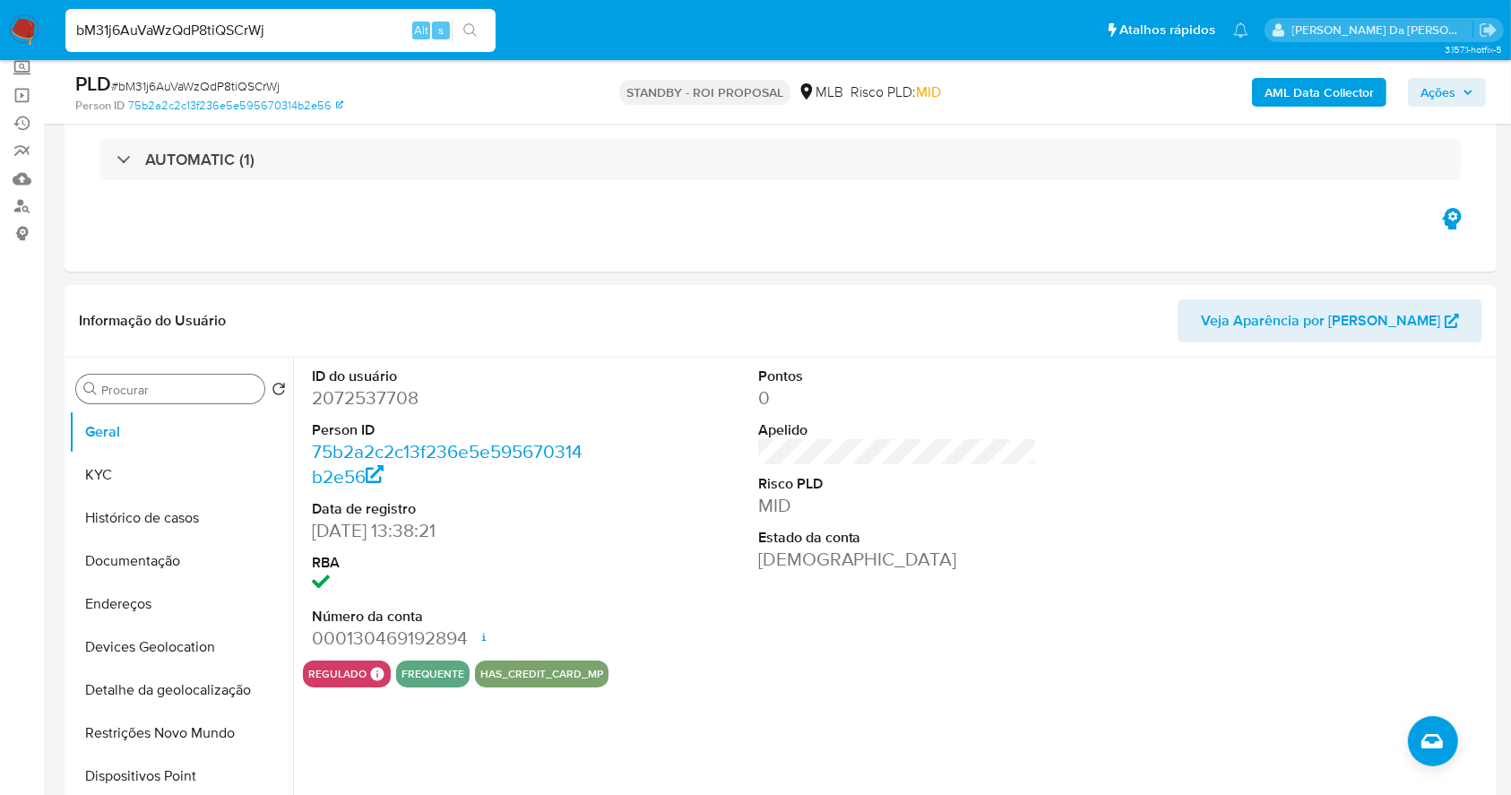
click at [251, 30] on input "bM31j6AuVaWzQdP8tiQSCrWj" at bounding box center [280, 30] width 430 height 23
paste input "803636175"
type input "803636175"
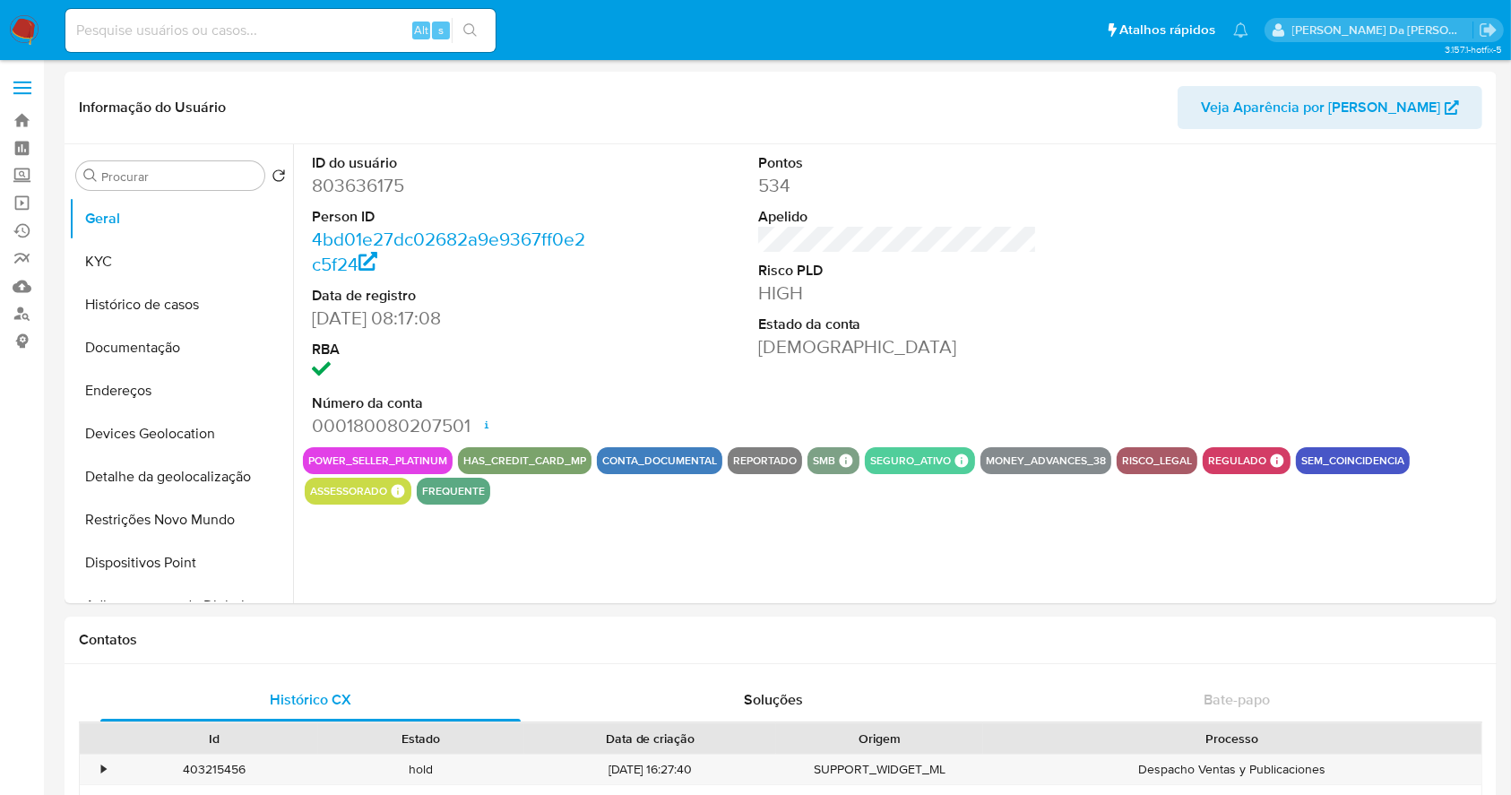
click at [239, 43] on div "Alt s" at bounding box center [280, 30] width 430 height 43
click at [247, 37] on input at bounding box center [280, 30] width 430 height 23
paste input "803636175"
select select "10"
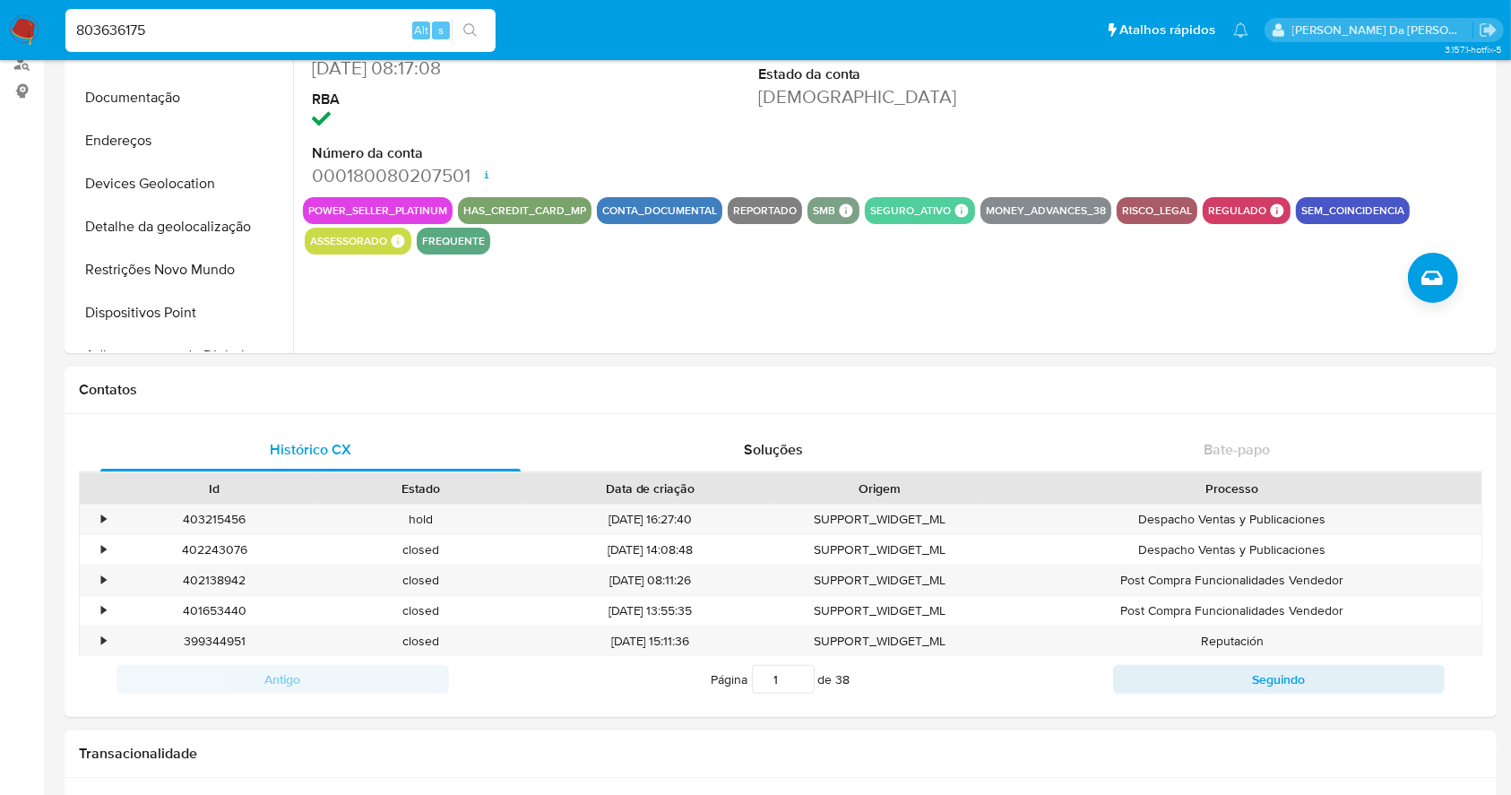
scroll to position [358, 0]
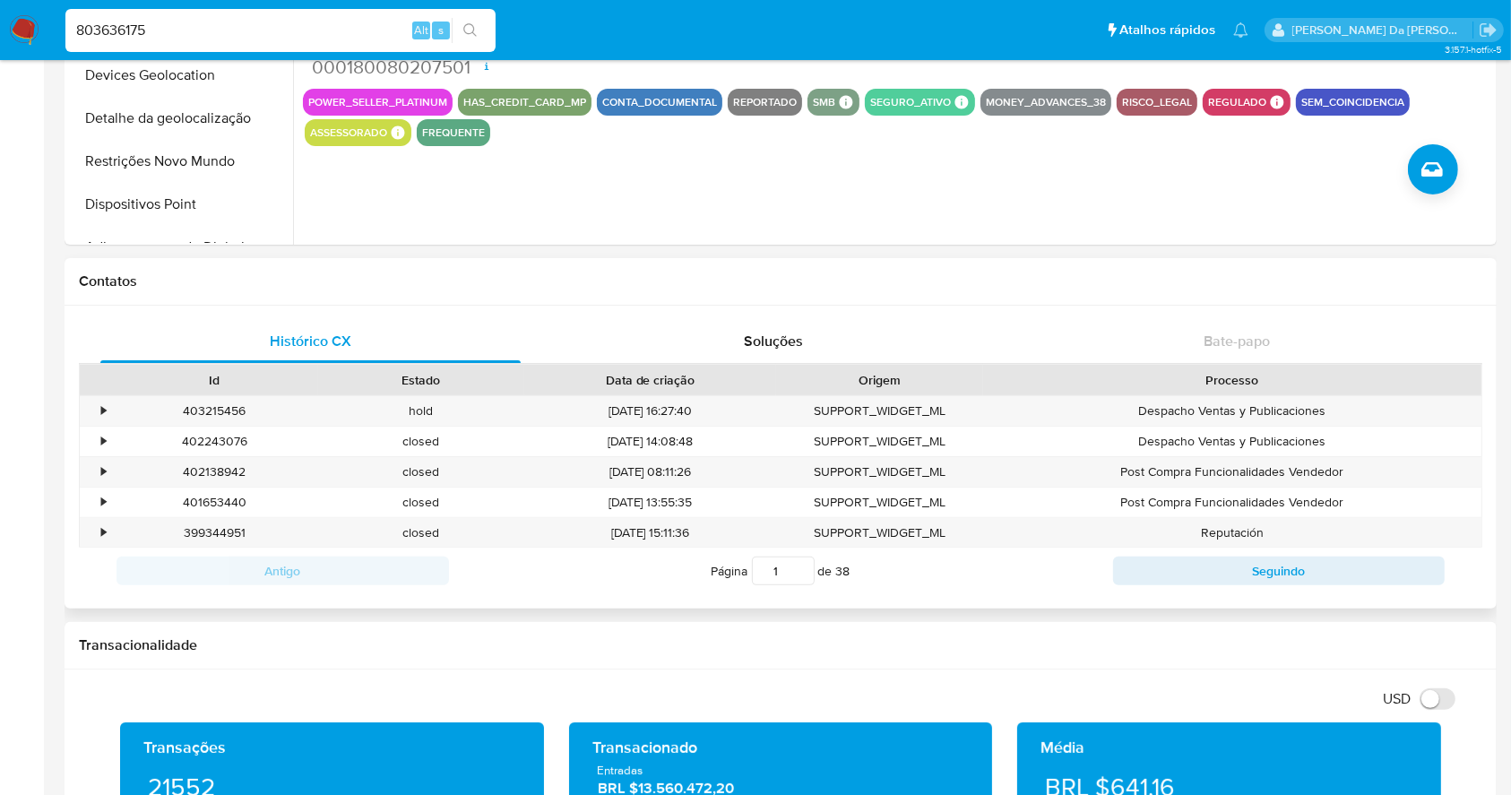
drag, startPoint x: 1217, startPoint y: 382, endPoint x: 1204, endPoint y: 384, distance: 13.6
click at [1217, 382] on div "Processo" at bounding box center [1232, 380] width 473 height 18
click at [1232, 376] on div "Processo" at bounding box center [1232, 380] width 473 height 18
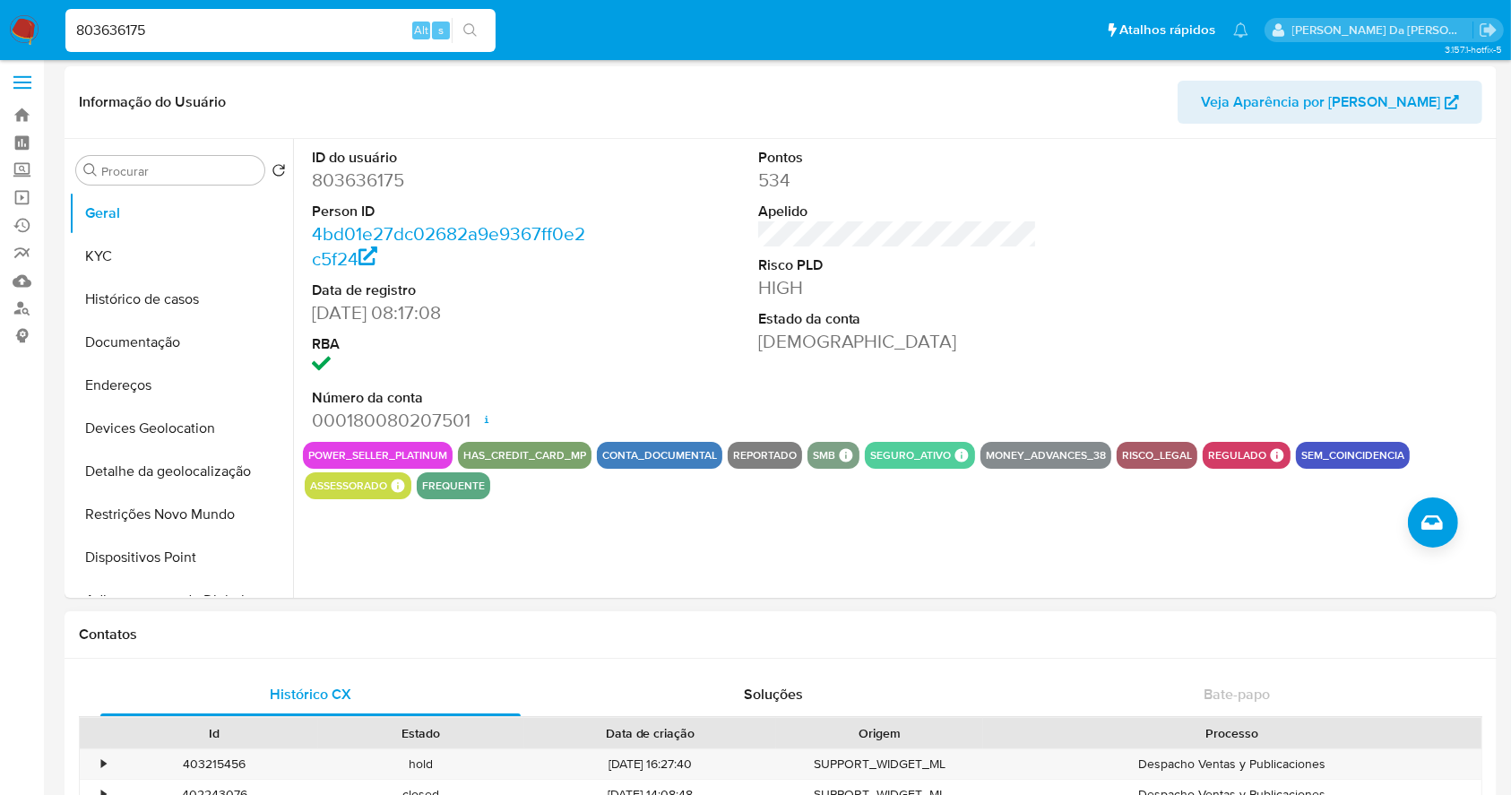
scroll to position [0, 0]
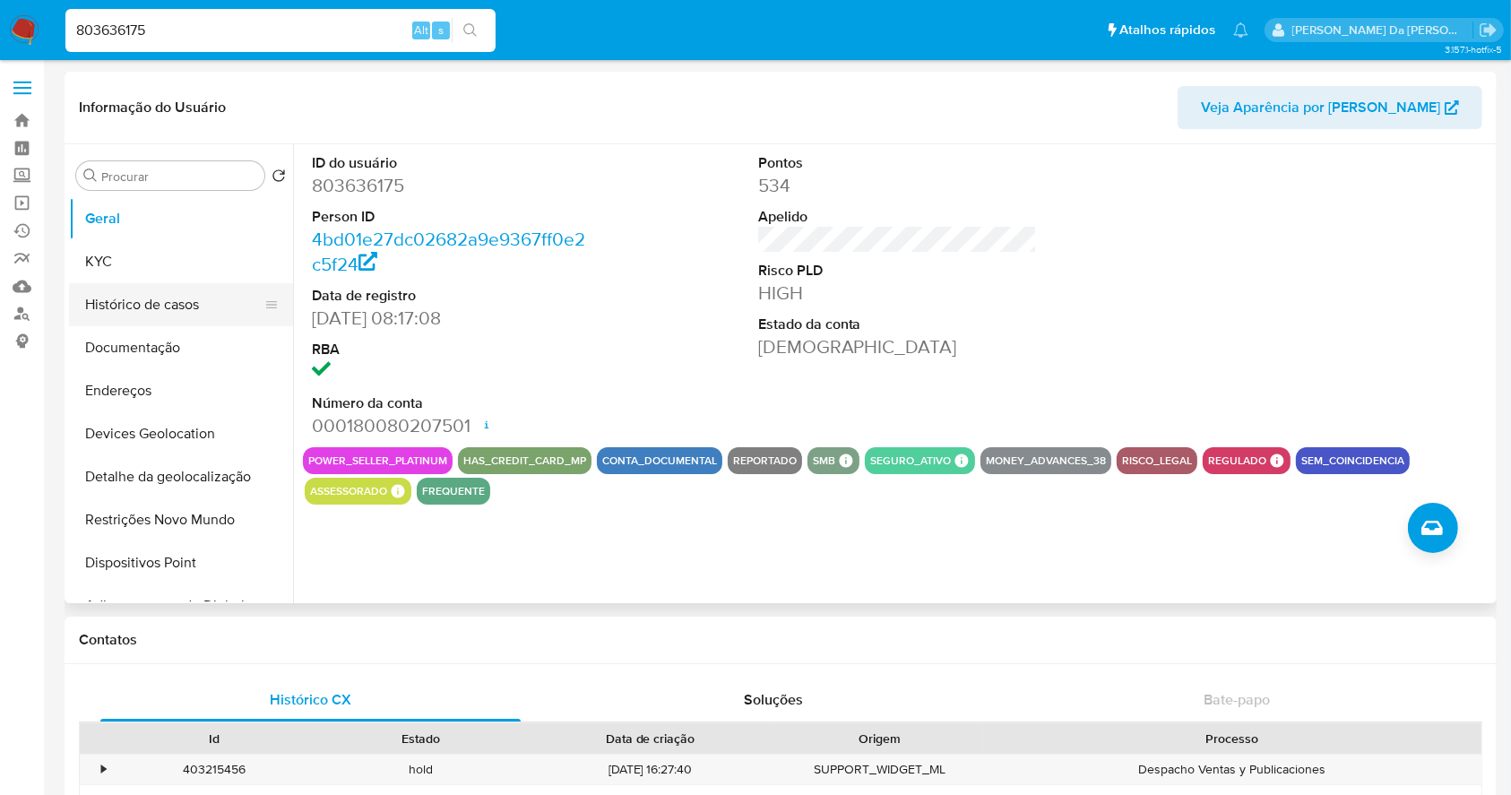
click at [145, 302] on button "Histórico de casos" at bounding box center [174, 304] width 210 height 43
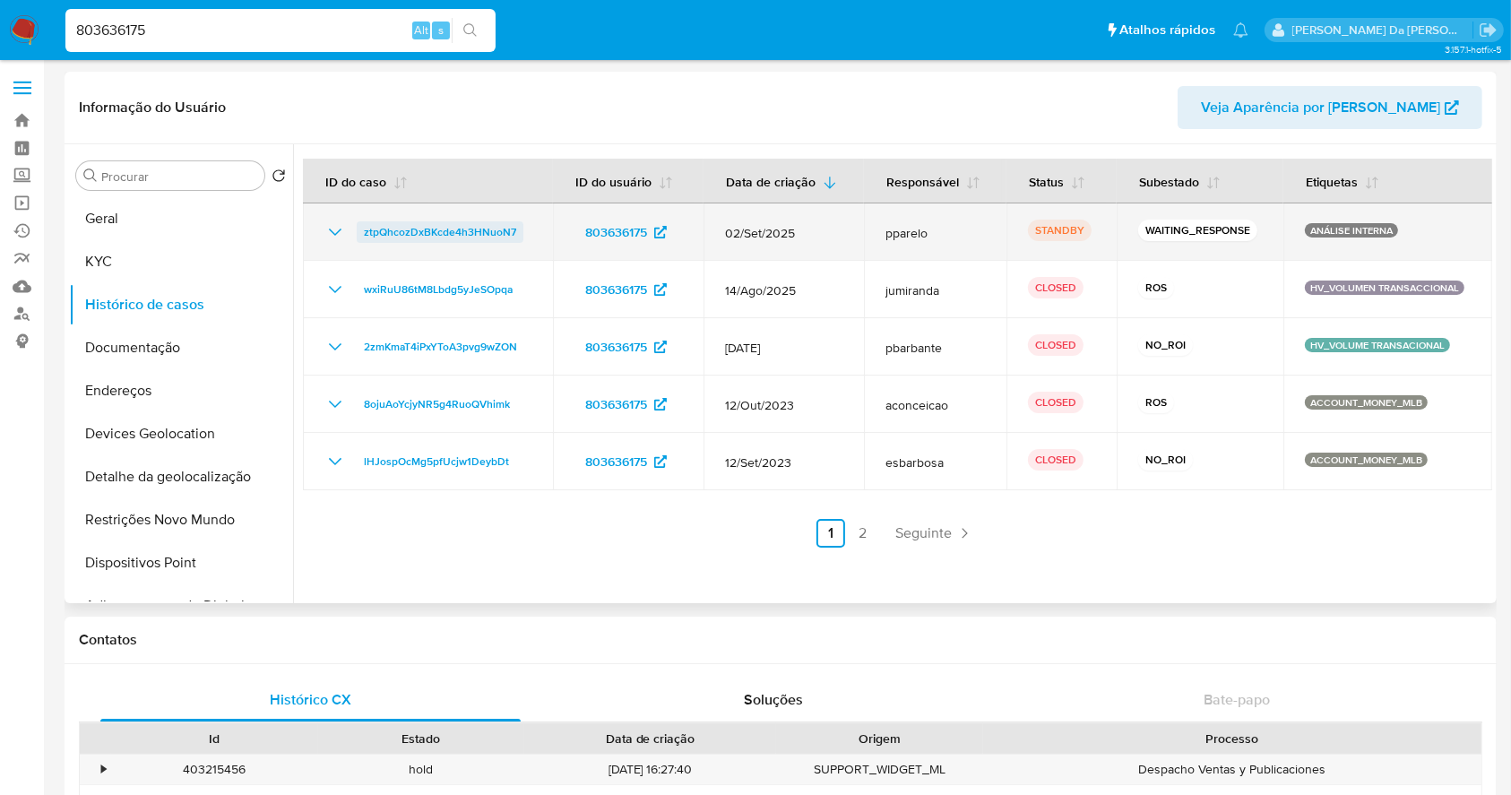
click at [501, 231] on span "ztpQhcozDxBKcde4h3HNuoN7" at bounding box center [440, 232] width 152 height 22
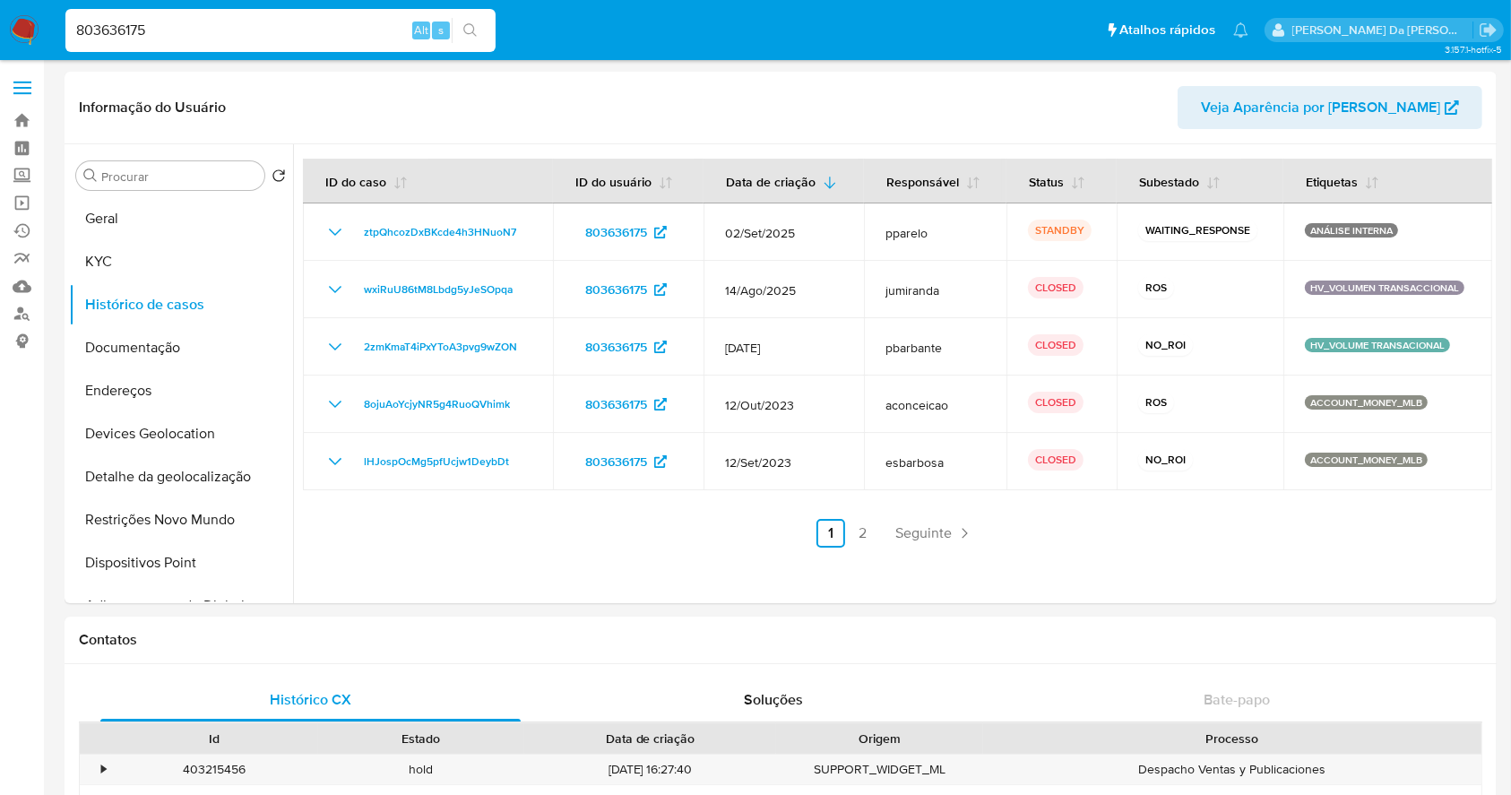
click at [299, 13] on div "803636175 Alt s" at bounding box center [280, 30] width 430 height 43
click at [298, 15] on div "803636175 Alt s" at bounding box center [280, 30] width 430 height 43
click at [290, 26] on input "803636175" at bounding box center [280, 30] width 430 height 23
paste input "bM31j6AuVaWzQdP8tiQSCrWj"
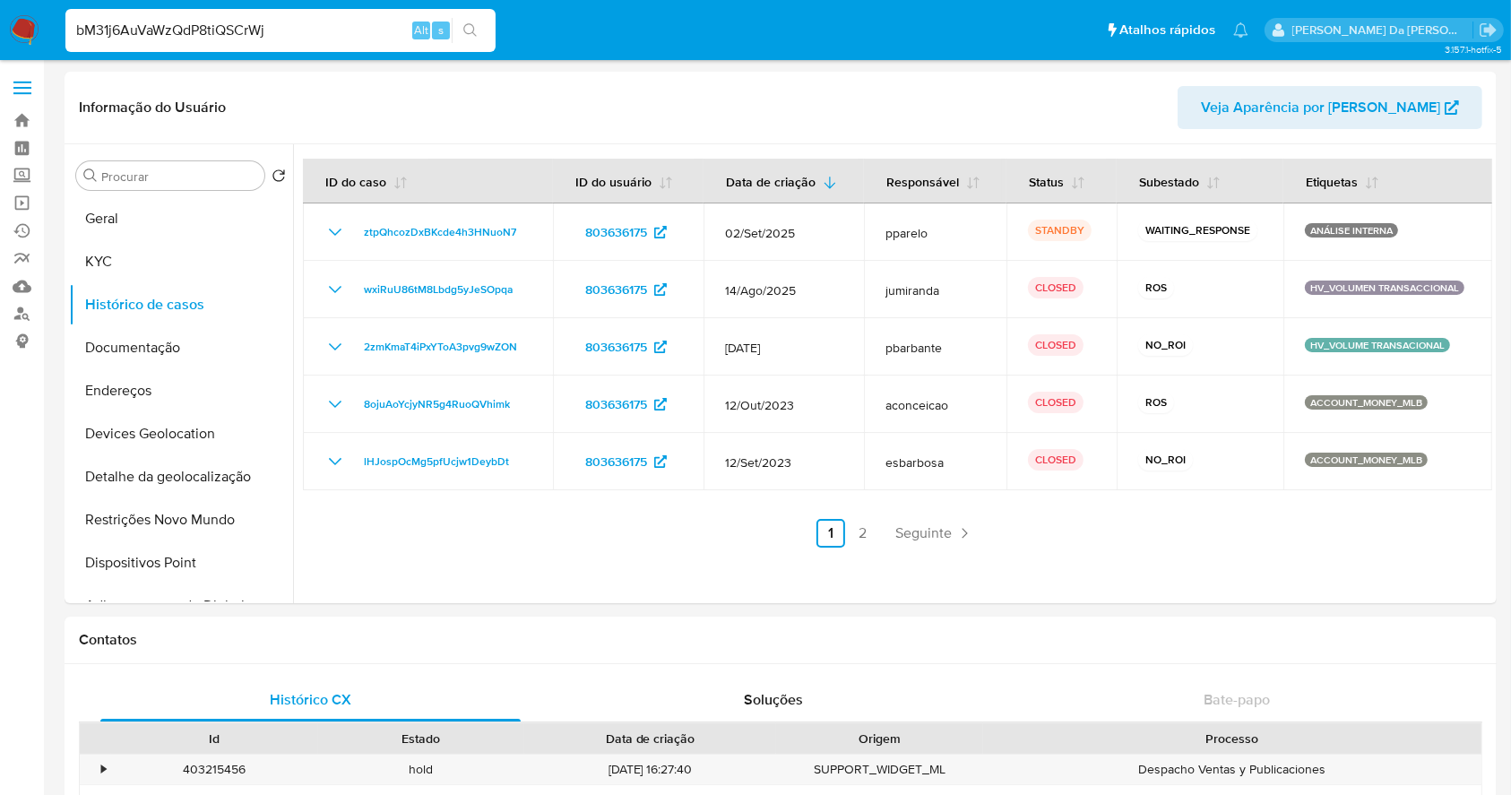
type input "bM31j6AuVaWzQdP8tiQSCrWj"
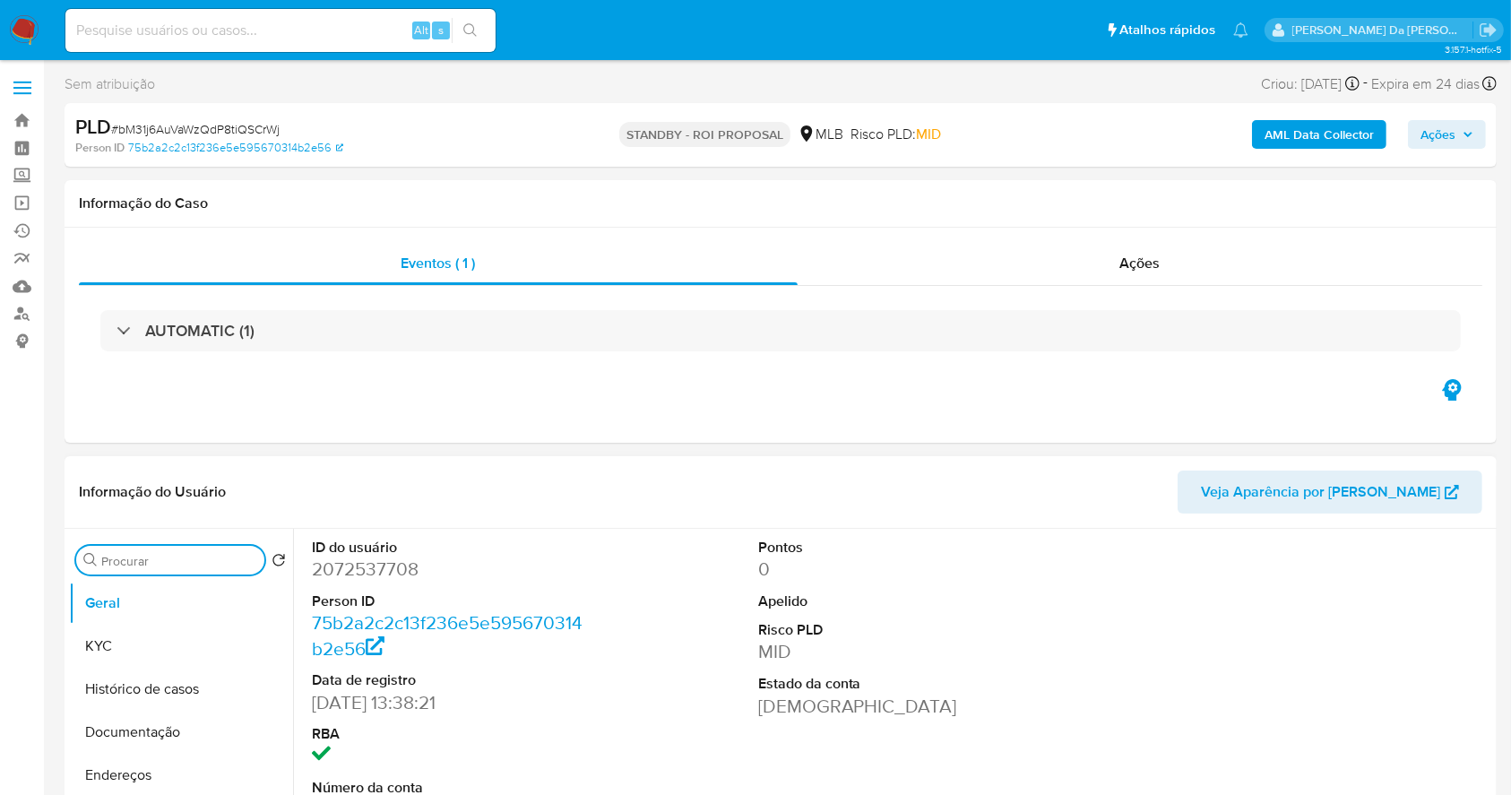
click at [221, 564] on input "Procurar" at bounding box center [179, 561] width 156 height 16
type input "re"
select select "10"
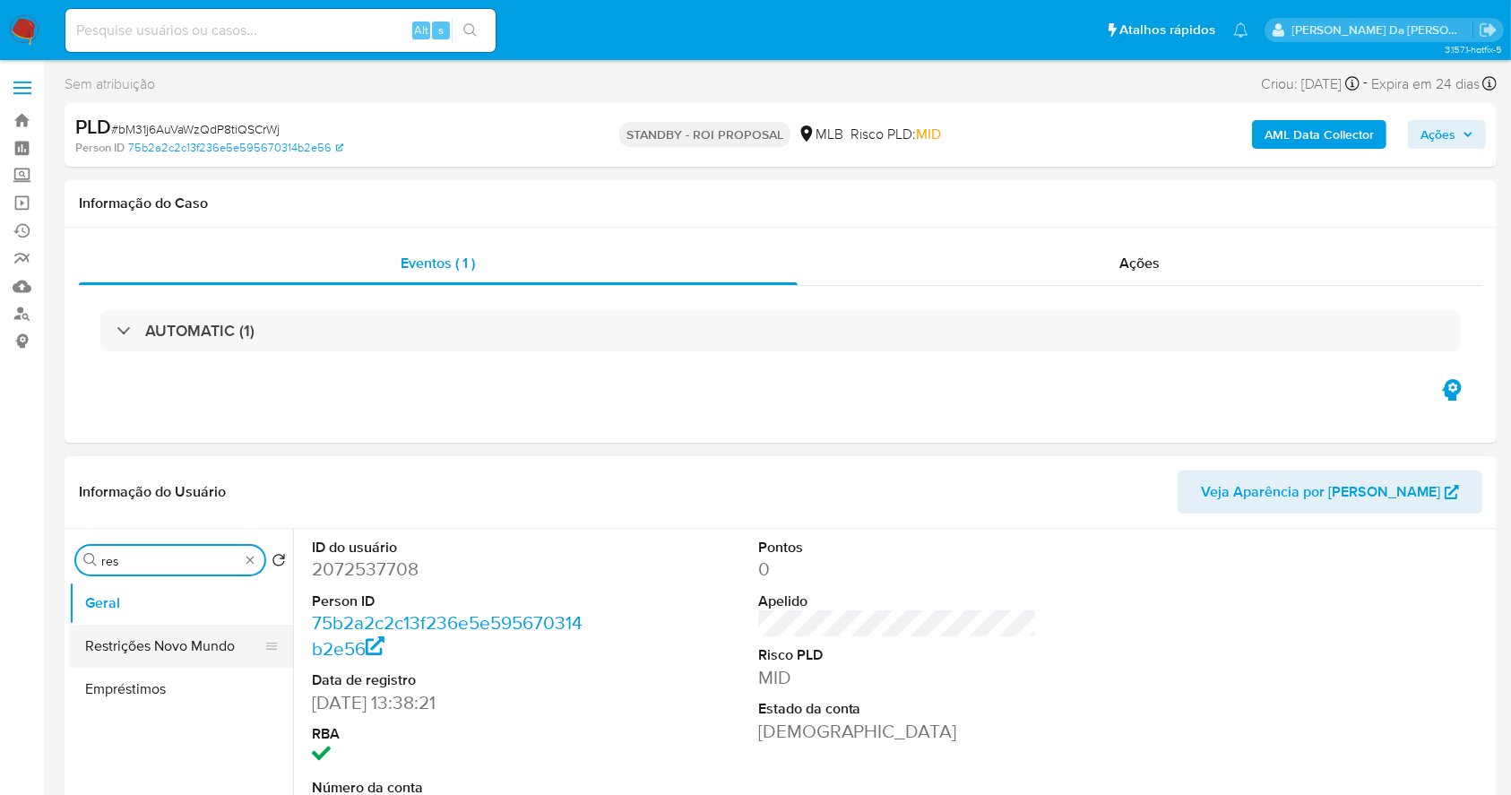
type input "res"
click at [215, 641] on button "Restrições Novo Mundo" at bounding box center [174, 646] width 210 height 43
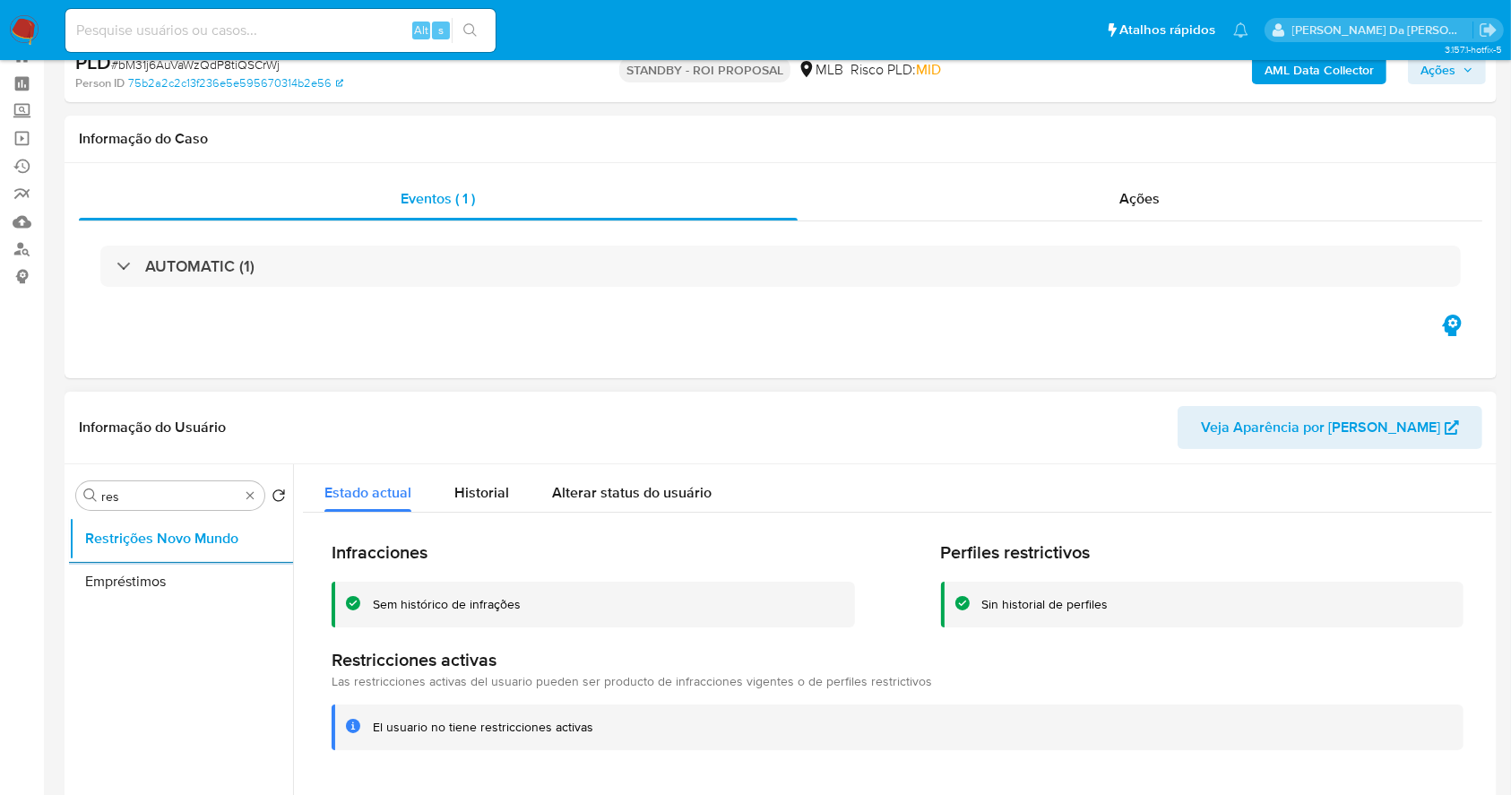
scroll to position [119, 0]
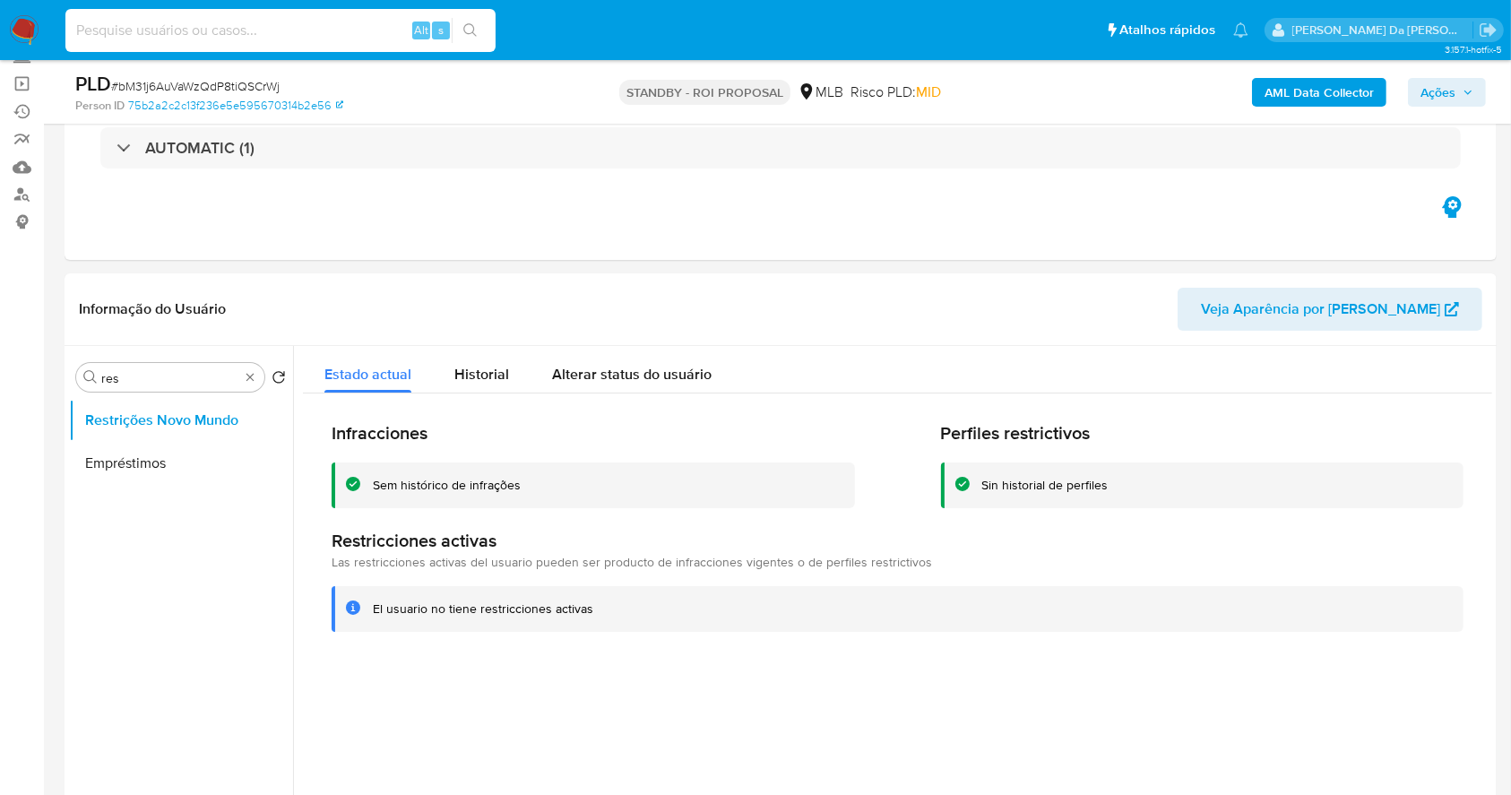
click at [353, 40] on input at bounding box center [280, 30] width 430 height 23
paste input "bM31j6AuVaWzQdP8tiQSCrWj"
type input "bM31j6AuVaWzQdP8tiQSCrWj"
click at [367, 30] on input "bM31j6AuVaWzQdP8tiQSCrWj" at bounding box center [280, 30] width 430 height 23
click at [941, 612] on div "El usuario no tiene restricciones activas" at bounding box center [911, 608] width 1076 height 17
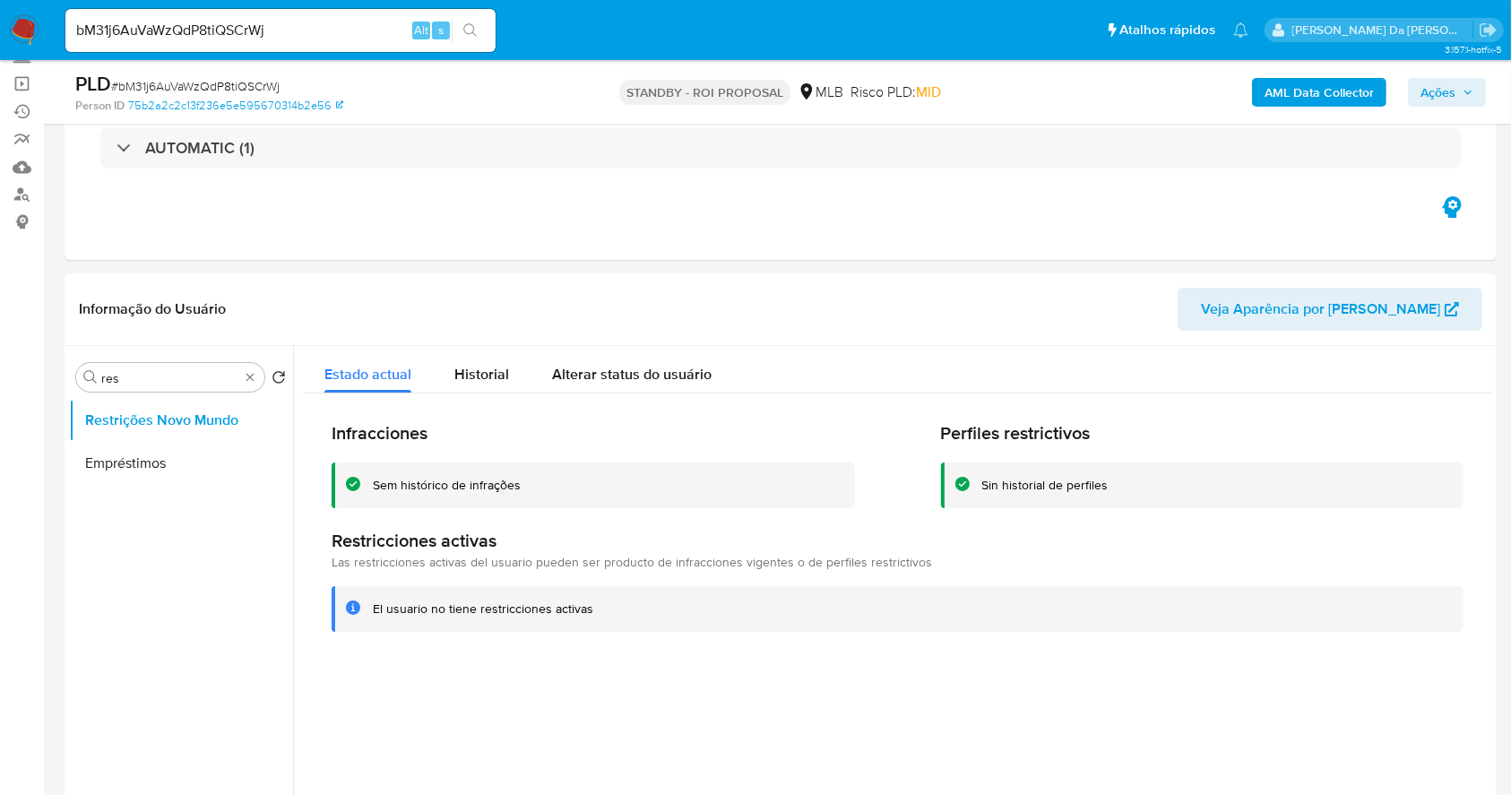
click at [301, 31] on input "bM31j6AuVaWzQdP8tiQSCrWj" at bounding box center [280, 30] width 430 height 23
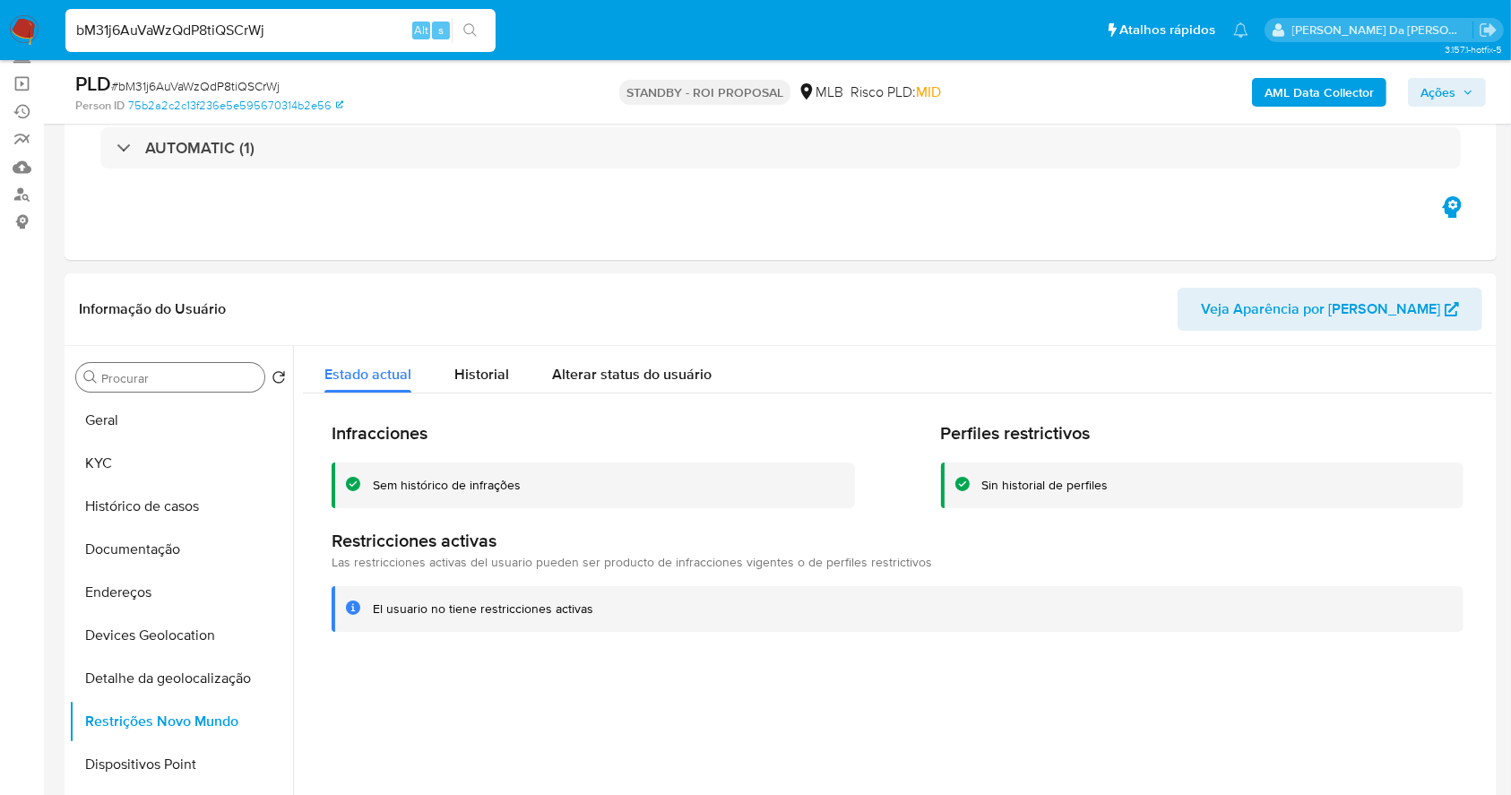
click at [341, 29] on input "bM31j6AuVaWzQdP8tiQSCrWj" at bounding box center [280, 30] width 430 height 23
paste input "PvwoyU8borcwzg36YJ7oShAG"
type input "PvwoyU8borcwzg36YJ7oShAG"
click at [469, 32] on icon "search-icon" at bounding box center [470, 30] width 14 height 14
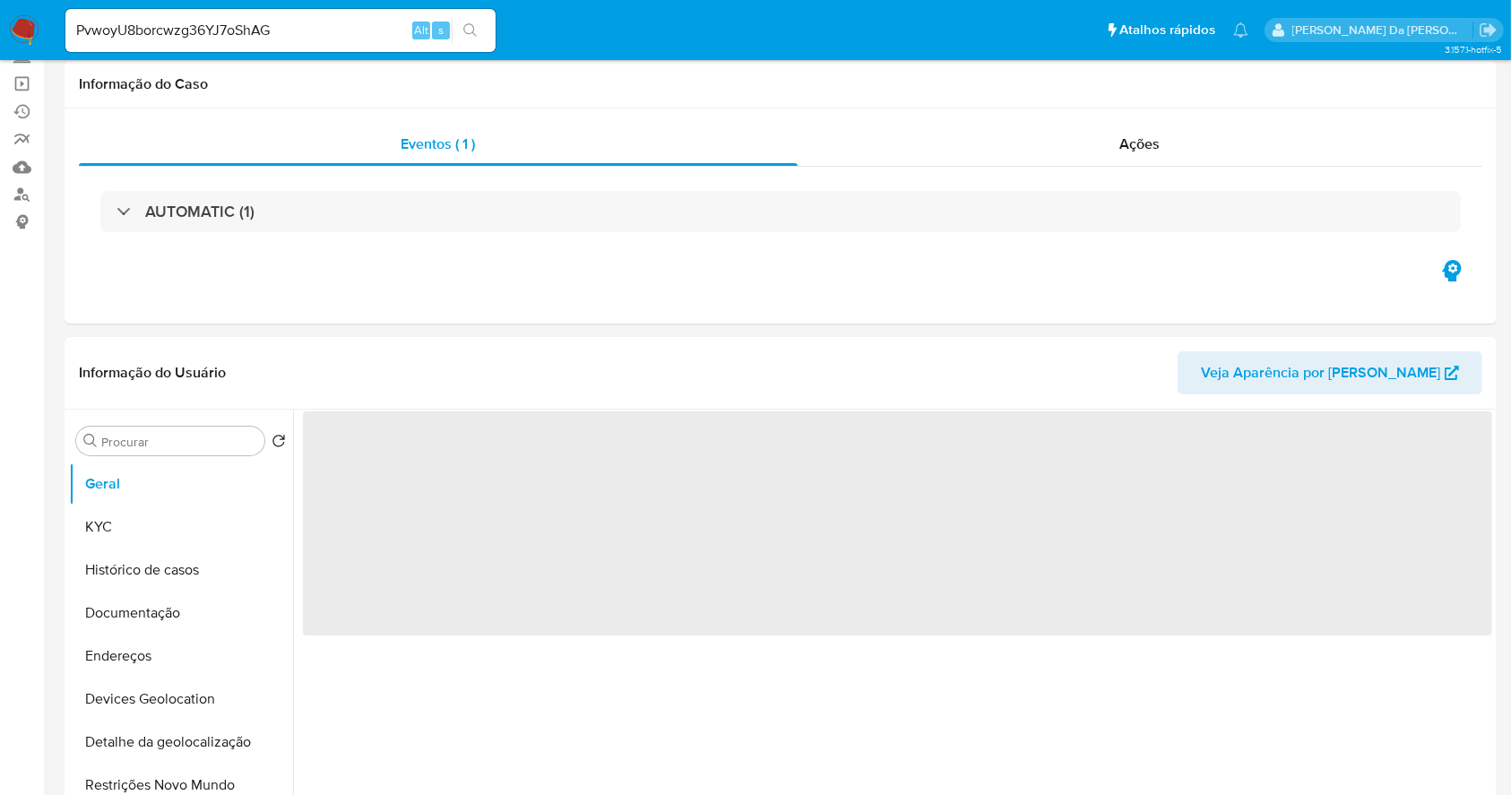
select select "10"
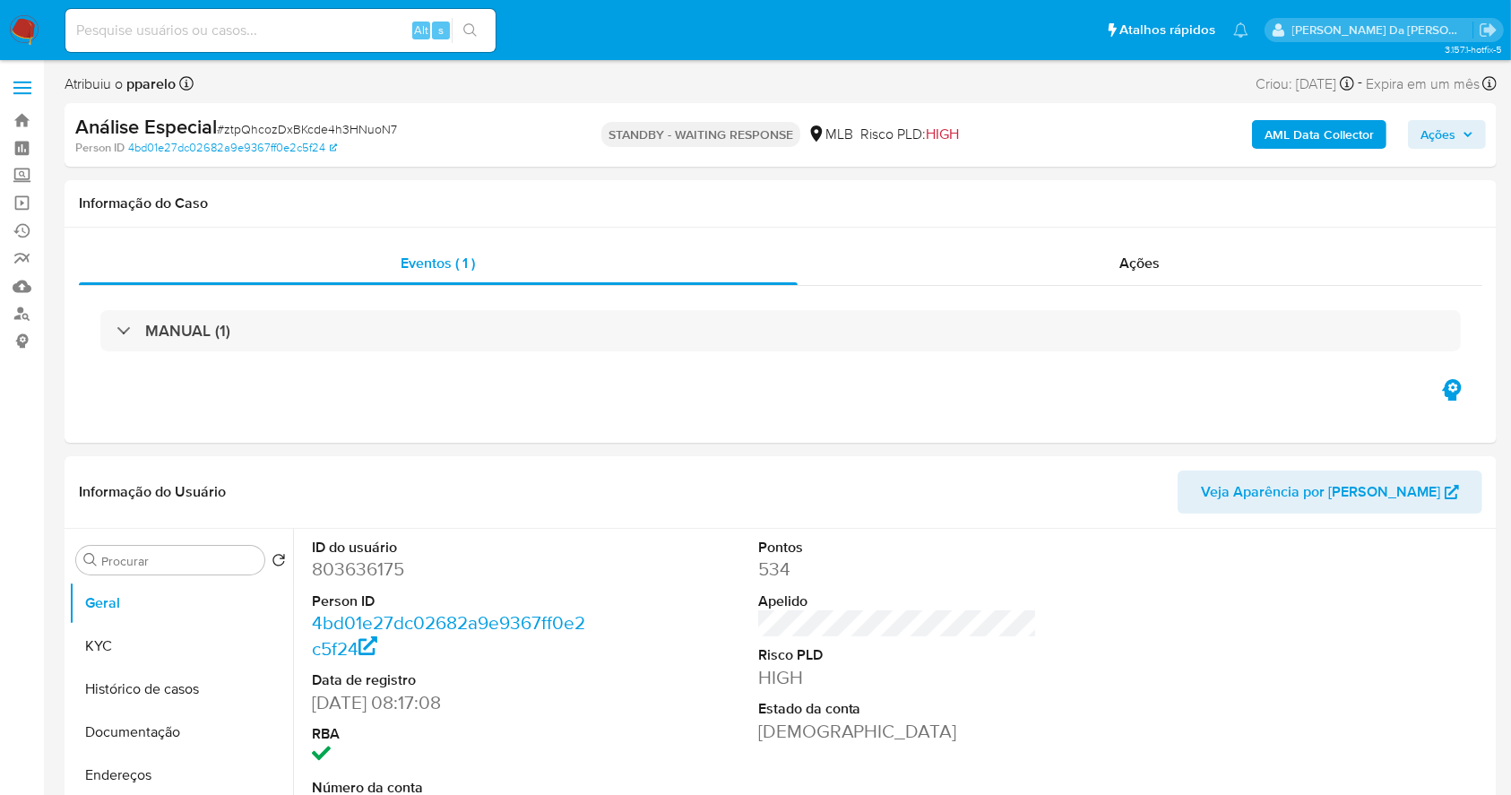
select select "10"
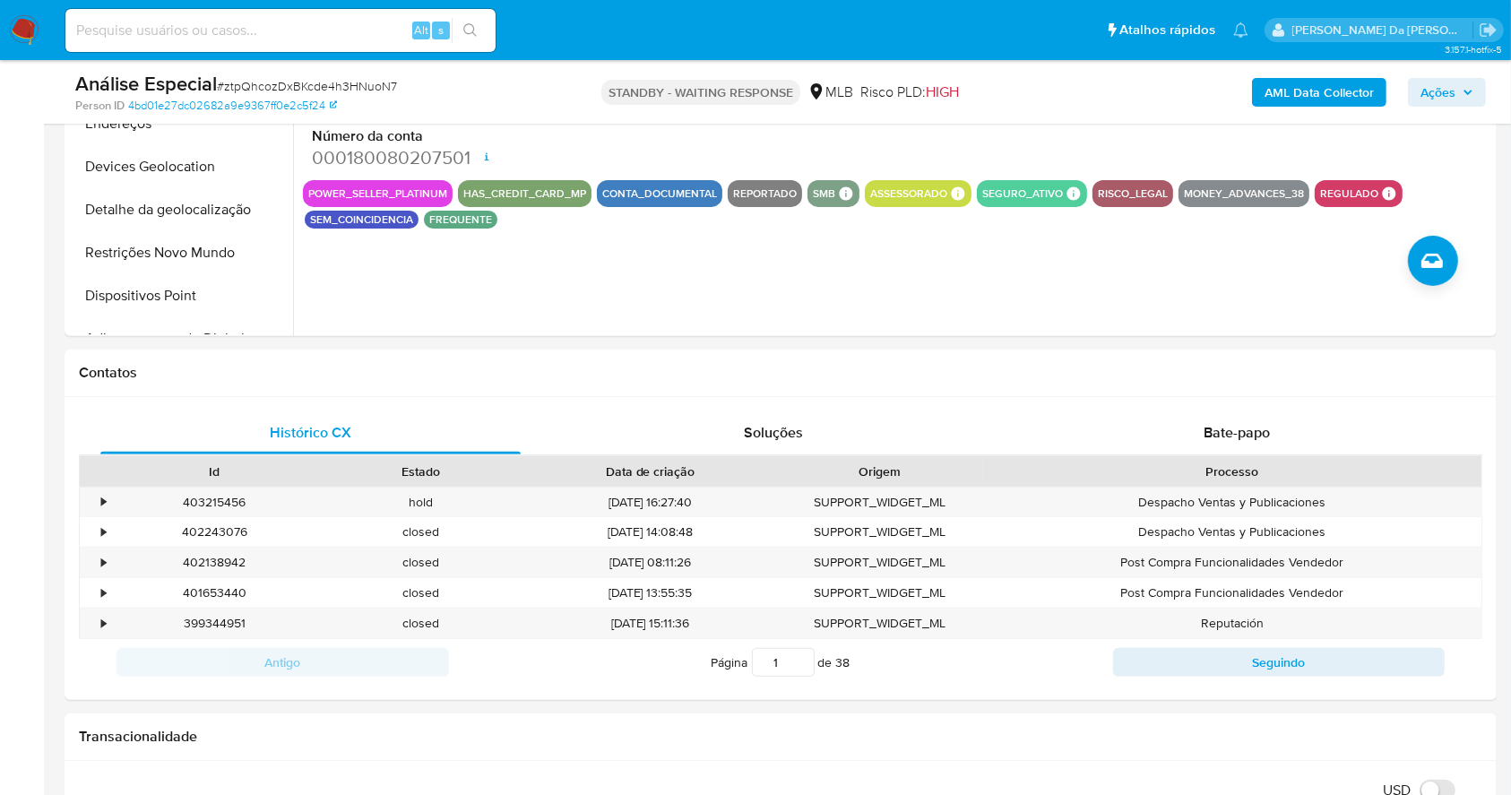
scroll to position [597, 0]
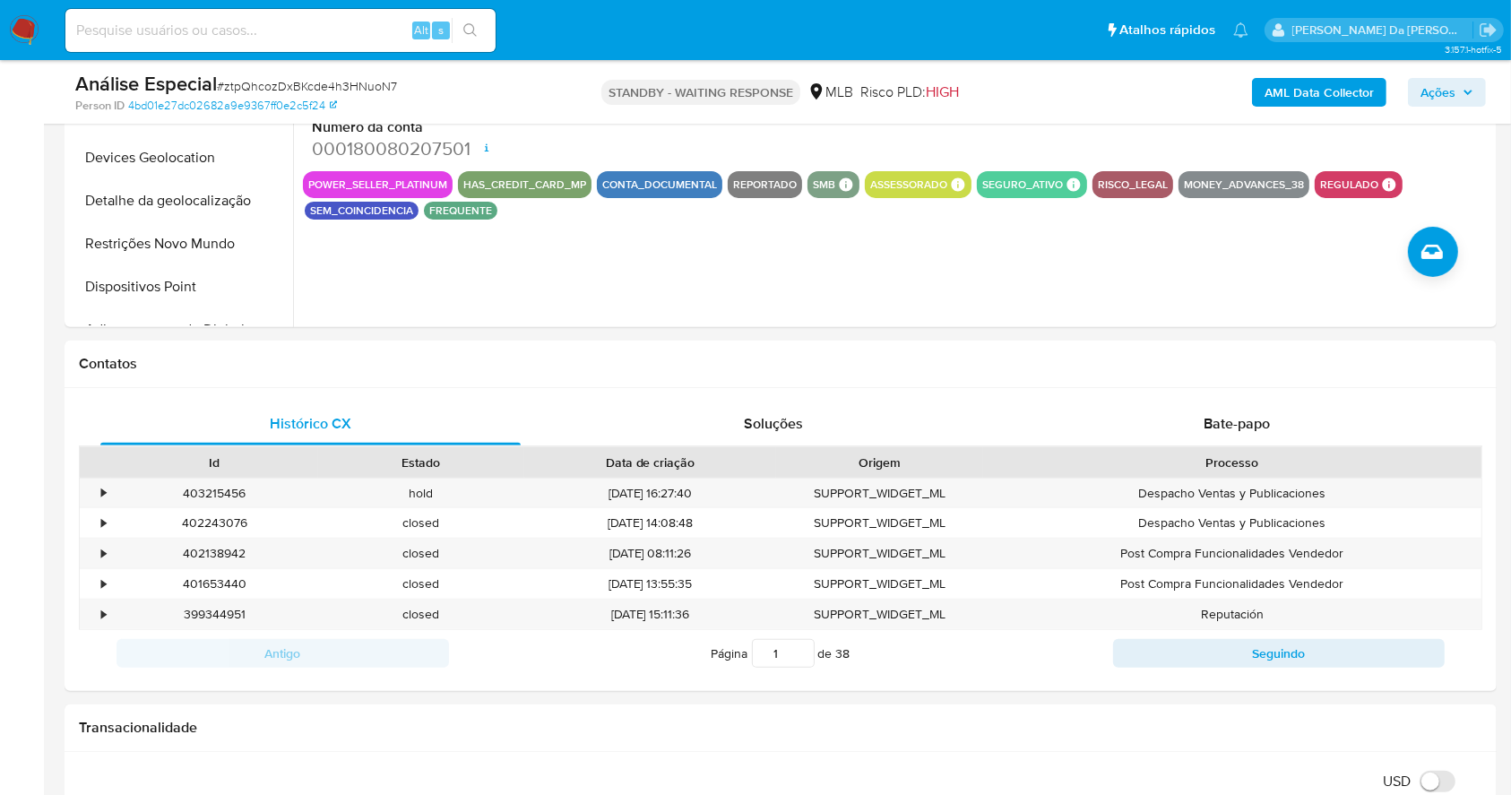
click at [1209, 420] on span "Bate-papo" at bounding box center [1237, 423] width 66 height 21
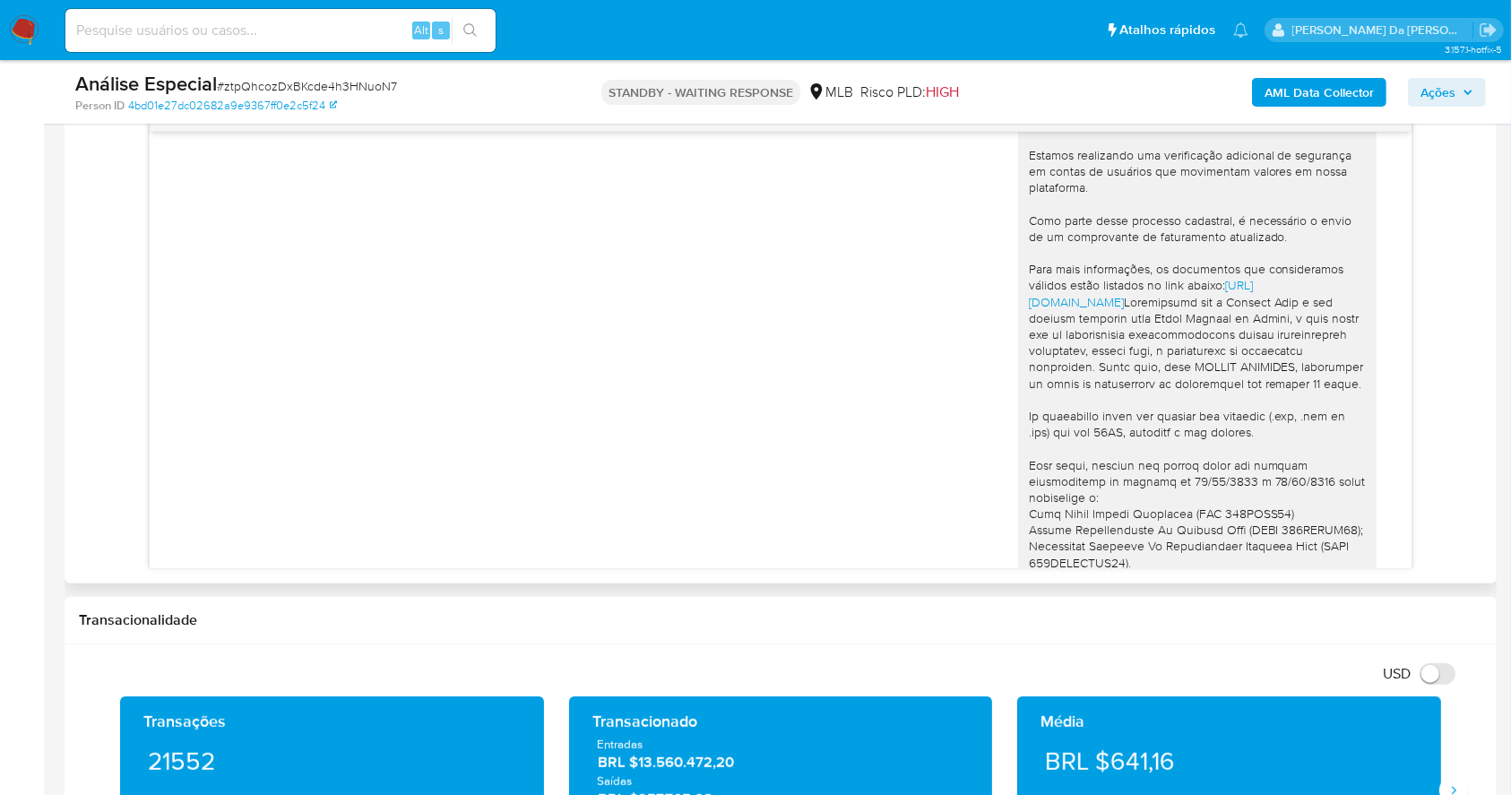
scroll to position [0, 0]
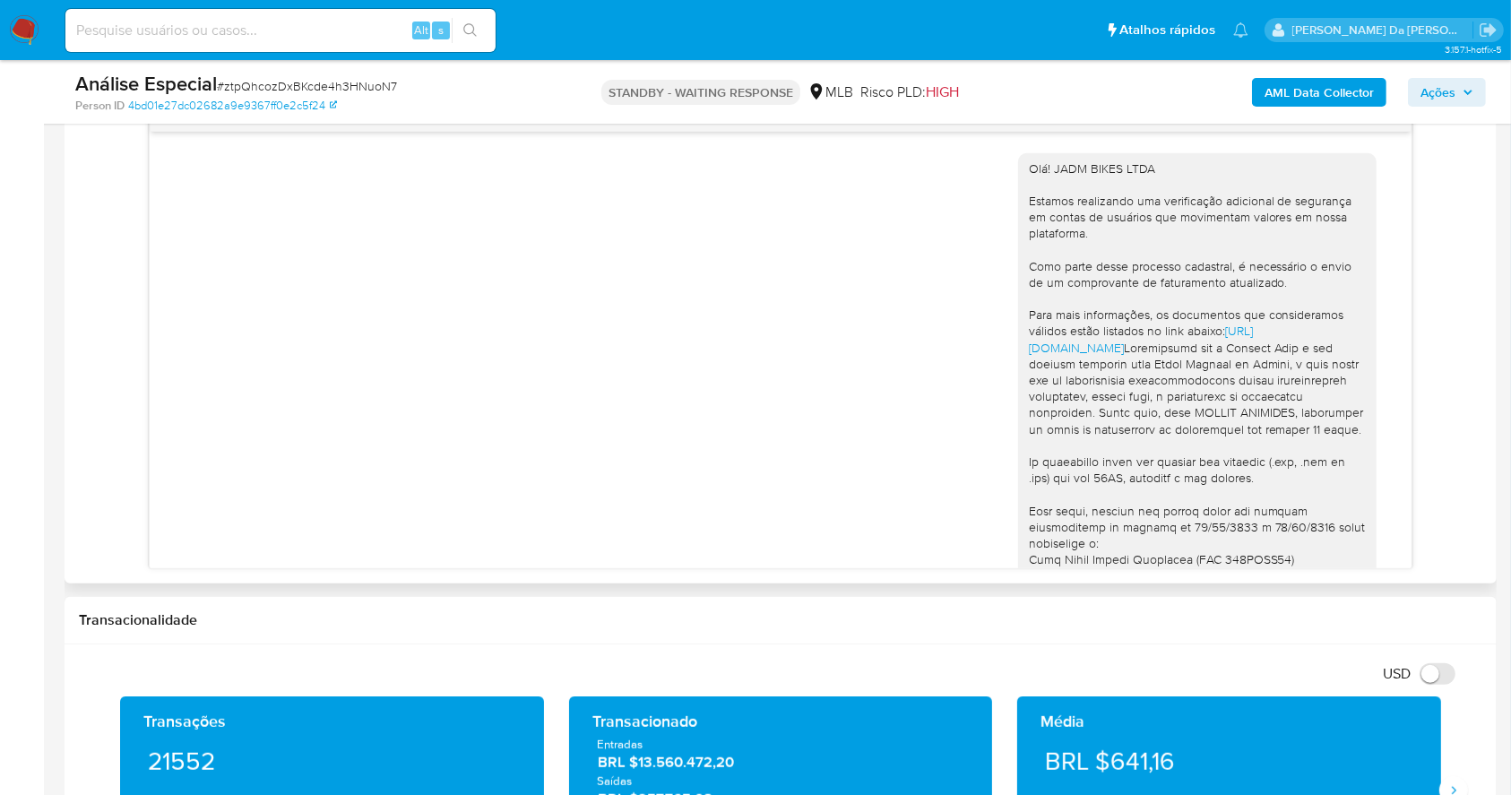
drag, startPoint x: 1095, startPoint y: 504, endPoint x: 1004, endPoint y: 168, distance: 348.3
click at [1018, 168] on div "Olá! JADM BIKES LTDA Estamos realizando uma verificação adicional de segurança …" at bounding box center [1197, 494] width 358 height 683
click at [383, 32] on input at bounding box center [280, 30] width 430 height 23
paste input "RbTPWtlkS3B23Sswxco68SRB"
type input "RbTPWtlkS3B23Sswxco68SRB"
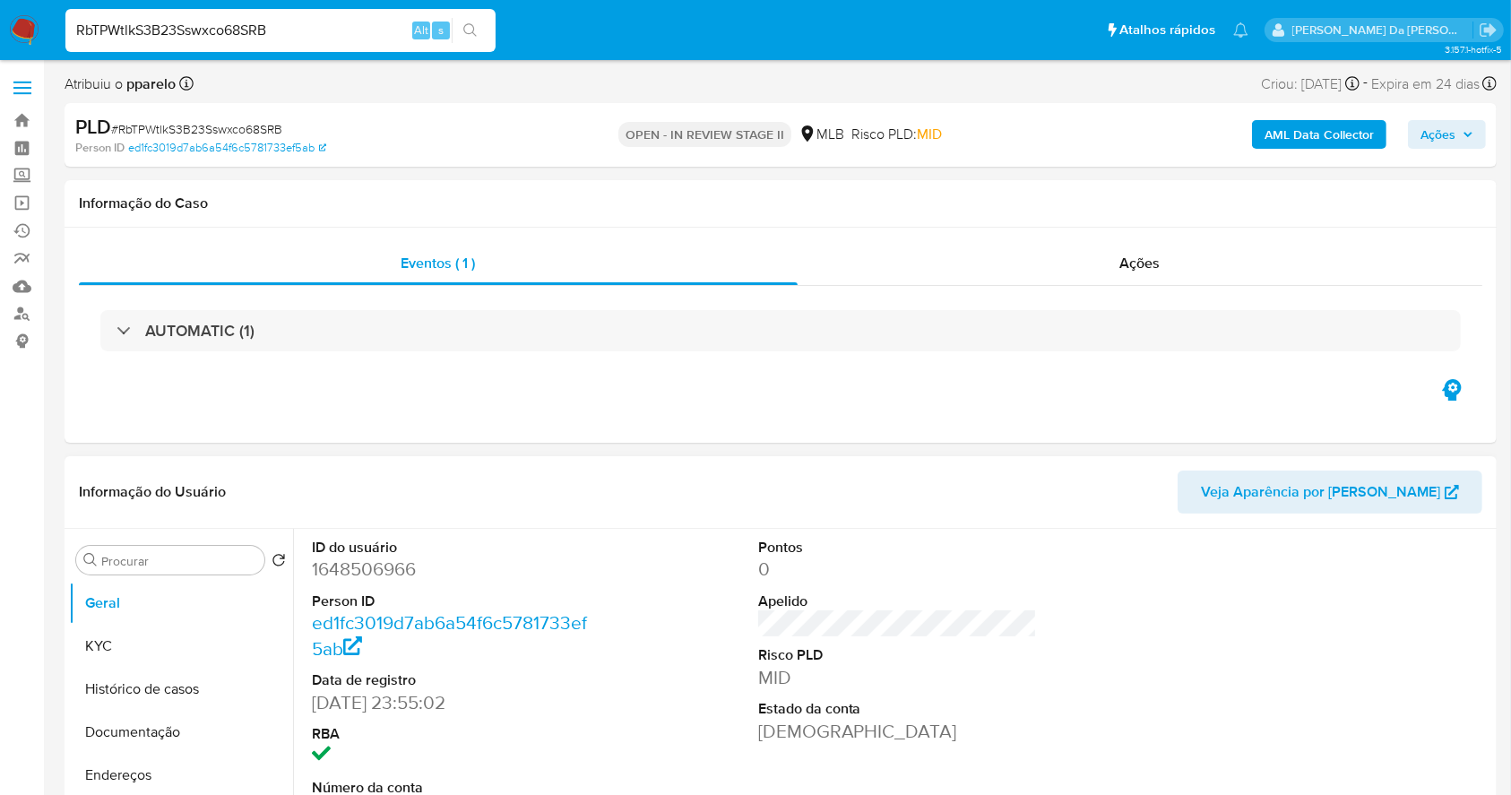
select select "10"
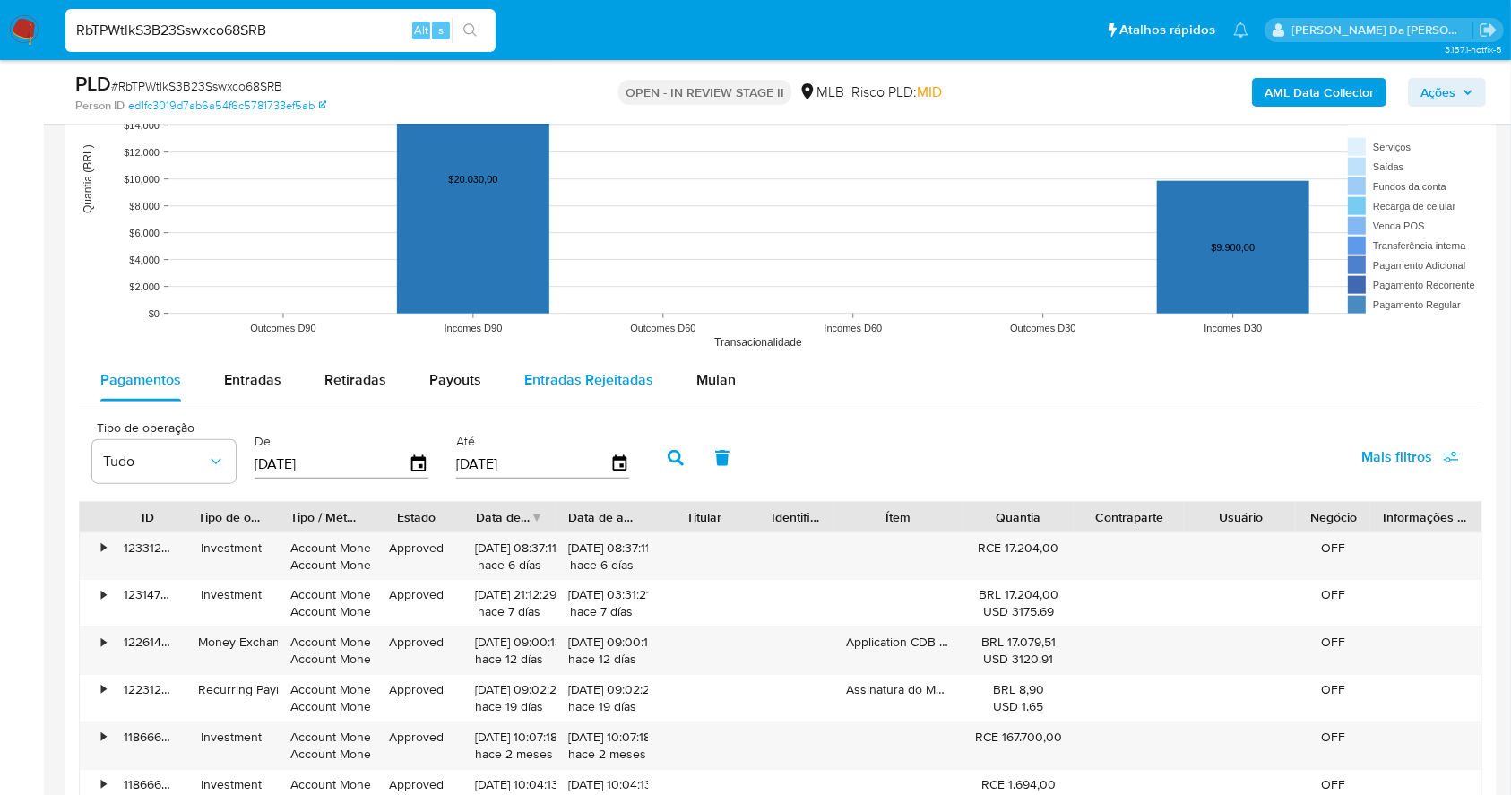
scroll to position [1912, 0]
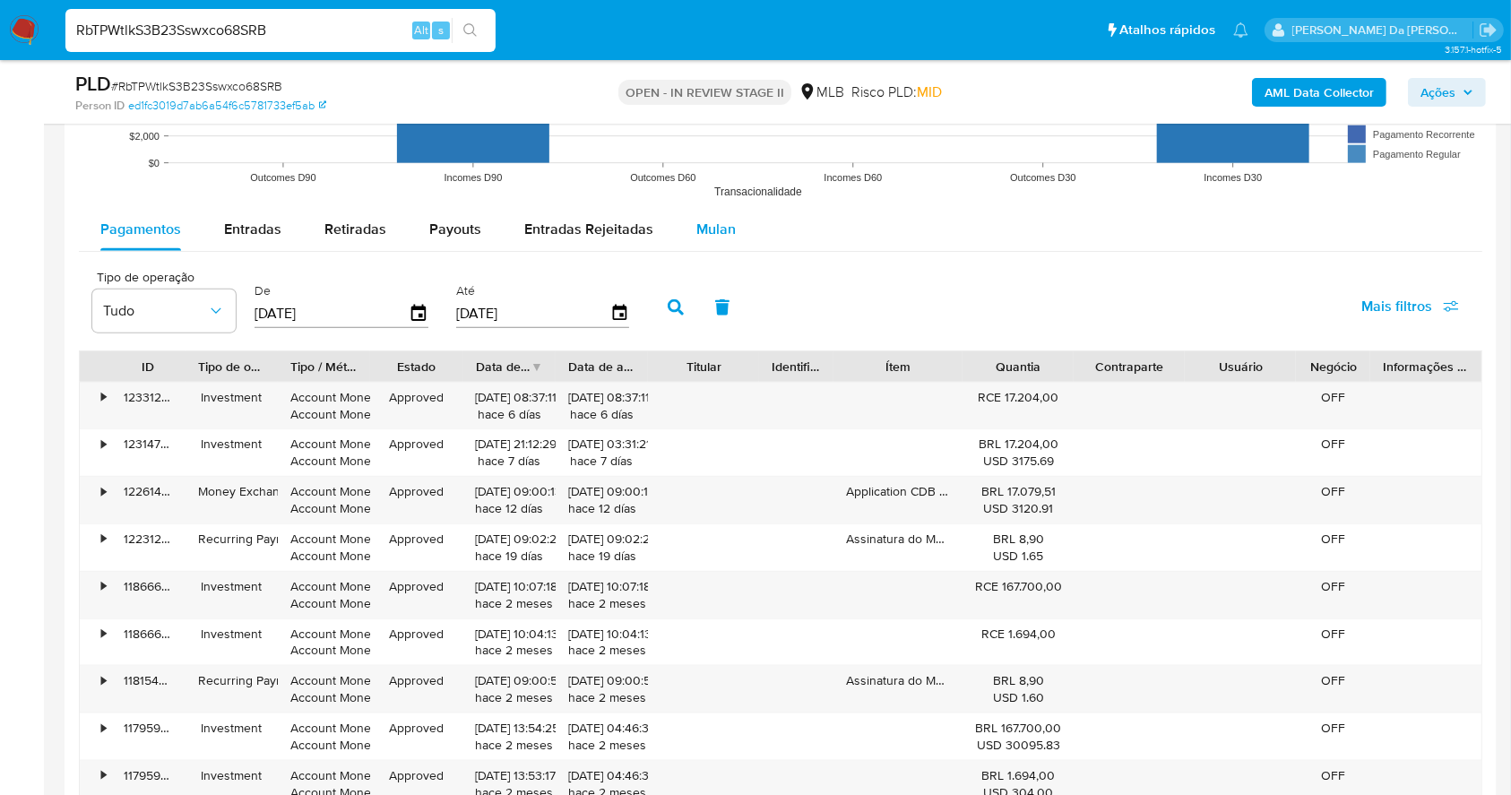
click at [746, 238] on button "Mulan" at bounding box center [716, 229] width 82 height 43
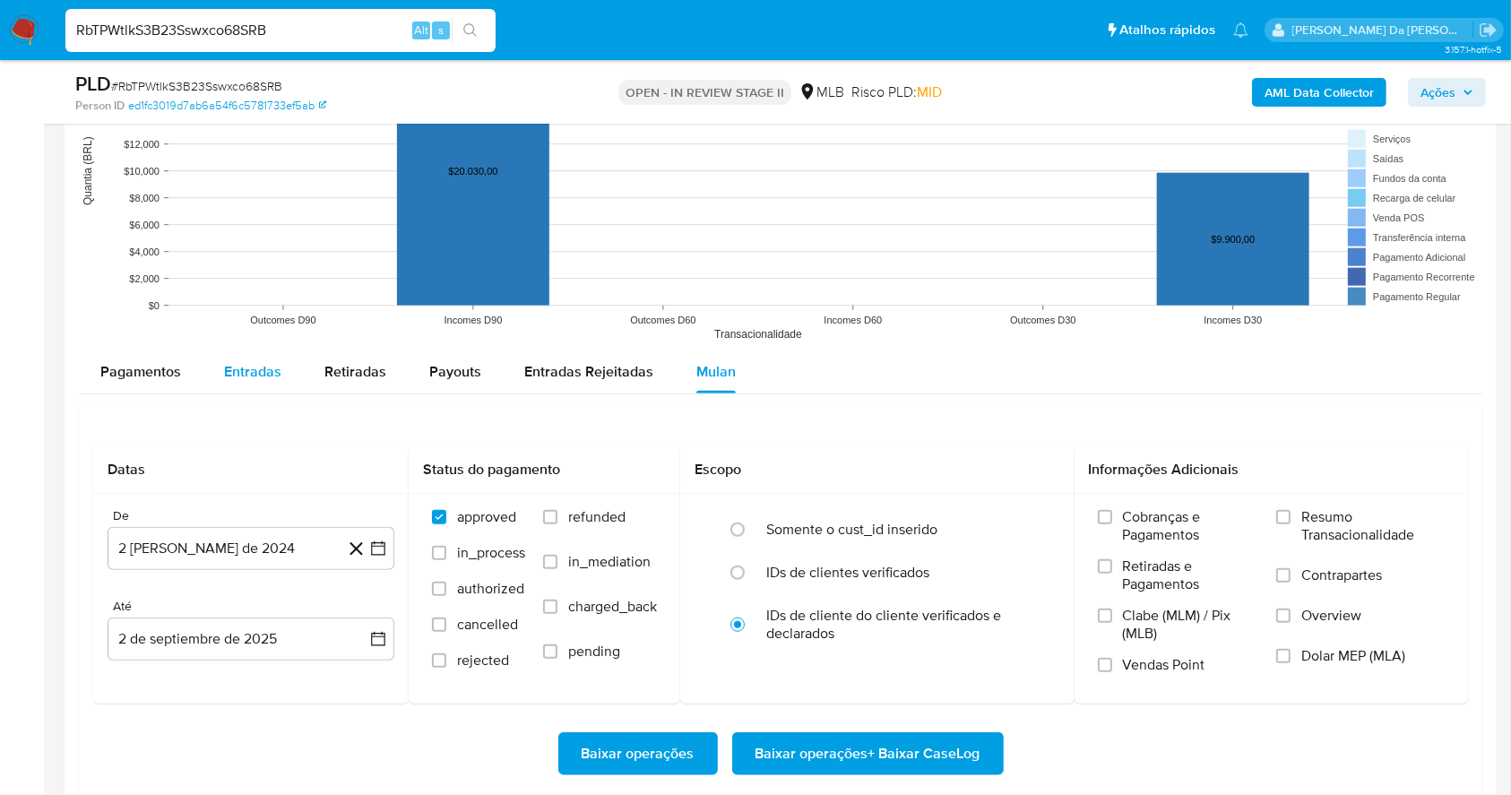
scroll to position [1792, 0]
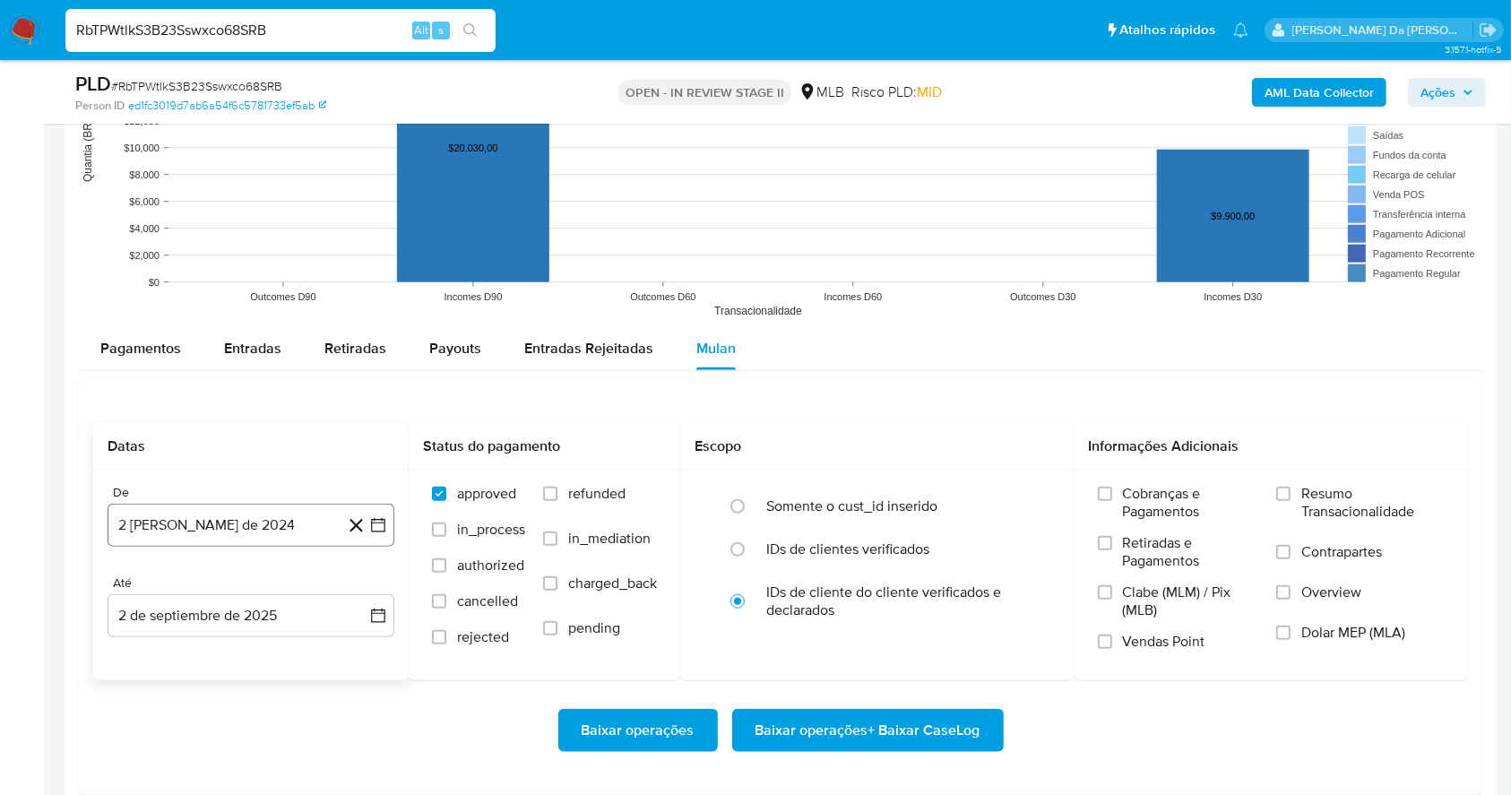
click at [195, 526] on button "2 [PERSON_NAME] de 2024" at bounding box center [251, 525] width 287 height 43
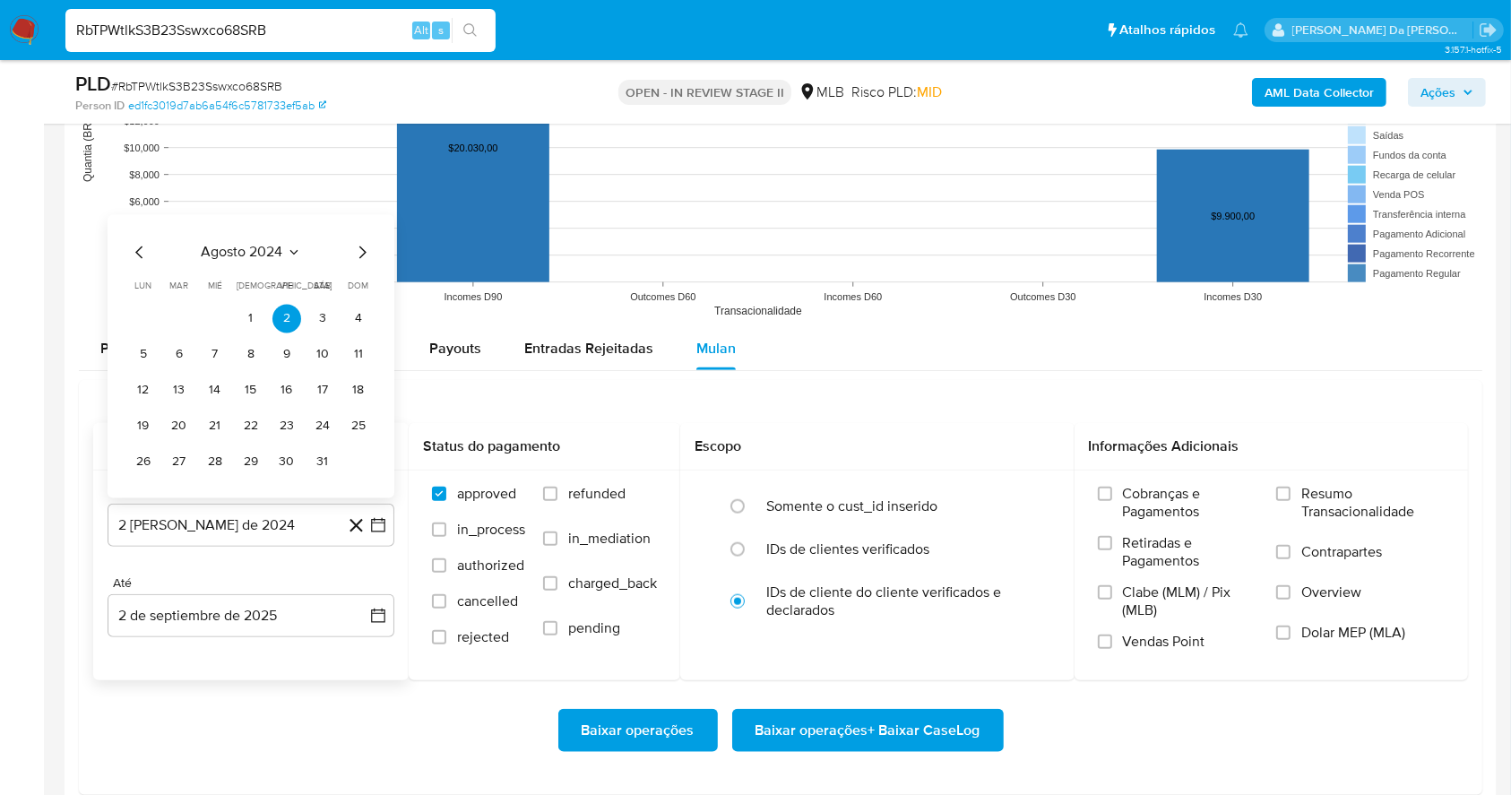
click at [276, 274] on div "agosto 2024 agosto 2024 lun lunes mar martes mié miércoles jue jueves vie viern…" at bounding box center [251, 358] width 244 height 235
click at [275, 261] on span "agosto 2024" at bounding box center [243, 252] width 82 height 18
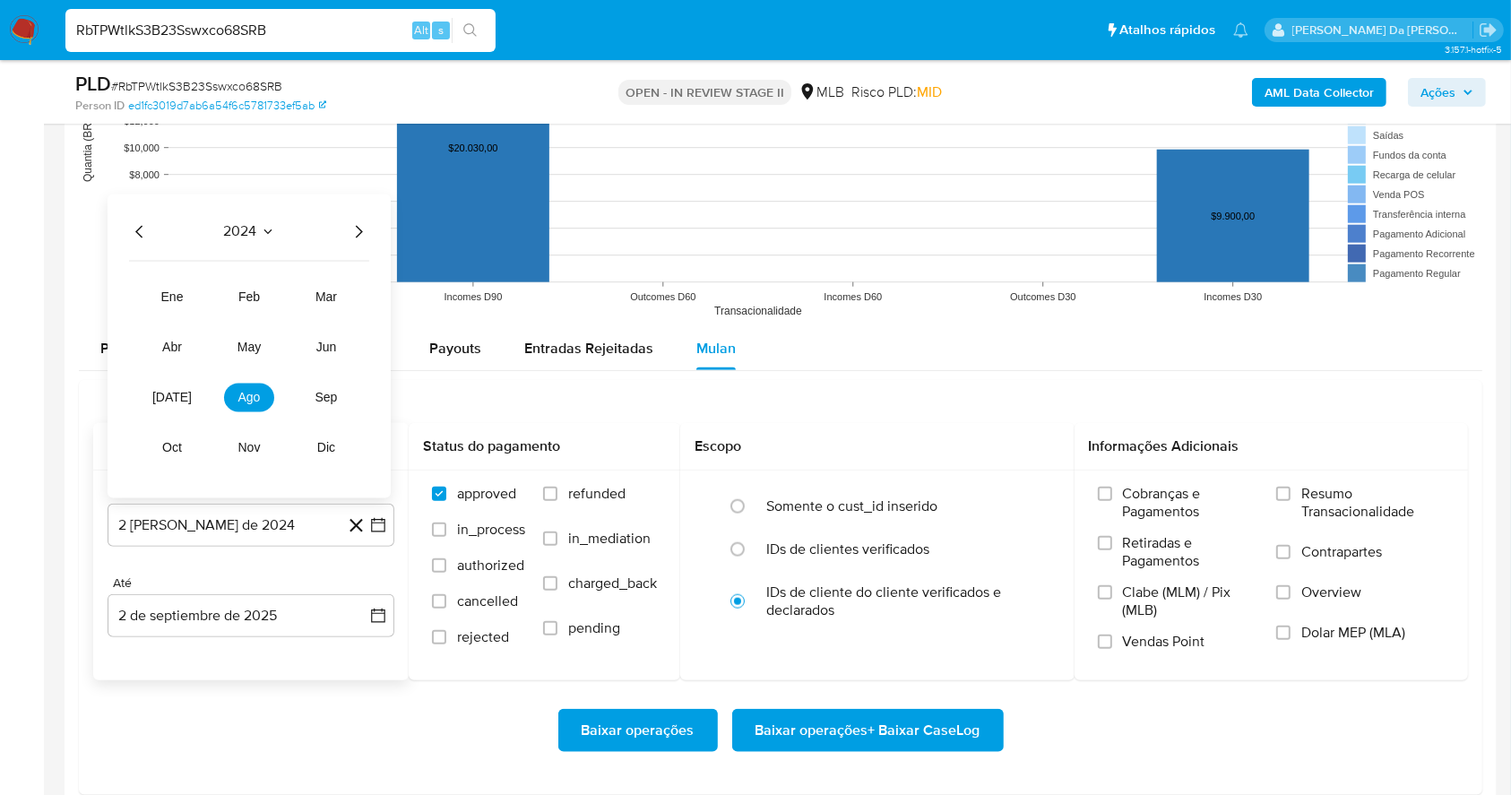
click at [270, 253] on div "2024 2024 ene feb mar abr may jun [DATE] ago sep oct nov dic" at bounding box center [249, 346] width 283 height 304
click at [266, 525] on button "2 [PERSON_NAME] de 2024" at bounding box center [251, 525] width 287 height 43
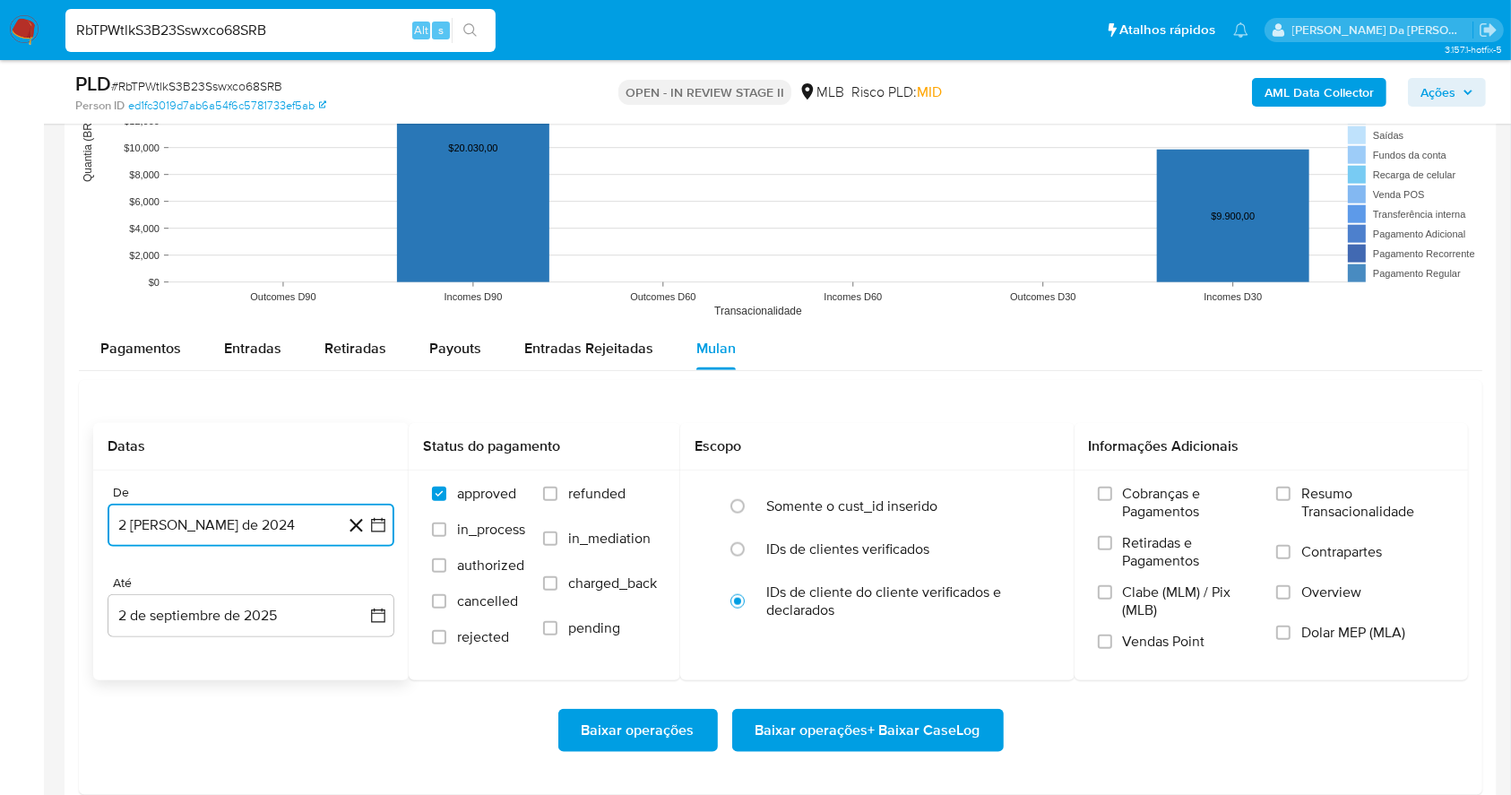
click at [266, 525] on button "2 [PERSON_NAME] de 2024" at bounding box center [251, 525] width 287 height 43
click at [172, 298] on span "ene" at bounding box center [173, 296] width 22 height 14
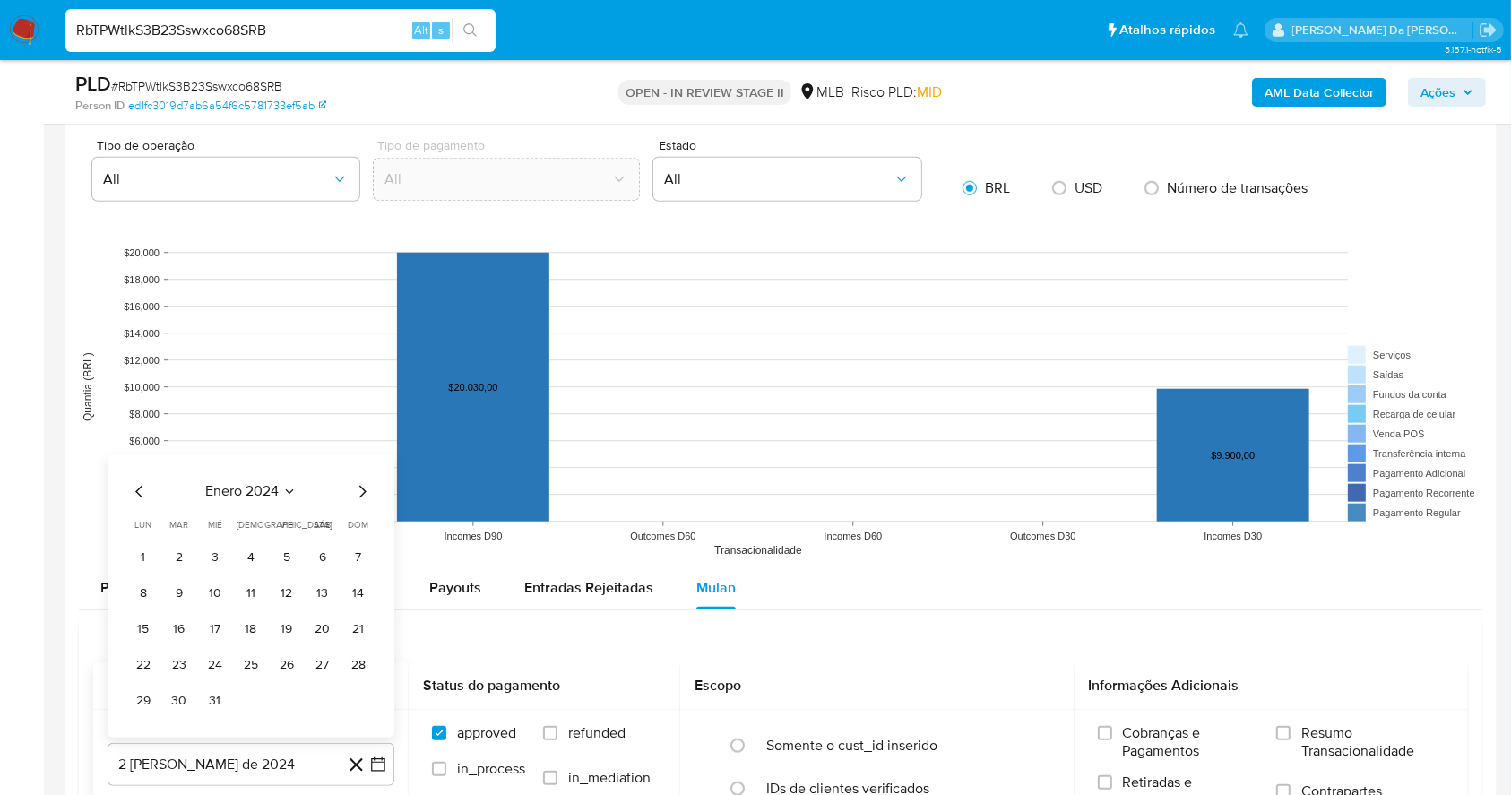
scroll to position [1912, 0]
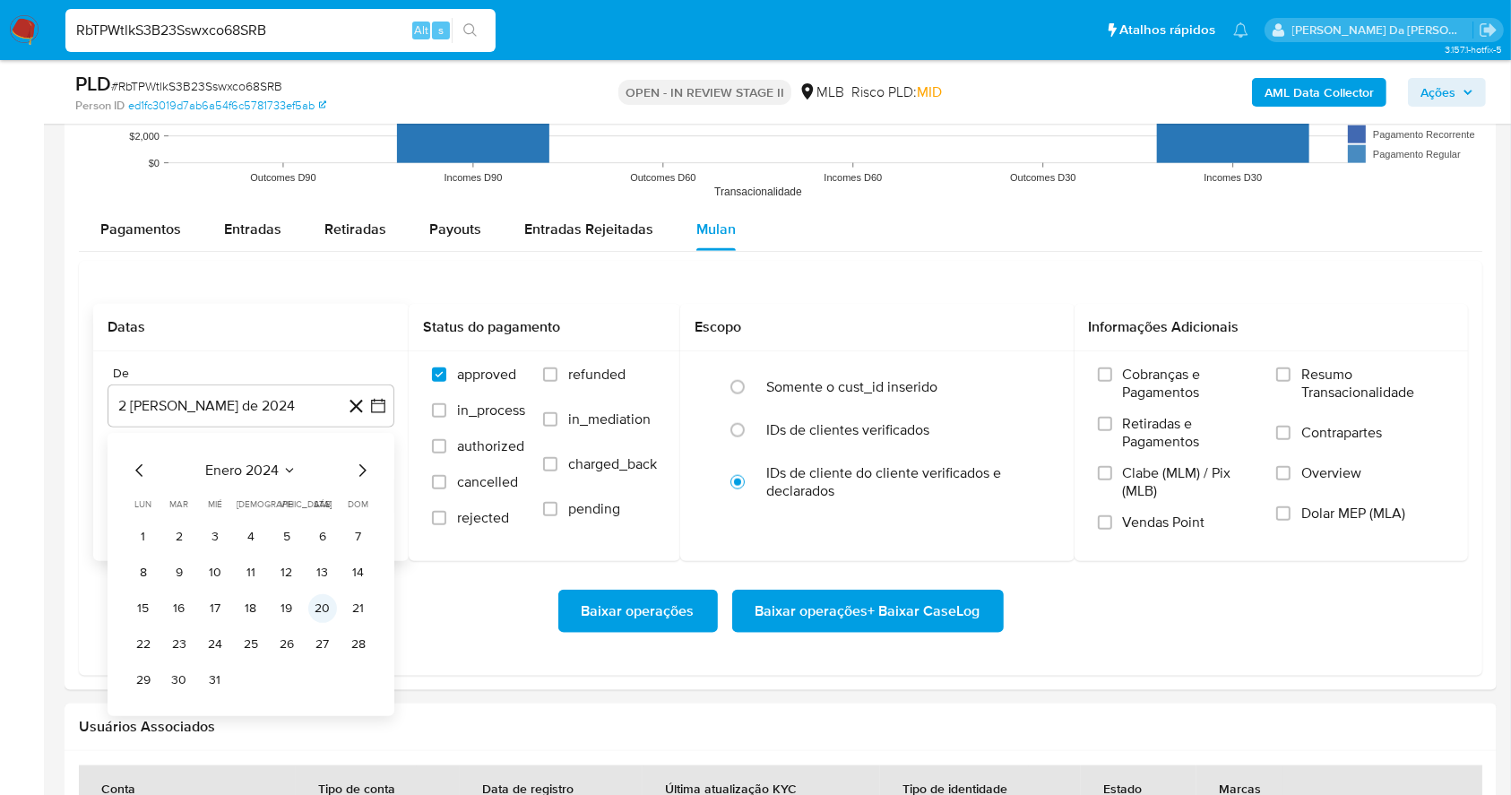
click at [315, 610] on button "20" at bounding box center [322, 608] width 29 height 29
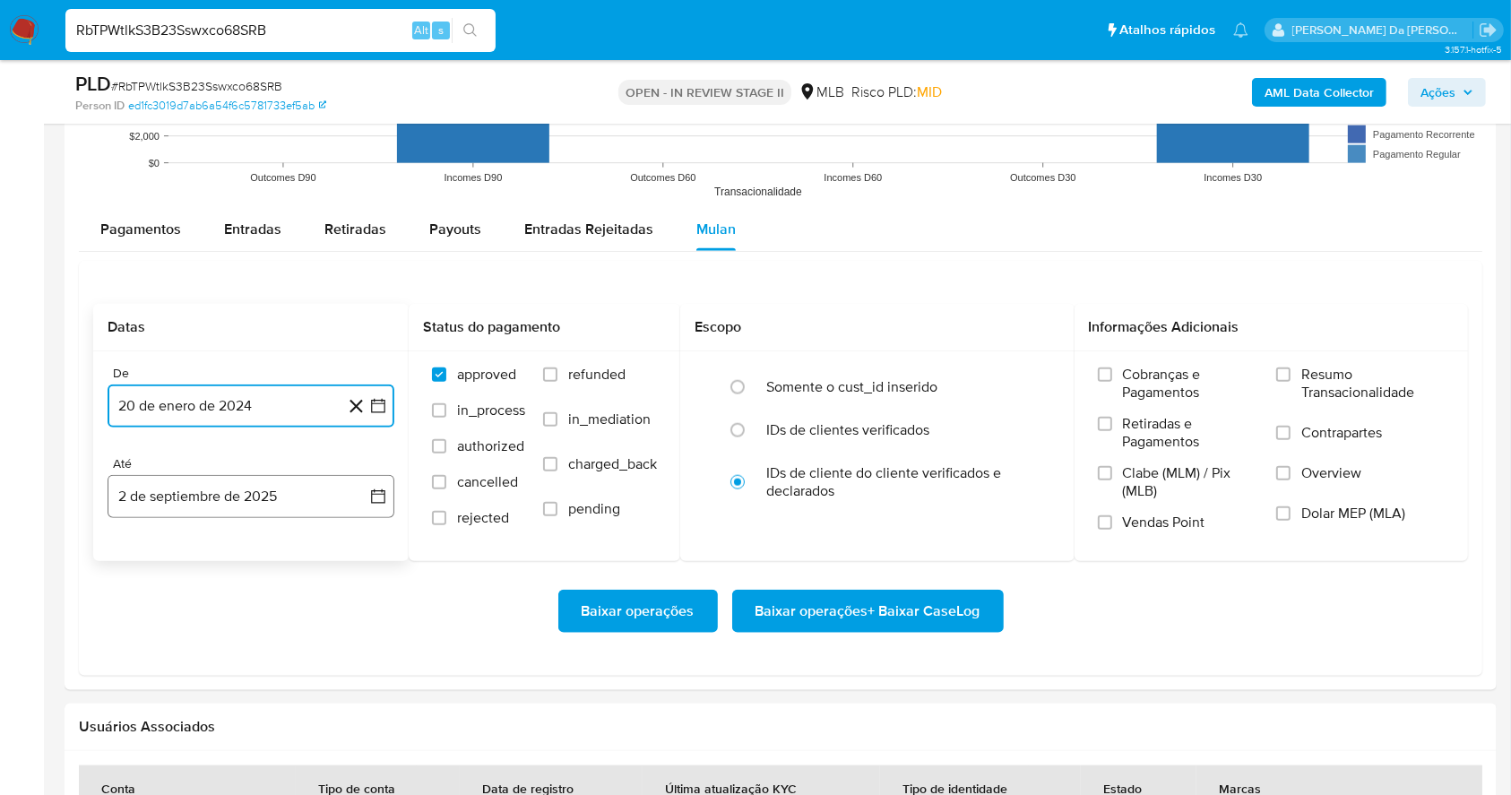
click at [322, 477] on button "2 de septiembre de 2025" at bounding box center [251, 496] width 287 height 43
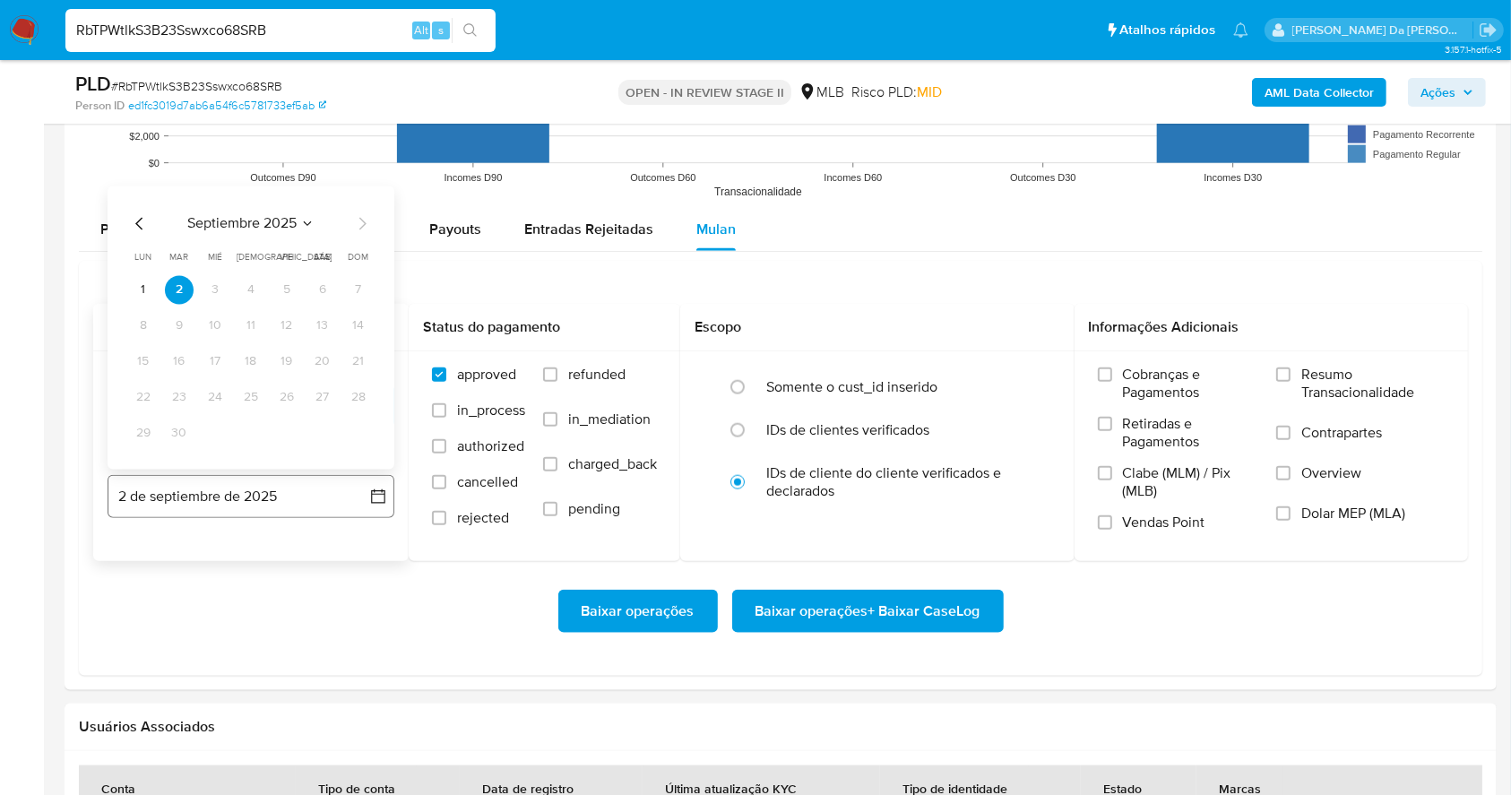
click at [307, 493] on button "2 de septiembre de 2025" at bounding box center [251, 496] width 287 height 43
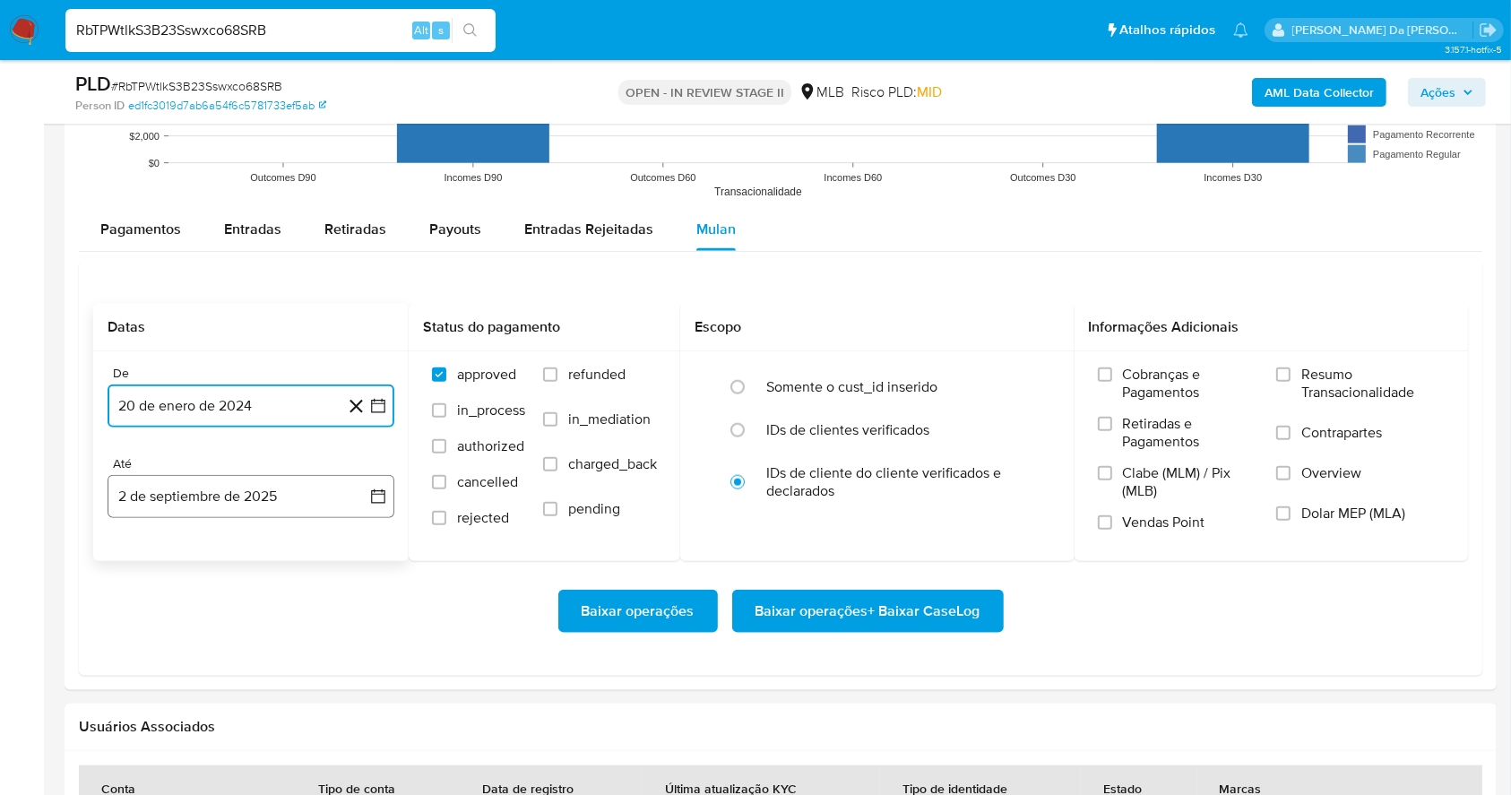
click at [307, 493] on button "2 de septiembre de 2025" at bounding box center [251, 496] width 287 height 43
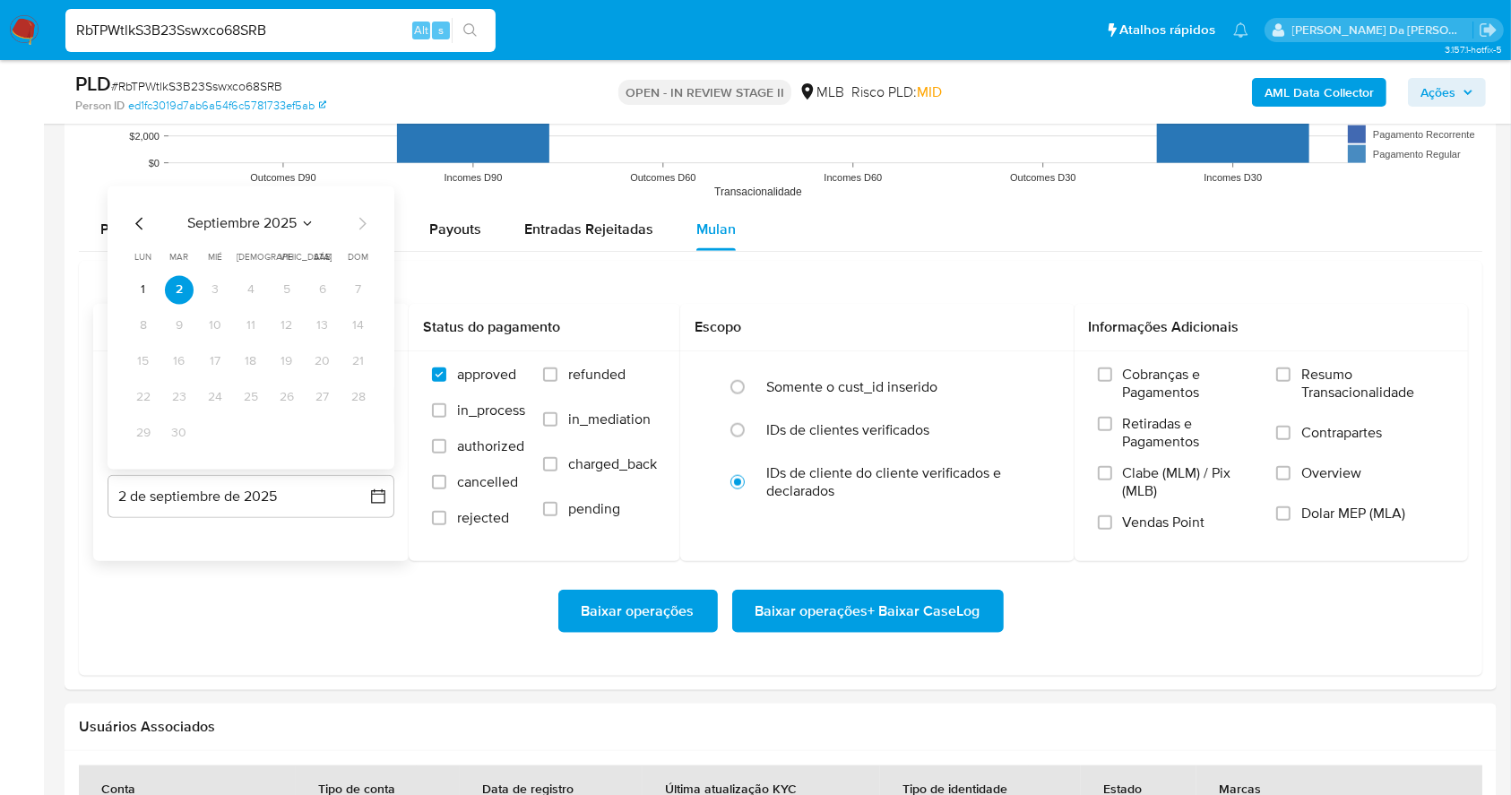
click at [153, 210] on div "septiembre 2025 septiembre 2025 lun lunes mar martes mié miércoles jue jueves v…" at bounding box center [251, 327] width 287 height 283
click at [145, 214] on icon "Mes anterior" at bounding box center [140, 223] width 22 height 22
click at [252, 429] on button "28" at bounding box center [251, 433] width 29 height 29
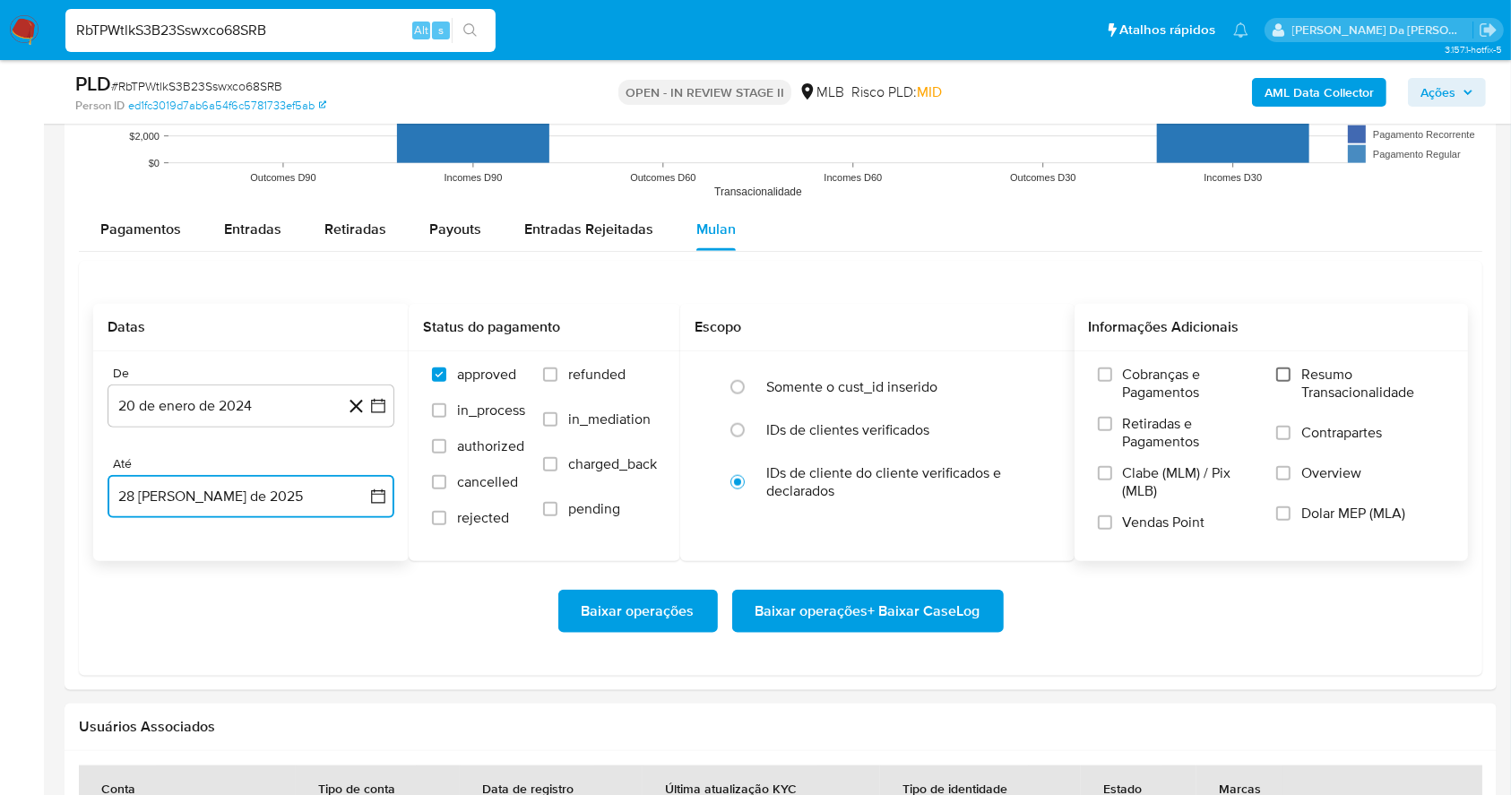
click at [1282, 374] on input "Resumo Transacionalidade" at bounding box center [1283, 374] width 14 height 14
click at [1196, 519] on span "Vendas Point" at bounding box center [1164, 523] width 82 height 18
click at [1112, 519] on input "Vendas Point" at bounding box center [1105, 522] width 14 height 14
click at [661, 618] on span "Baixar operações" at bounding box center [638, 611] width 113 height 39
